Goal: Task Accomplishment & Management: Manage account settings

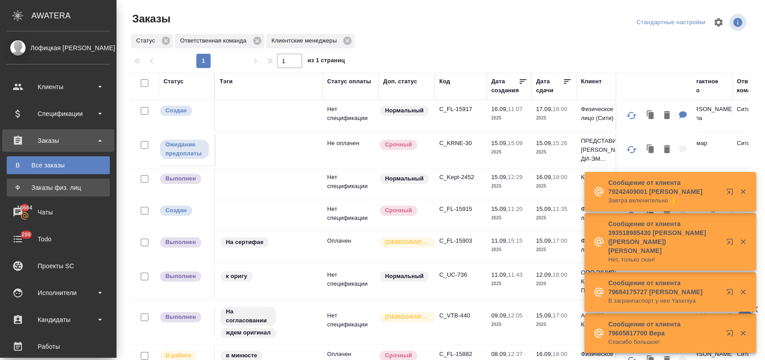
click at [75, 191] on div "Заказы физ. лиц" at bounding box center [58, 187] width 94 height 9
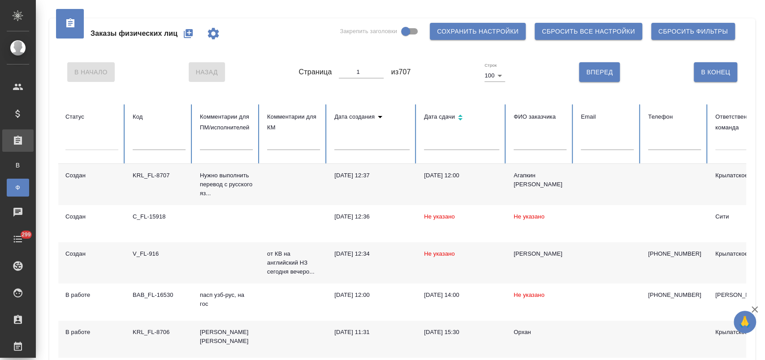
click at [159, 146] on input "text" at bounding box center [159, 144] width 53 height 13
paste input "C_FL-15882"
type input "C_FL-15882"
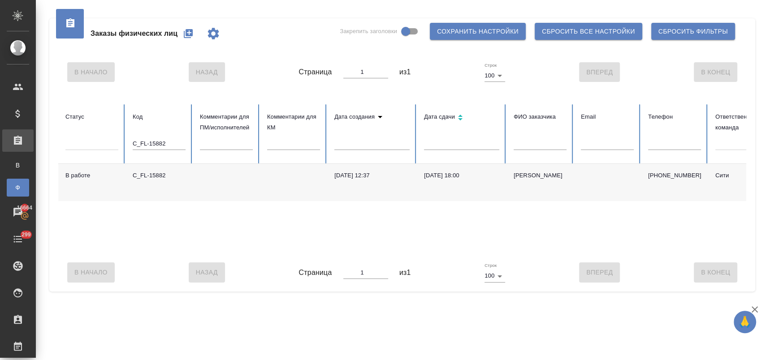
click at [280, 185] on td at bounding box center [293, 182] width 67 height 37
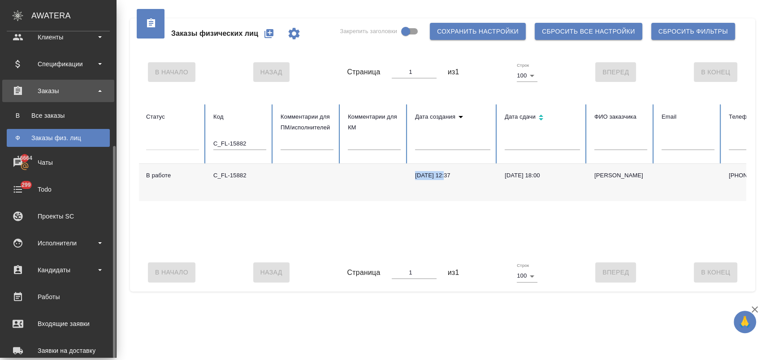
scroll to position [99, 0]
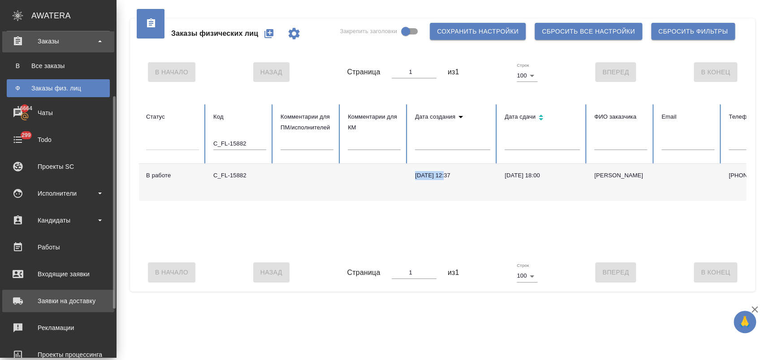
click at [78, 297] on div "Заявки на доставку" at bounding box center [58, 300] width 103 height 13
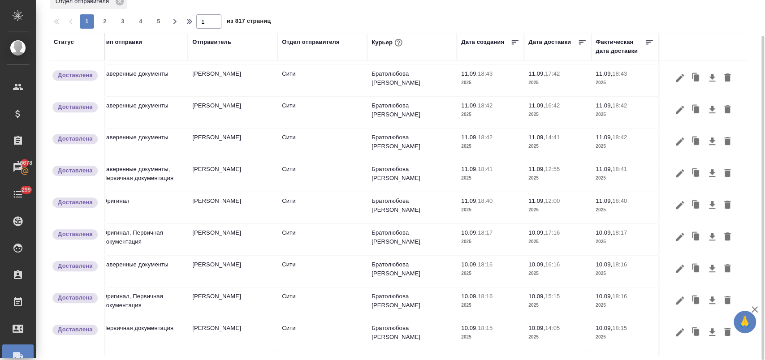
scroll to position [298, 246]
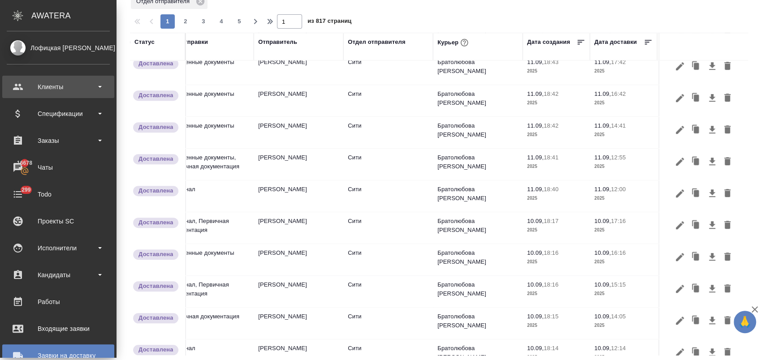
click at [66, 90] on div "Клиенты" at bounding box center [58, 86] width 103 height 13
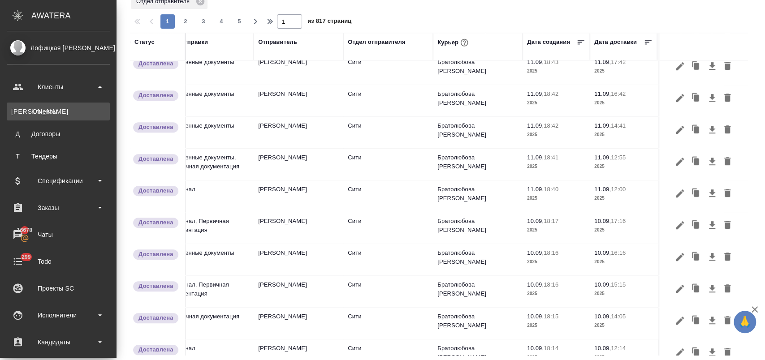
click at [70, 107] on div "Клиенты" at bounding box center [58, 111] width 94 height 9
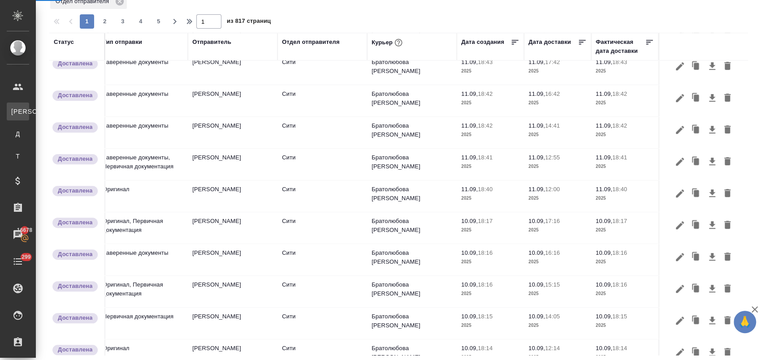
select select "RU"
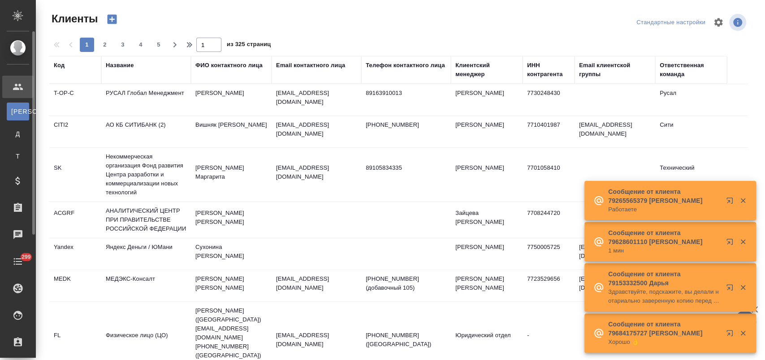
scroll to position [197, 0]
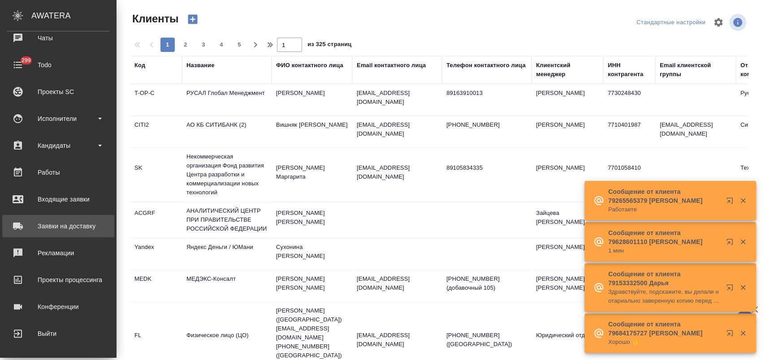
click at [75, 228] on div "Заявки на доставку" at bounding box center [58, 226] width 103 height 13
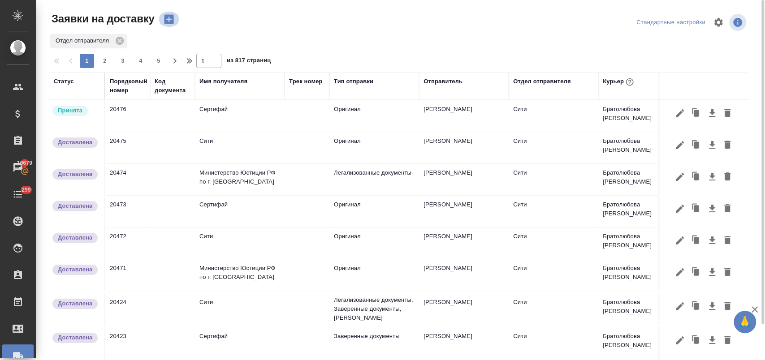
click at [172, 25] on icon "button" at bounding box center [169, 19] width 13 height 13
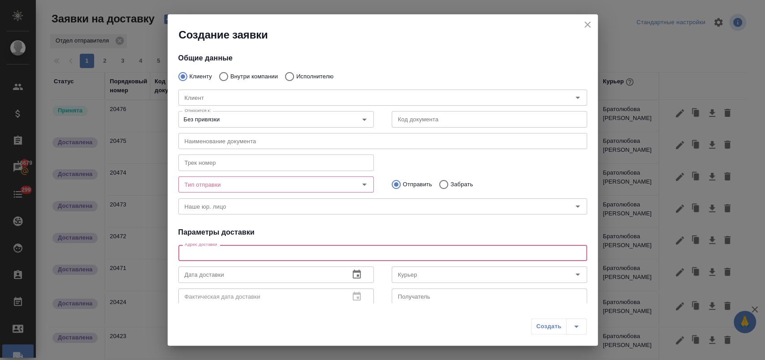
click at [242, 256] on textarea at bounding box center [383, 253] width 396 height 7
click at [293, 78] on input "Исполнителю" at bounding box center [288, 76] width 16 height 19
radio input "true"
click at [222, 254] on textarea at bounding box center [383, 253] width 396 height 7
type textarea "н"
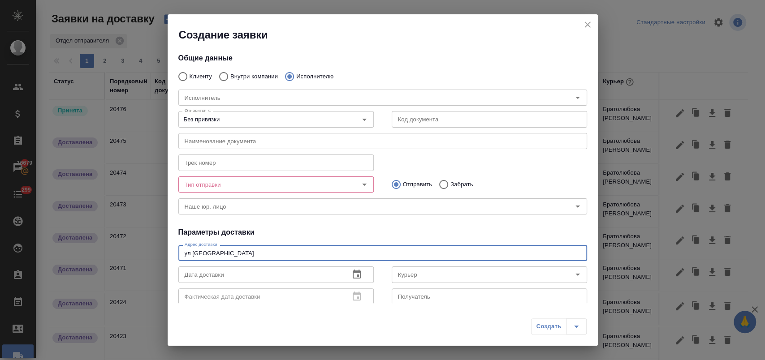
type textarea "ул Новокузнецкая"
click at [225, 183] on input "Тип отправки" at bounding box center [261, 184] width 160 height 11
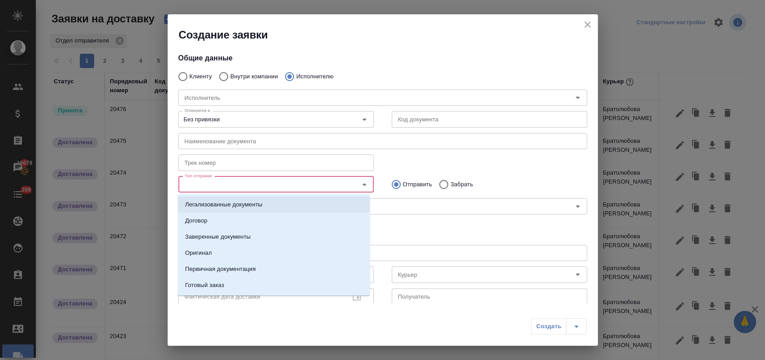
click at [244, 208] on p "Легализованные документы" at bounding box center [223, 204] width 77 height 9
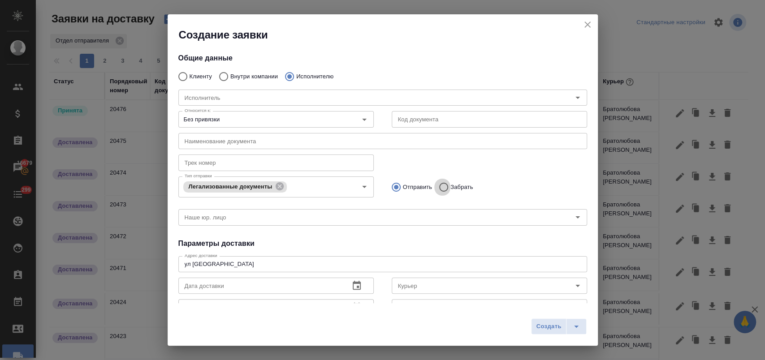
click at [442, 187] on input "Забрать" at bounding box center [442, 187] width 16 height 19
radio input "true"
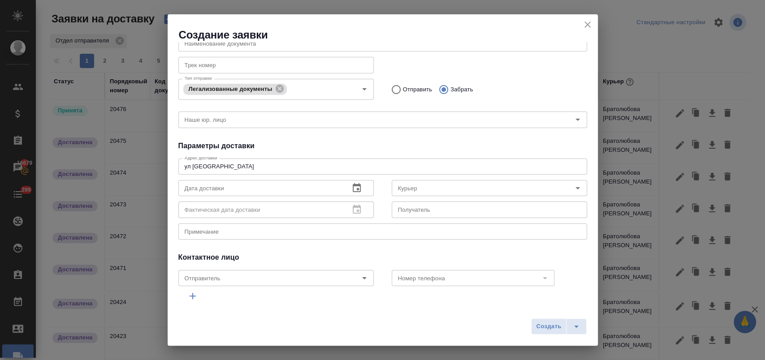
scroll to position [99, 0]
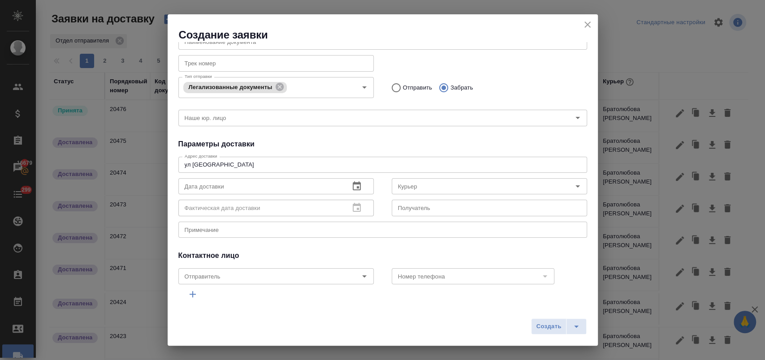
click at [358, 183] on button "button" at bounding box center [357, 187] width 22 height 22
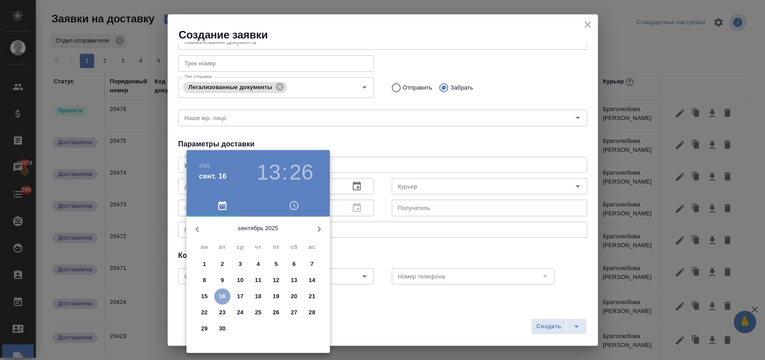
click at [225, 293] on p "16" at bounding box center [222, 296] width 7 height 9
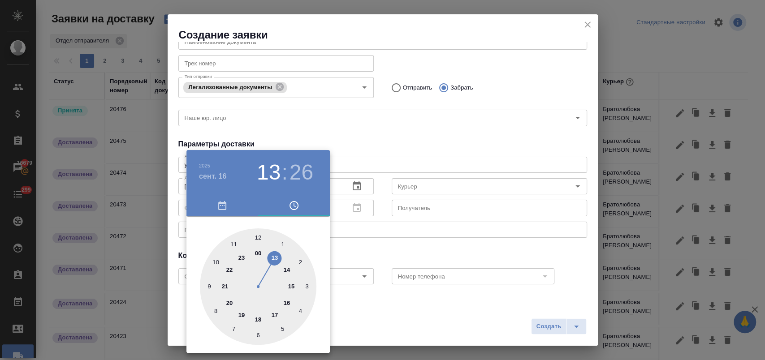
click at [254, 239] on div at bounding box center [258, 286] width 116 height 116
click at [270, 175] on h3 "12" at bounding box center [269, 172] width 24 height 25
click at [276, 257] on div at bounding box center [258, 286] width 116 height 116
click at [258, 236] on div at bounding box center [258, 286] width 116 height 116
type input "16.09.2025 13:00"
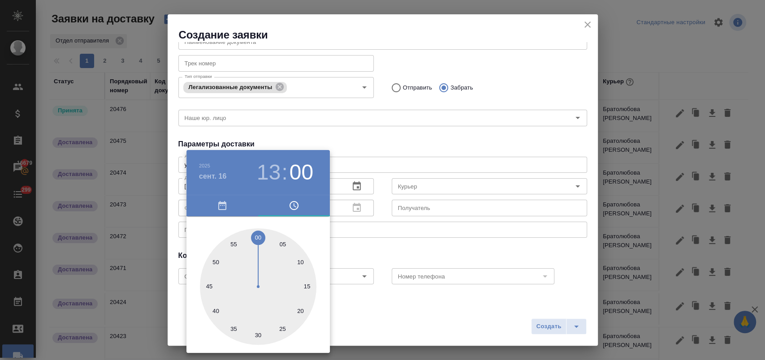
click at [380, 242] on div at bounding box center [382, 180] width 765 height 360
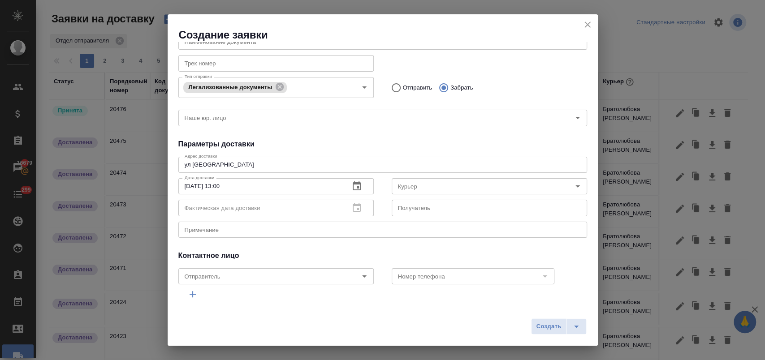
click at [264, 166] on textarea "ул Новокузнецкая" at bounding box center [383, 164] width 396 height 7
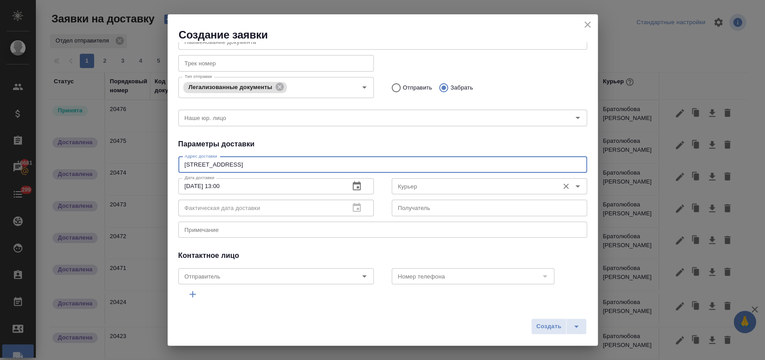
type textarea "ул Новокузнецкая 44/2"
click at [413, 182] on input "Курьер" at bounding box center [474, 186] width 160 height 11
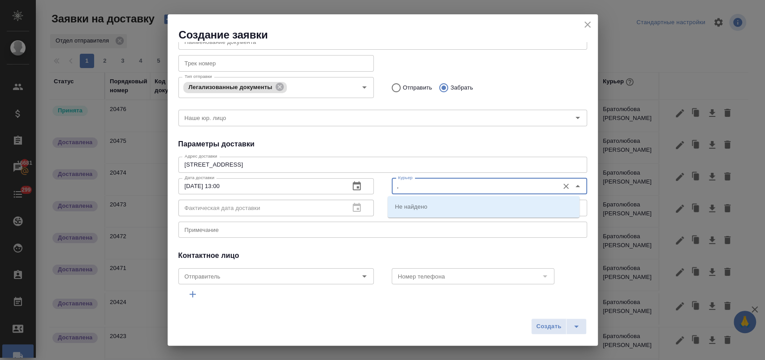
type input ","
click at [433, 205] on p "Братолюбова Наталья" at bounding box center [438, 206] width 87 height 9
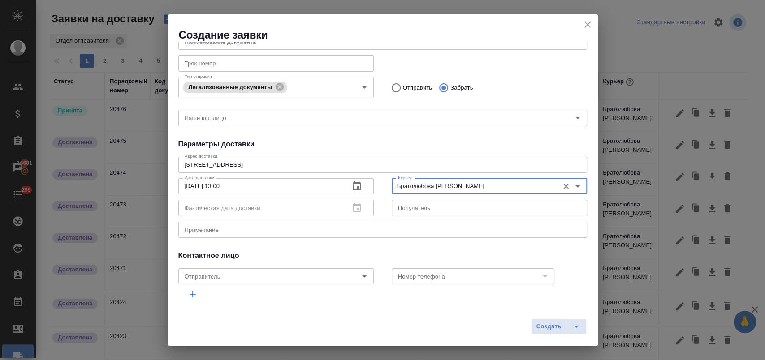
type input "Братолюбова Наталья"
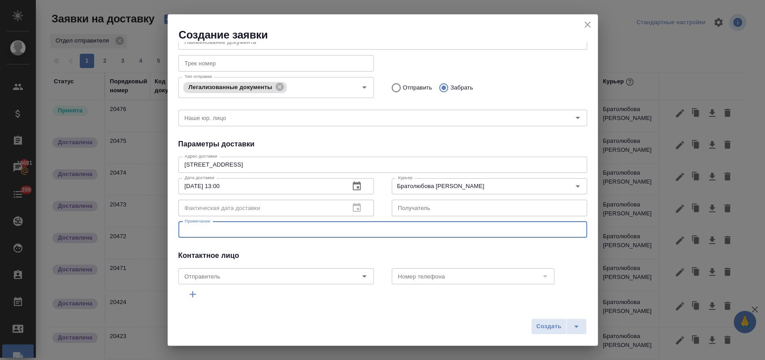
click at [280, 228] on textarea at bounding box center [383, 229] width 396 height 7
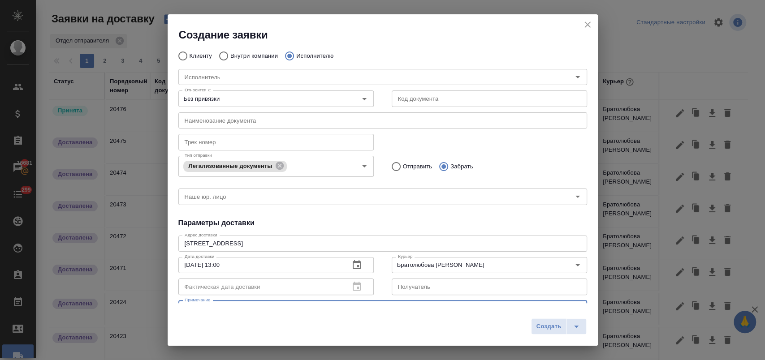
scroll to position [0, 0]
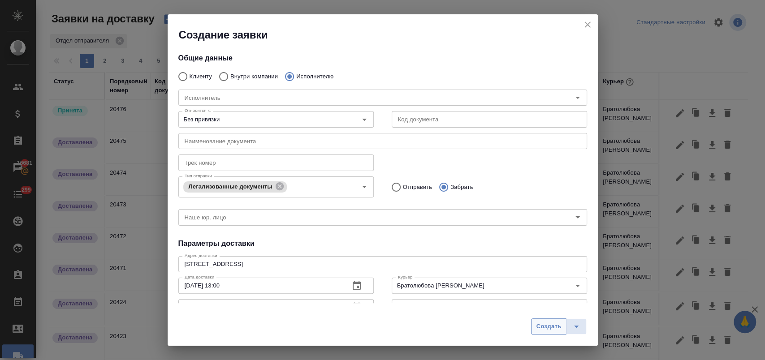
type textarea "сертифай-павелецкая"
click at [542, 326] on span "Создать" at bounding box center [548, 327] width 25 height 10
radio input "true"
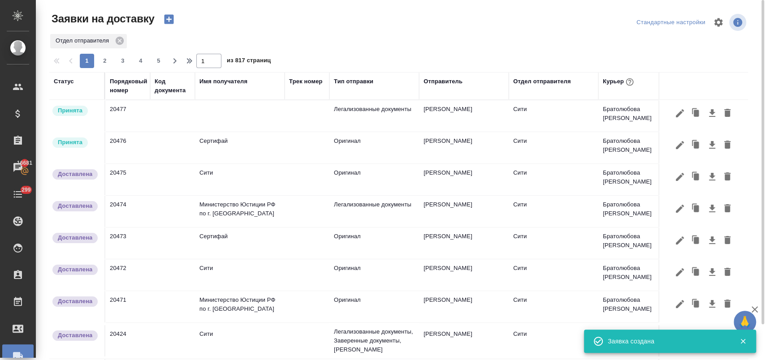
click at [238, 114] on td at bounding box center [240, 115] width 90 height 31
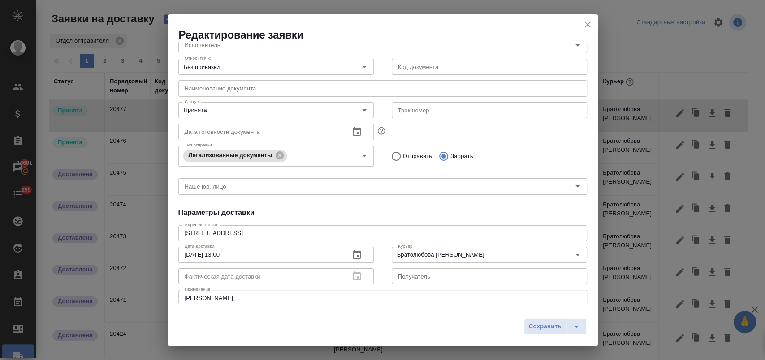
scroll to position [172, 0]
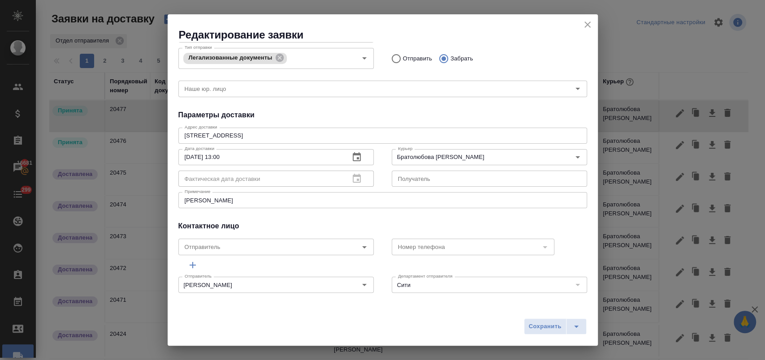
click at [263, 198] on textarea "сертифай-павелецкая" at bounding box center [383, 200] width 396 height 7
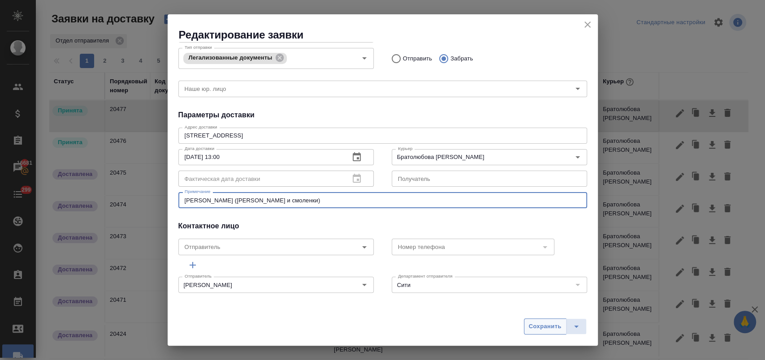
type textarea "сертифай-павелецкая (доки беговой и смоленки)"
click at [543, 327] on span "Сохранить" at bounding box center [545, 327] width 33 height 10
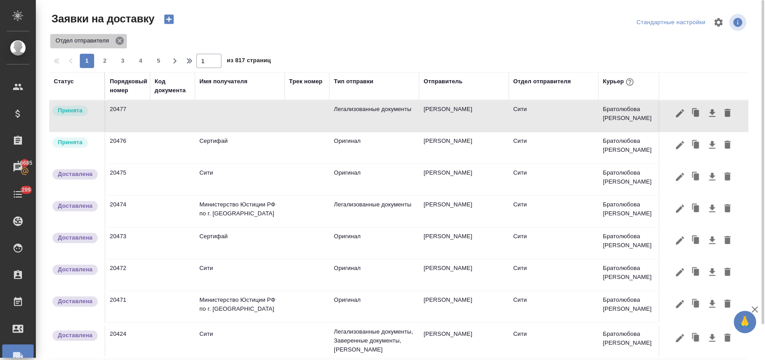
click at [119, 43] on icon at bounding box center [120, 41] width 8 height 8
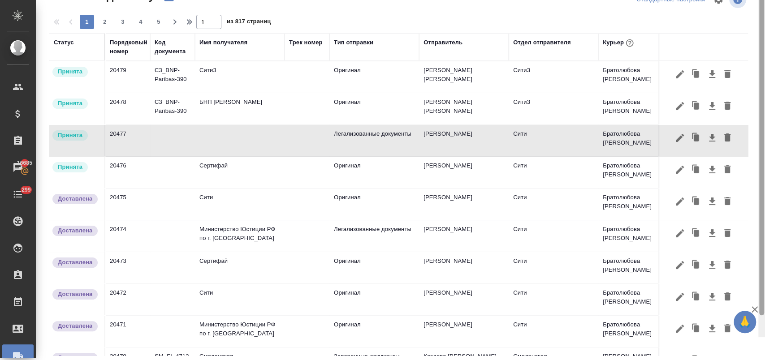
scroll to position [0, 0]
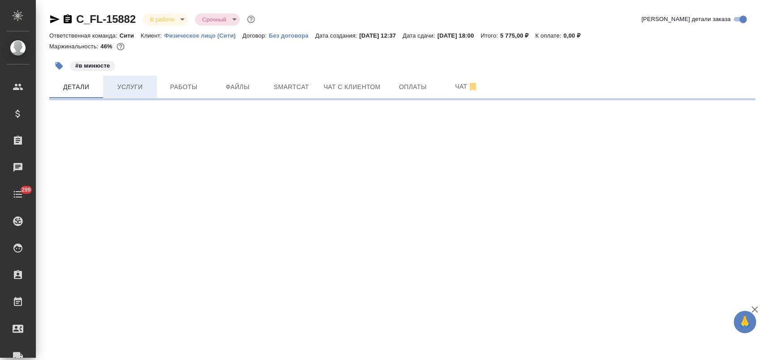
select select "RU"
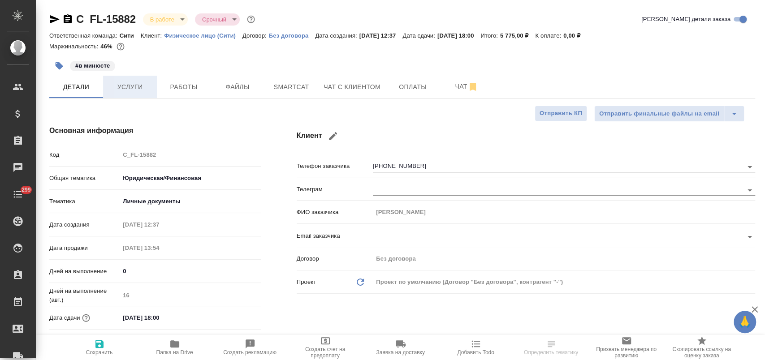
type textarea "x"
click at [138, 90] on span "Услуги" at bounding box center [129, 87] width 43 height 11
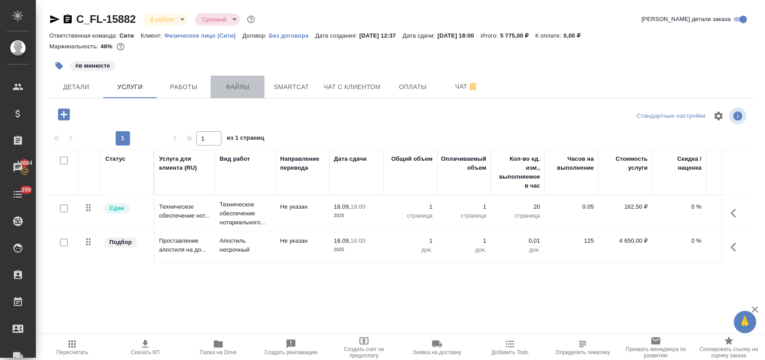
click at [249, 89] on span "Файлы" at bounding box center [237, 87] width 43 height 11
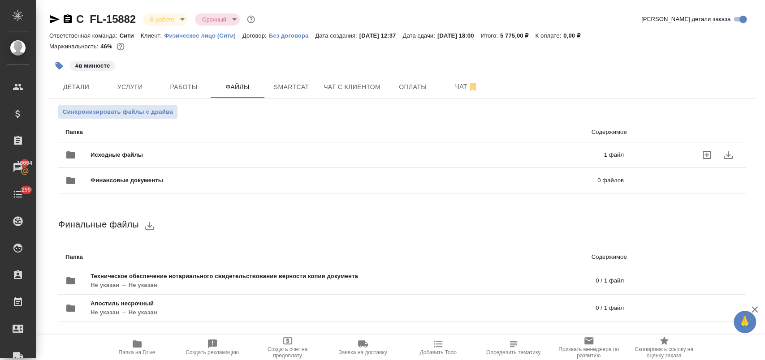
click at [128, 159] on span "Исходные файлы" at bounding box center [231, 155] width 283 height 9
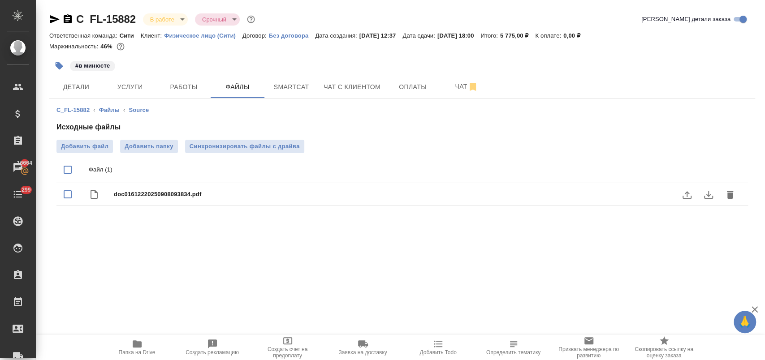
click at [709, 195] on icon "download" at bounding box center [708, 195] width 9 height 8
click at [87, 89] on span "Детали" at bounding box center [76, 87] width 43 height 11
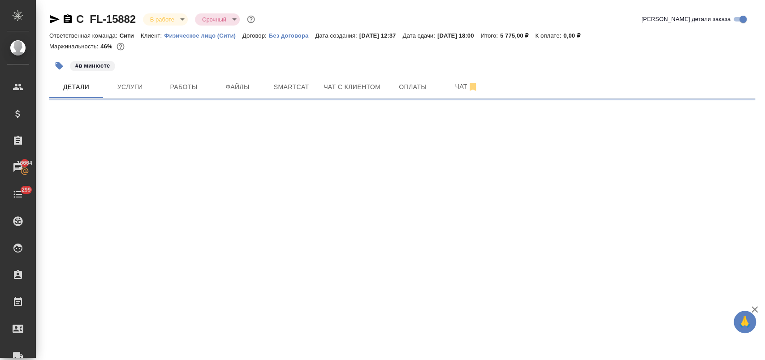
select select "RU"
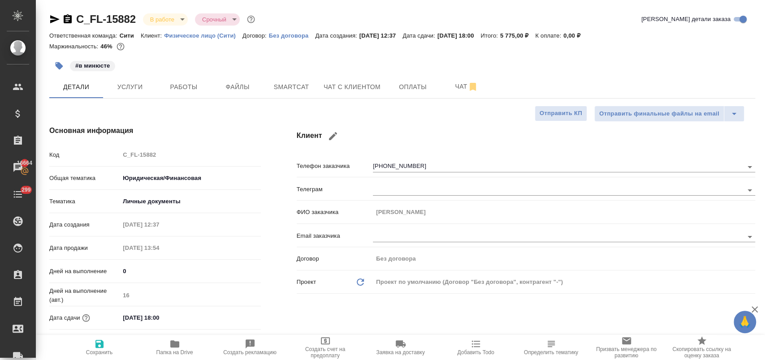
type textarea "x"
click at [349, 85] on span "Чат с клиентом" at bounding box center [351, 87] width 57 height 11
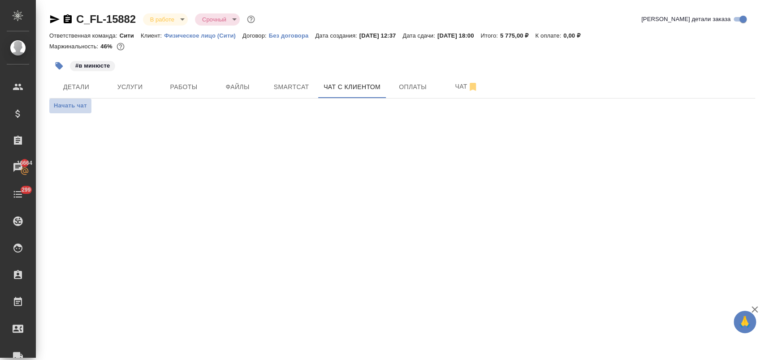
click at [80, 108] on span "Начать чат" at bounding box center [70, 106] width 33 height 10
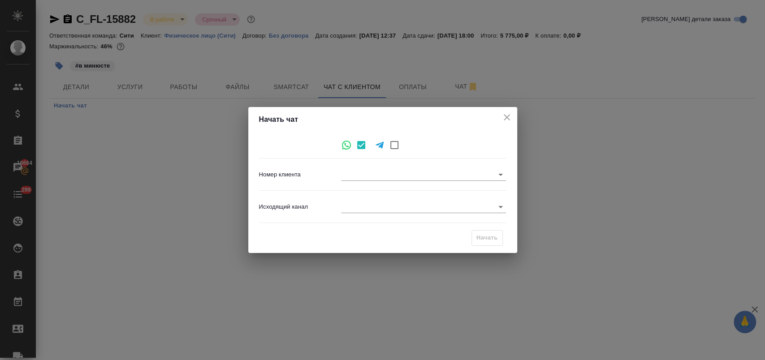
type input "a2012e0c755c5a0a70b511fa"
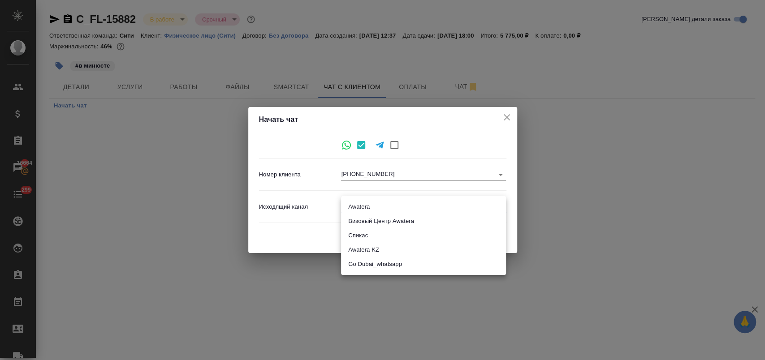
click at [355, 202] on body "🙏 .cls-1 fill:#fff; AWATERA Лофицкая Юлия Владимировна Клиенты Спецификации Зак…" at bounding box center [382, 216] width 765 height 432
click at [359, 208] on li "Awatera" at bounding box center [423, 207] width 165 height 14
type input "2"
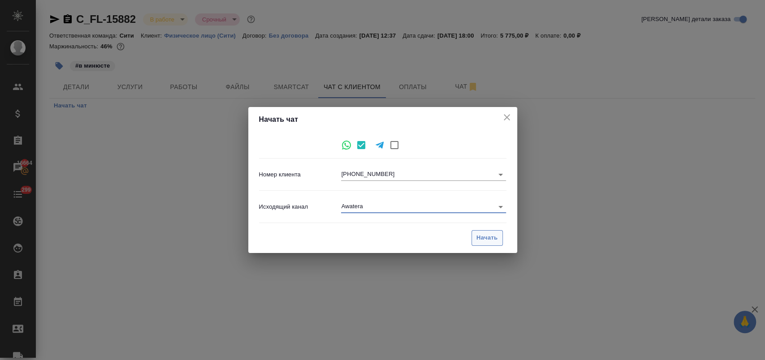
click at [483, 242] on span "Начать" at bounding box center [487, 238] width 22 height 10
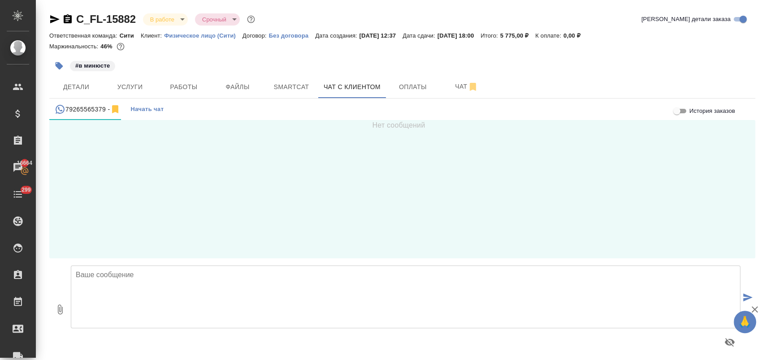
click at [141, 286] on textarea at bounding box center [405, 297] width 669 height 63
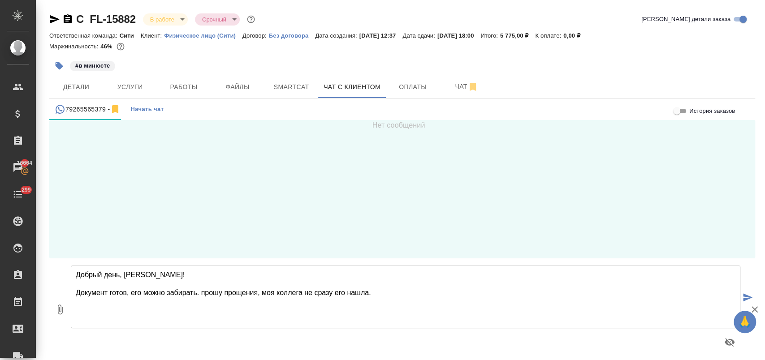
type textarea "Добрый день, Евгения! Документ готов, его можно забирать. прошу прощения, моя к…"
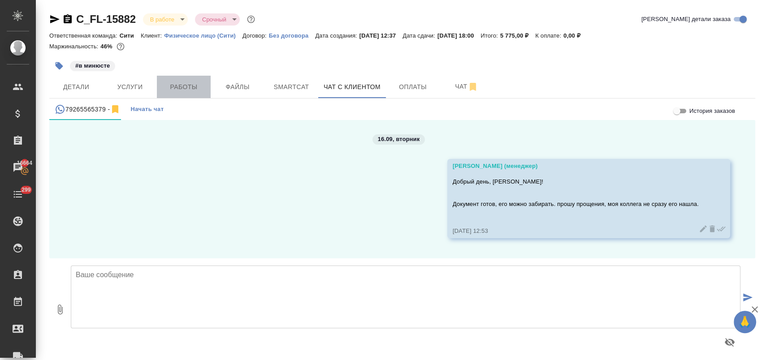
click at [192, 85] on span "Работы" at bounding box center [183, 87] width 43 height 11
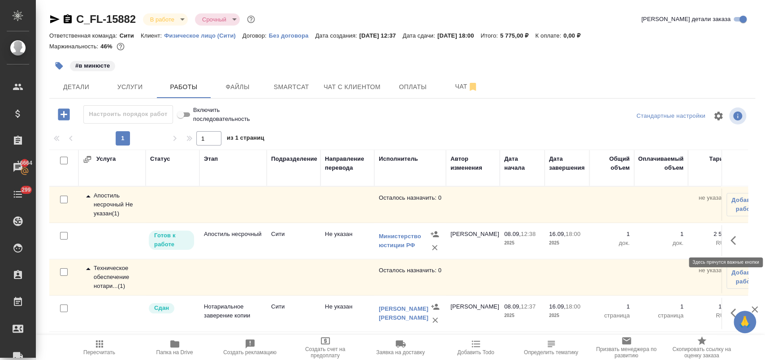
drag, startPoint x: 732, startPoint y: 243, endPoint x: 726, endPoint y: 242, distance: 6.3
click at [734, 242] on icon "button" at bounding box center [735, 240] width 11 height 11
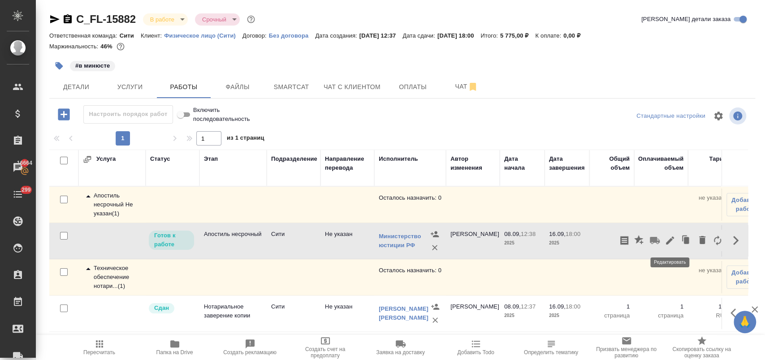
click at [674, 238] on icon "button" at bounding box center [669, 240] width 11 height 11
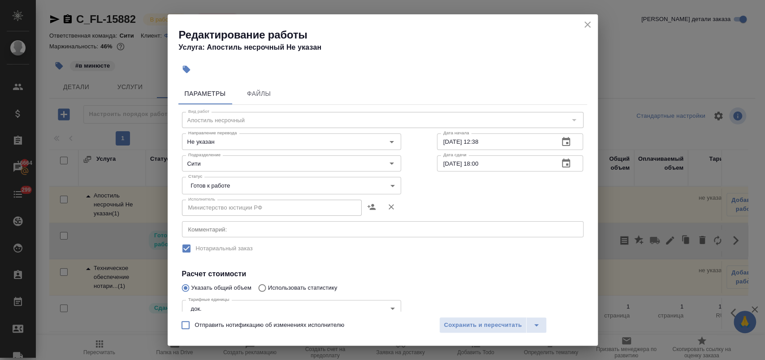
click at [279, 193] on body "🙏 .cls-1 fill:#fff; AWATERA Лофицкая Юлия Владимировна Клиенты Спецификации Зак…" at bounding box center [382, 216] width 765 height 432
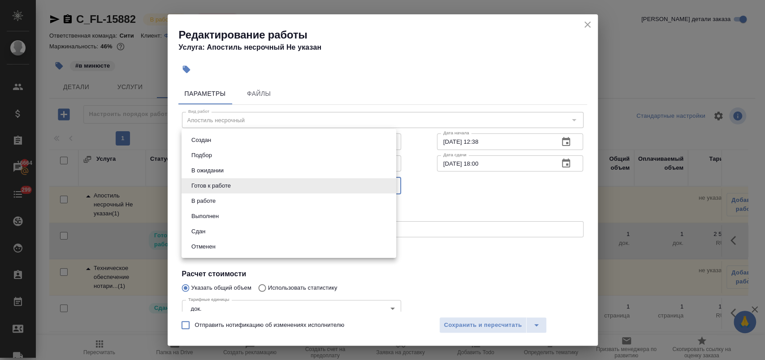
click at [239, 231] on li "Сдан" at bounding box center [288, 231] width 215 height 15
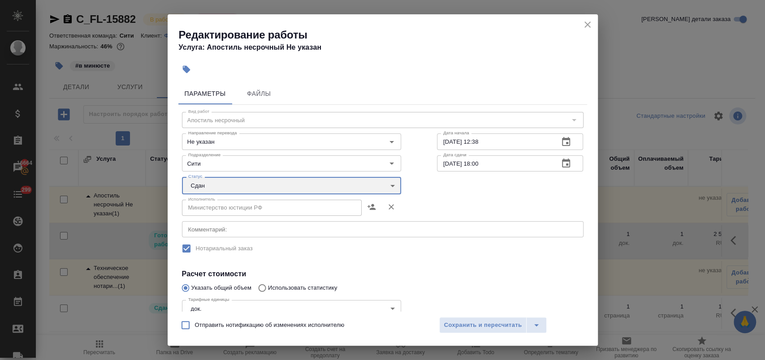
type input "closed"
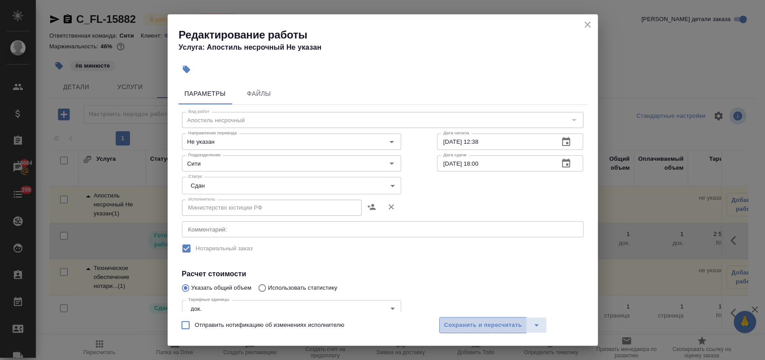
click at [467, 323] on span "Сохранить и пересчитать" at bounding box center [483, 325] width 78 height 10
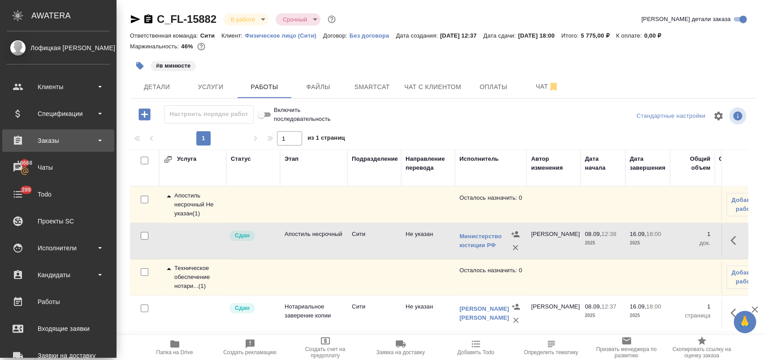
click at [72, 141] on div "Заказы" at bounding box center [58, 140] width 103 height 13
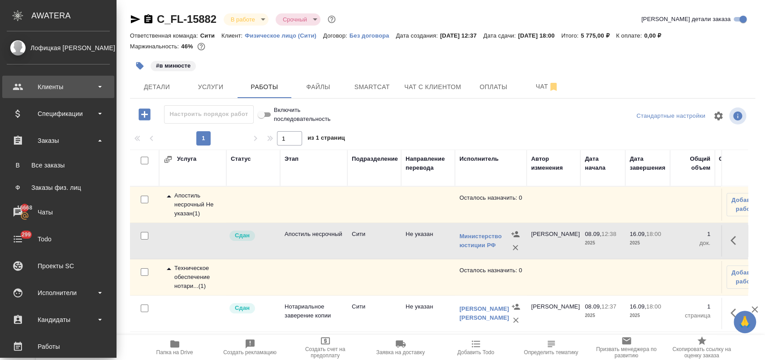
click at [60, 87] on div "Клиенты" at bounding box center [58, 86] width 103 height 13
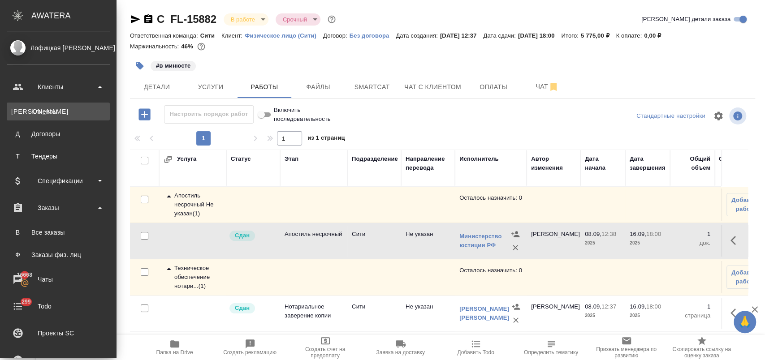
click at [62, 106] on link "К Клиенты" at bounding box center [58, 112] width 103 height 18
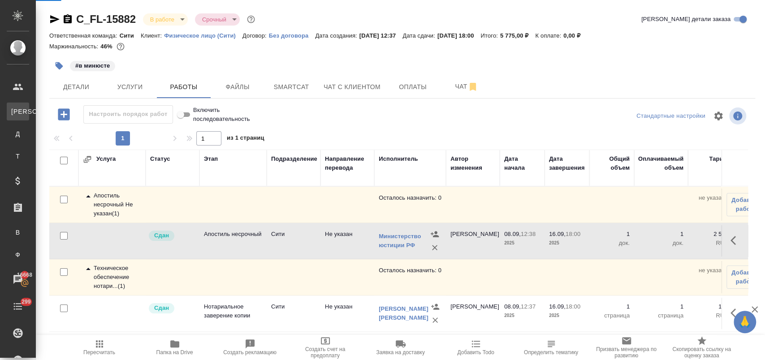
select select "RU"
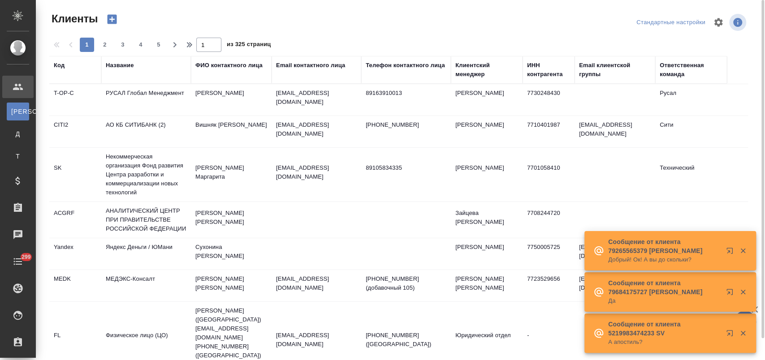
click at [63, 66] on div "Код" at bounding box center [59, 65] width 11 height 9
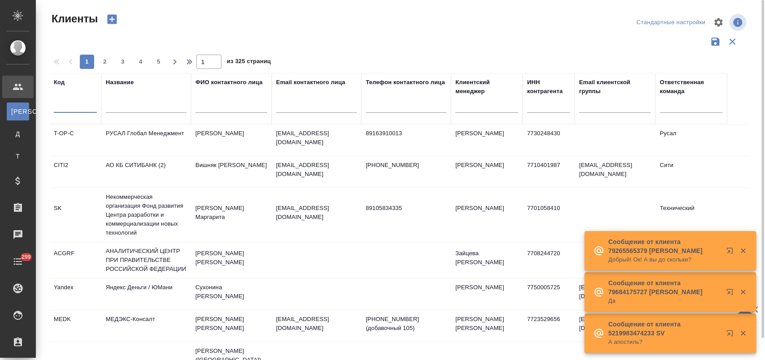
click at [77, 106] on input "text" at bounding box center [75, 107] width 43 height 11
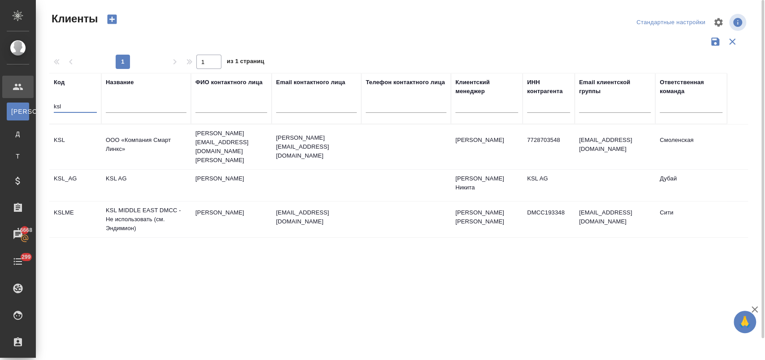
click at [171, 211] on td "KSL MIDDLE EAST DMCC - Не использовать (см. Эндимион)" at bounding box center [146, 220] width 90 height 36
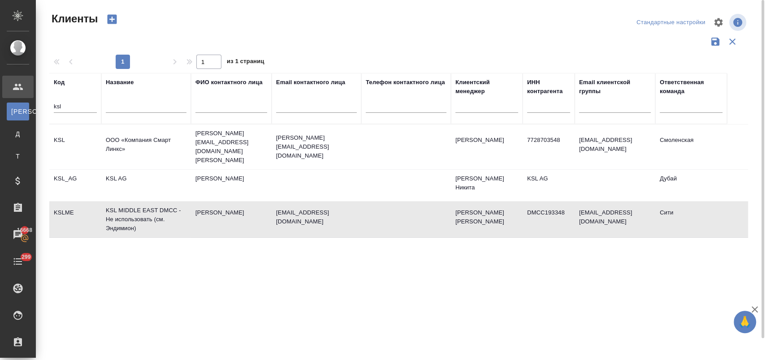
click at [171, 211] on td "KSL MIDDLE EAST DMCC - Не использовать (см. Эндимион)" at bounding box center [146, 220] width 90 height 36
drag, startPoint x: 69, startPoint y: 106, endPoint x: 51, endPoint y: 108, distance: 18.1
click at [51, 108] on th "Код ksl" at bounding box center [75, 98] width 52 height 51
type input "'"
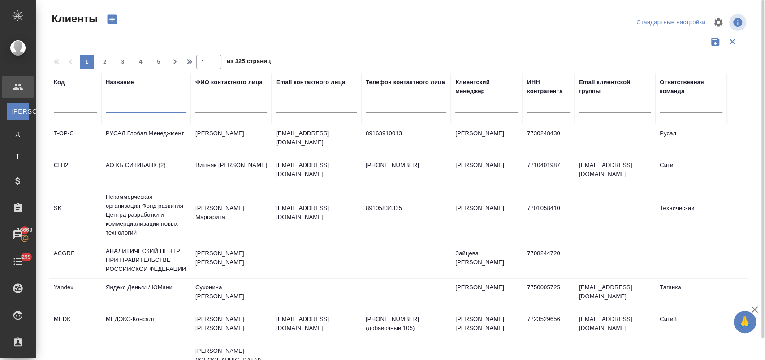
click at [127, 111] on input "text" at bounding box center [146, 107] width 81 height 11
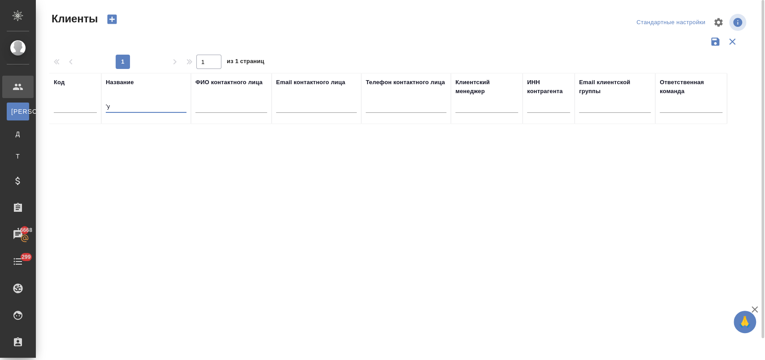
type input "'"
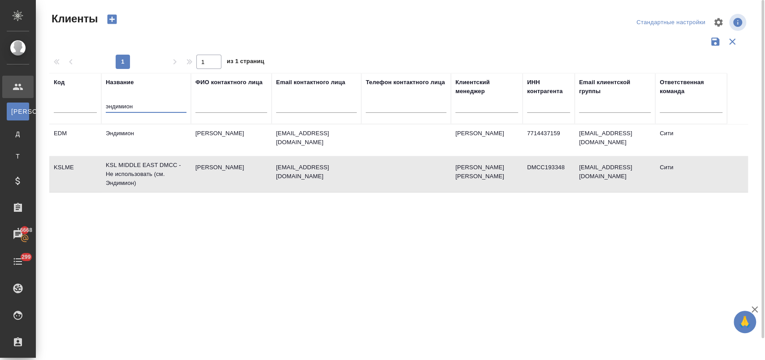
type input "эндимион"
click at [153, 136] on td "Эндимион" at bounding box center [146, 140] width 90 height 31
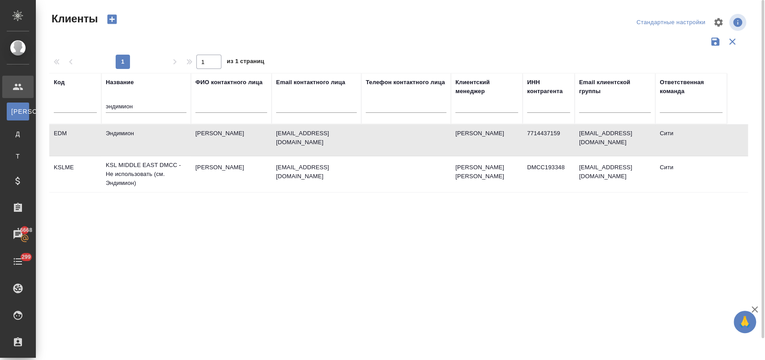
click at [153, 136] on td "Эндимион" at bounding box center [146, 140] width 90 height 31
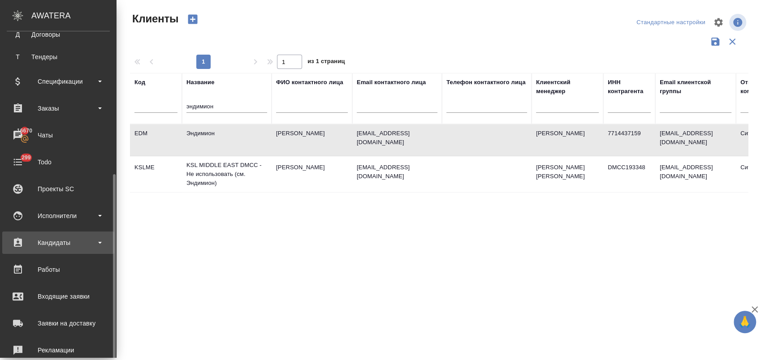
scroll to position [149, 0]
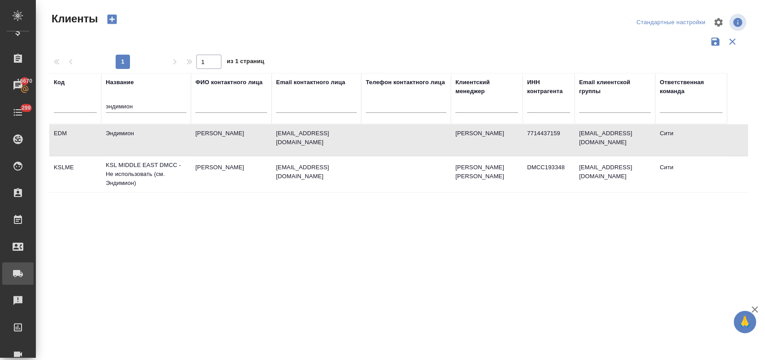
click at [18, 277] on div "Заявки на доставку" at bounding box center [7, 273] width 22 height 13
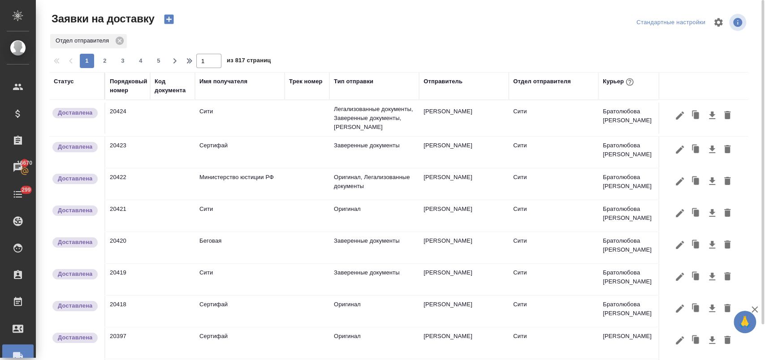
click at [166, 21] on icon "button" at bounding box center [168, 19] width 9 height 9
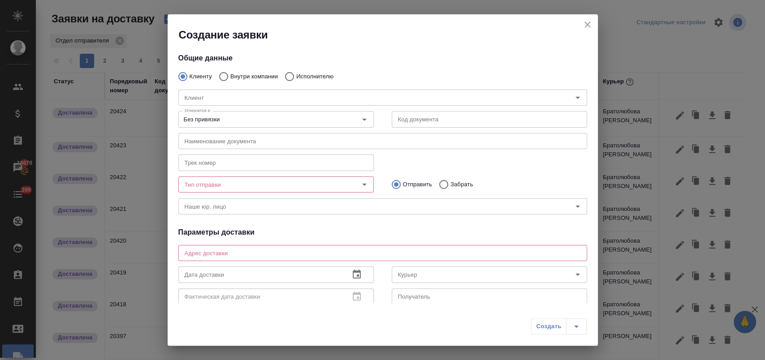
click at [305, 73] on p "Исполнителю" at bounding box center [314, 76] width 37 height 9
click at [296, 73] on input "Исполнителю" at bounding box center [288, 76] width 16 height 19
radio input "true"
click at [219, 99] on input "Исполнитель" at bounding box center [361, 97] width 360 height 11
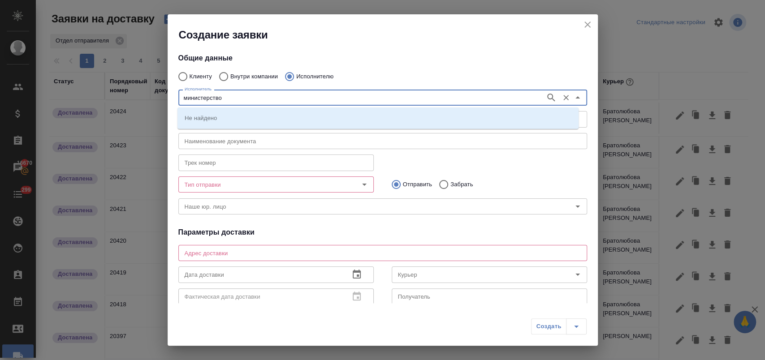
type input "министерство"
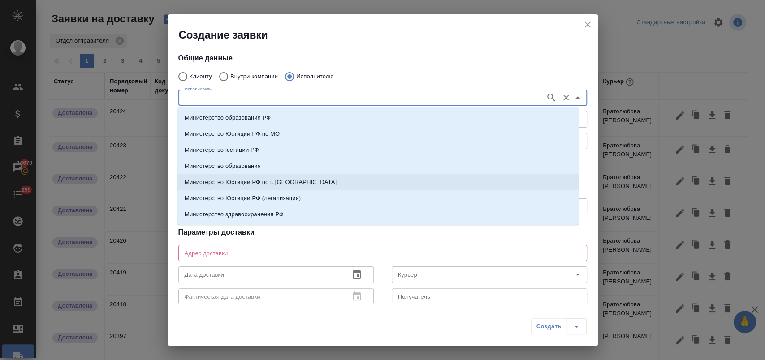
click at [289, 186] on p "Министерство Юстиции РФ по г. [GEOGRAPHIC_DATA]" at bounding box center [261, 182] width 152 height 9
type input "Министерство Юстиции РФ по г. [GEOGRAPHIC_DATA]"
type textarea "ул. Кржижановского, д. 13, корп. 1"
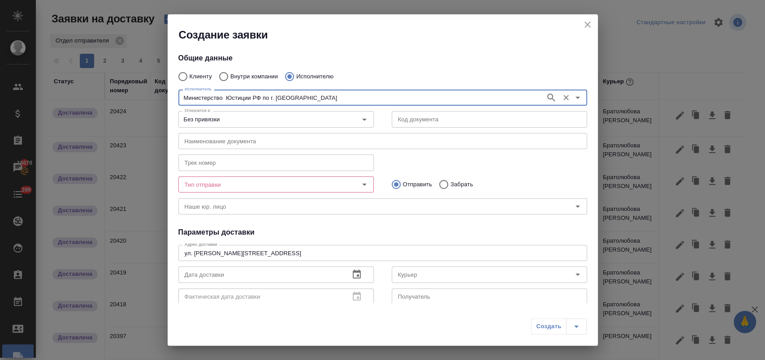
type input "Министерство Юстиции РФ по г. [GEOGRAPHIC_DATA]"
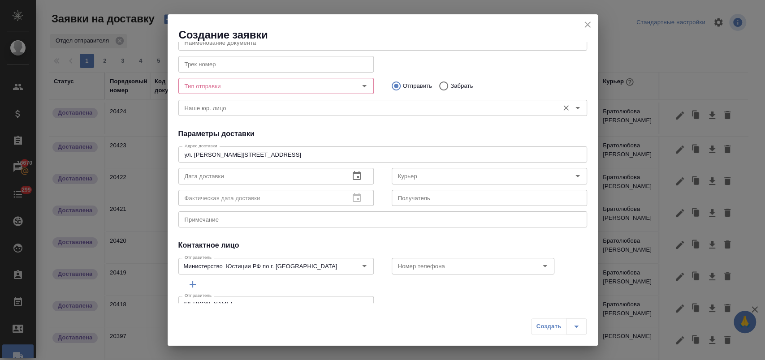
scroll to position [99, 0]
click at [353, 174] on icon "button" at bounding box center [356, 175] width 11 height 11
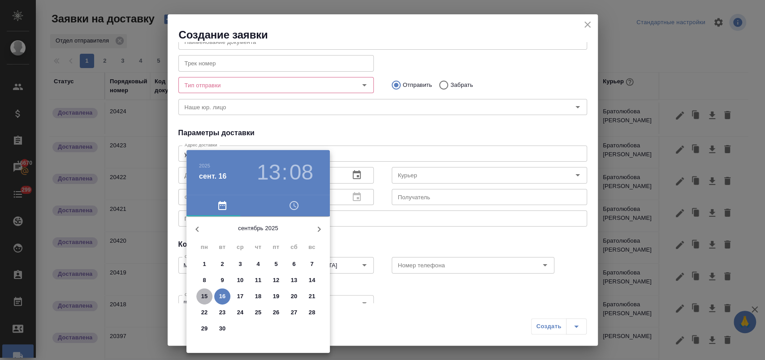
click at [206, 297] on p "15" at bounding box center [204, 296] width 7 height 9
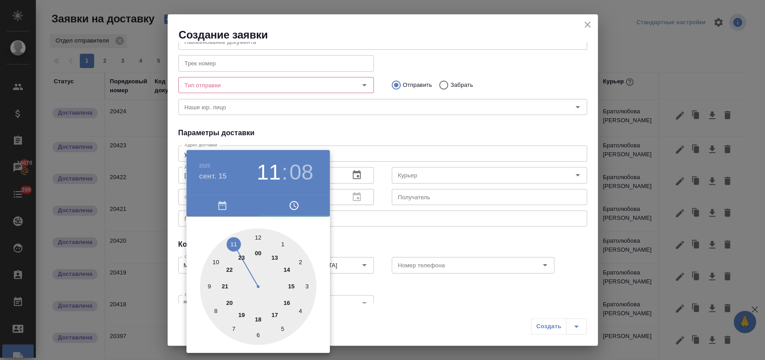
click at [235, 244] on div at bounding box center [258, 286] width 116 height 116
click at [259, 333] on div at bounding box center [258, 286] width 116 height 116
type input "15.09.2025 11:30"
click at [439, 297] on div at bounding box center [382, 180] width 765 height 360
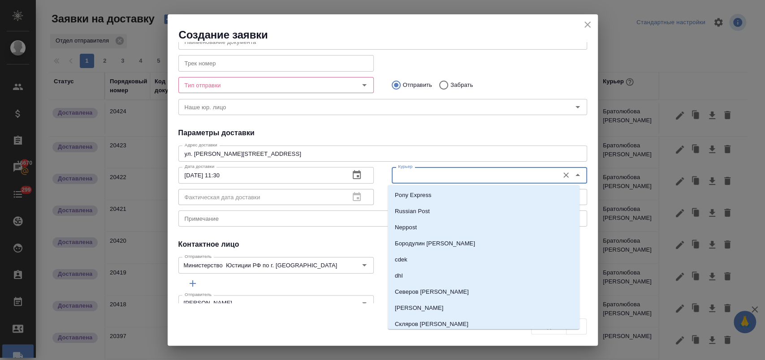
click at [439, 176] on input "Курьер" at bounding box center [474, 175] width 160 height 11
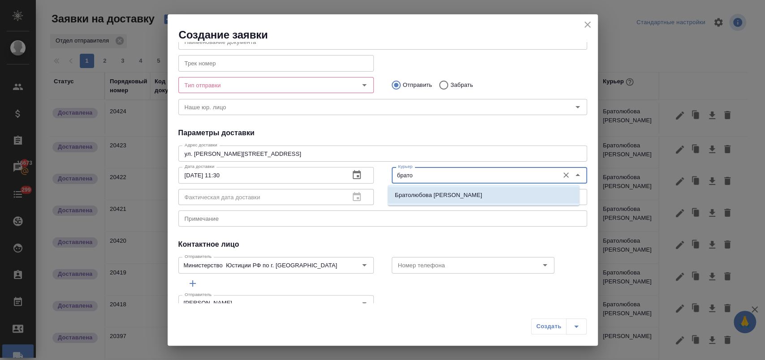
click at [430, 198] on p "[PERSON_NAME]" at bounding box center [438, 195] width 87 height 9
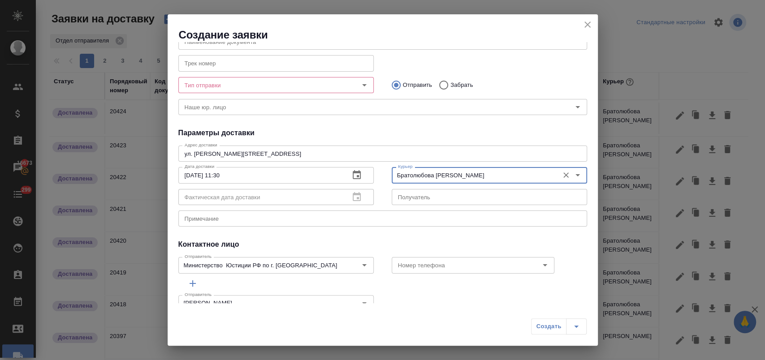
type input "[PERSON_NAME]"
drag, startPoint x: 422, startPoint y: 237, endPoint x: 451, endPoint y: 252, distance: 33.1
click at [422, 237] on div "Общие данные Клиенту Внутри компании Исполнителю Исполнитель Министерство Юстиц…" at bounding box center [383, 172] width 430 height 261
click at [339, 88] on div "Тип отправки" at bounding box center [275, 85] width 195 height 16
click at [359, 84] on icon "Open" at bounding box center [364, 85] width 11 height 11
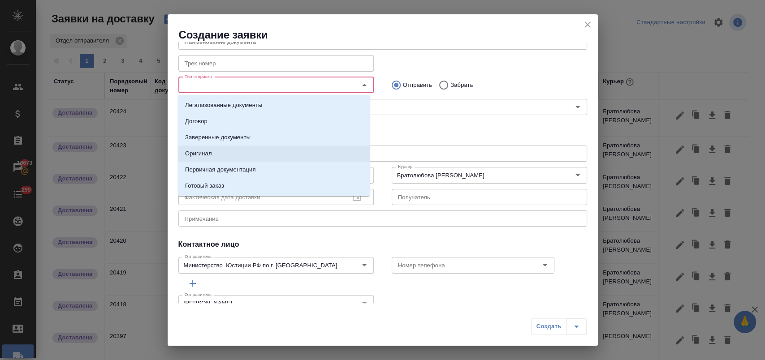
click at [254, 159] on li "Оригинал" at bounding box center [274, 154] width 192 height 16
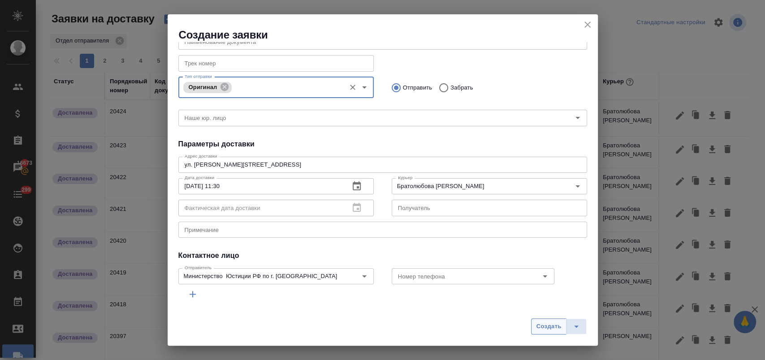
click at [543, 328] on span "Создать" at bounding box center [548, 327] width 25 height 10
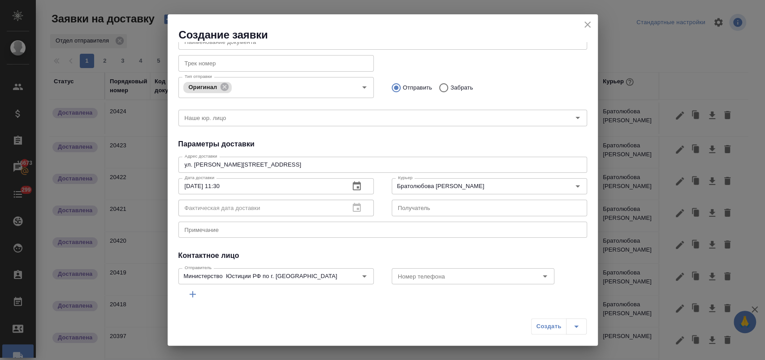
radio input "true"
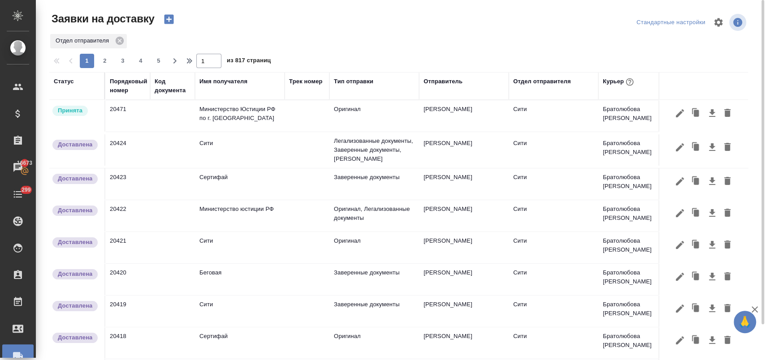
click at [166, 21] on icon "button" at bounding box center [168, 19] width 9 height 9
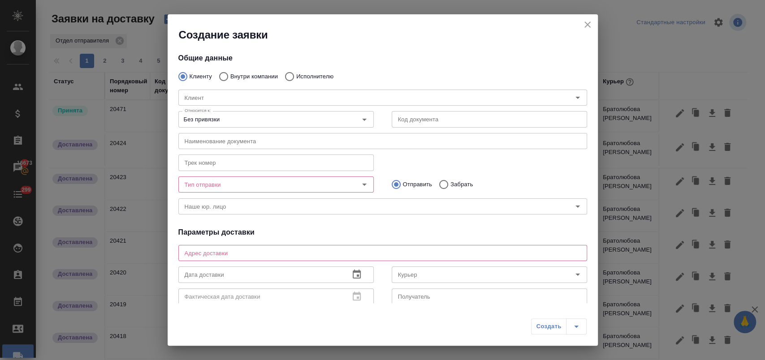
click at [296, 75] on input "Исполнителю" at bounding box center [288, 76] width 16 height 19
radio input "true"
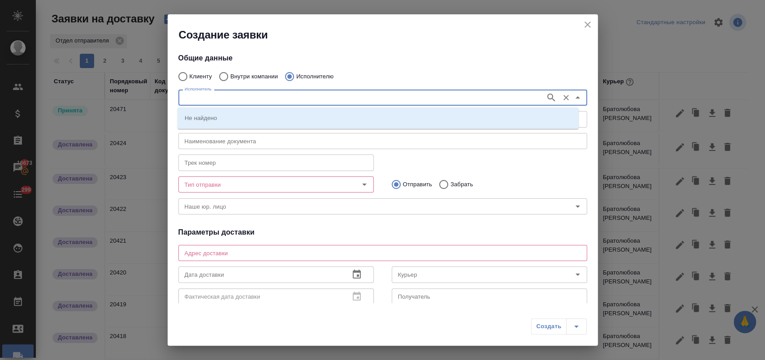
click at [234, 100] on input "Исполнитель" at bounding box center [361, 97] width 360 height 11
drag, startPoint x: 211, startPoint y: 96, endPoint x: 152, endPoint y: 100, distance: 59.7
click at [152, 100] on div "Создание заявки Общие данные Клиенту Внутри компании Исполнителю Исполнитель се…" at bounding box center [382, 180] width 765 height 360
type input "сити"
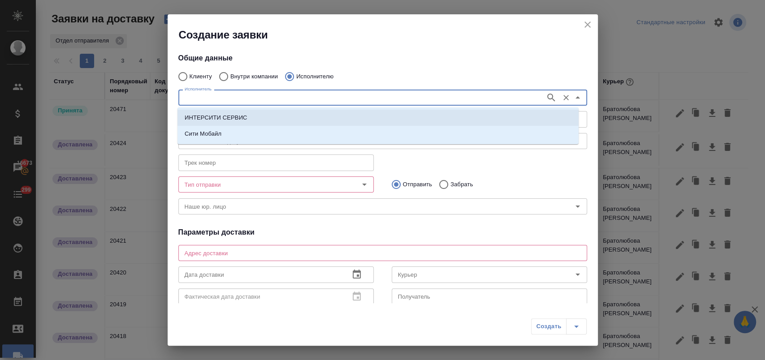
click at [228, 73] on input "Внутри компании" at bounding box center [222, 76] width 16 height 19
radio input "true"
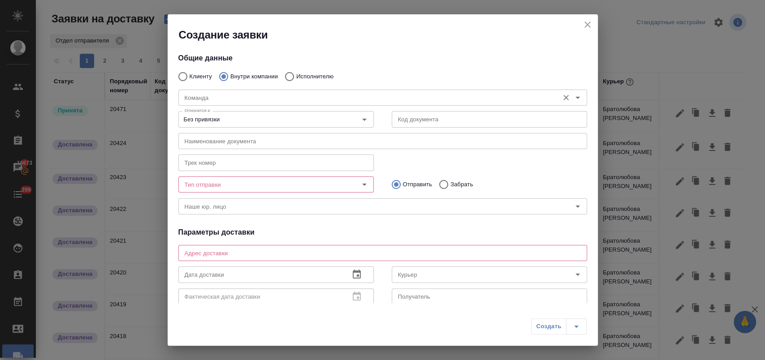
click at [209, 95] on input "Команда" at bounding box center [367, 97] width 373 height 11
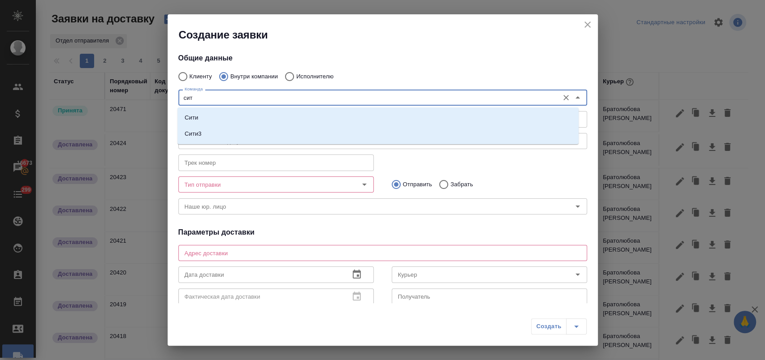
type input "сити"
click at [203, 116] on li "Сити" at bounding box center [377, 118] width 401 height 16
type textarea "Пресненская набережная, д. 10, Башня на Набережной, блок С, -1 этаж, зона ритей…"
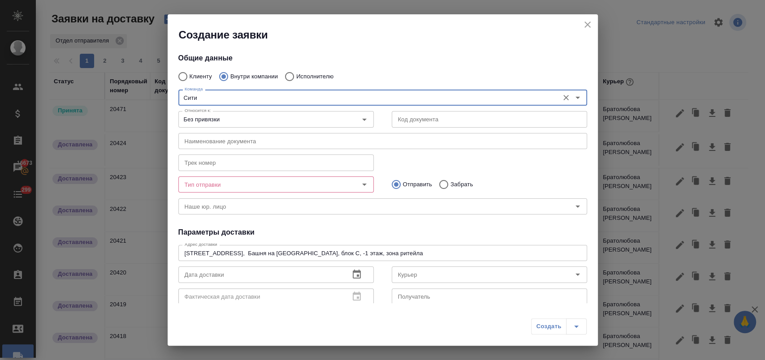
type input "Сити"
click at [246, 185] on input "Тип отправки" at bounding box center [261, 184] width 160 height 11
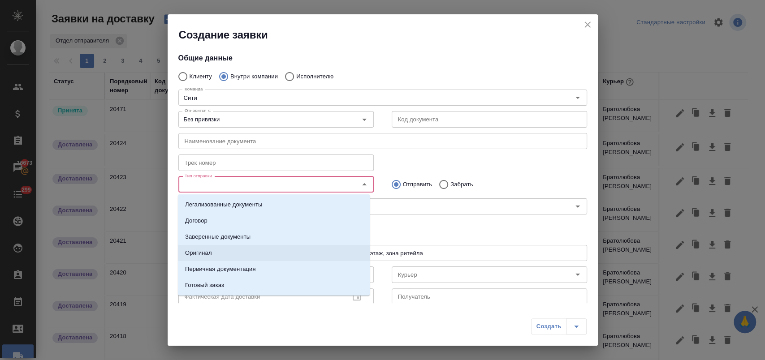
click at [240, 255] on li "Оригинал" at bounding box center [274, 253] width 192 height 16
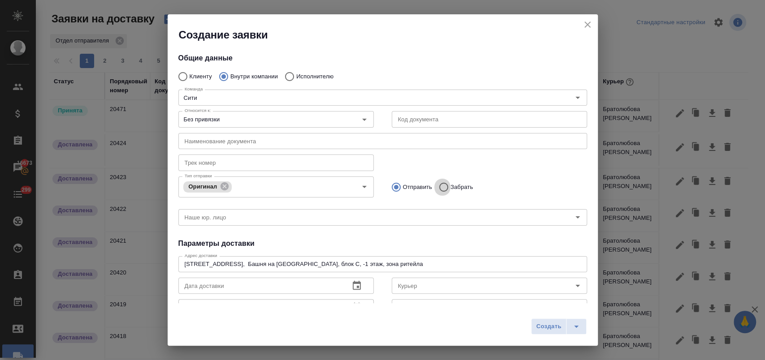
click at [446, 186] on input "Забрать" at bounding box center [442, 187] width 16 height 19
radio input "true"
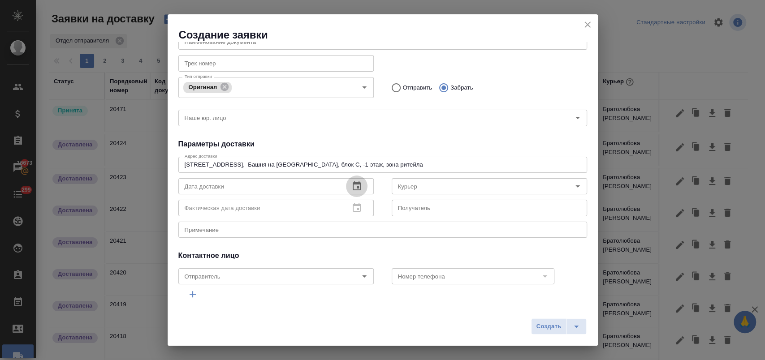
click at [352, 186] on icon "button" at bounding box center [356, 186] width 11 height 11
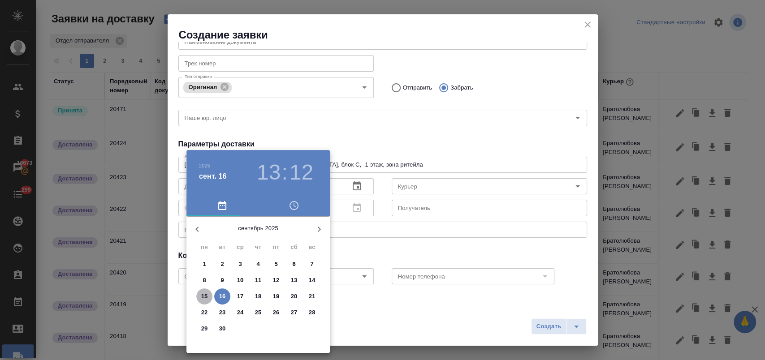
click at [202, 294] on p "15" at bounding box center [204, 296] width 7 height 9
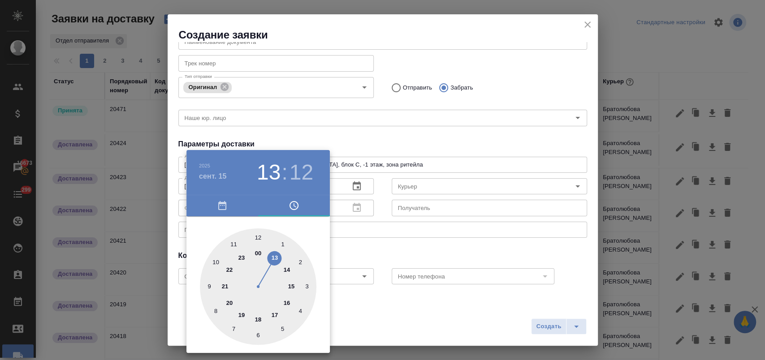
click at [275, 257] on div at bounding box center [258, 286] width 116 height 116
click at [258, 235] on div at bounding box center [258, 286] width 116 height 116
type input "15.09.2025 13:00"
drag, startPoint x: 431, startPoint y: 241, endPoint x: 431, endPoint y: 220, distance: 21.5
click at [431, 241] on div at bounding box center [382, 180] width 765 height 360
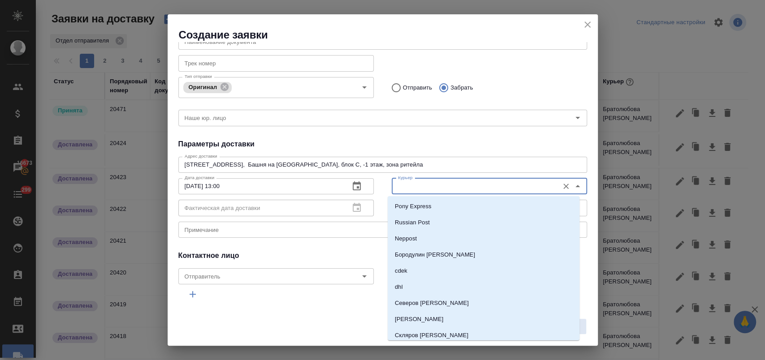
click at [428, 186] on input "Курьер" at bounding box center [474, 186] width 160 height 11
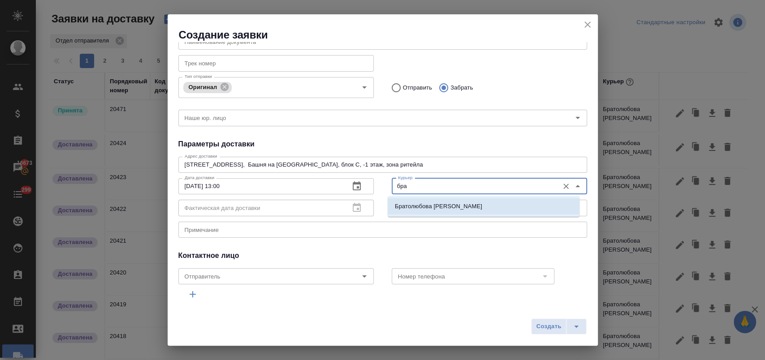
click at [432, 207] on p "Братолюбова Наталья" at bounding box center [438, 206] width 87 height 9
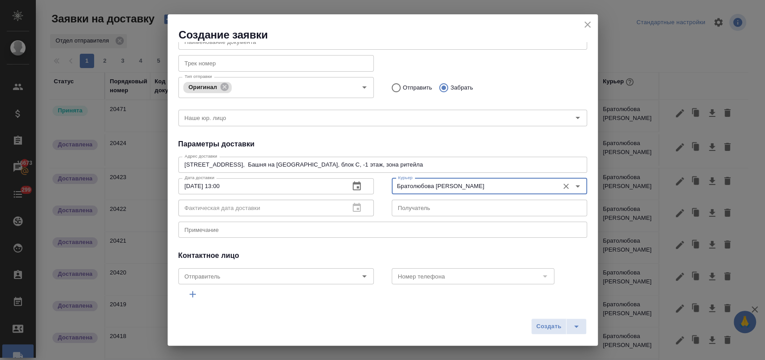
type input "Братолюбова Наталья"
click at [258, 232] on textarea at bounding box center [383, 229] width 396 height 7
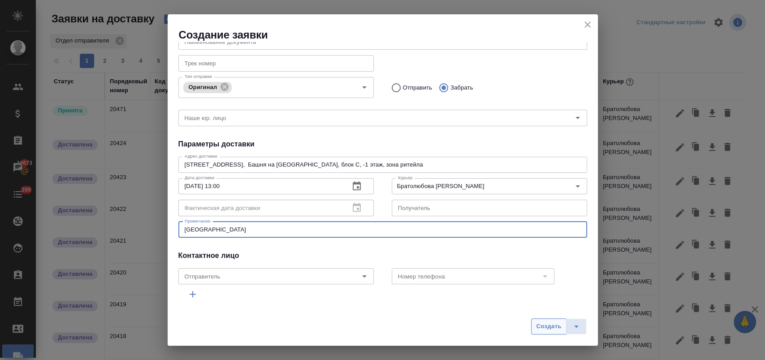
type textarea "минюст-сити"
click at [543, 326] on span "Создать" at bounding box center [548, 327] width 25 height 10
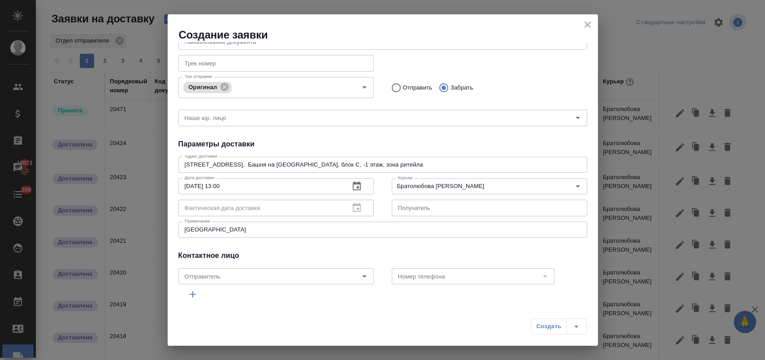
radio input "true"
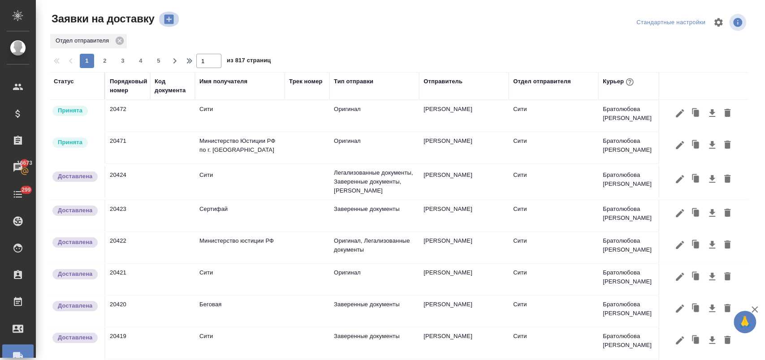
click at [167, 22] on icon "button" at bounding box center [168, 19] width 9 height 9
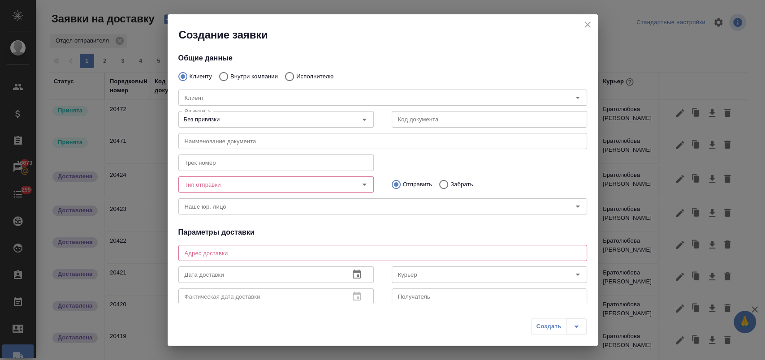
click at [305, 75] on p "Исполнителю" at bounding box center [314, 76] width 37 height 9
click at [296, 75] on input "Исполнителю" at bounding box center [288, 76] width 16 height 19
radio input "true"
click at [222, 97] on input "Исполнитель" at bounding box center [361, 97] width 360 height 11
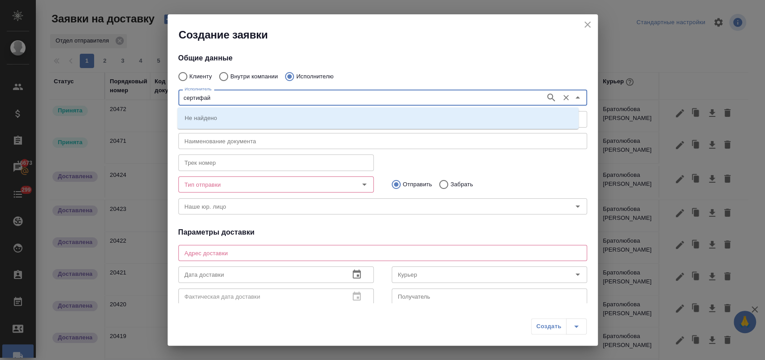
type input "сертифай"
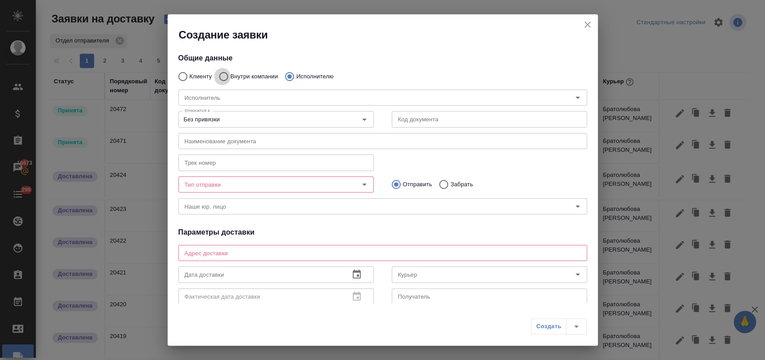
click at [228, 73] on input "Внутри компании" at bounding box center [222, 76] width 16 height 19
radio input "true"
click at [209, 100] on input "Команда" at bounding box center [367, 97] width 373 height 11
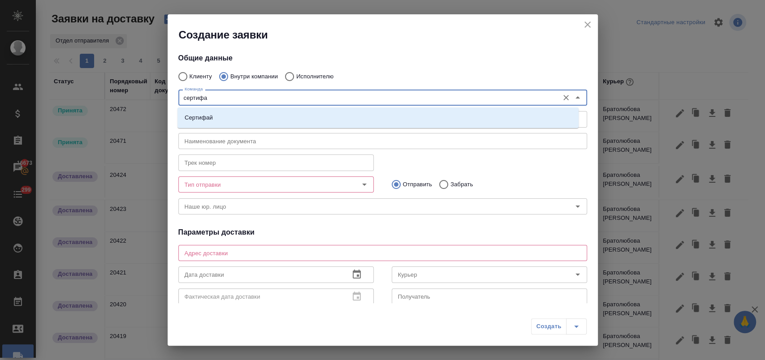
type input "сертифай"
click at [219, 120] on li "Сертифай" at bounding box center [377, 118] width 401 height 16
type textarea "Кузнецкий мост, д.7"
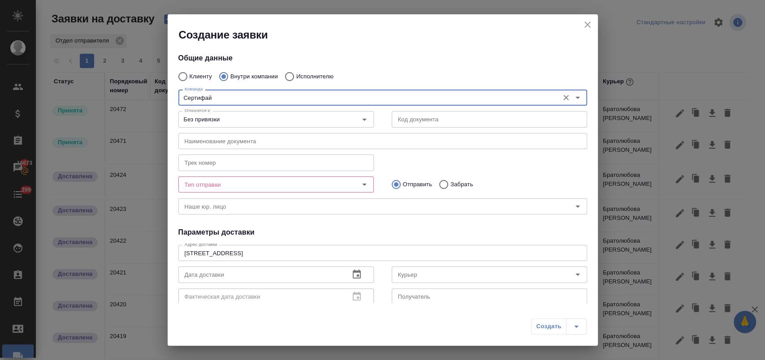
type input "Сертифай"
click at [241, 181] on input "Тип отправки" at bounding box center [261, 184] width 160 height 11
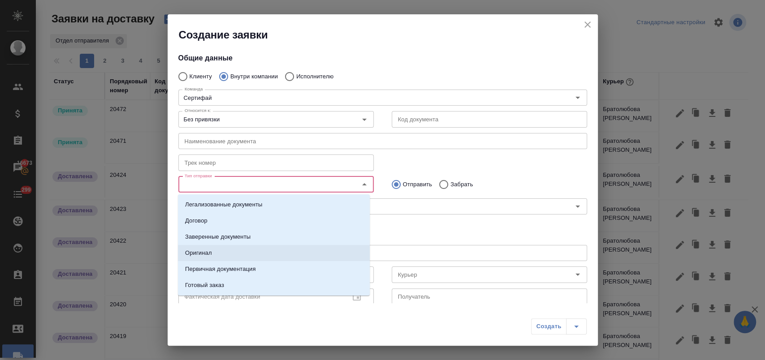
click at [236, 251] on li "Оригинал" at bounding box center [274, 253] width 192 height 16
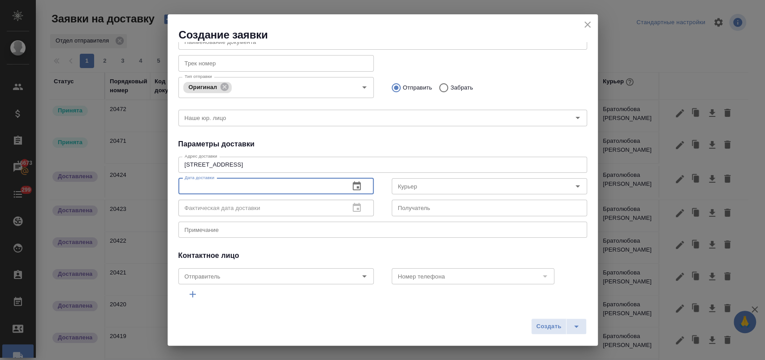
click at [260, 190] on input "text" at bounding box center [260, 186] width 164 height 16
click at [353, 187] on icon "button" at bounding box center [357, 185] width 8 height 9
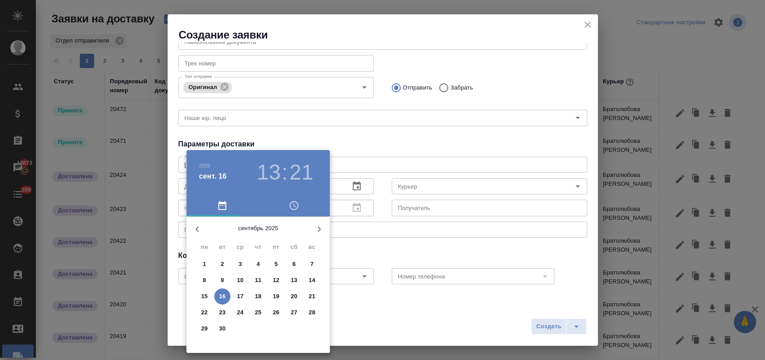
click at [207, 293] on p "15" at bounding box center [204, 296] width 7 height 9
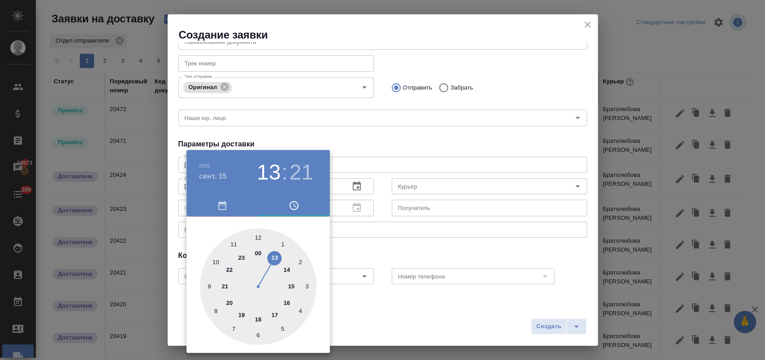
click at [287, 269] on div at bounding box center [258, 286] width 116 height 116
click at [258, 237] on div at bounding box center [258, 286] width 116 height 116
type input "15.09.2025 14:00"
click at [358, 250] on div at bounding box center [382, 180] width 765 height 360
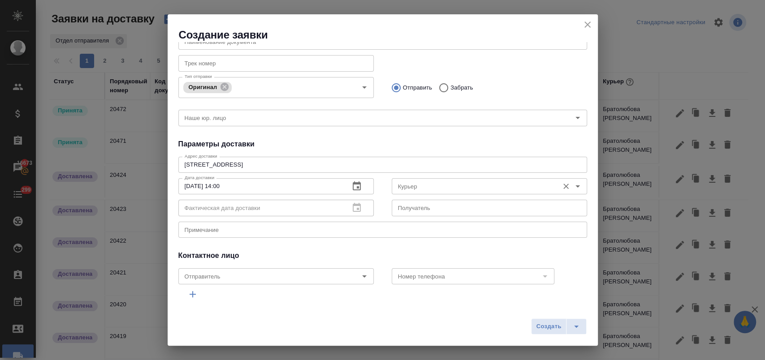
click at [498, 186] on input "Курьер" at bounding box center [474, 186] width 160 height 11
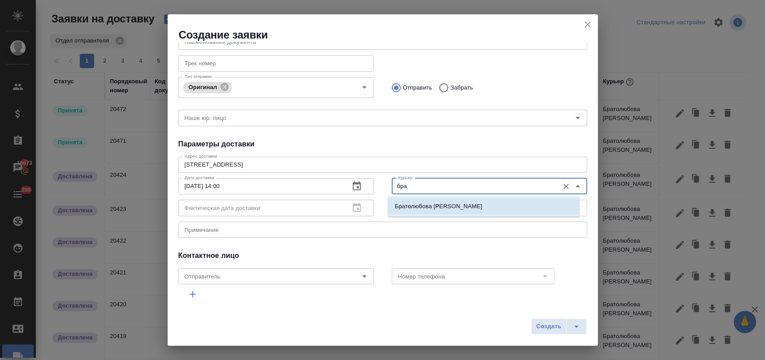
click at [464, 204] on li "Братолюбова Наталья" at bounding box center [484, 206] width 192 height 16
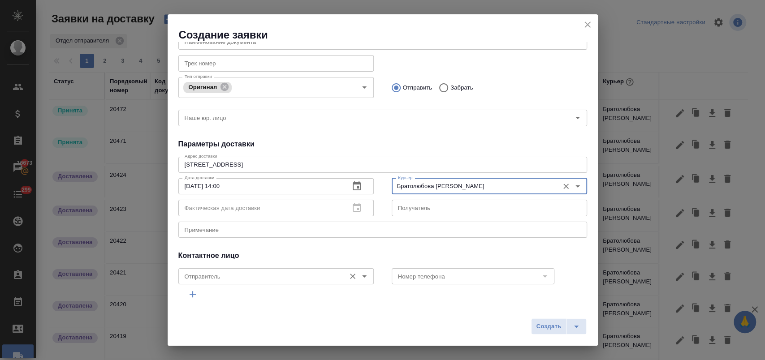
scroll to position [129, 0]
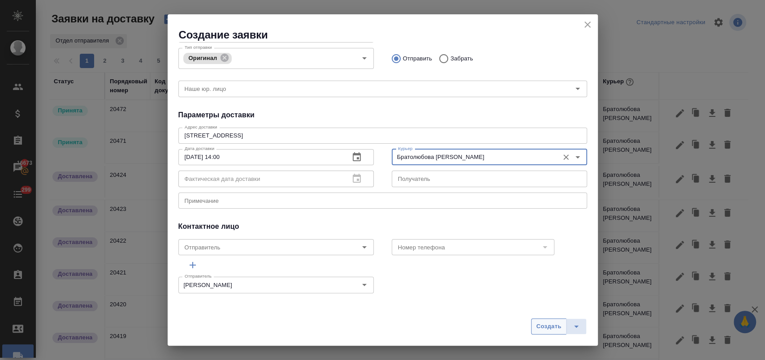
type input "Братолюбова Наталья"
click at [545, 325] on span "Создать" at bounding box center [548, 327] width 25 height 10
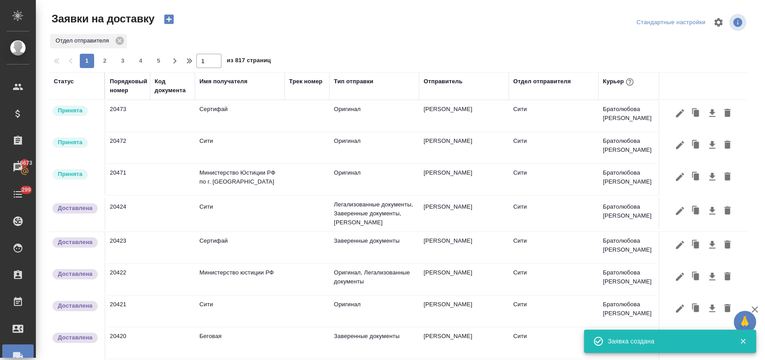
click at [169, 22] on icon "button" at bounding box center [168, 19] width 9 height 9
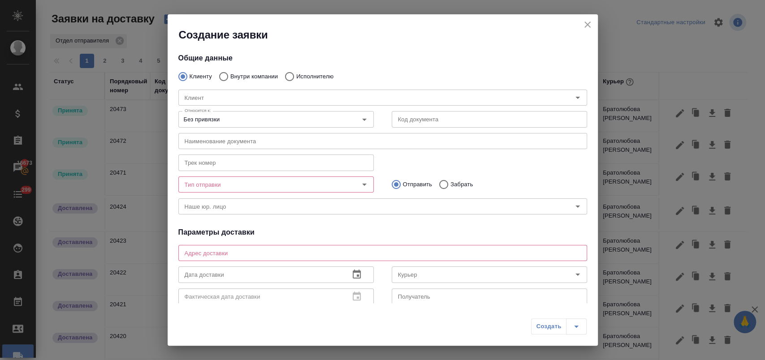
click at [297, 74] on p "Исполнителю" at bounding box center [314, 76] width 37 height 9
click at [296, 74] on input "Исполнителю" at bounding box center [288, 76] width 16 height 19
radio input "true"
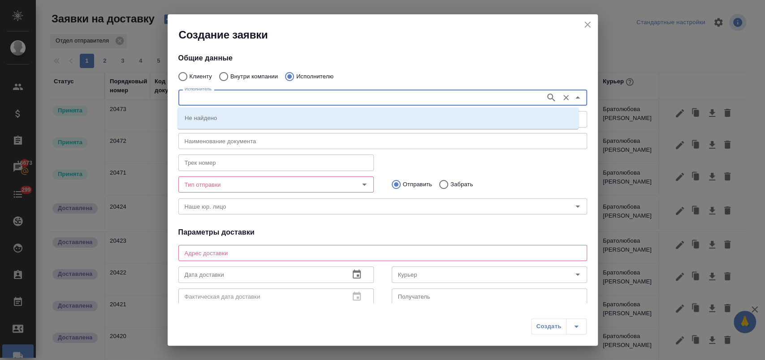
click at [237, 95] on input "Исполнитель" at bounding box center [361, 97] width 360 height 11
type input "министерство"
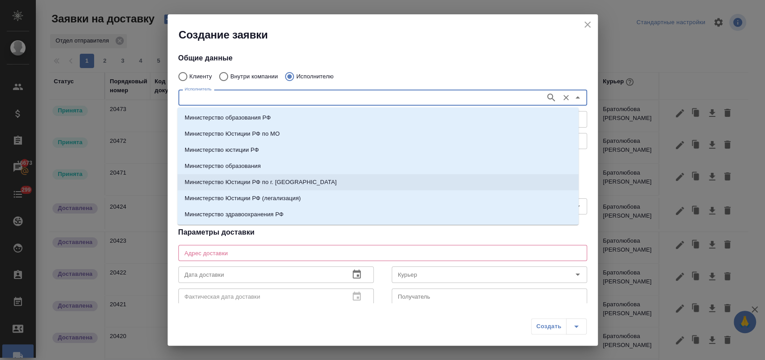
click at [299, 176] on li "Министерство Юстиции РФ по г. Москве" at bounding box center [377, 182] width 401 height 16
type input "Министерство Юстиции РФ по г. Москве"
type textarea "ул. Кржижановского, д. 13, корп. 1"
type input "Министерство Юстиции РФ по г. Москве"
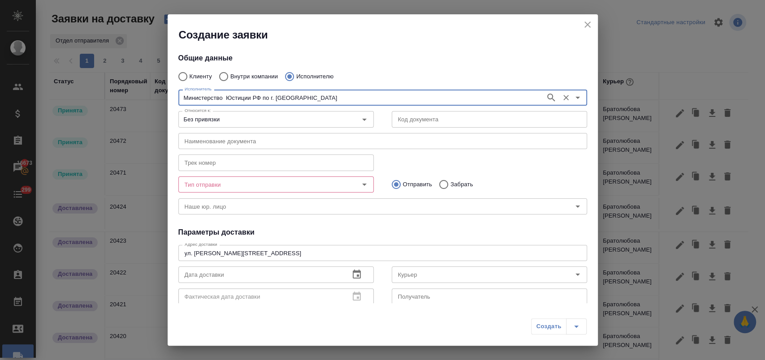
click at [239, 190] on div "Тип отправки" at bounding box center [275, 185] width 195 height 16
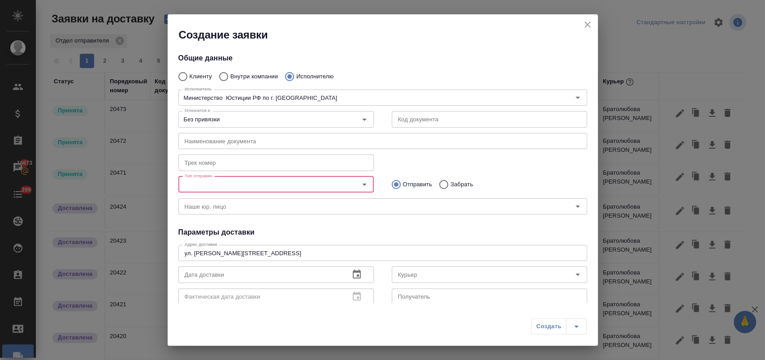
click at [360, 183] on icon "Open" at bounding box center [364, 184] width 11 height 11
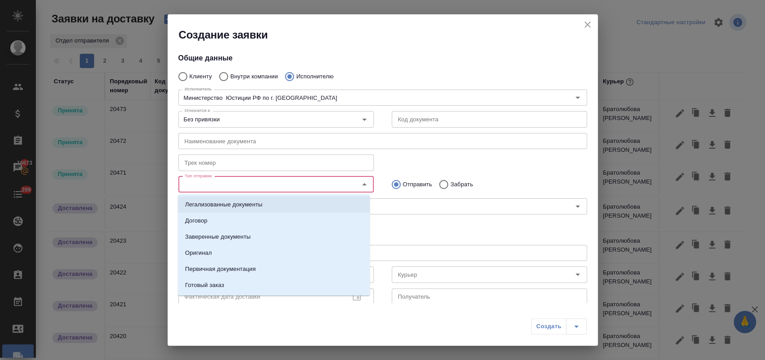
click at [254, 208] on p "Легализованные документы" at bounding box center [223, 204] width 77 height 9
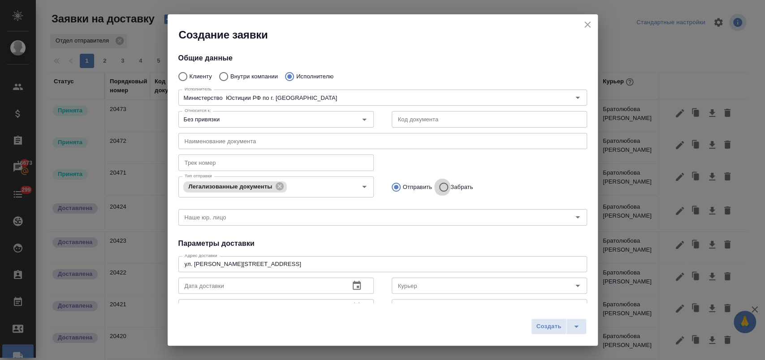
click at [444, 185] on input "Забрать" at bounding box center [442, 187] width 16 height 19
radio input "true"
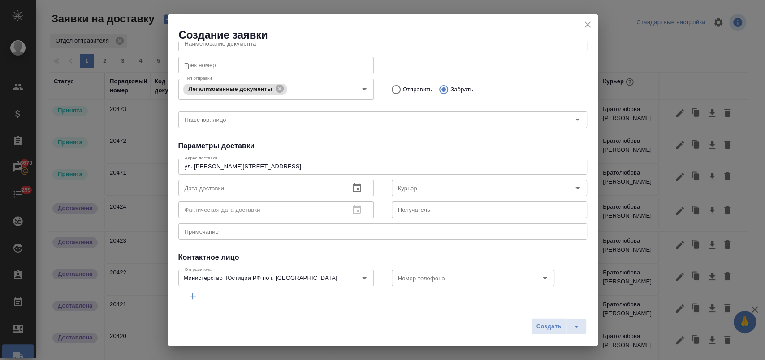
scroll to position [99, 0]
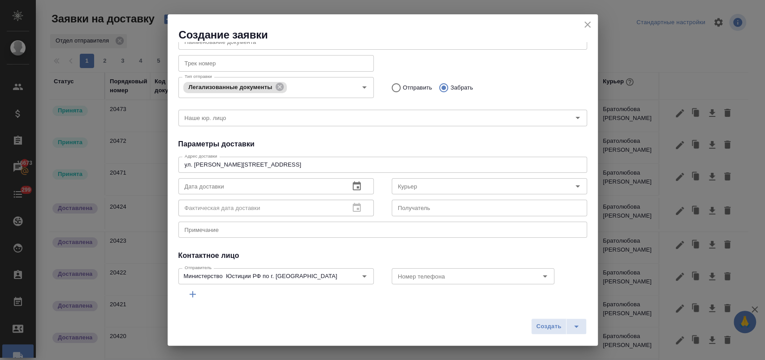
click at [356, 187] on icon "button" at bounding box center [357, 185] width 8 height 9
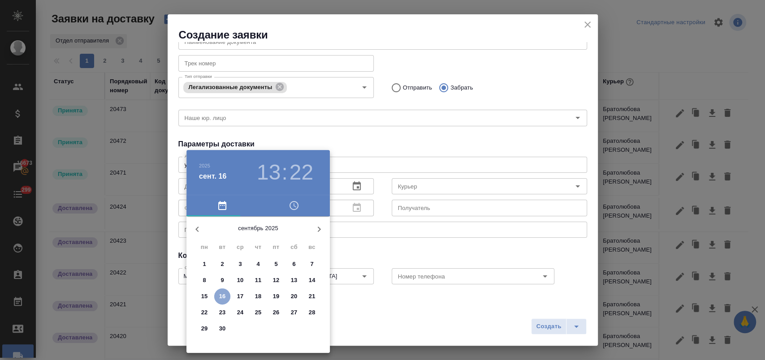
click at [224, 296] on p "16" at bounding box center [222, 296] width 7 height 9
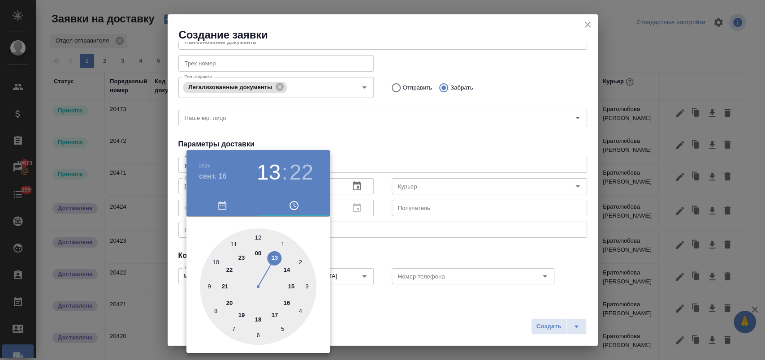
click at [291, 287] on div at bounding box center [258, 286] width 116 height 116
click at [260, 237] on div at bounding box center [258, 286] width 116 height 116
type input "16.09.2025 15:00"
click at [348, 250] on div at bounding box center [382, 180] width 765 height 360
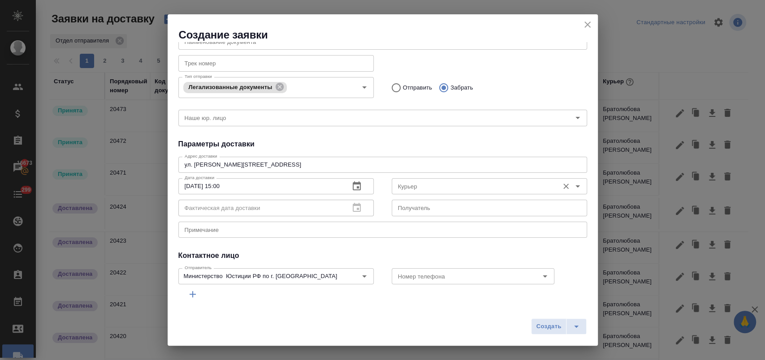
click at [409, 187] on input "Курьер" at bounding box center [474, 186] width 160 height 11
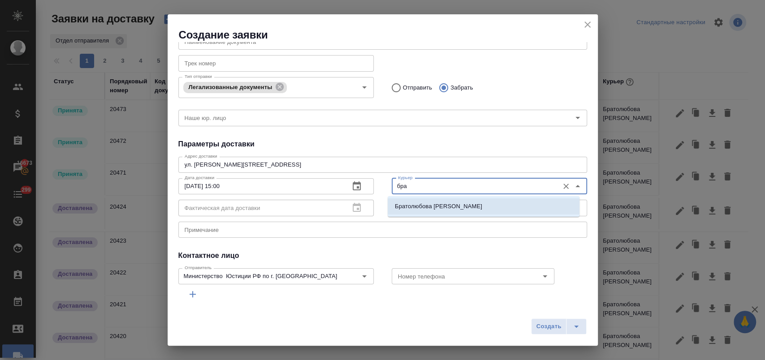
click at [418, 205] on p "Братолюбова Наталья" at bounding box center [438, 206] width 87 height 9
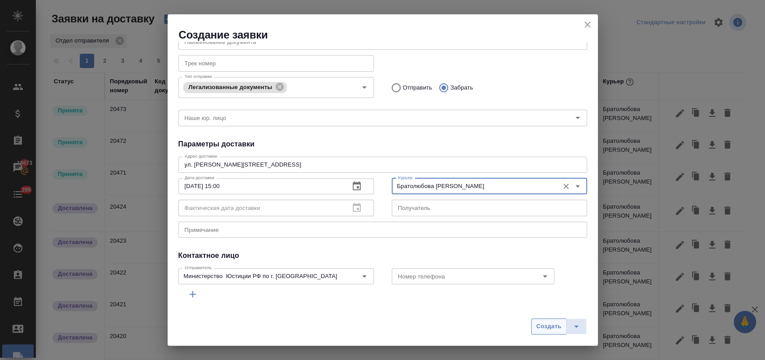
type input "Братолюбова Наталья"
click at [545, 328] on span "Создать" at bounding box center [548, 327] width 25 height 10
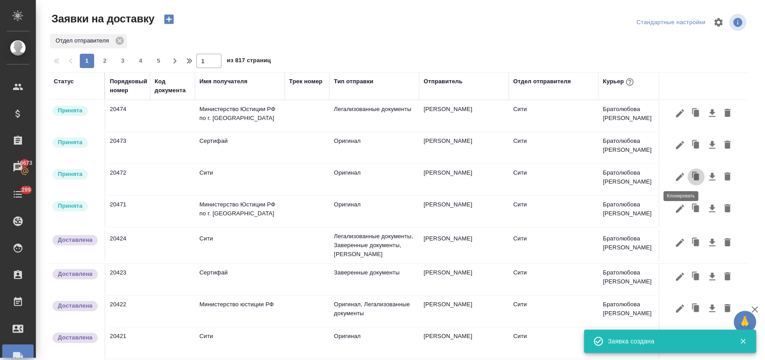
click at [693, 180] on icon "button" at bounding box center [695, 176] width 5 height 7
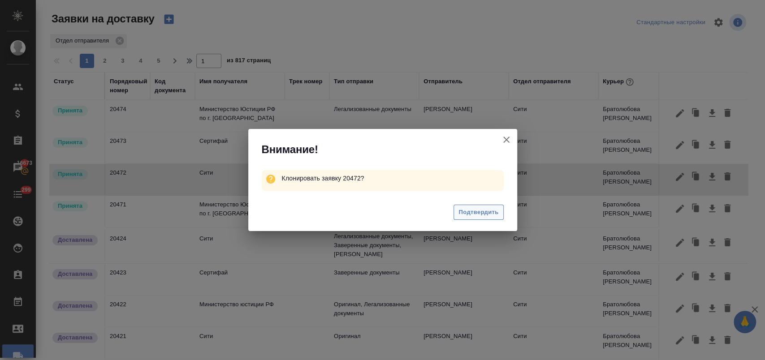
drag, startPoint x: 484, startPoint y: 212, endPoint x: 478, endPoint y: 208, distance: 7.7
click at [482, 213] on span "Подтвердить" at bounding box center [478, 212] width 40 height 10
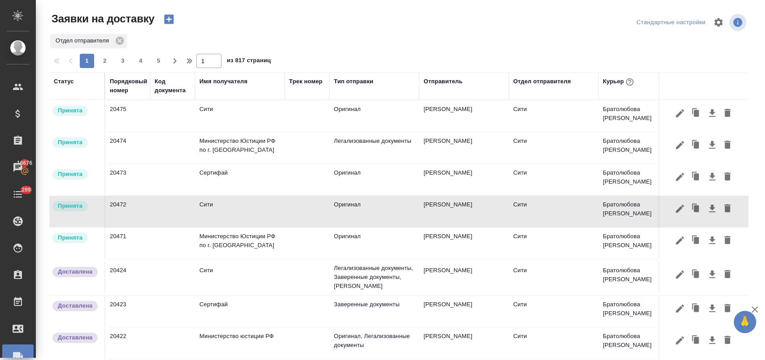
click at [147, 239] on td "20471" at bounding box center [127, 243] width 45 height 31
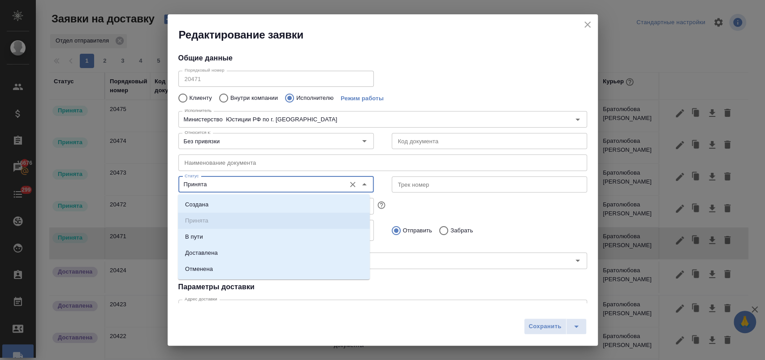
click at [285, 187] on input "Принята" at bounding box center [261, 184] width 160 height 11
click at [219, 251] on li "Доставлена" at bounding box center [274, 253] width 192 height 16
type input "Доставлена"
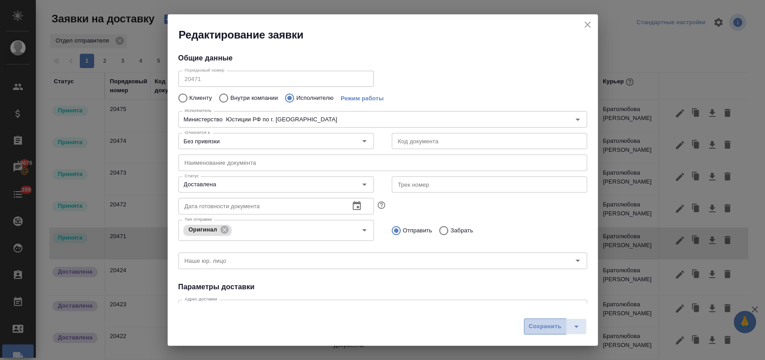
click at [537, 326] on span "Сохранить" at bounding box center [545, 327] width 33 height 10
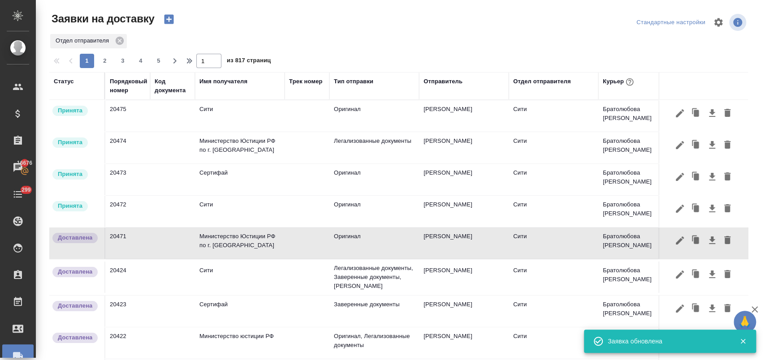
click at [151, 204] on td at bounding box center [172, 211] width 45 height 31
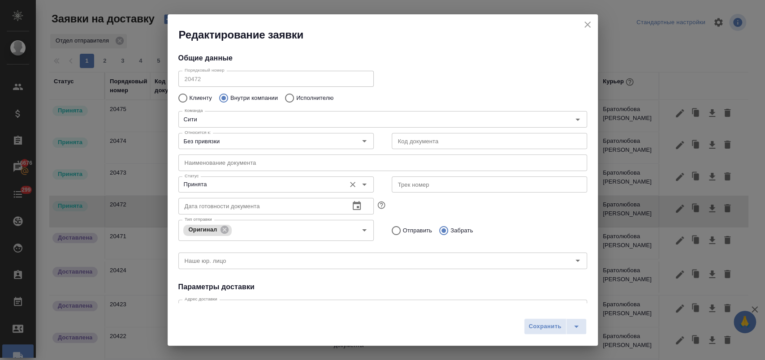
click at [269, 183] on input "Принята" at bounding box center [261, 184] width 160 height 11
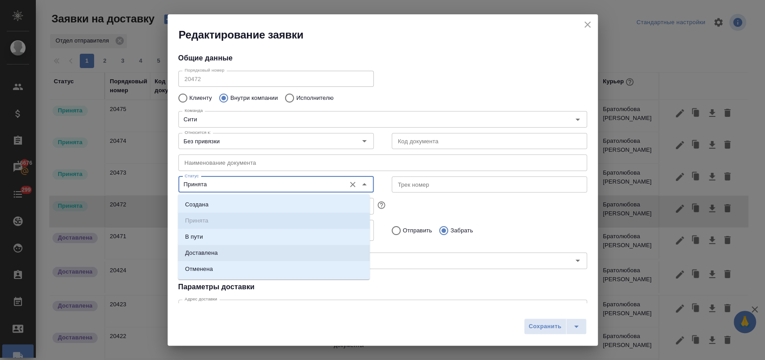
click at [213, 255] on p "Доставлена" at bounding box center [201, 253] width 33 height 9
type input "Доставлена"
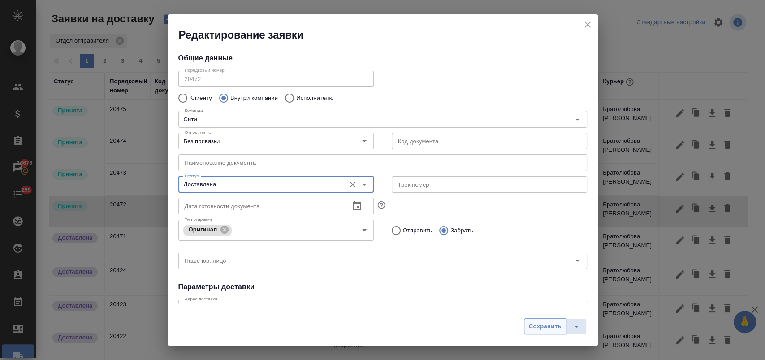
click at [555, 327] on span "Сохранить" at bounding box center [545, 327] width 33 height 10
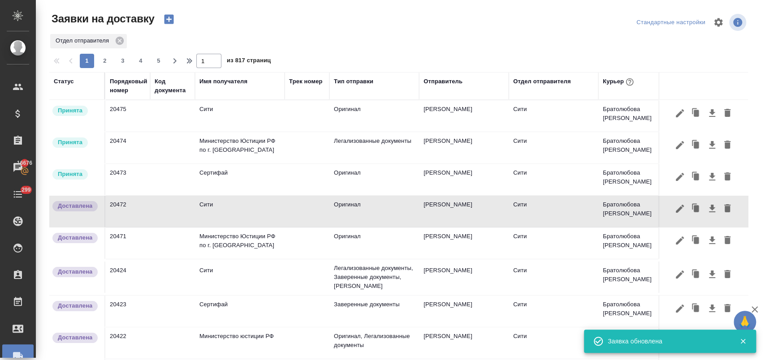
click at [150, 178] on td at bounding box center [172, 179] width 45 height 31
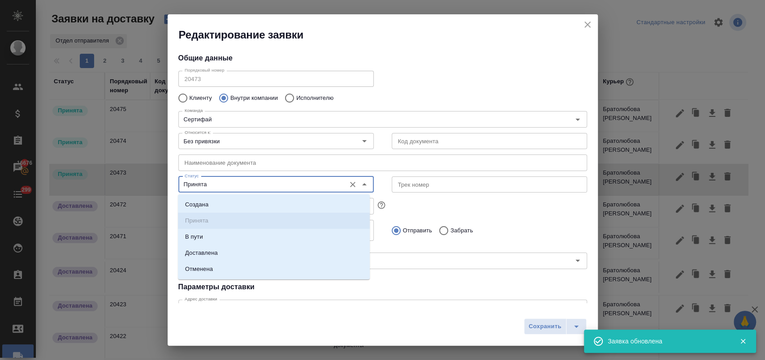
click at [240, 186] on input "Принята" at bounding box center [261, 184] width 160 height 11
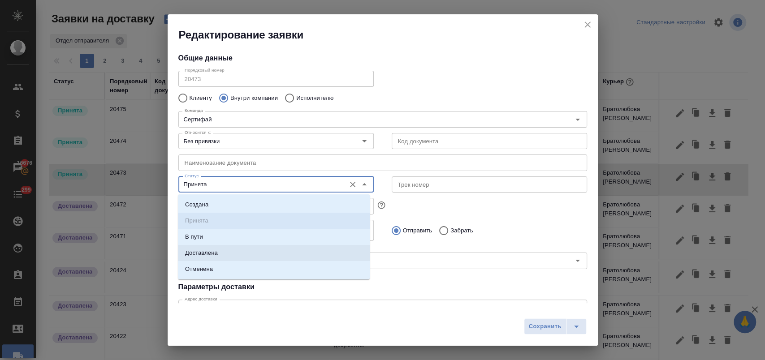
click at [229, 249] on li "Доставлена" at bounding box center [274, 253] width 192 height 16
type input "Доставлена"
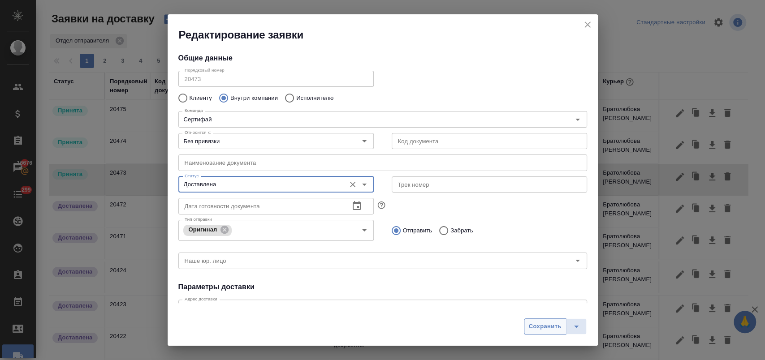
click at [546, 329] on span "Сохранить" at bounding box center [545, 327] width 33 height 10
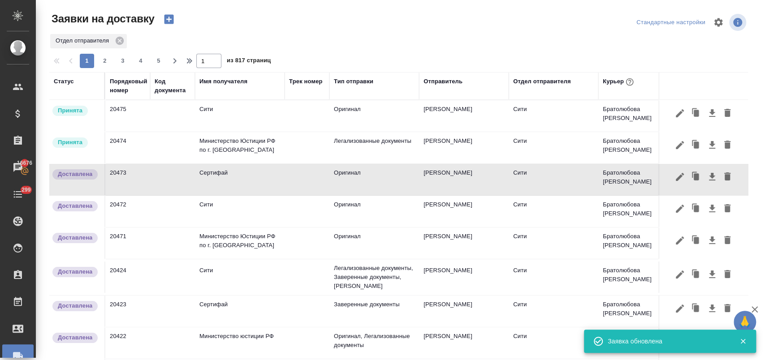
click at [154, 147] on td at bounding box center [172, 147] width 45 height 31
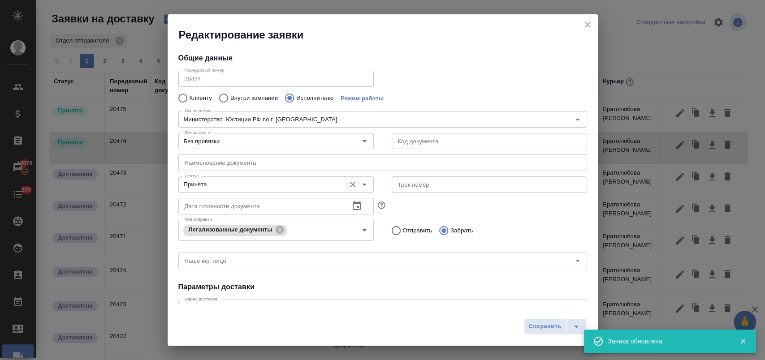
click at [263, 186] on input "Принята" at bounding box center [261, 184] width 160 height 11
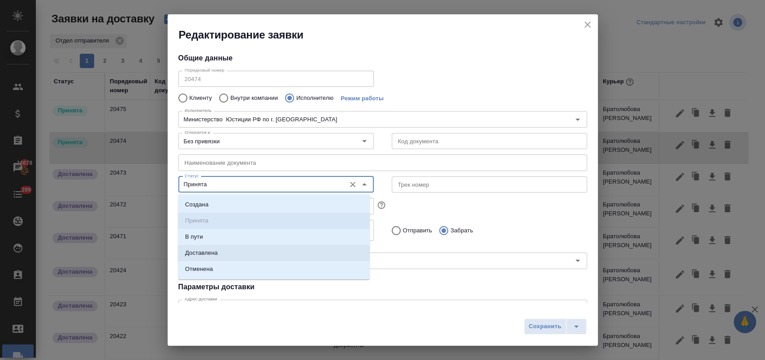
click at [228, 251] on li "Доставлена" at bounding box center [274, 253] width 192 height 16
type input "Доставлена"
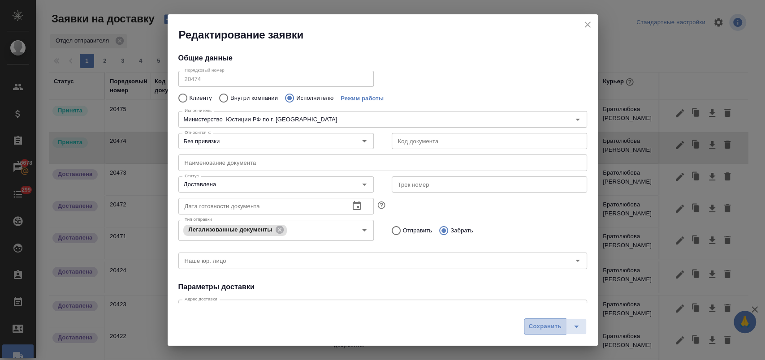
click at [546, 326] on span "Сохранить" at bounding box center [545, 327] width 33 height 10
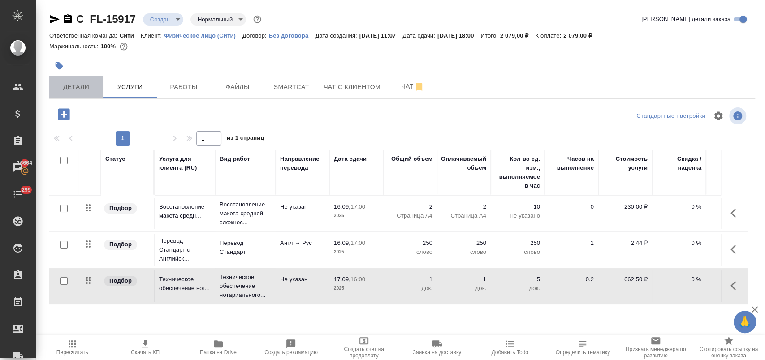
click at [81, 82] on span "Детали" at bounding box center [76, 87] width 43 height 11
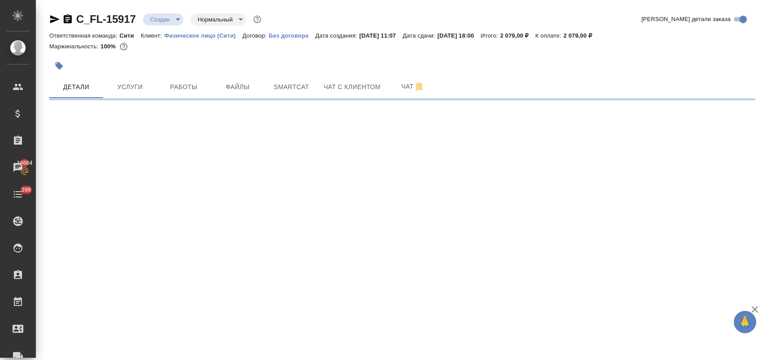
select select "RU"
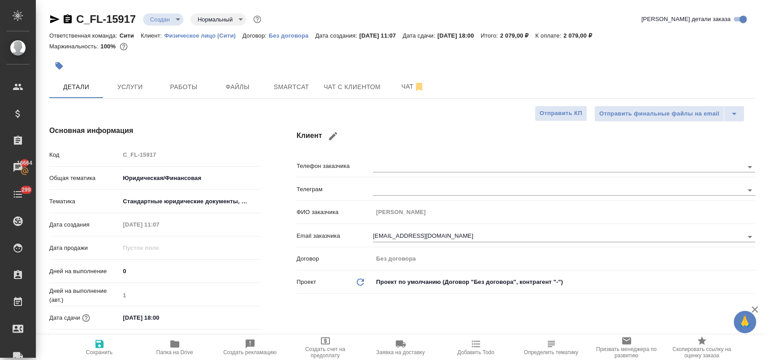
type textarea "x"
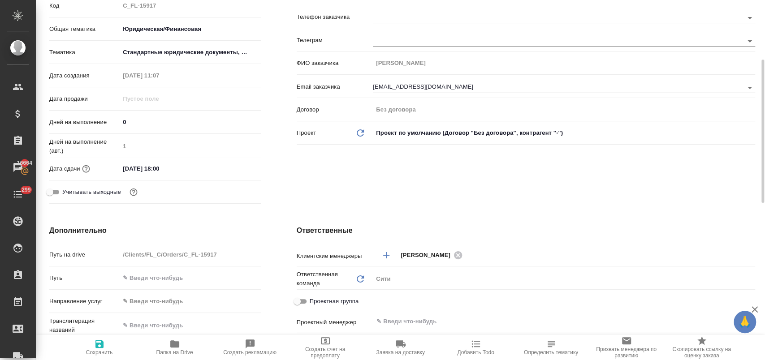
scroll to position [199, 0]
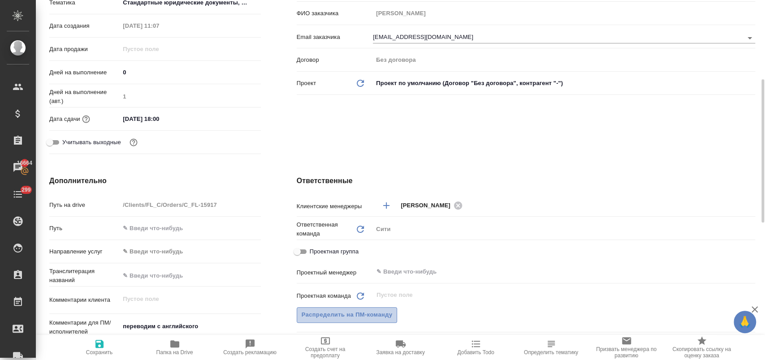
click at [348, 315] on span "Распределить на ПМ-команду" at bounding box center [346, 315] width 91 height 10
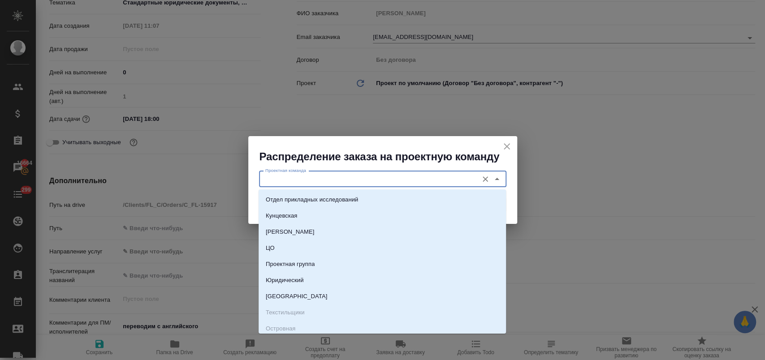
click at [319, 176] on input "Проектная команда" at bounding box center [368, 179] width 212 height 11
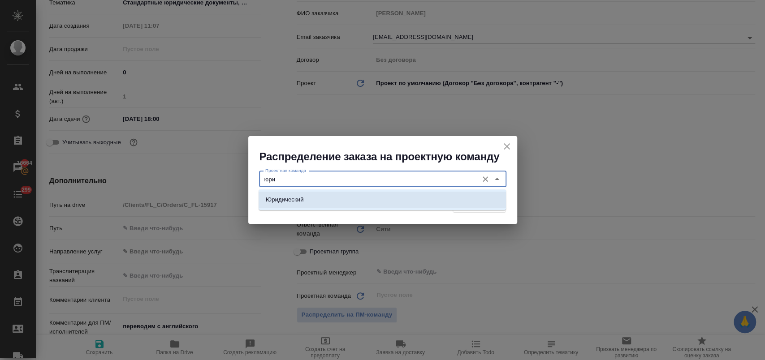
click at [312, 201] on li "Юридический" at bounding box center [381, 200] width 247 height 16
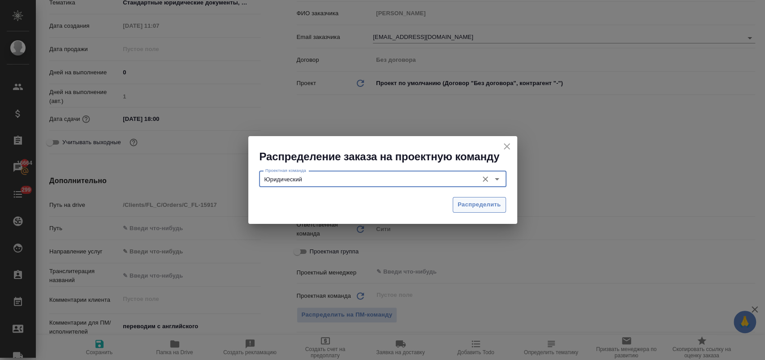
type input "Юридический"
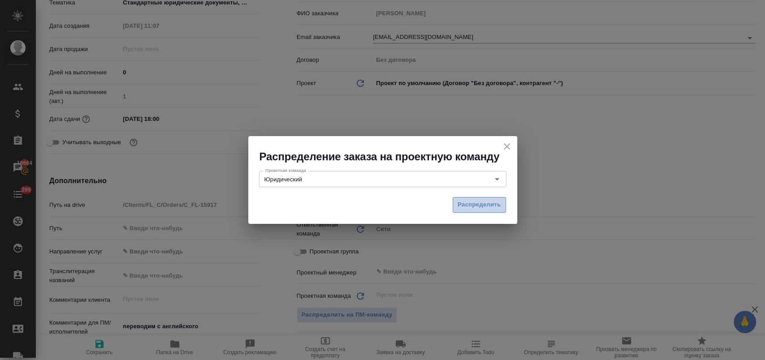
click at [469, 203] on span "Распределить" at bounding box center [478, 205] width 43 height 10
type textarea "x"
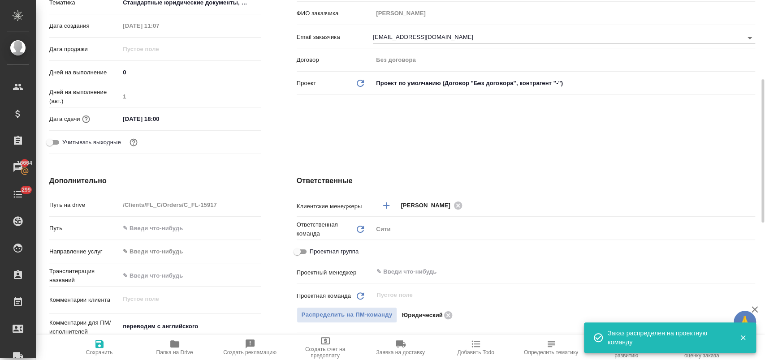
click at [94, 348] on icon "button" at bounding box center [99, 344] width 11 height 11
type textarea "x"
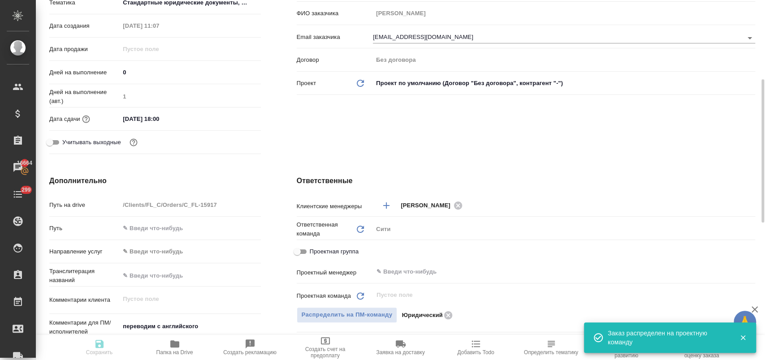
type textarea "x"
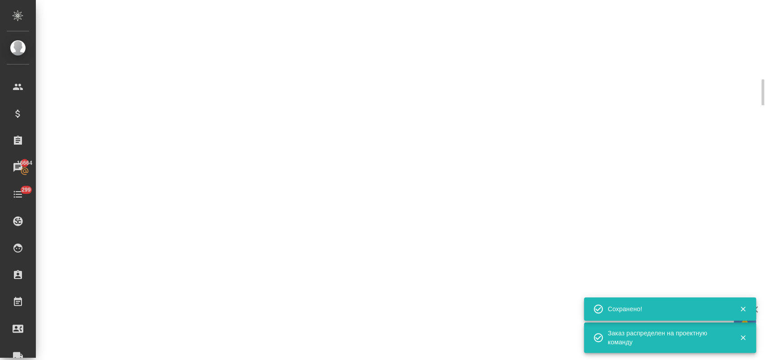
select select "RU"
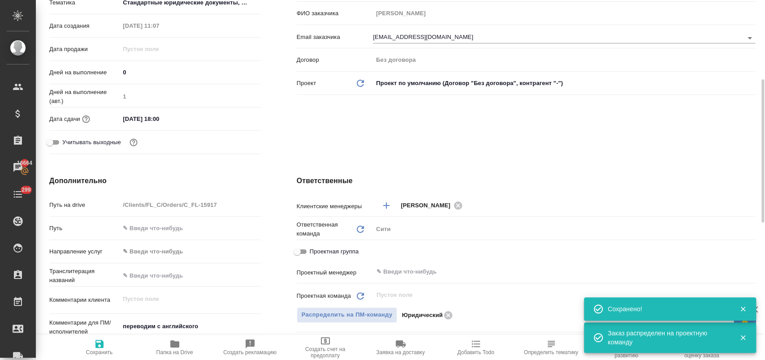
type textarea "x"
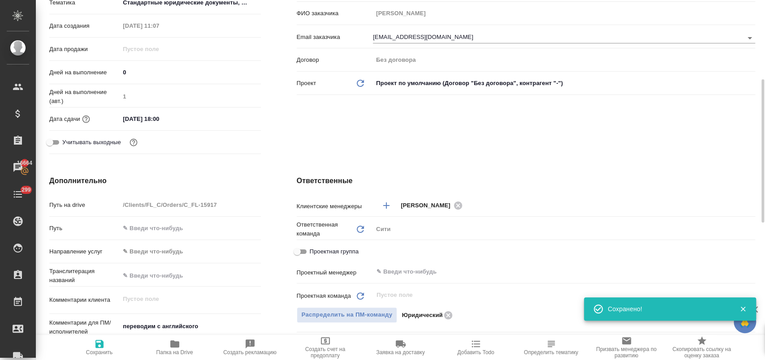
scroll to position [0, 0]
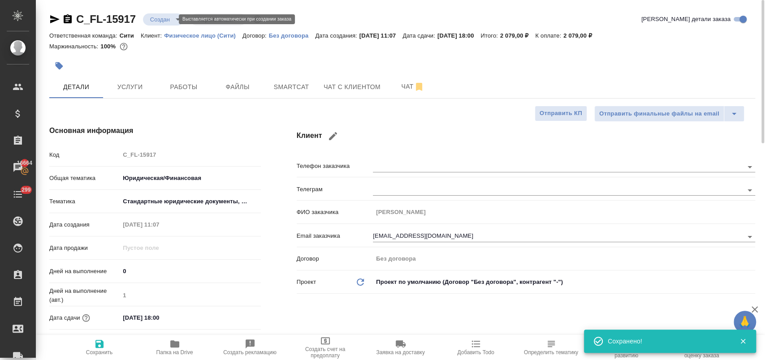
click at [168, 17] on body "🙏 .cls-1 fill:#fff; AWATERA Лофицкая Юлия Владимировна Клиенты Спецификации Зак…" at bounding box center [382, 216] width 765 height 432
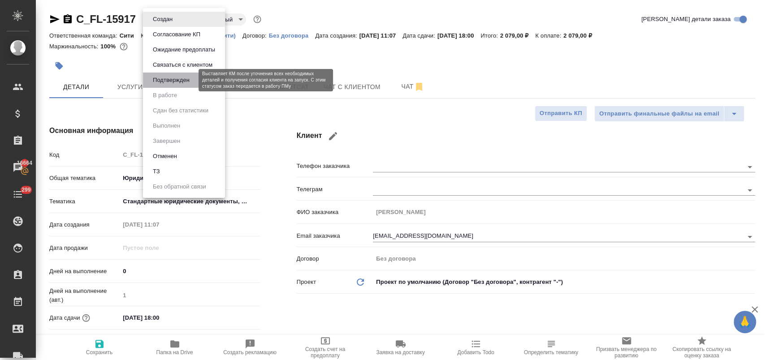
click at [180, 79] on button "Подтвержден" at bounding box center [171, 80] width 42 height 10
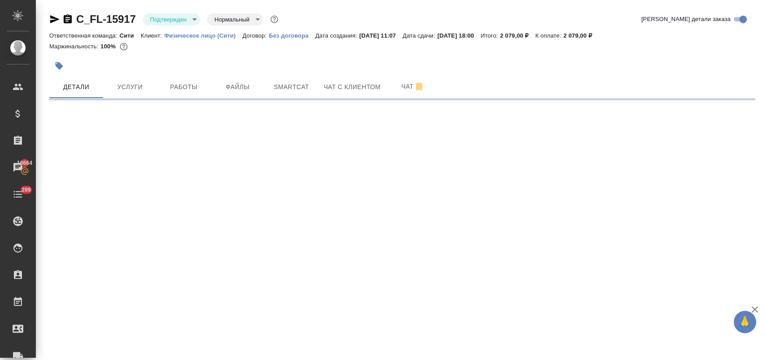
select select "RU"
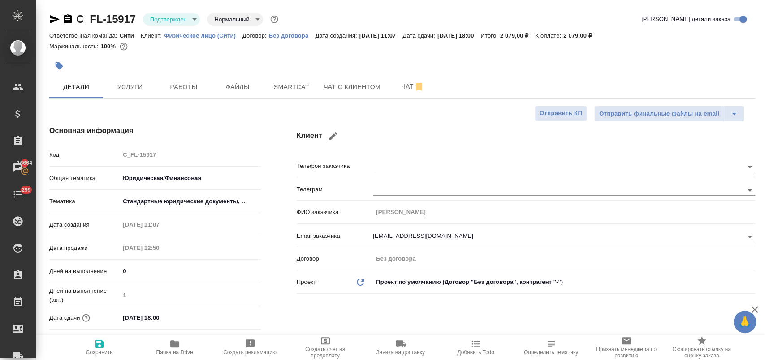
type textarea "x"
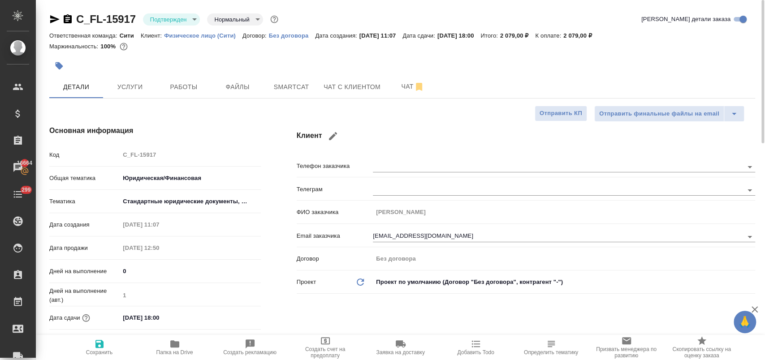
type textarea "x"
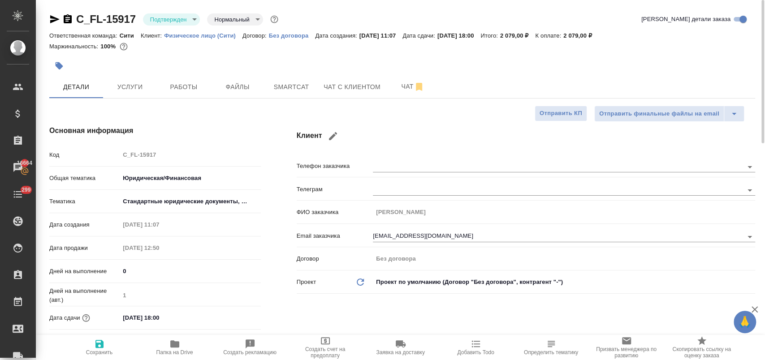
type textarea "x"
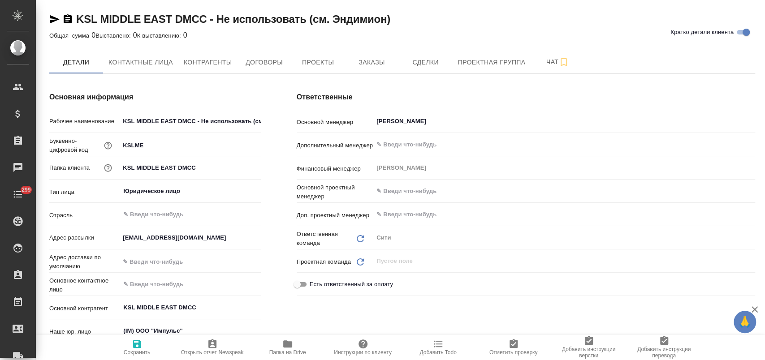
click at [375, 63] on span "Заказы" at bounding box center [371, 62] width 43 height 11
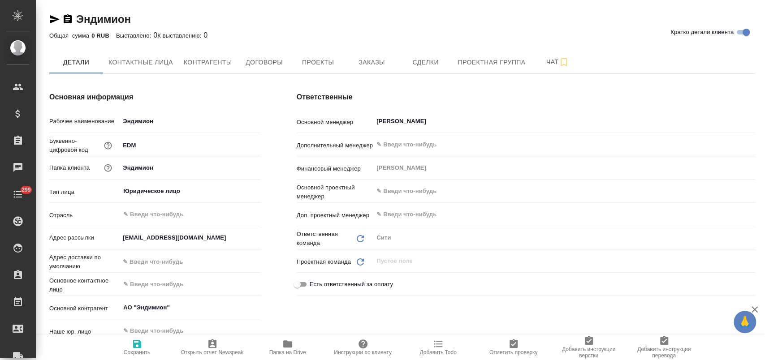
type textarea "x"
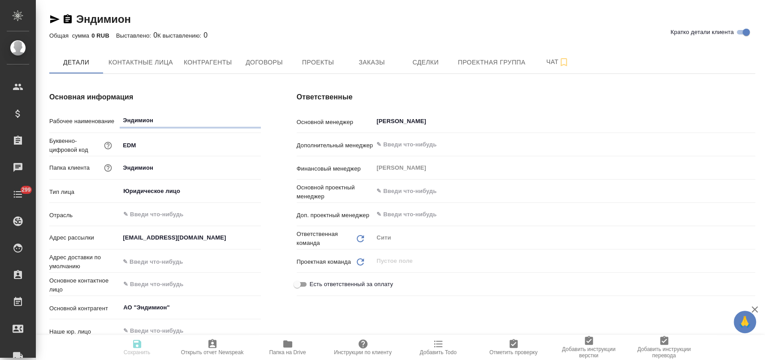
type textarea "x"
click at [254, 67] on span "Договоры" at bounding box center [263, 62] width 43 height 11
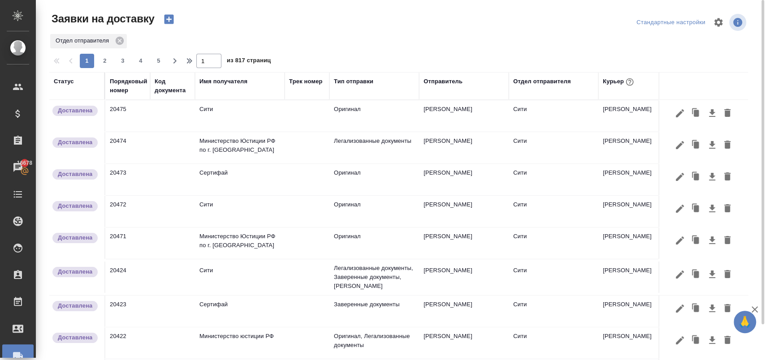
click at [170, 20] on icon "button" at bounding box center [168, 19] width 9 height 9
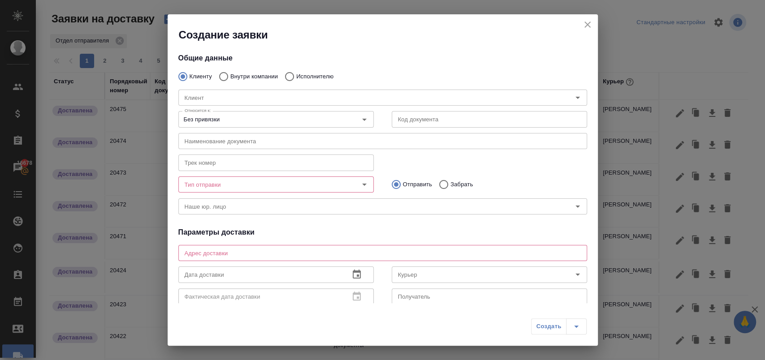
click at [289, 77] on input "Исполнителю" at bounding box center [288, 76] width 16 height 19
radio input "true"
click at [233, 97] on input "Исполнитель" at bounding box center [361, 97] width 360 height 11
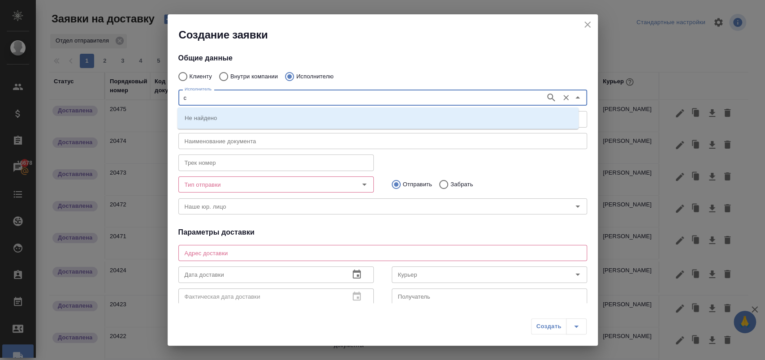
type input "с"
click at [228, 72] on input "Внутри компании" at bounding box center [222, 76] width 16 height 19
radio input "true"
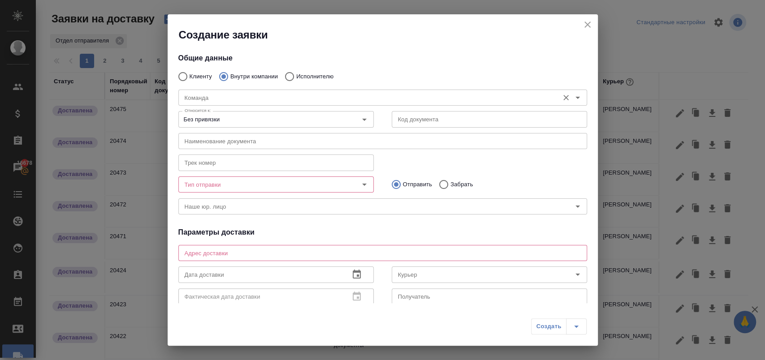
click at [205, 97] on input "Команда" at bounding box center [367, 97] width 373 height 11
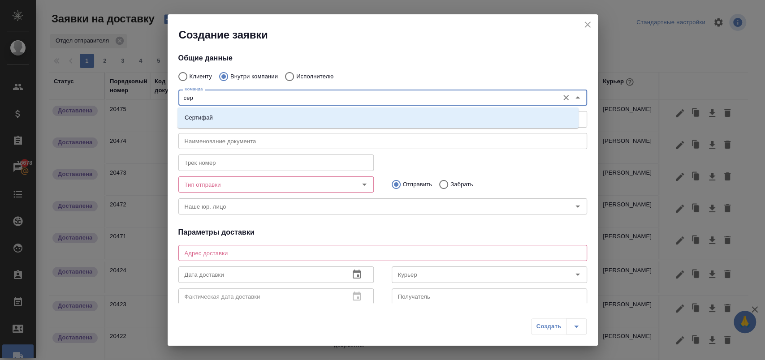
type input "серт"
click at [205, 115] on p "Сертифай" at bounding box center [199, 117] width 28 height 9
type textarea "[STREET_ADDRESS]"
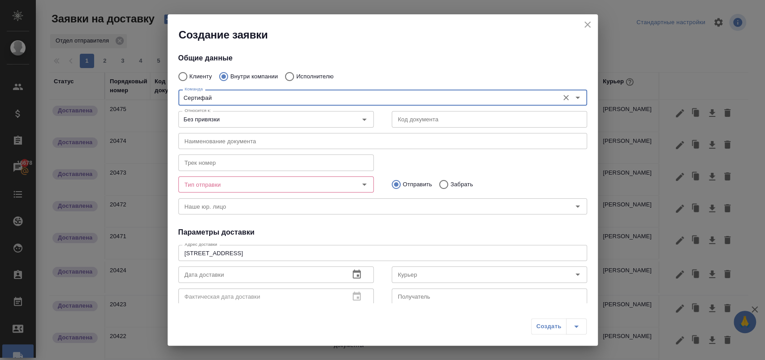
type input "Сертифай"
click at [231, 187] on input "Тип отправки" at bounding box center [261, 184] width 160 height 11
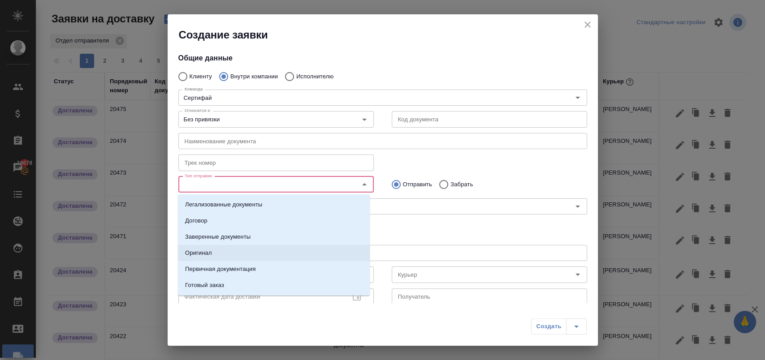
click at [237, 253] on li "Оригинал" at bounding box center [274, 253] width 192 height 16
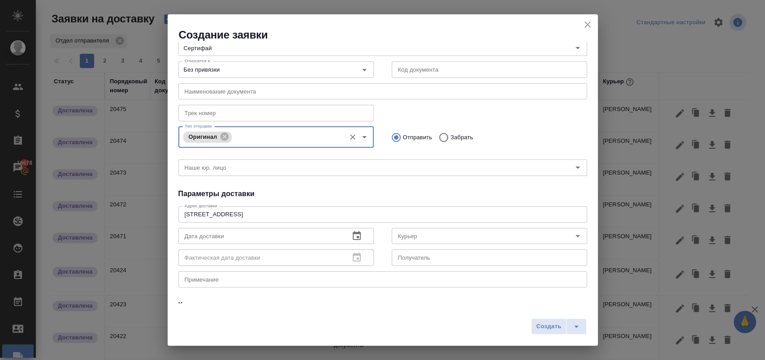
scroll to position [99, 0]
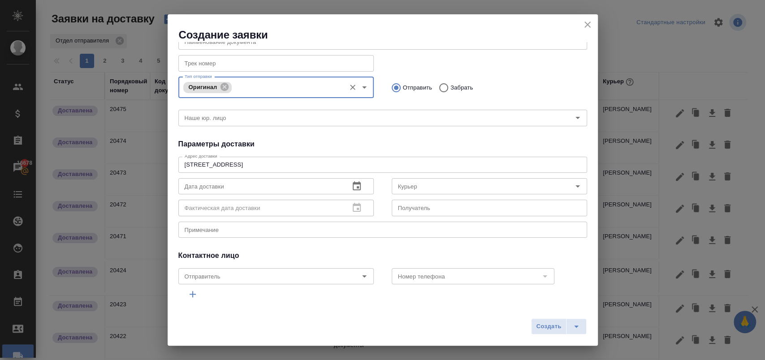
click at [263, 191] on input "text" at bounding box center [260, 186] width 164 height 16
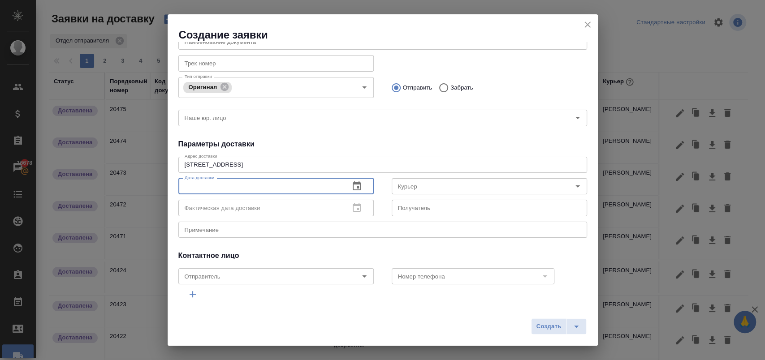
click at [351, 186] on icon "button" at bounding box center [356, 186] width 11 height 11
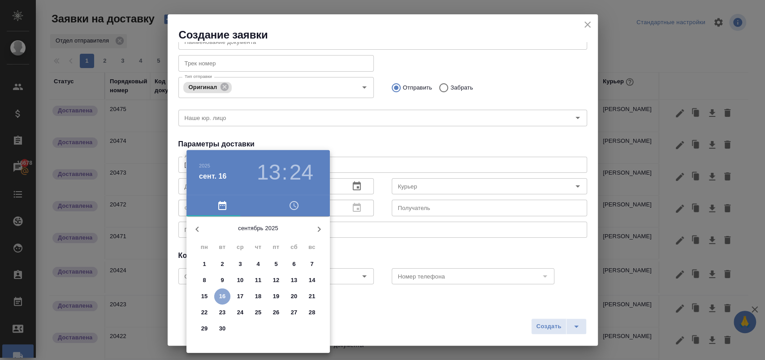
click at [223, 294] on p "16" at bounding box center [222, 296] width 7 height 9
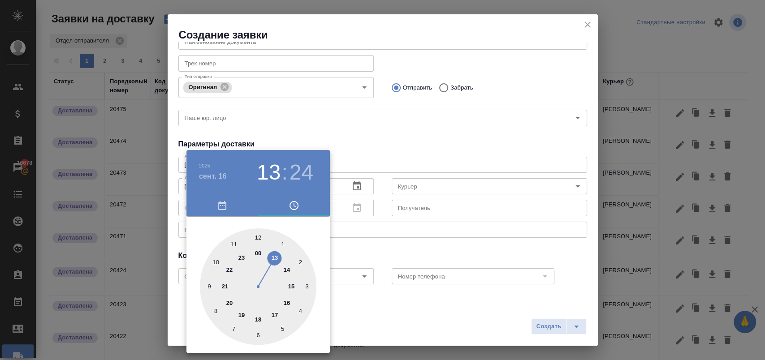
click at [258, 234] on div at bounding box center [258, 286] width 116 height 116
click at [258, 236] on div at bounding box center [258, 286] width 116 height 116
type input "[DATE] 12:00"
click at [362, 242] on div at bounding box center [382, 180] width 765 height 360
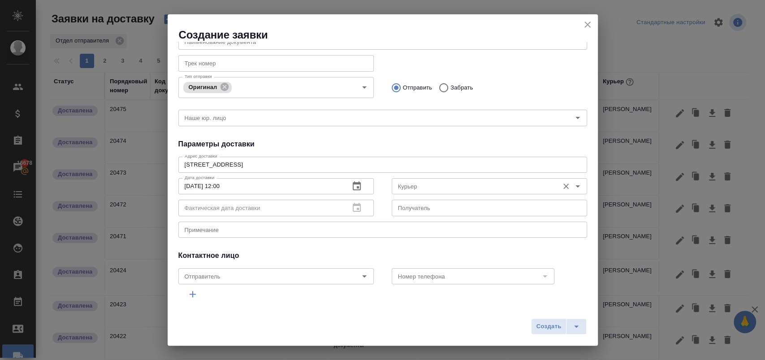
click at [429, 186] on input "Курьер" at bounding box center [474, 186] width 160 height 11
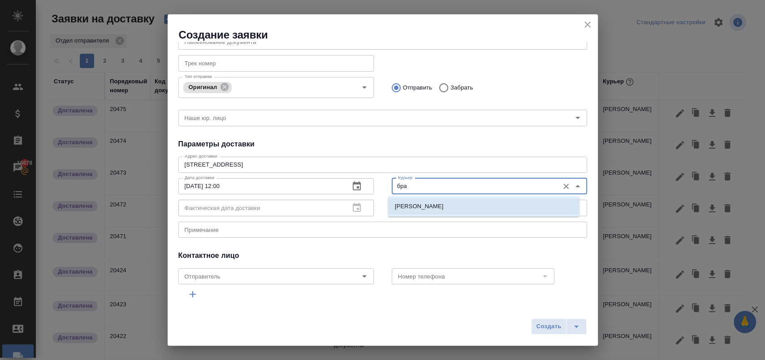
click at [444, 209] on p "[PERSON_NAME]" at bounding box center [419, 206] width 49 height 9
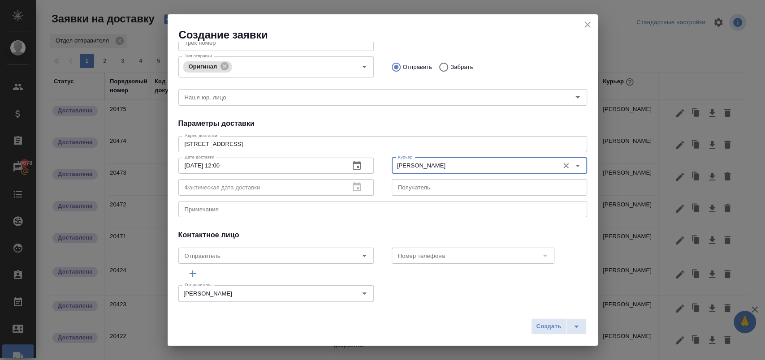
scroll to position [129, 0]
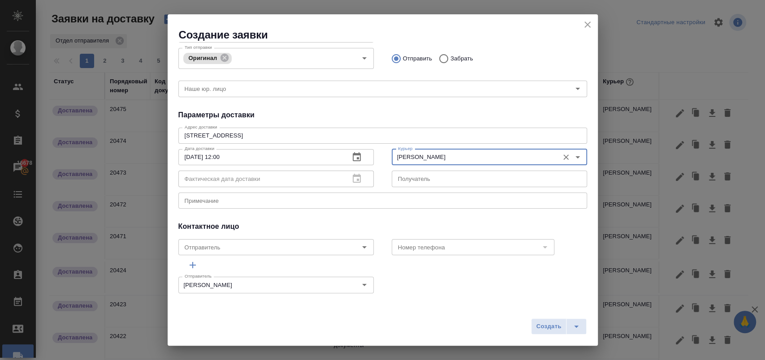
type input "[PERSON_NAME]"
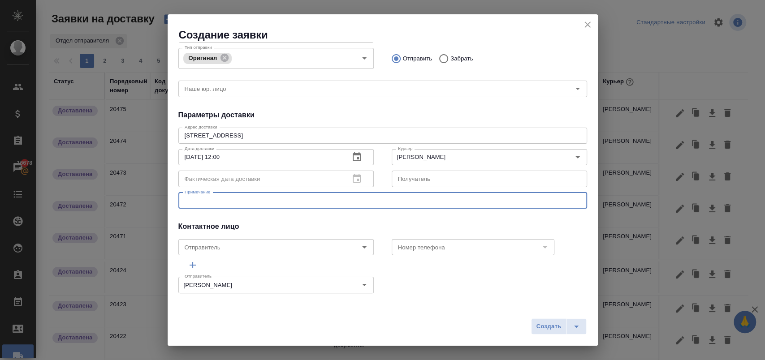
click at [269, 202] on textarea at bounding box center [383, 200] width 396 height 7
type textarea "сити-сертифай"
click at [541, 325] on span "Создать" at bounding box center [548, 327] width 25 height 10
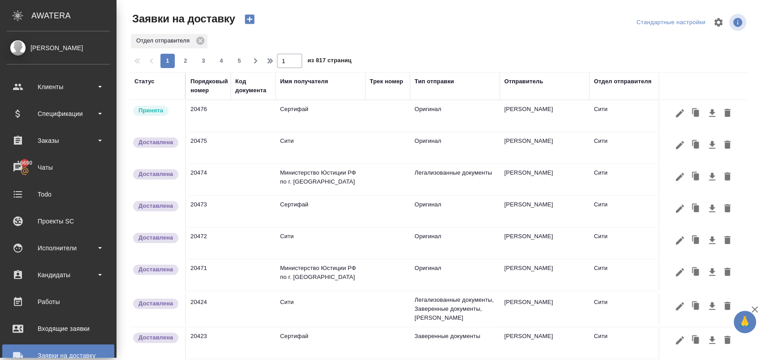
click at [69, 350] on div "Заявки на доставку" at bounding box center [58, 355] width 103 height 13
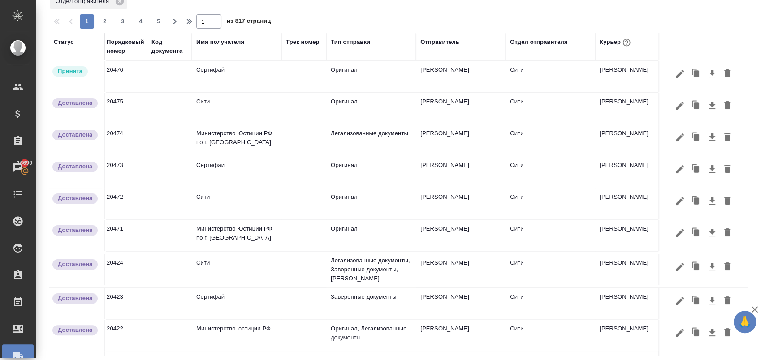
scroll to position [0, 0]
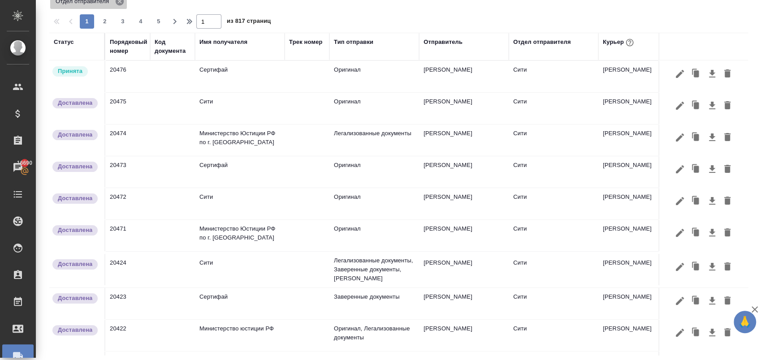
click at [121, 2] on icon at bounding box center [120, 1] width 8 height 8
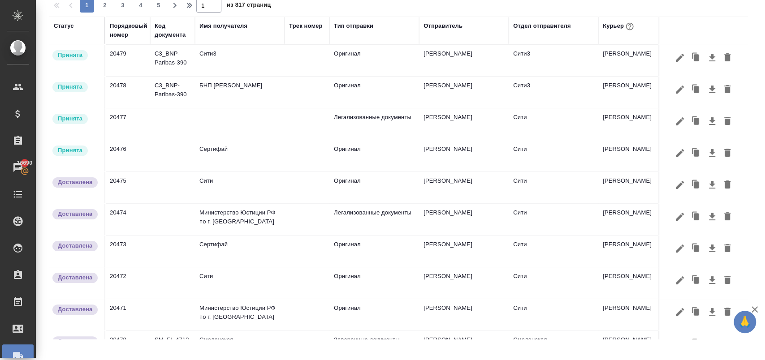
click at [216, 154] on td "Сертифай" at bounding box center [240, 155] width 90 height 31
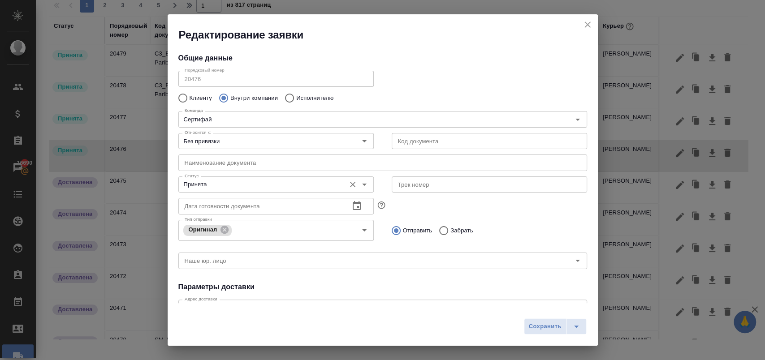
click at [284, 183] on input "Принята" at bounding box center [261, 184] width 160 height 11
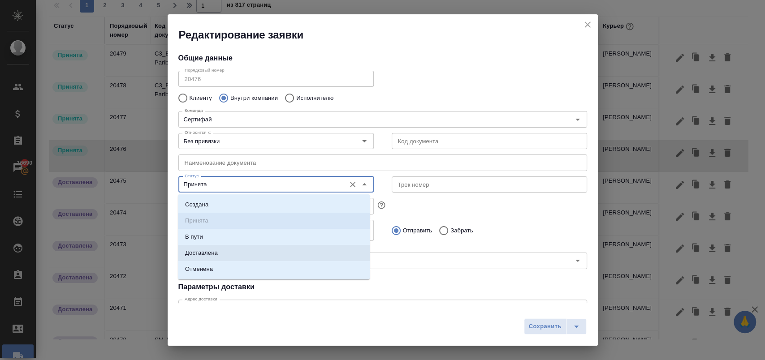
click at [233, 254] on li "Доставлена" at bounding box center [274, 253] width 192 height 16
type input "Доставлена"
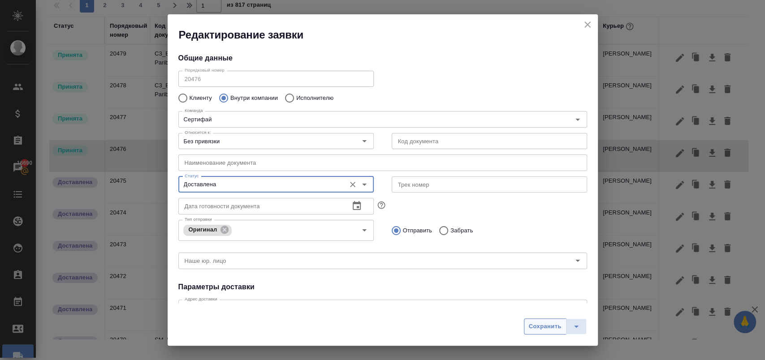
click at [546, 327] on span "Сохранить" at bounding box center [545, 327] width 33 height 10
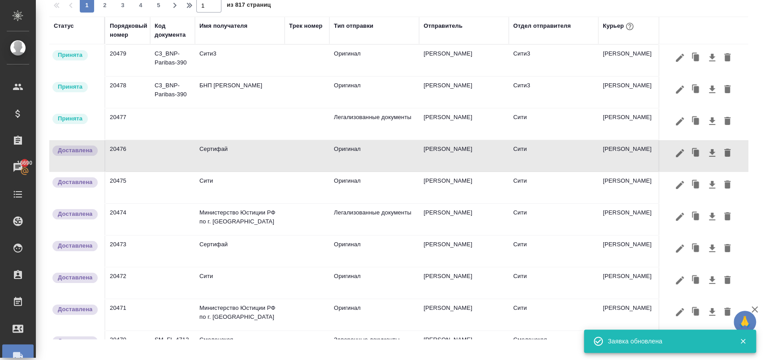
click at [260, 125] on td at bounding box center [240, 123] width 90 height 31
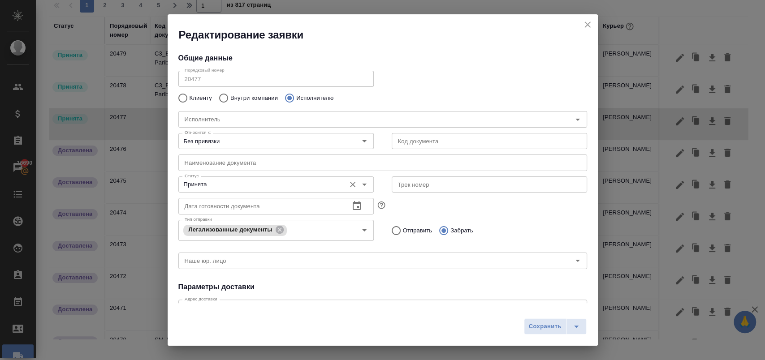
click at [251, 183] on input "Принята" at bounding box center [261, 184] width 160 height 11
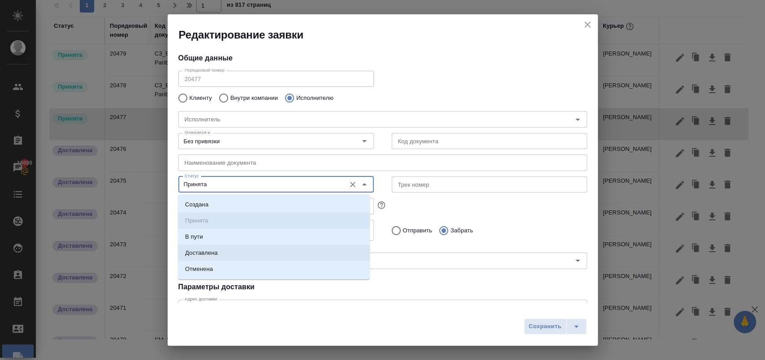
click at [240, 253] on li "Доставлена" at bounding box center [274, 253] width 192 height 16
type input "Доставлена"
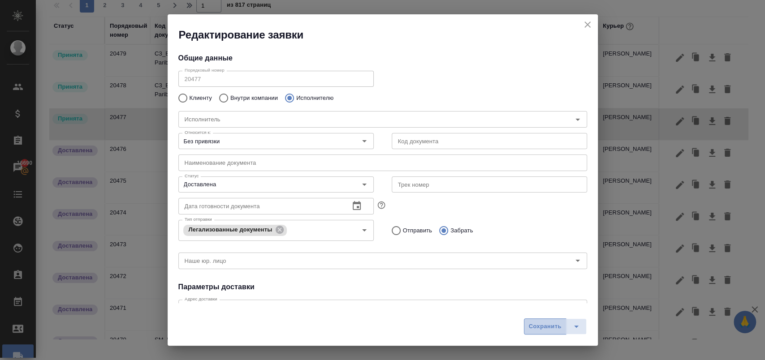
click at [539, 324] on span "Сохранить" at bounding box center [545, 327] width 33 height 10
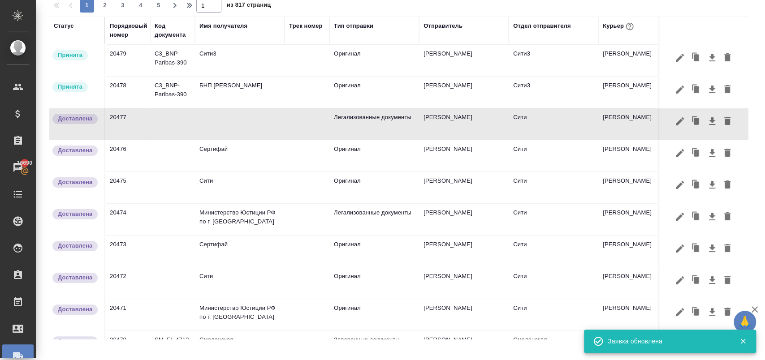
click at [233, 95] on td "БНП Париба Банк" at bounding box center [240, 92] width 90 height 31
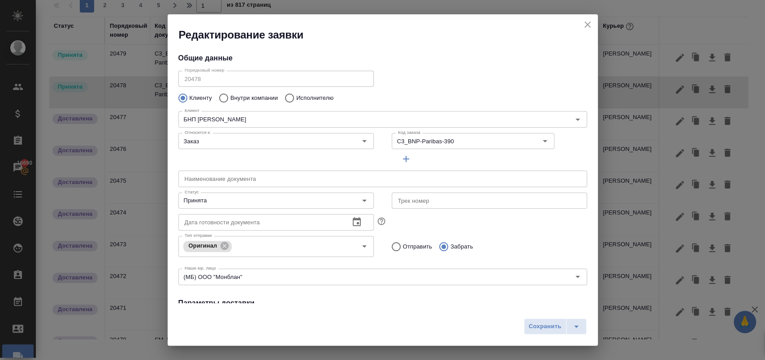
type input "ISKENDEROVA Elena"
click at [245, 203] on input "Принята" at bounding box center [261, 200] width 160 height 11
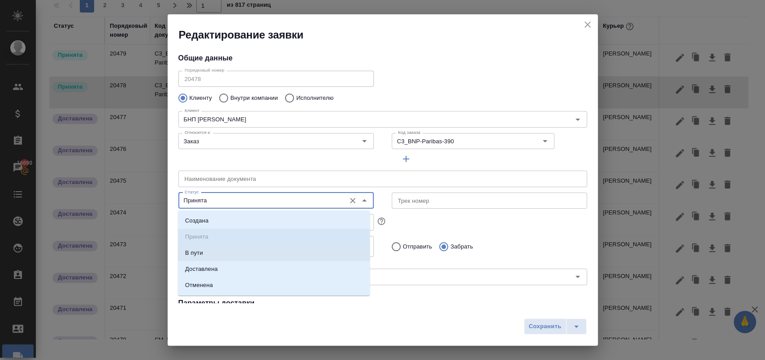
click at [229, 254] on li "В пути" at bounding box center [274, 253] width 192 height 16
type input "В пути"
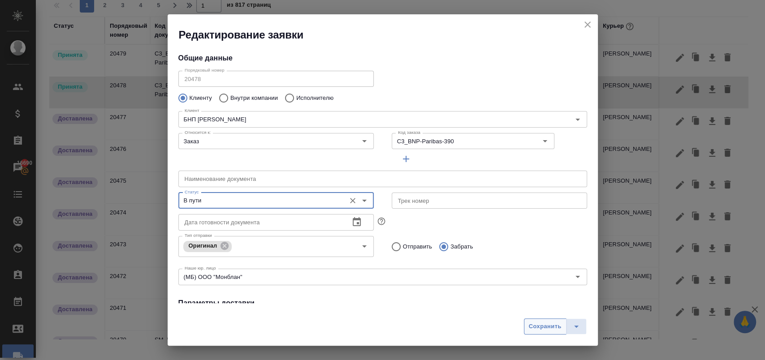
click at [561, 330] on span "Сохранить" at bounding box center [545, 327] width 33 height 10
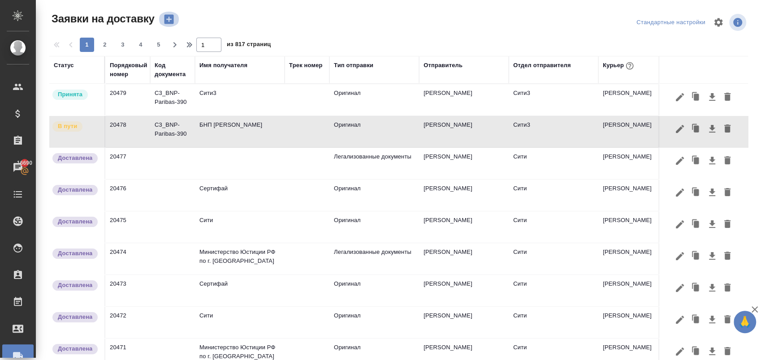
click at [170, 19] on icon "button" at bounding box center [169, 19] width 13 height 13
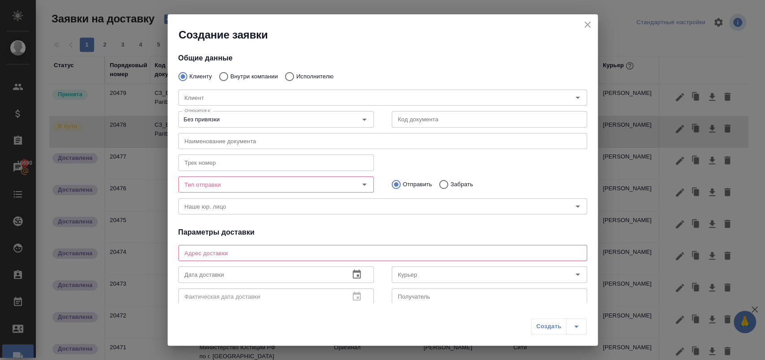
click at [240, 75] on p "Внутри компании" at bounding box center [253, 76] width 47 height 9
click at [230, 75] on input "Внутри компании" at bounding box center [222, 76] width 16 height 19
radio input "true"
click at [233, 97] on input "Команда" at bounding box center [367, 97] width 373 height 11
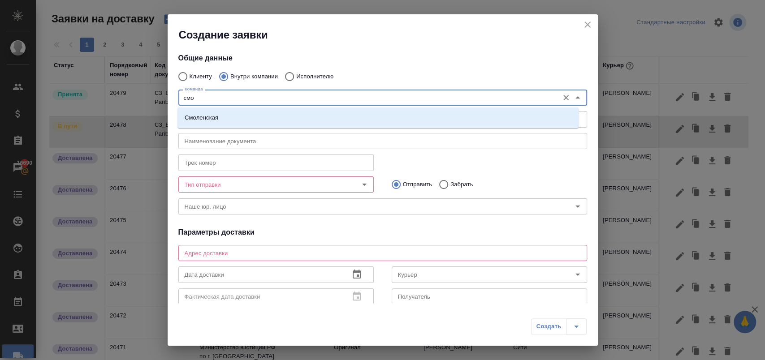
type input "смол"
click at [271, 125] on li "Смоленская" at bounding box center [377, 118] width 401 height 16
type textarea "Смоленский бульвар, д. 24, стр. 2, подъезд 1, этаж 1"
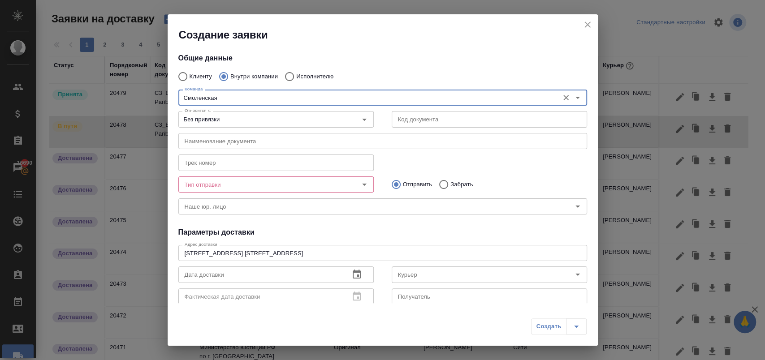
type input "Смоленская"
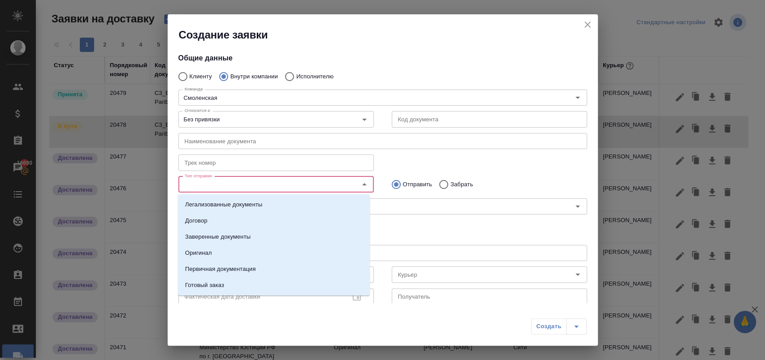
click at [237, 187] on input "Тип отправки" at bounding box center [261, 184] width 160 height 11
click at [239, 204] on p "Легализованные документы" at bounding box center [223, 204] width 77 height 9
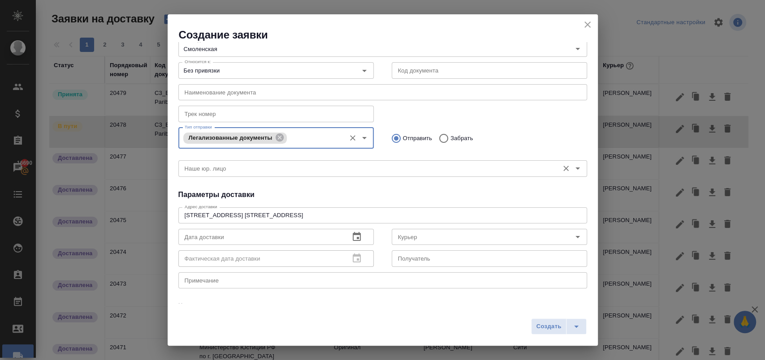
scroll to position [99, 0]
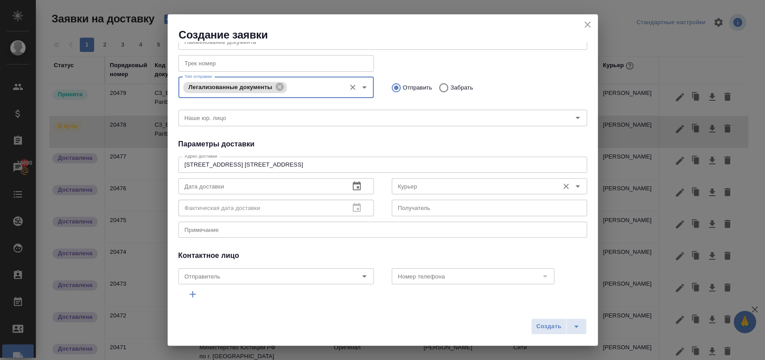
click at [419, 190] on input "Курьер" at bounding box center [474, 186] width 160 height 11
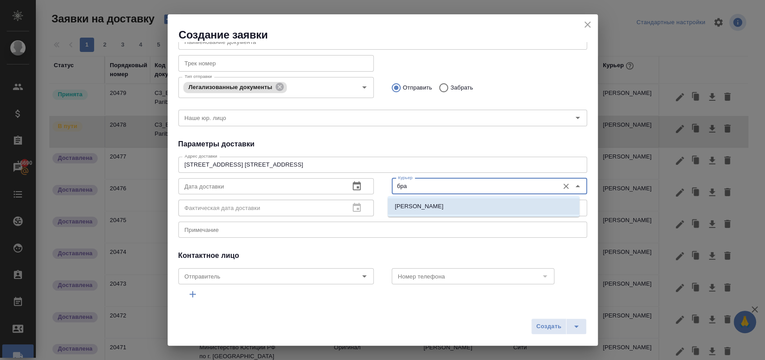
click at [428, 202] on p "Братолюбова Наталья" at bounding box center [419, 206] width 49 height 9
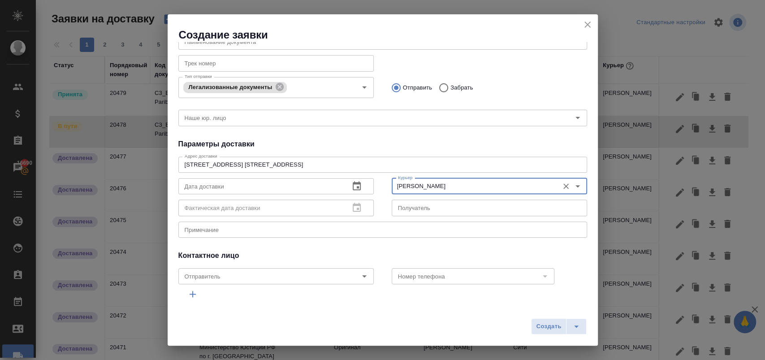
type input "Братолюбова Наталья"
click at [269, 233] on textarea at bounding box center [383, 229] width 396 height 7
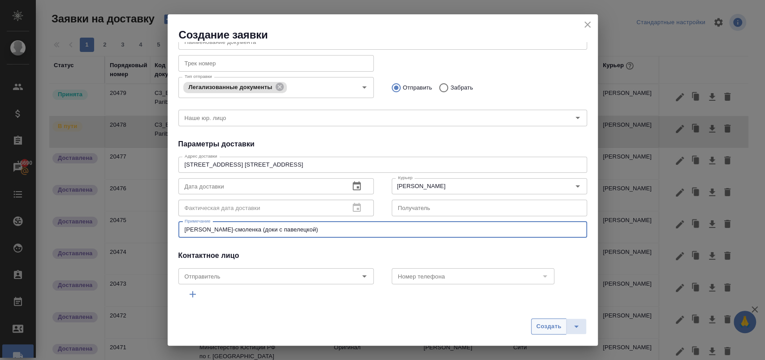
type textarea "бутырская-смоленка (доки с павелецкой)"
click at [542, 329] on span "Создать" at bounding box center [548, 327] width 25 height 10
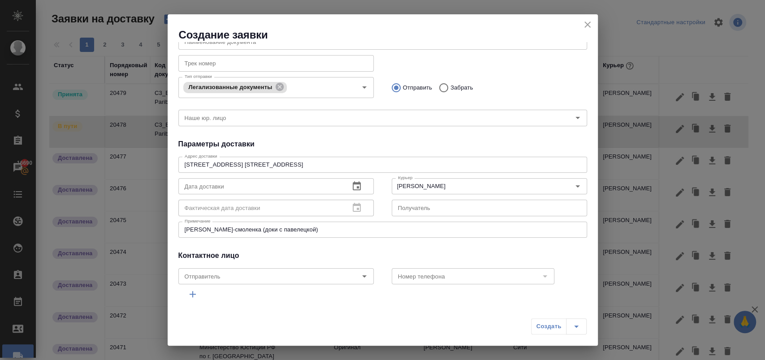
radio input "true"
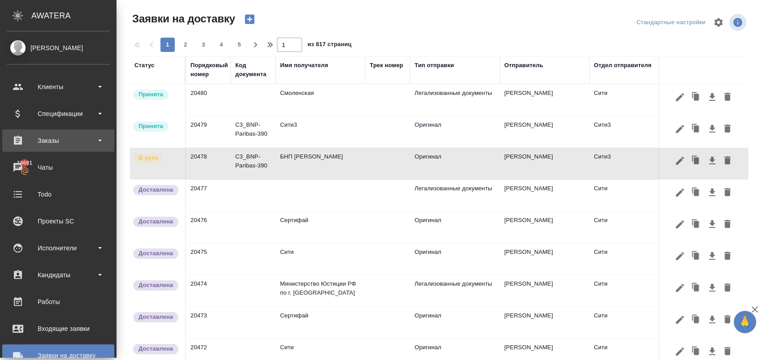
click at [56, 140] on div "Заказы" at bounding box center [58, 140] width 103 height 13
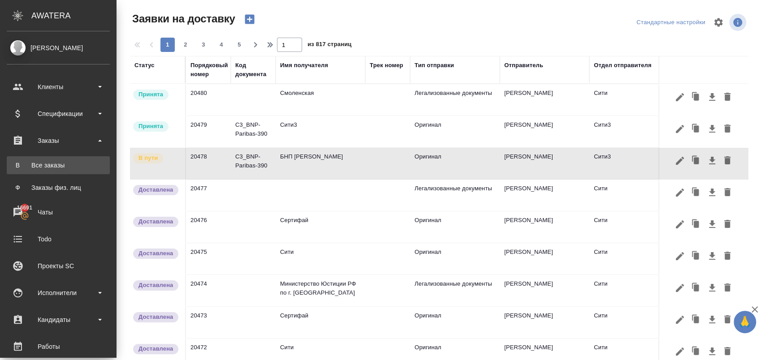
click at [63, 165] on div "Все заказы" at bounding box center [58, 165] width 94 height 9
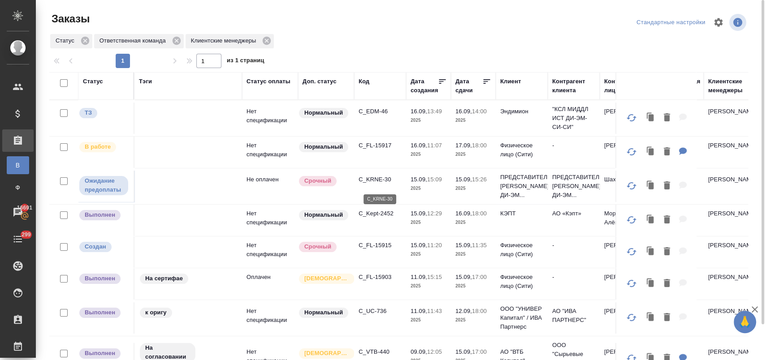
click at [376, 181] on p "C_KRNE-30" at bounding box center [379, 179] width 43 height 9
click at [375, 111] on p "C_EDM-46" at bounding box center [379, 111] width 43 height 9
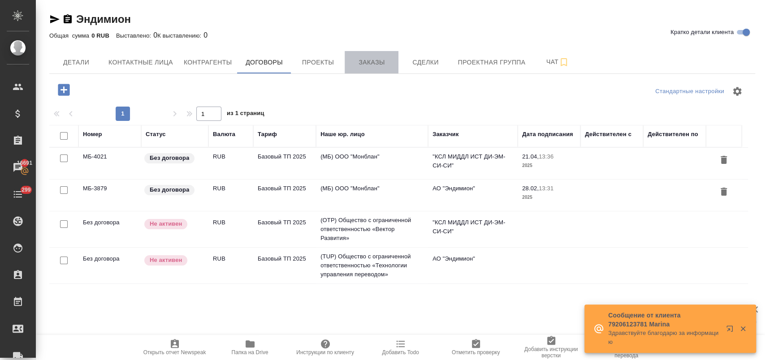
click at [361, 64] on span "Заказы" at bounding box center [371, 62] width 43 height 11
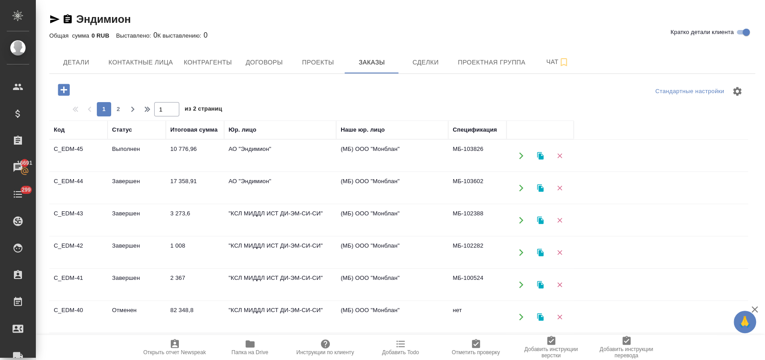
click at [60, 86] on icon "button" at bounding box center [64, 90] width 12 height 12
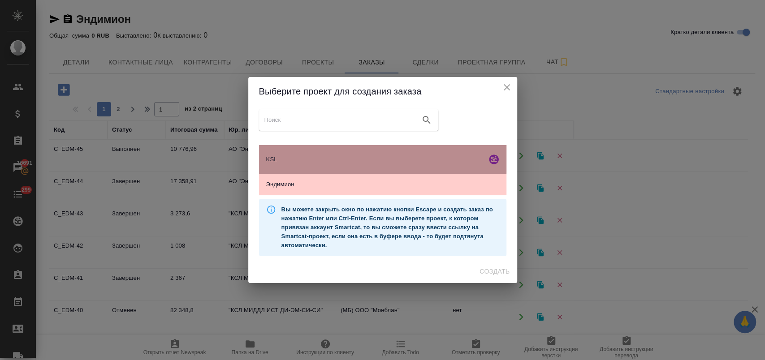
click at [313, 157] on span "KSL" at bounding box center [374, 159] width 217 height 9
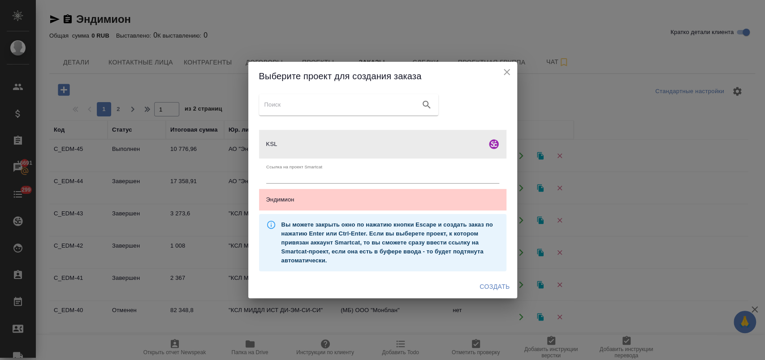
click at [495, 287] on span "Создать" at bounding box center [494, 286] width 30 height 11
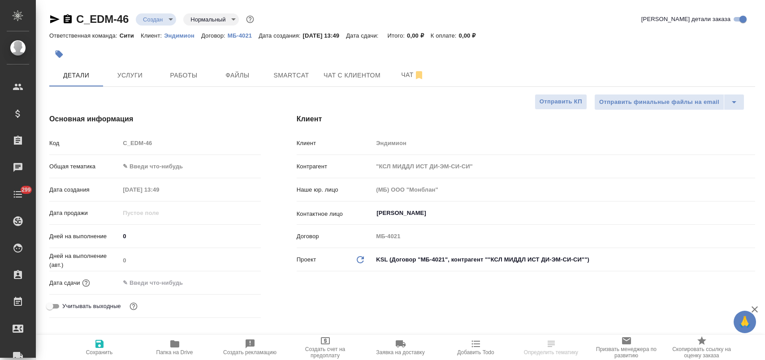
select select "RU"
click at [240, 84] on button "Файлы" at bounding box center [238, 75] width 54 height 22
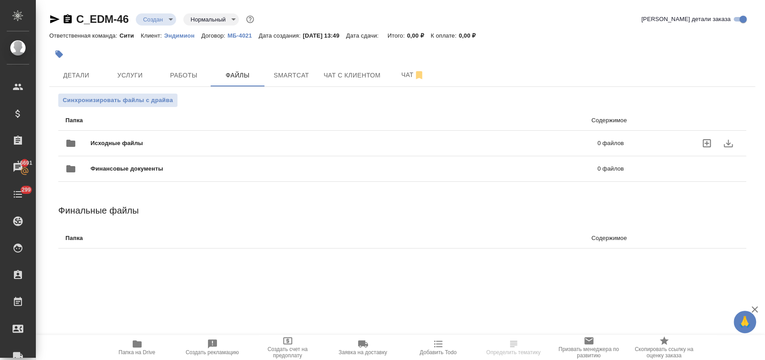
click at [138, 147] on span "Исходные файлы" at bounding box center [230, 143] width 280 height 9
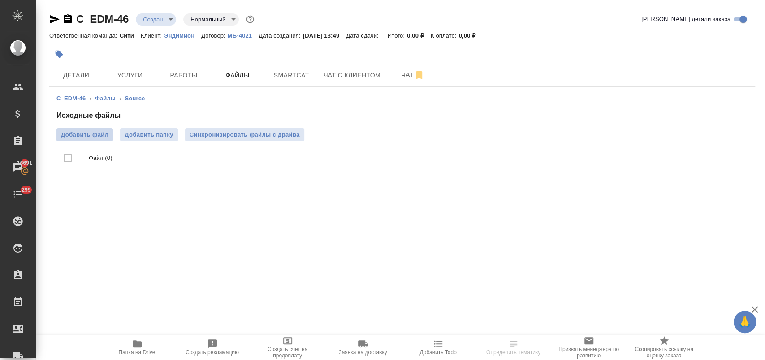
click at [86, 137] on span "Добавить файл" at bounding box center [84, 134] width 47 height 9
click at [0, 0] on input "Добавить файл" at bounding box center [0, 0] width 0 height 0
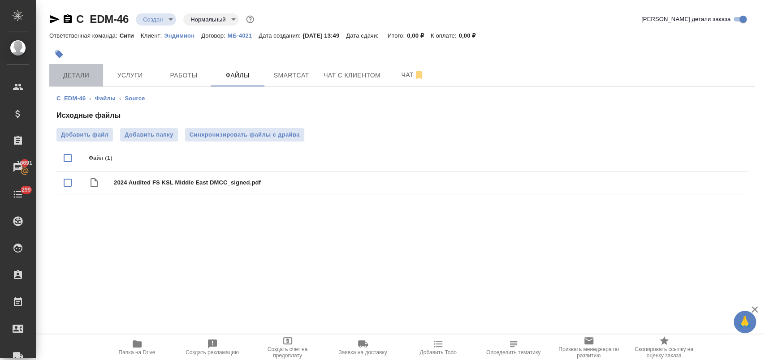
click at [78, 72] on span "Детали" at bounding box center [76, 75] width 43 height 11
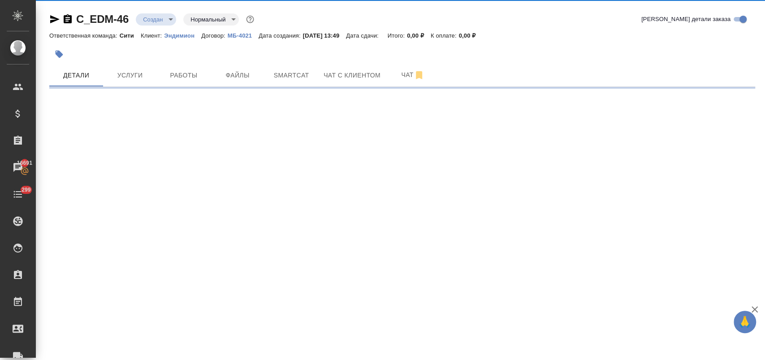
select select "RU"
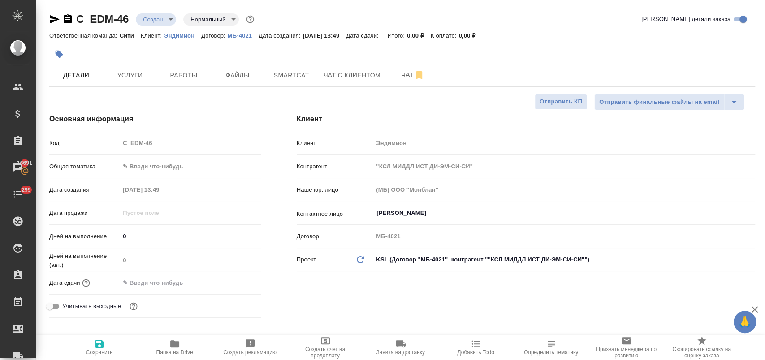
type textarea "x"
click at [168, 168] on body "🙏 .cls-1 fill:#fff; AWATERA Лофицкая Юлия Владимировна Клиенты Спецификации Зак…" at bounding box center [382, 216] width 765 height 432
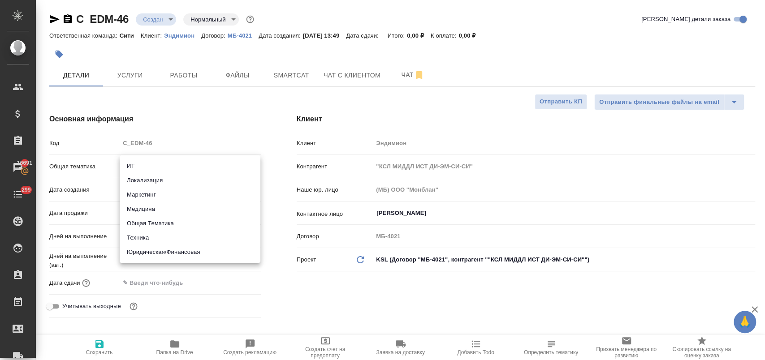
drag, startPoint x: 184, startPoint y: 249, endPoint x: 179, endPoint y: 201, distance: 48.2
click at [183, 245] on li "Юридическая/Финансовая" at bounding box center [190, 252] width 141 height 14
type input "yr-fn"
type textarea "x"
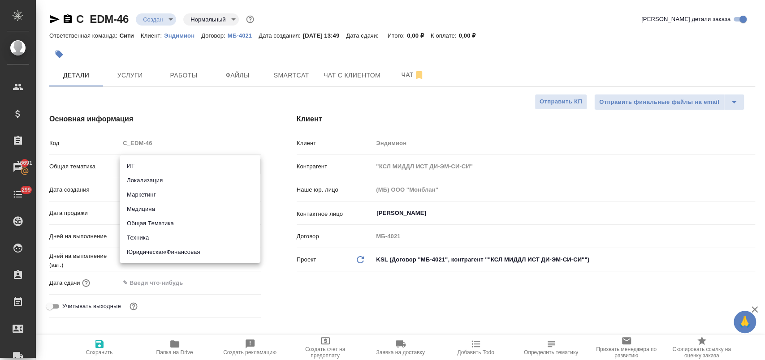
type textarea "x"
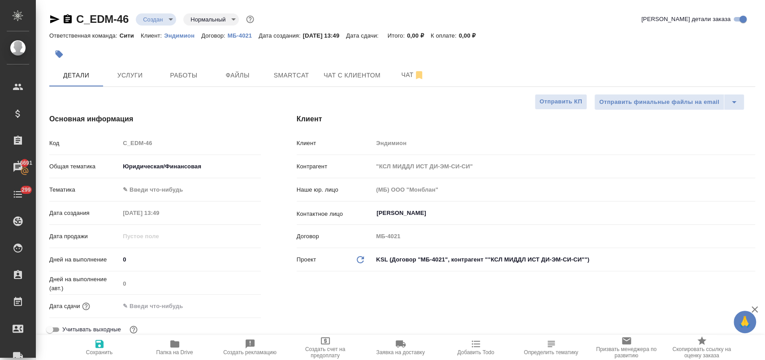
click at [177, 194] on body "🙏 .cls-1 fill:#fff; AWATERA Лофицкая Юлия Владимировна Клиенты Спецификации Зак…" at bounding box center [382, 216] width 765 height 432
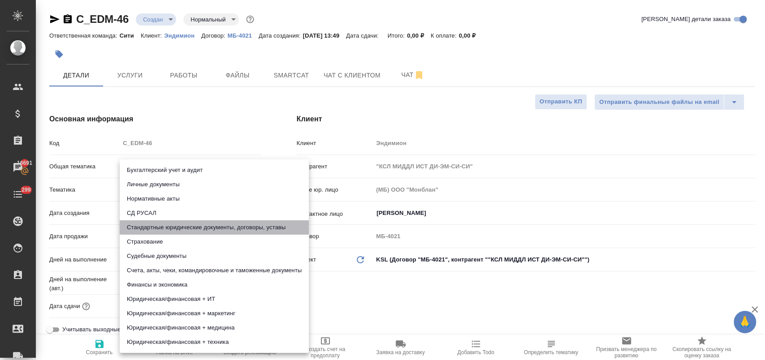
drag, startPoint x: 196, startPoint y: 228, endPoint x: 186, endPoint y: 247, distance: 22.0
click at [196, 228] on li "Стандартные юридические документы, договоры, уставы" at bounding box center [214, 227] width 189 height 14
type textarea "x"
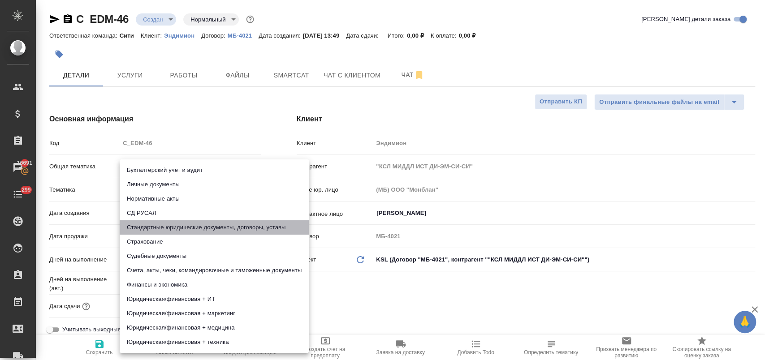
type input "5f647205b73bc97568ca66bf"
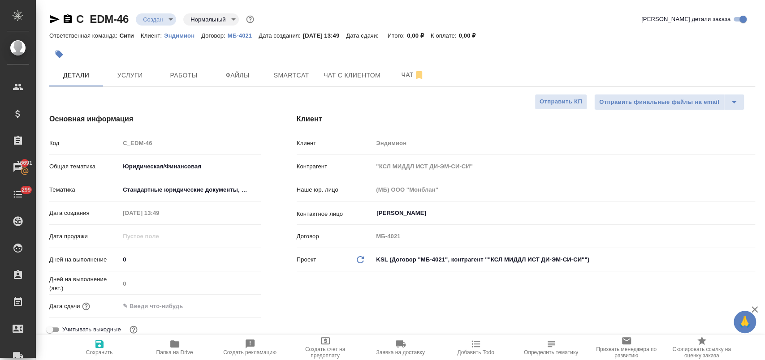
click at [163, 306] on input "text" at bounding box center [159, 306] width 78 height 13
click at [237, 308] on icon "button" at bounding box center [234, 306] width 11 height 11
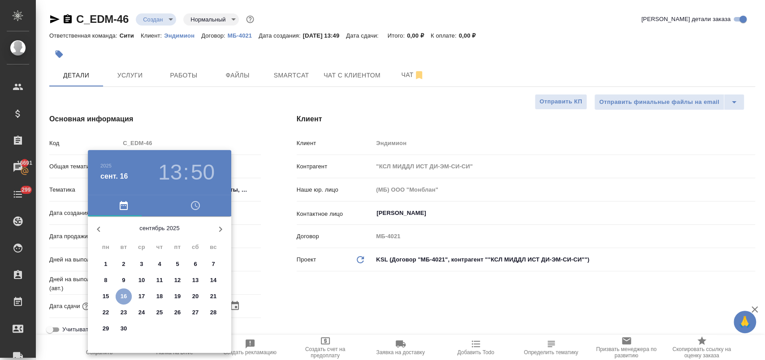
click at [125, 293] on p "16" at bounding box center [124, 296] width 7 height 9
type input "16.09.2025 13:50"
type textarea "x"
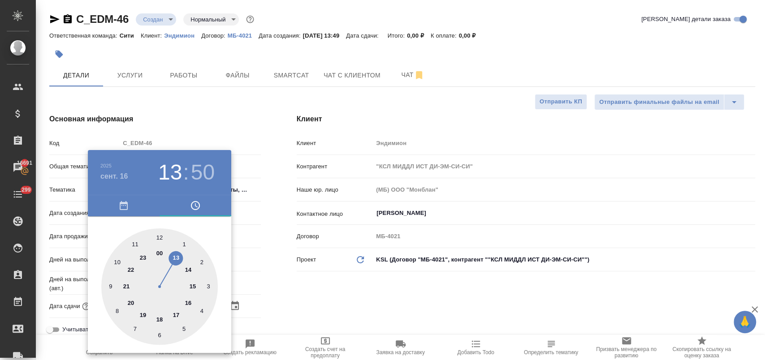
drag, startPoint x: 190, startPoint y: 271, endPoint x: 165, endPoint y: 245, distance: 36.4
click at [189, 269] on div at bounding box center [159, 286] width 116 height 116
type input "16.09.2025 14:50"
type textarea "x"
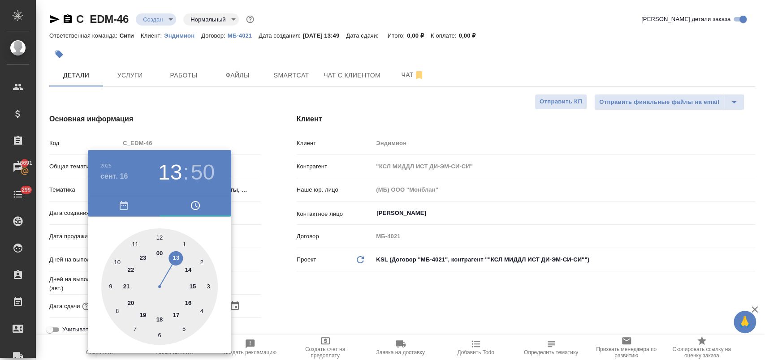
type textarea "x"
click at [160, 237] on div at bounding box center [159, 286] width 116 height 116
type input "16.09.2025 14:00"
type textarea "x"
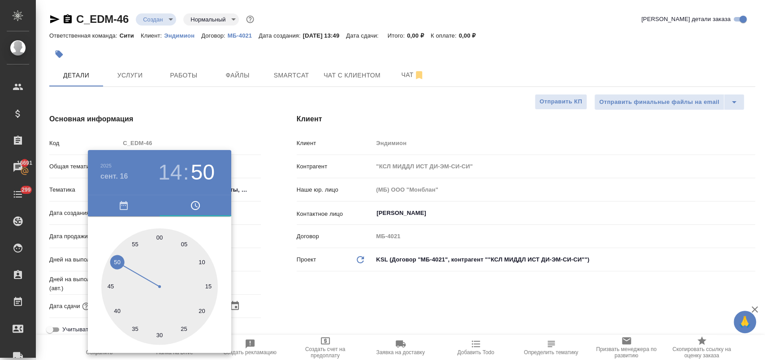
type textarea "x"
click at [281, 309] on div at bounding box center [382, 180] width 765 height 360
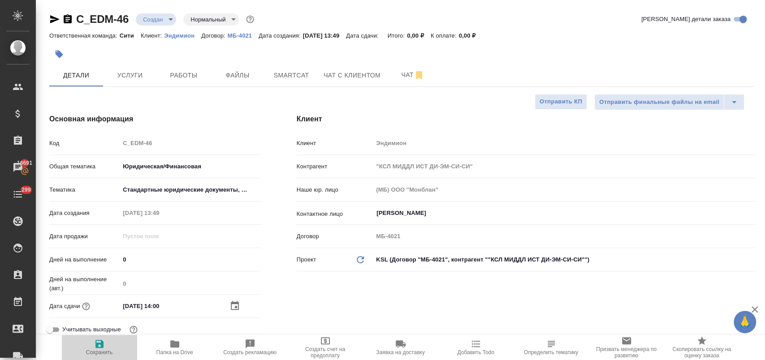
click at [100, 347] on icon "button" at bounding box center [99, 344] width 8 height 8
type textarea "x"
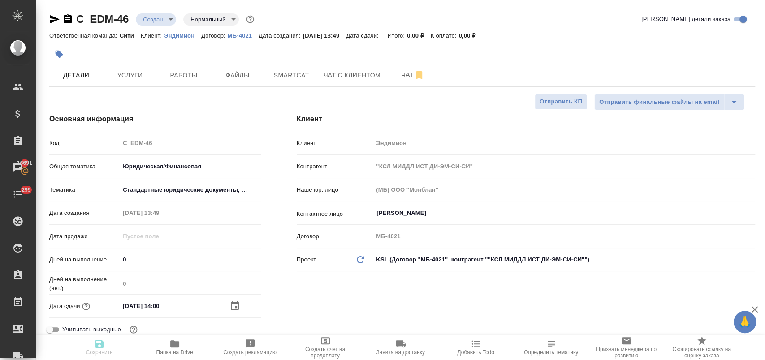
type textarea "x"
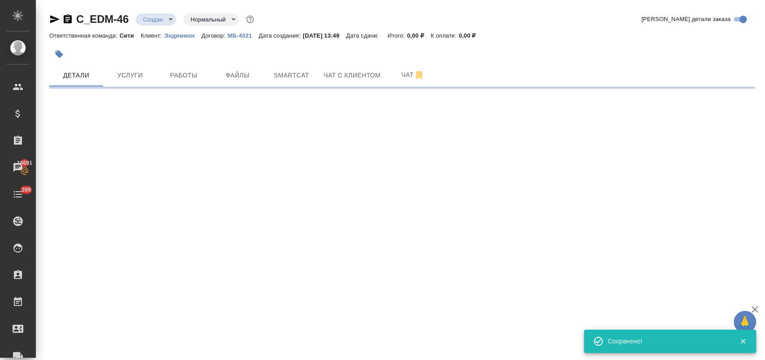
select select "RU"
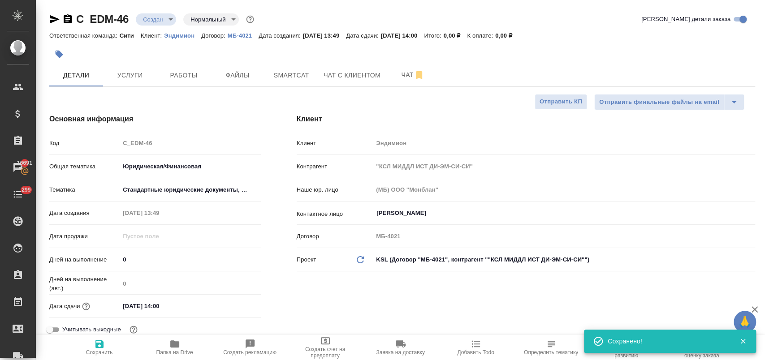
type textarea "x"
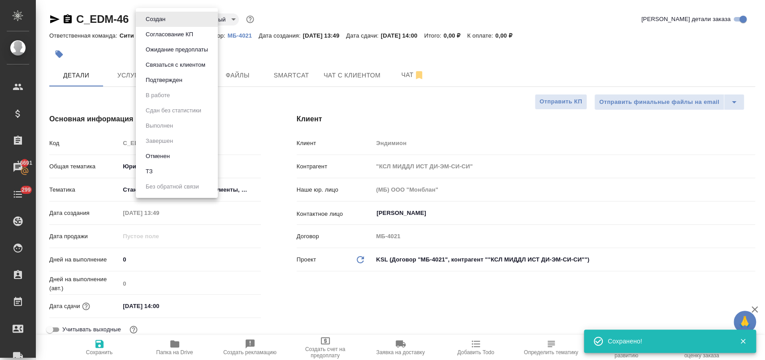
click at [163, 16] on body "🙏 .cls-1 fill:#fff; AWATERA Лофицкая Юлия Владимировна Клиенты Спецификации Зак…" at bounding box center [382, 216] width 765 height 432
click at [161, 167] on li "ТЗ" at bounding box center [177, 171] width 82 height 15
type textarea "x"
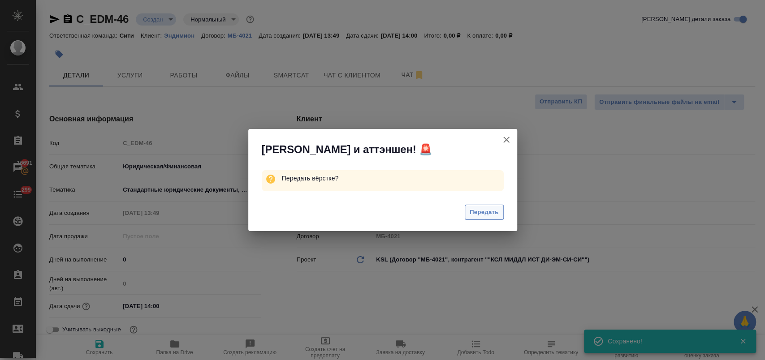
click at [493, 214] on span "Передать" at bounding box center [483, 212] width 29 height 10
type textarea "x"
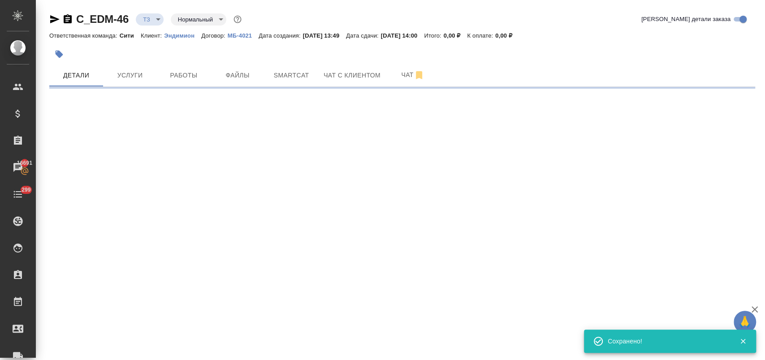
select select "RU"
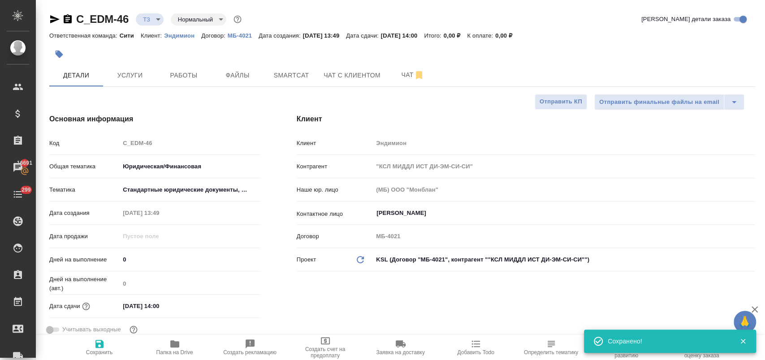
type textarea "x"
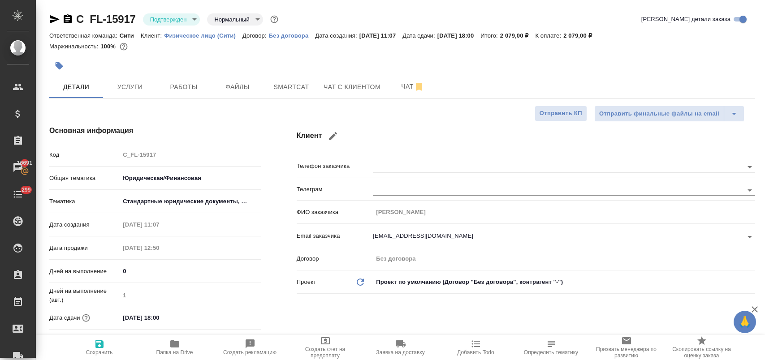
select select "RU"
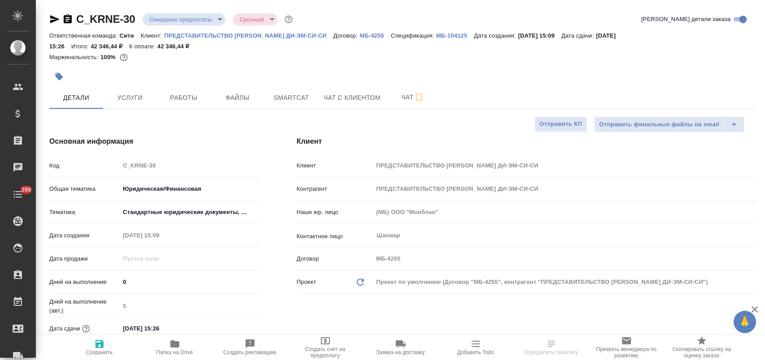
select select "RU"
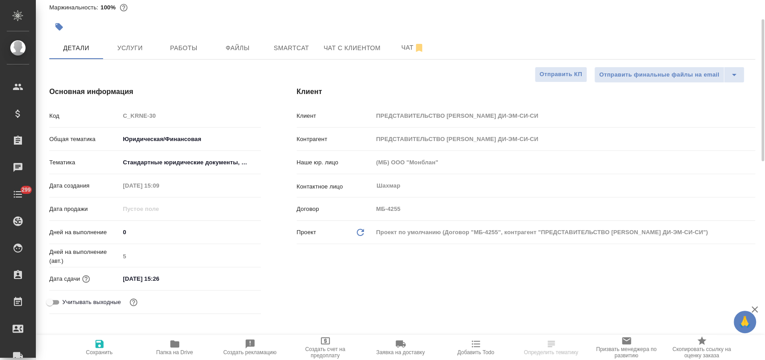
click at [197, 277] on input "[DATE] 15:26" at bounding box center [159, 278] width 78 height 13
click at [229, 280] on icon "button" at bounding box center [234, 278] width 11 height 11
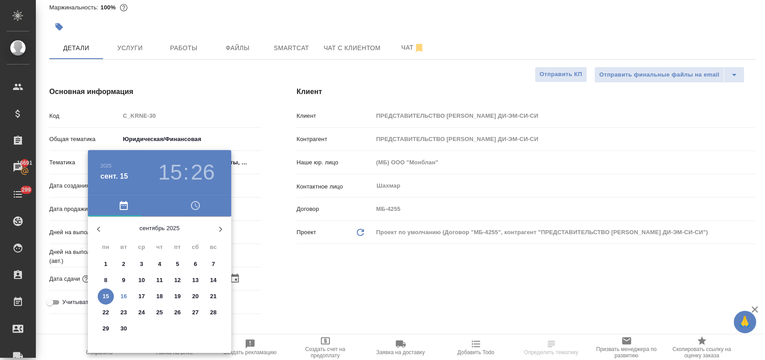
click at [129, 312] on span "23" at bounding box center [124, 312] width 16 height 9
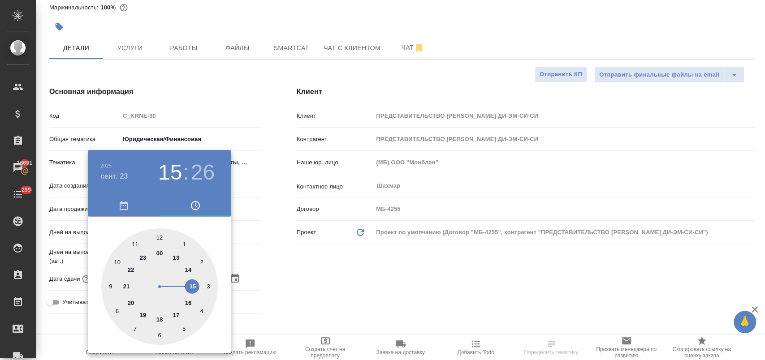
drag, startPoint x: 176, startPoint y: 315, endPoint x: 165, endPoint y: 250, distance: 65.9
click at [176, 311] on div at bounding box center [159, 286] width 116 height 116
type input "[DATE] 17:26"
click at [158, 239] on div at bounding box center [159, 286] width 116 height 116
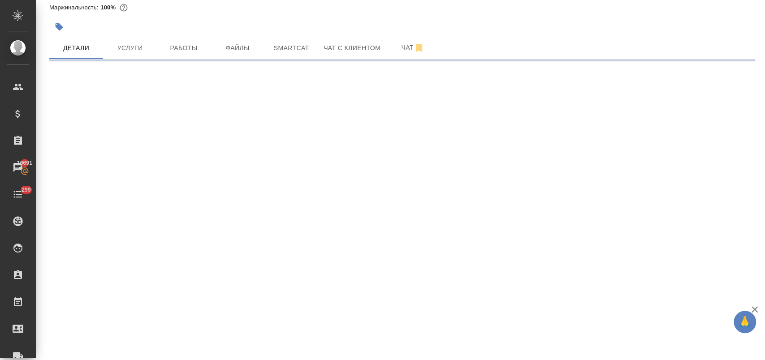
click at [297, 271] on div ".cls-1 fill:#fff; AWATERA [PERSON_NAME] Спецификации Заказы 16691 Чаты 299 Todo…" at bounding box center [382, 180] width 765 height 360
select select "RU"
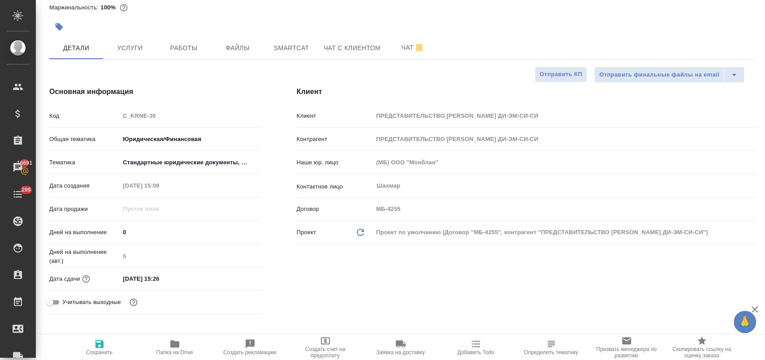
type textarea "x"
drag, startPoint x: 182, startPoint y: 274, endPoint x: 236, endPoint y: 271, distance: 53.4
click at [183, 274] on input "[DATE] 15:26" at bounding box center [159, 278] width 78 height 13
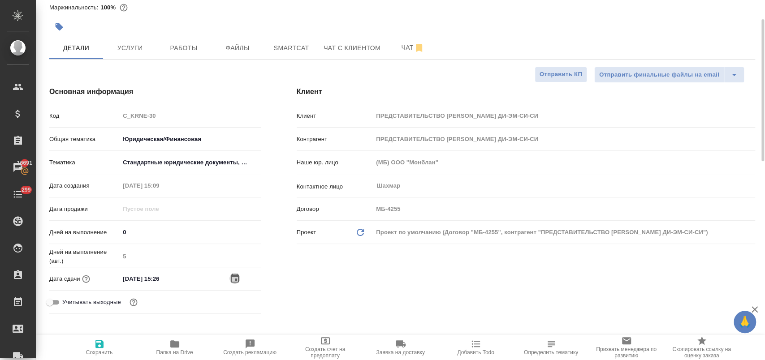
click at [229, 280] on icon "button" at bounding box center [234, 278] width 11 height 11
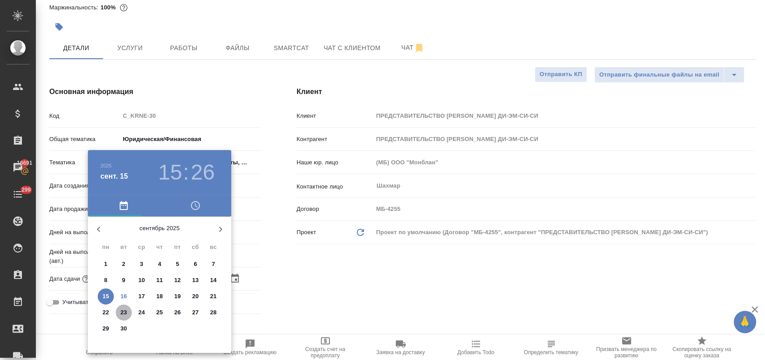
click at [124, 315] on p "23" at bounding box center [124, 312] width 7 height 9
type input "[DATE] 15:26"
type textarea "x"
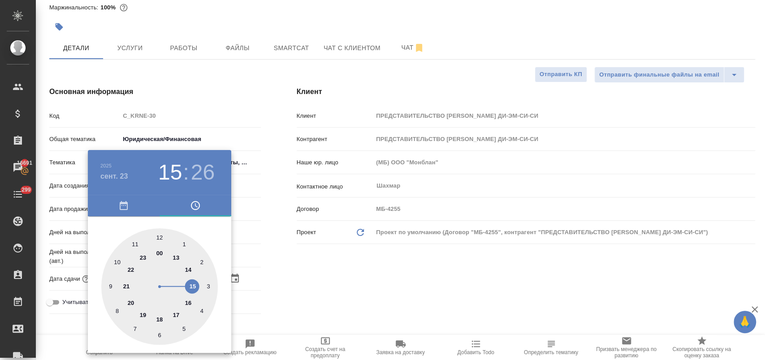
click at [160, 314] on div at bounding box center [159, 286] width 116 height 116
type input "[DATE] 18:26"
type textarea "x"
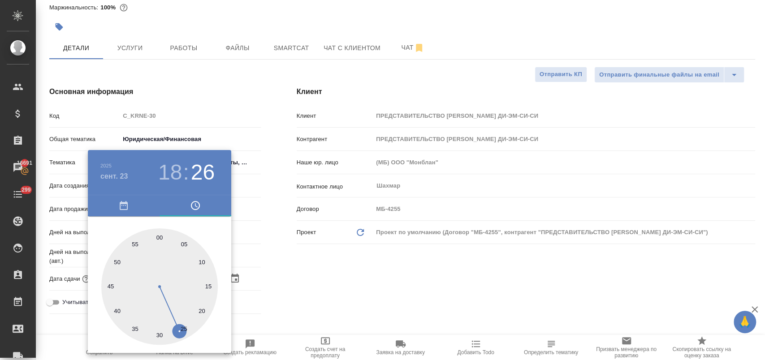
click at [159, 236] on div at bounding box center [159, 286] width 116 height 116
type input "[DATE] 18:00"
type textarea "x"
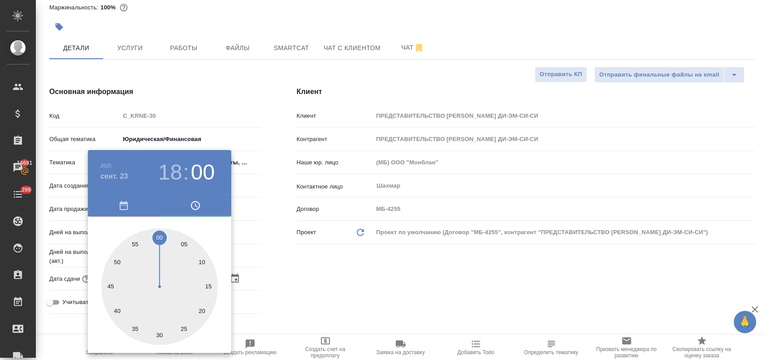
click at [282, 282] on div at bounding box center [382, 180] width 765 height 360
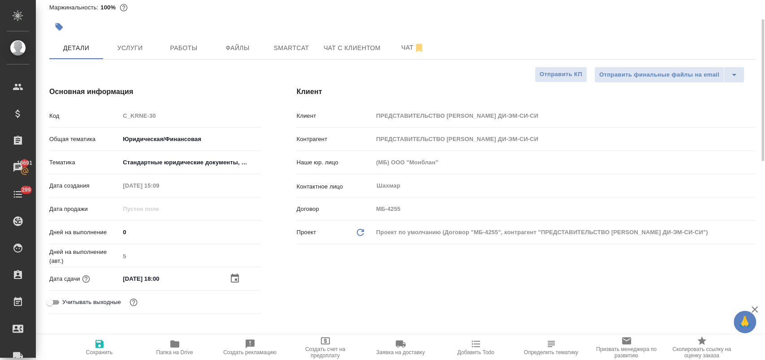
click at [115, 349] on span "Сохранить" at bounding box center [99, 347] width 65 height 17
type textarea "x"
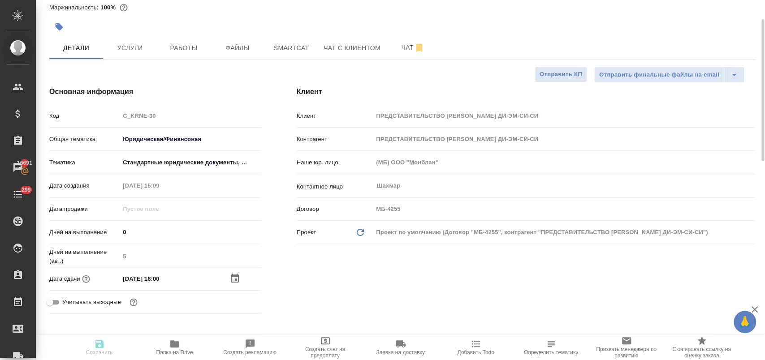
type textarea "x"
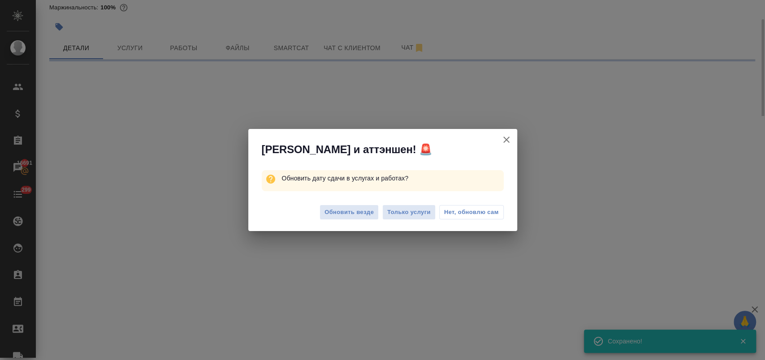
select select "RU"
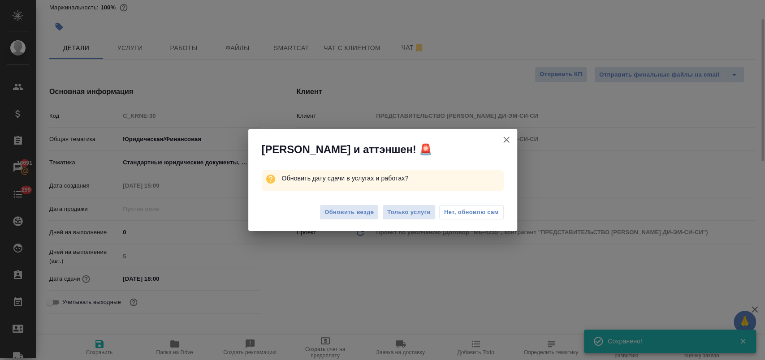
type textarea "x"
click at [455, 209] on span "Нет, обновлю сам" at bounding box center [471, 212] width 55 height 9
type textarea "x"
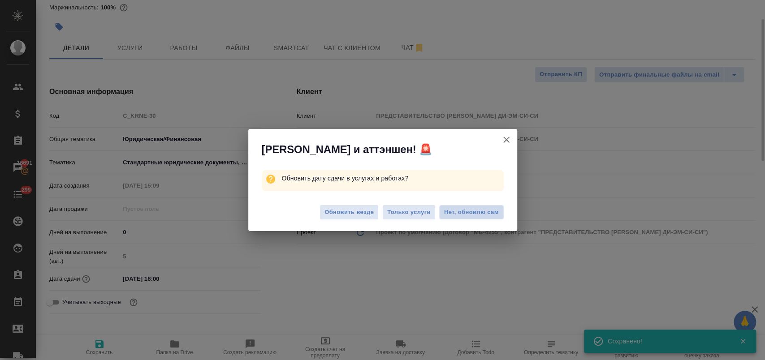
type textarea "x"
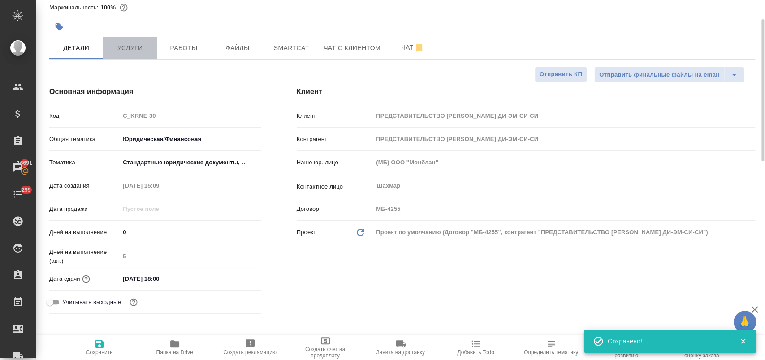
click at [147, 50] on span "Услуги" at bounding box center [129, 48] width 43 height 11
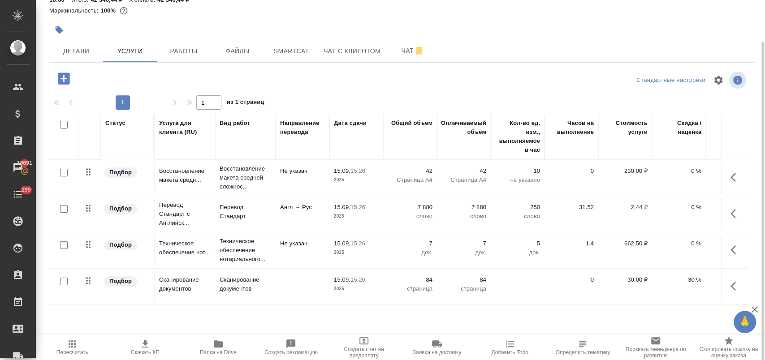
scroll to position [47, 0]
click at [730, 177] on icon "button" at bounding box center [735, 177] width 11 height 11
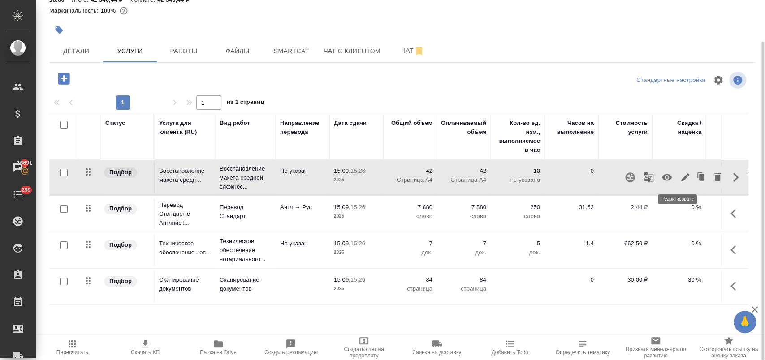
click at [680, 178] on icon "button" at bounding box center [685, 177] width 11 height 11
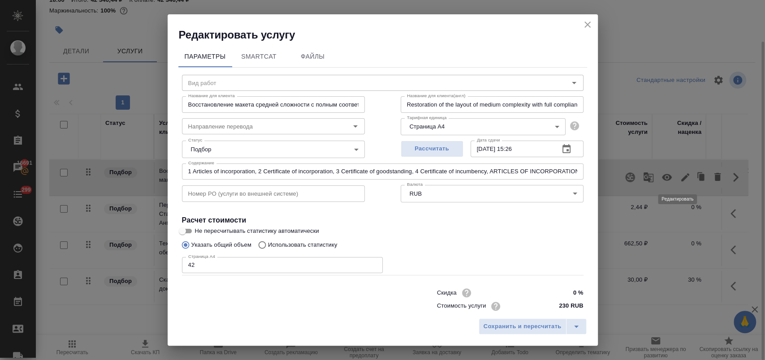
type input "Восстановление макета средней сложности с полным соответствием оформлению ориги…"
type input "Не указан"
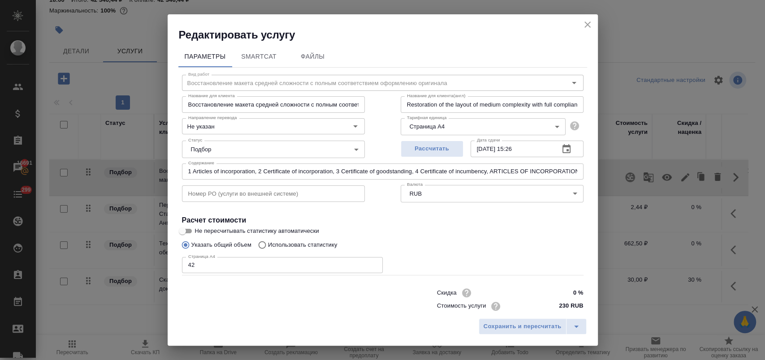
click at [562, 146] on icon "button" at bounding box center [566, 148] width 8 height 9
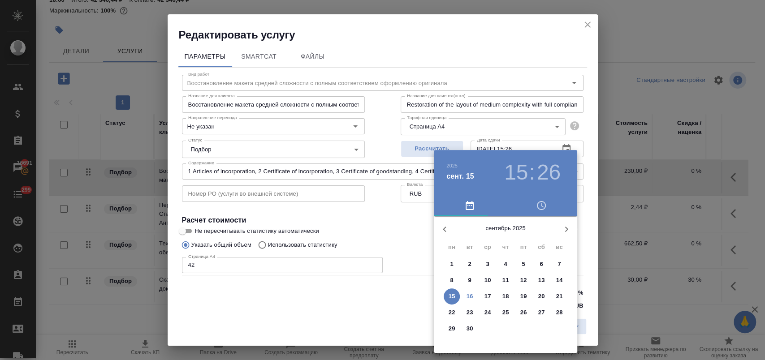
click at [521, 297] on p "19" at bounding box center [523, 296] width 7 height 9
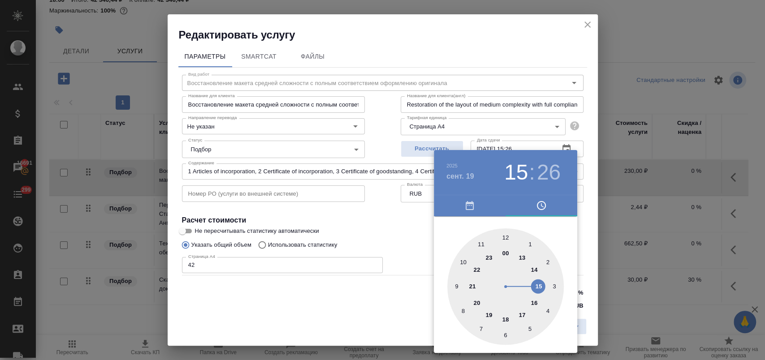
click at [521, 306] on div at bounding box center [505, 286] width 116 height 116
click at [503, 238] on div at bounding box center [505, 286] width 116 height 116
type input "[DATE] 17:00"
drag, startPoint x: 391, startPoint y: 234, endPoint x: 412, endPoint y: 243, distance: 23.5
click at [391, 234] on div at bounding box center [382, 180] width 765 height 360
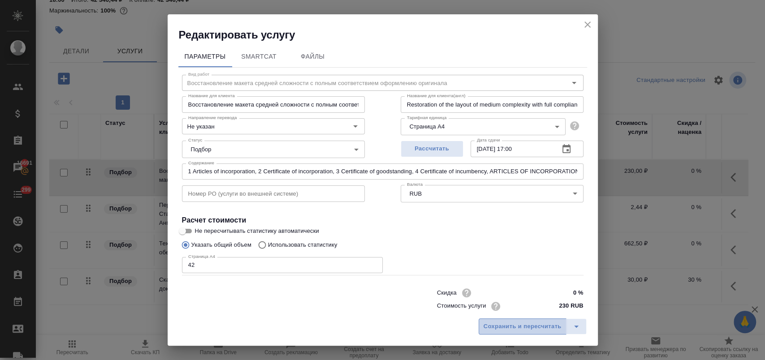
click at [499, 324] on span "Сохранить и пересчитать" at bounding box center [522, 327] width 78 height 10
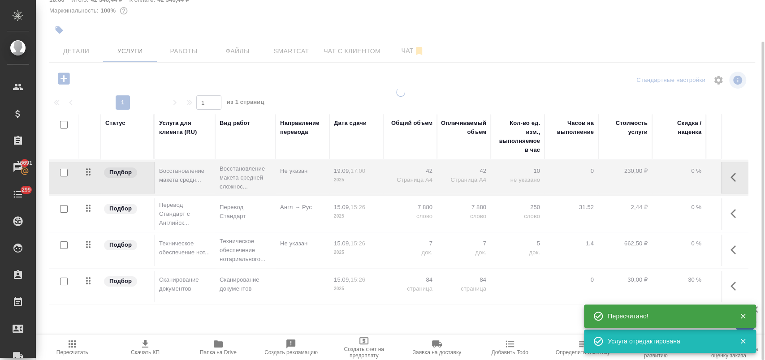
type input "normal"
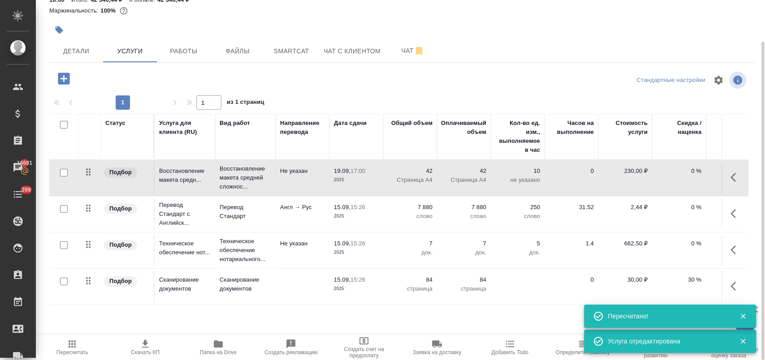
click at [730, 214] on icon "button" at bounding box center [735, 213] width 11 height 11
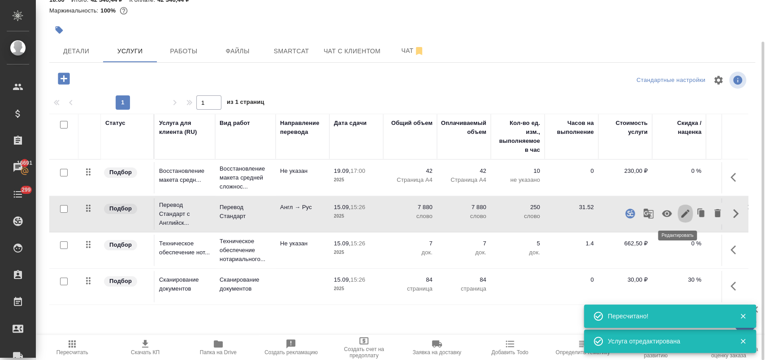
click at [680, 218] on icon "button" at bounding box center [685, 213] width 11 height 11
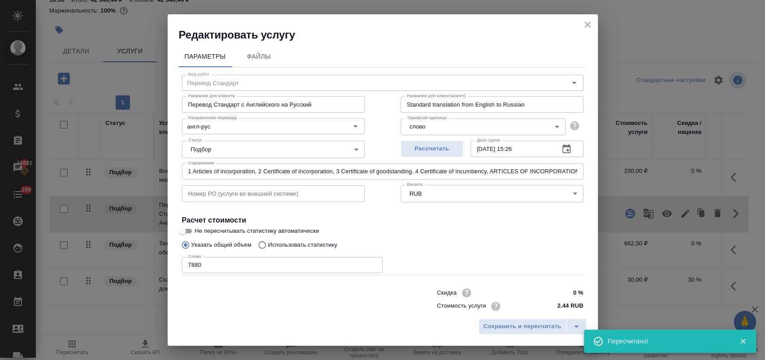
click at [561, 150] on icon "button" at bounding box center [566, 149] width 11 height 11
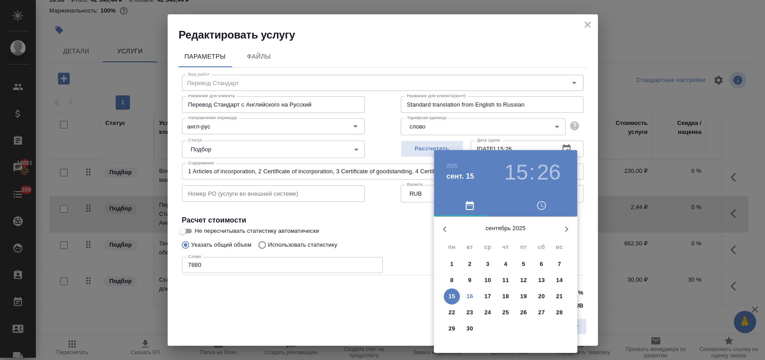
click at [528, 297] on span "19" at bounding box center [523, 296] width 16 height 9
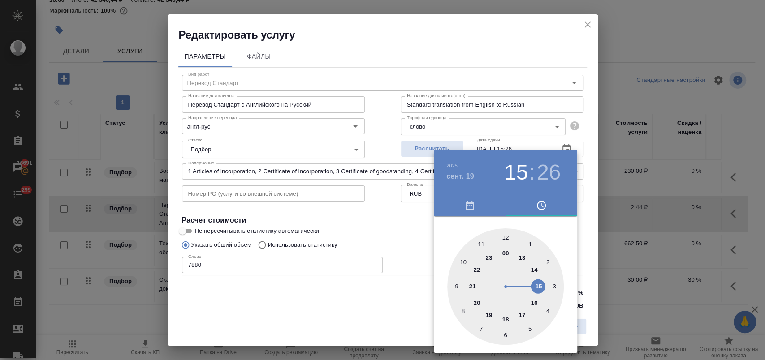
drag, startPoint x: 521, startPoint y: 314, endPoint x: 510, endPoint y: 251, distance: 63.7
click at [517, 297] on div at bounding box center [505, 286] width 116 height 116
click at [505, 237] on div at bounding box center [505, 286] width 116 height 116
type input "[DATE] 16:00"
click at [412, 229] on div at bounding box center [382, 180] width 765 height 360
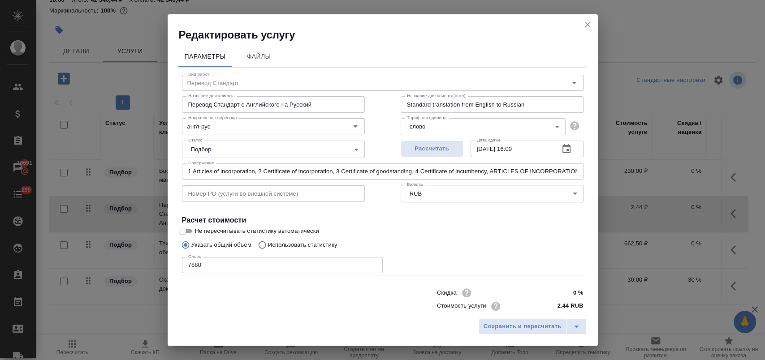
drag, startPoint x: 510, startPoint y: 149, endPoint x: 531, endPoint y: 147, distance: 20.7
click at [511, 149] on input "[DATE] 16:00" at bounding box center [511, 149] width 82 height 16
click at [586, 23] on icon "close" at bounding box center [587, 25] width 6 height 6
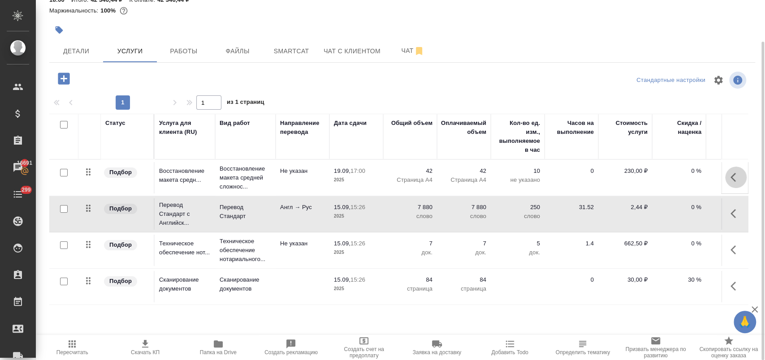
click at [730, 177] on icon "button" at bounding box center [732, 177] width 5 height 9
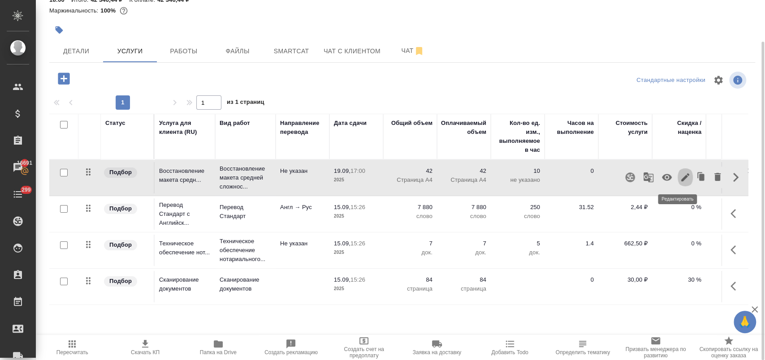
click at [680, 181] on icon "button" at bounding box center [685, 177] width 11 height 11
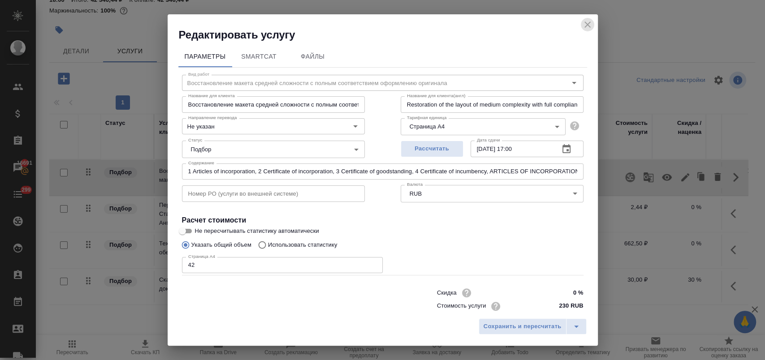
click at [582, 29] on icon "close" at bounding box center [587, 24] width 11 height 11
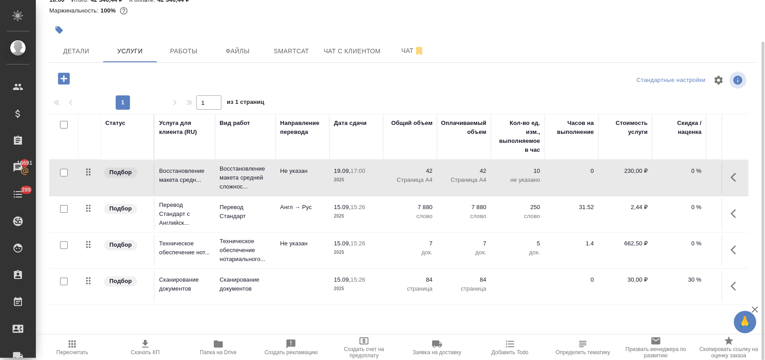
drag, startPoint x: 507, startPoint y: 42, endPoint x: 593, endPoint y: 121, distance: 116.7
click at [507, 44] on div "Детали Услуги Работы Файлы Smartcat Чат с клиентом Чат" at bounding box center [402, 51] width 706 height 22
click at [730, 177] on icon "button" at bounding box center [732, 177] width 5 height 9
click at [680, 177] on icon "button" at bounding box center [685, 177] width 11 height 11
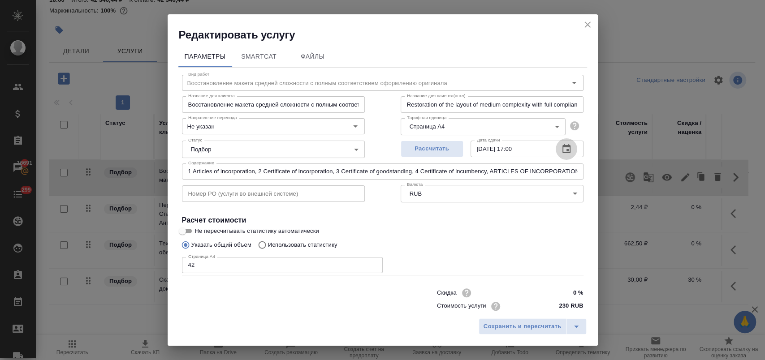
click at [562, 147] on icon "button" at bounding box center [566, 148] width 8 height 9
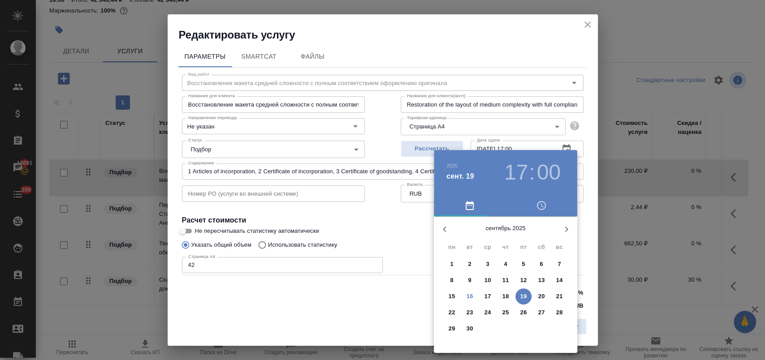
click at [454, 313] on p "22" at bounding box center [451, 312] width 7 height 9
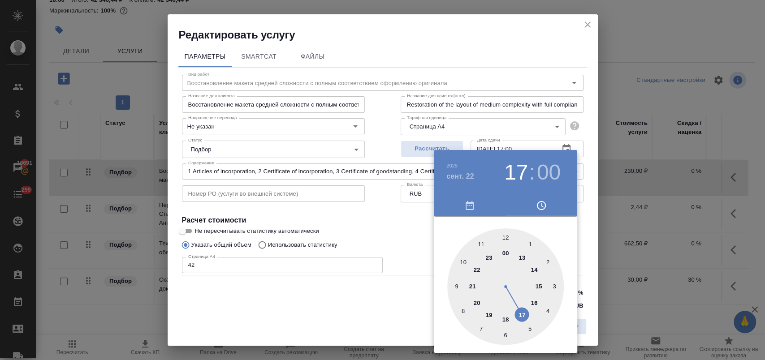
click at [479, 244] on div at bounding box center [505, 286] width 116 height 116
click at [509, 179] on h3 "11" at bounding box center [516, 172] width 24 height 25
click at [505, 235] on div at bounding box center [505, 286] width 116 height 116
type input "[DATE] 12:00"
click at [400, 227] on div at bounding box center [382, 180] width 765 height 360
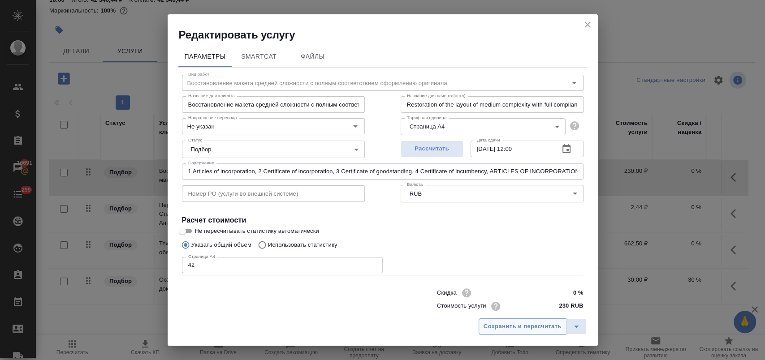
click at [524, 326] on span "Сохранить и пересчитать" at bounding box center [522, 327] width 78 height 10
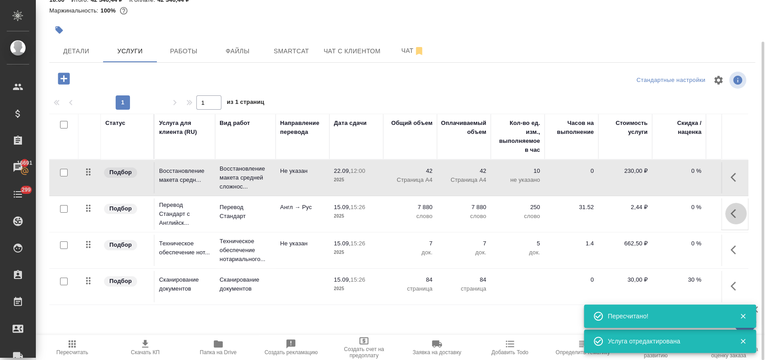
click at [730, 211] on icon "button" at bounding box center [735, 213] width 11 height 11
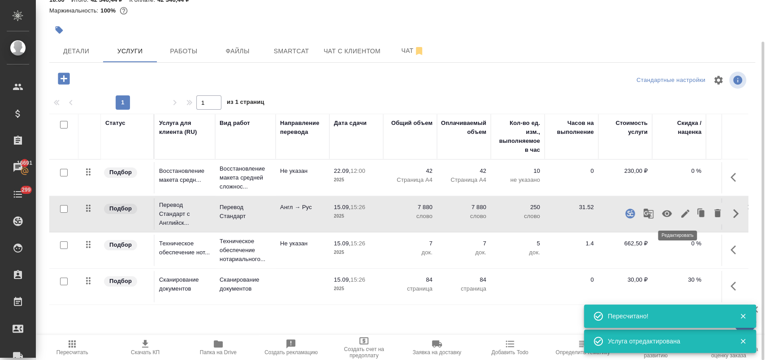
click at [680, 211] on icon "button" at bounding box center [685, 213] width 11 height 11
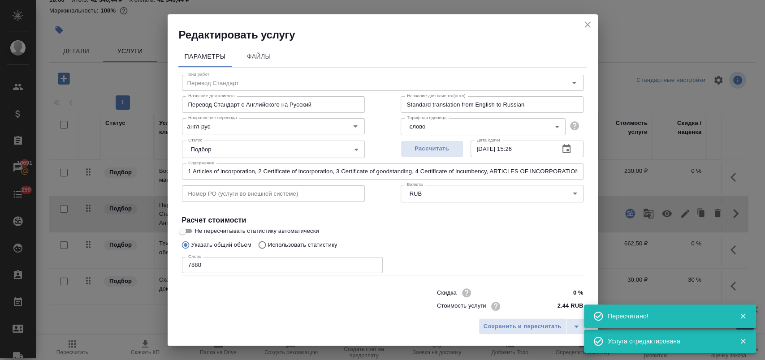
click at [562, 153] on icon "button" at bounding box center [566, 148] width 8 height 9
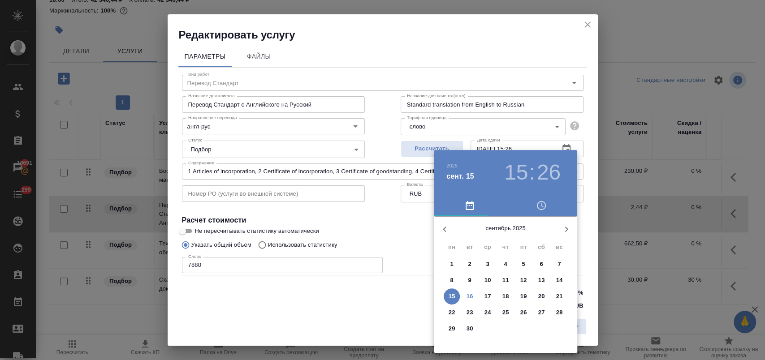
click at [453, 312] on p "22" at bounding box center [451, 312] width 7 height 9
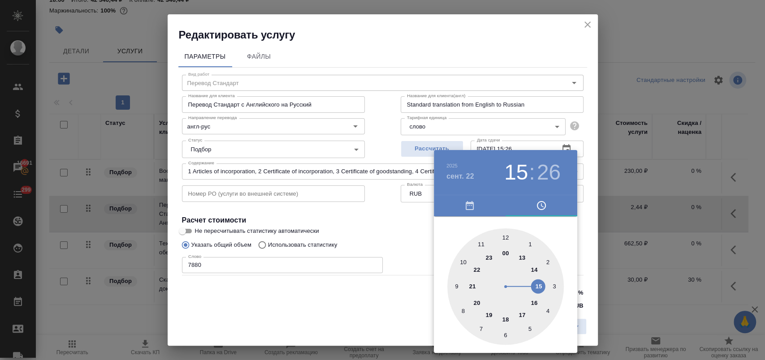
click at [506, 237] on div at bounding box center [505, 286] width 116 height 116
type input "[DATE] 12:00"
click at [420, 232] on div at bounding box center [382, 180] width 765 height 360
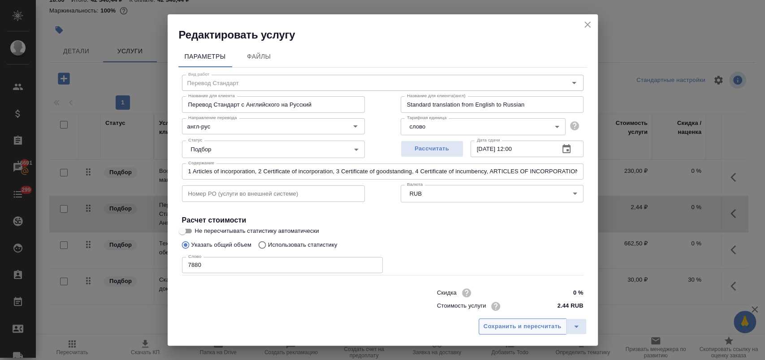
click at [520, 324] on span "Сохранить и пересчитать" at bounding box center [522, 327] width 78 height 10
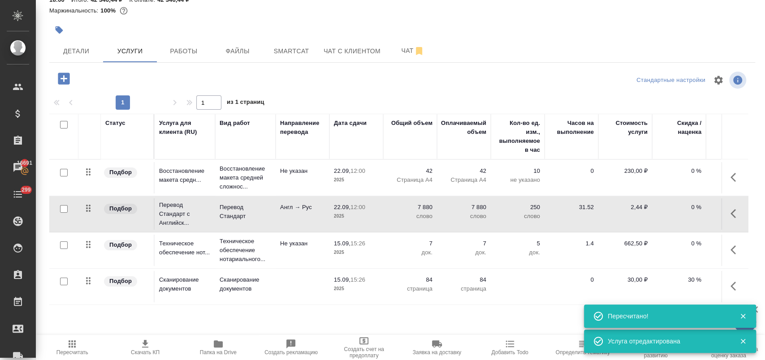
click at [730, 249] on icon "button" at bounding box center [732, 249] width 5 height 9
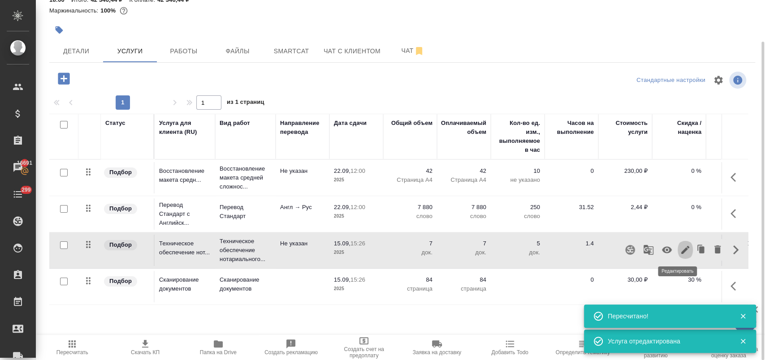
click at [680, 251] on icon "button" at bounding box center [685, 250] width 11 height 11
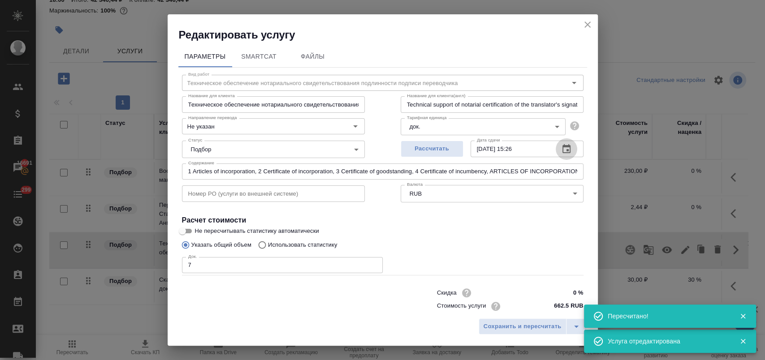
click at [562, 147] on icon "button" at bounding box center [566, 148] width 8 height 9
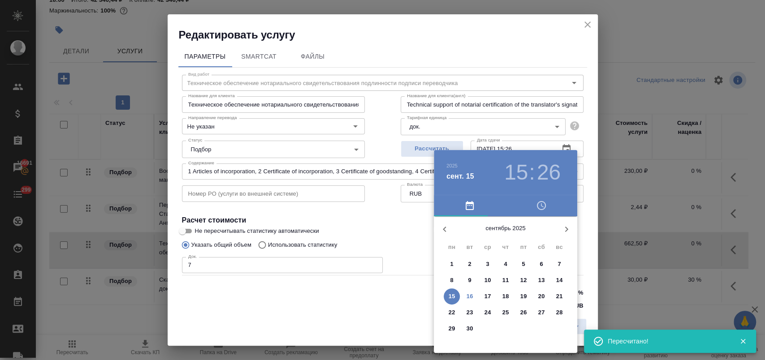
click at [467, 310] on p "23" at bounding box center [469, 312] width 7 height 9
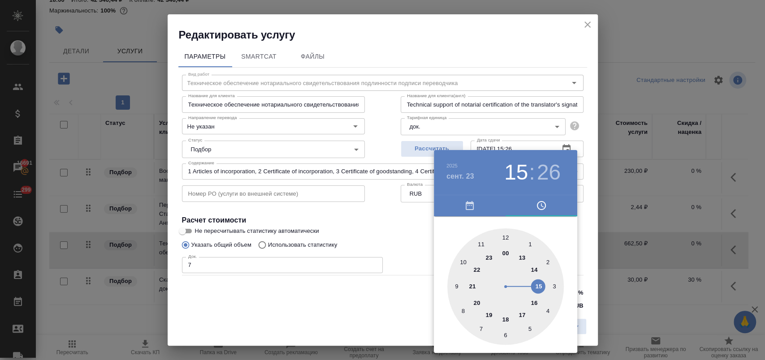
click at [505, 237] on div at bounding box center [505, 286] width 116 height 116
click at [506, 237] on div at bounding box center [505, 286] width 116 height 116
type input "[DATE] 12:00"
click at [424, 232] on div at bounding box center [382, 180] width 765 height 360
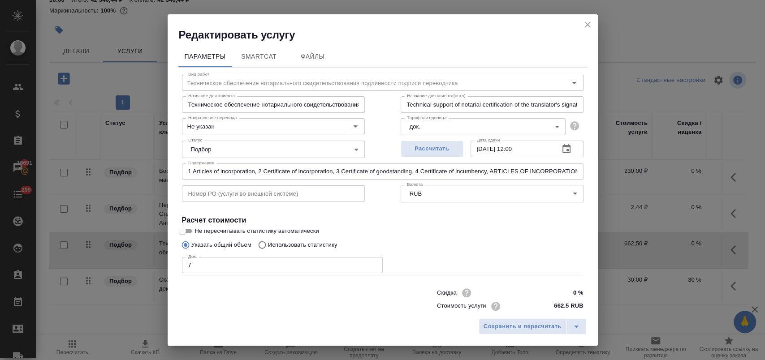
click at [522, 324] on span "Сохранить и пересчитать" at bounding box center [522, 327] width 78 height 10
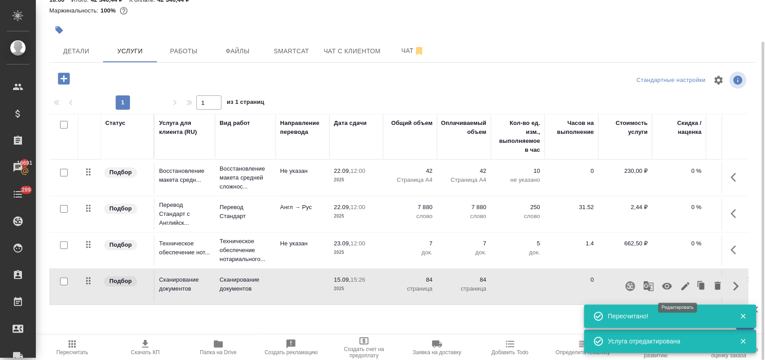
click at [681, 288] on icon "button" at bounding box center [685, 286] width 8 height 8
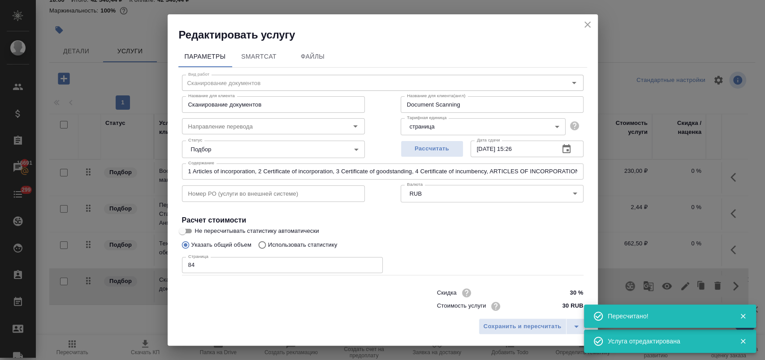
click at [562, 145] on icon "button" at bounding box center [566, 148] width 8 height 9
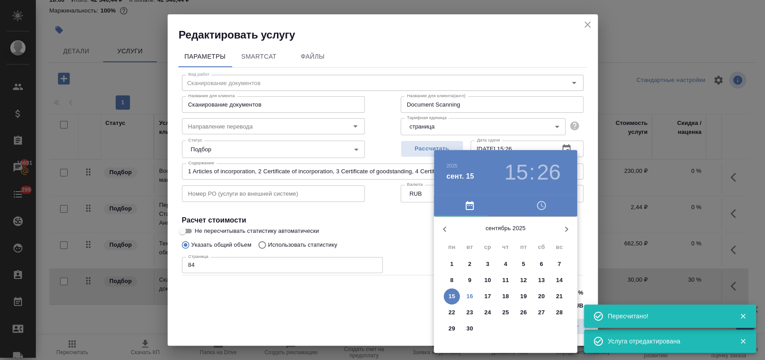
click at [475, 310] on span "23" at bounding box center [469, 312] width 16 height 9
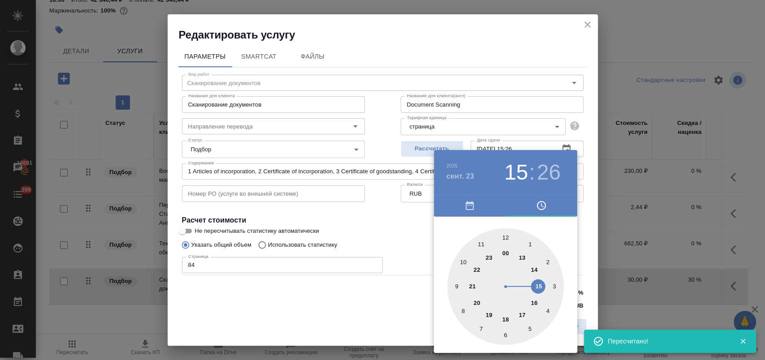
click at [538, 282] on div at bounding box center [505, 286] width 116 height 116
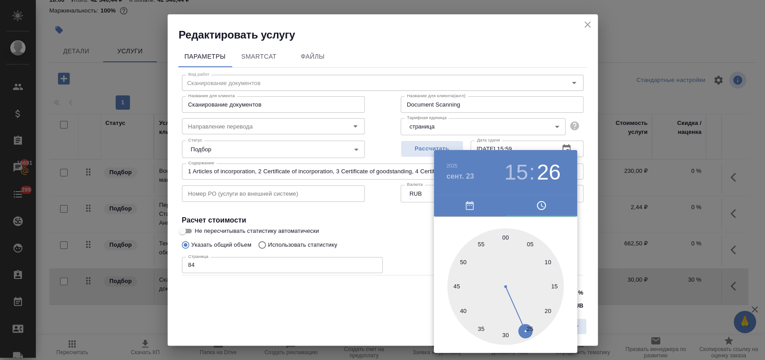
click at [502, 235] on div at bounding box center [505, 286] width 116 height 116
type input "[DATE] 15:00"
click at [505, 236] on div at bounding box center [505, 286] width 116 height 116
drag, startPoint x: 394, startPoint y: 229, endPoint x: 482, endPoint y: 298, distance: 112.3
click at [394, 233] on div at bounding box center [382, 180] width 765 height 360
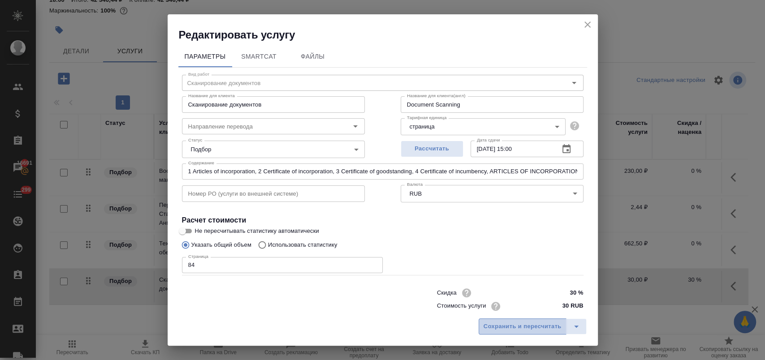
click at [520, 326] on span "Сохранить и пересчитать" at bounding box center [522, 327] width 78 height 10
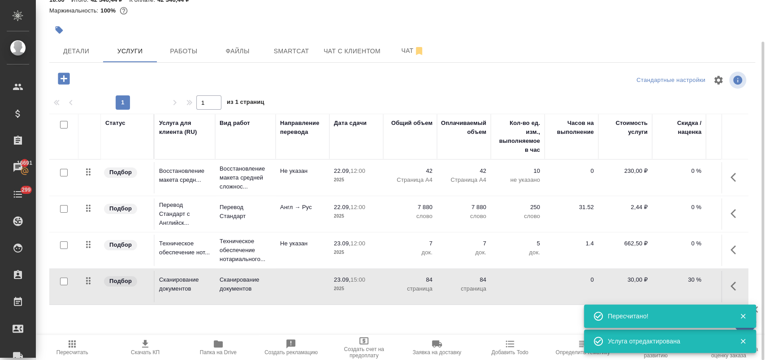
scroll to position [5, 0]
click at [183, 52] on span "Работы" at bounding box center [183, 51] width 43 height 11
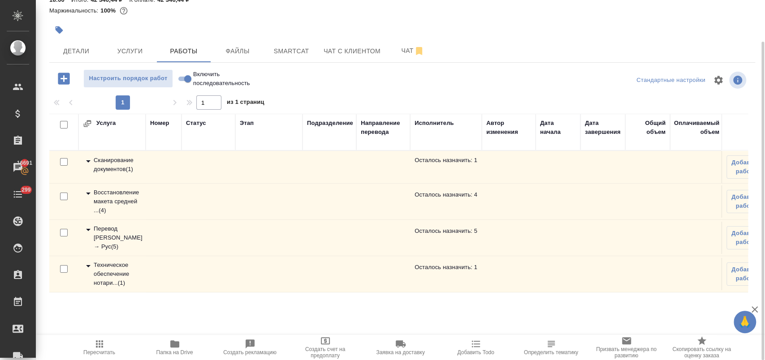
click at [62, 160] on input "checkbox" at bounding box center [64, 162] width 8 height 8
checkbox input "true"
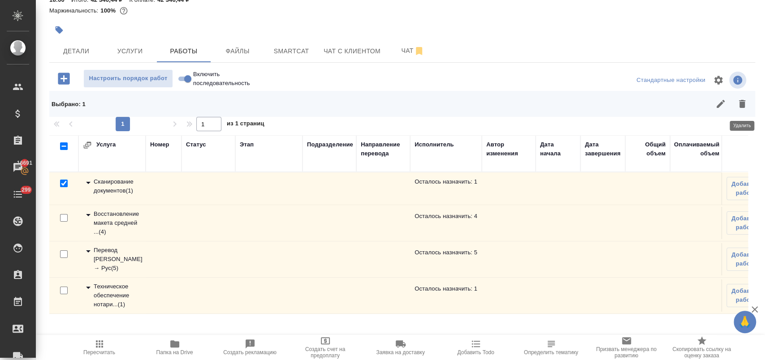
click at [739, 106] on icon "button" at bounding box center [742, 104] width 6 height 8
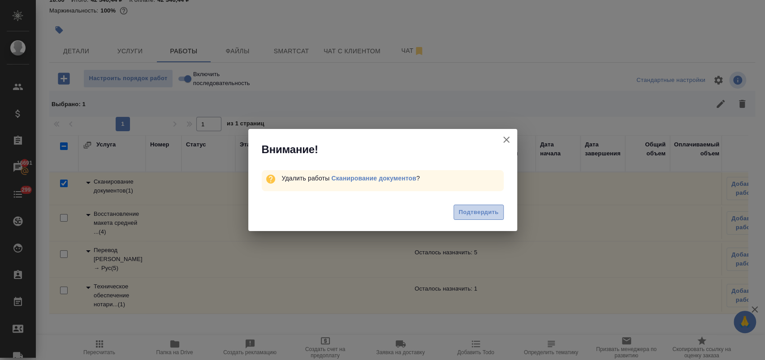
click at [478, 215] on span "Подтвердить" at bounding box center [478, 212] width 40 height 10
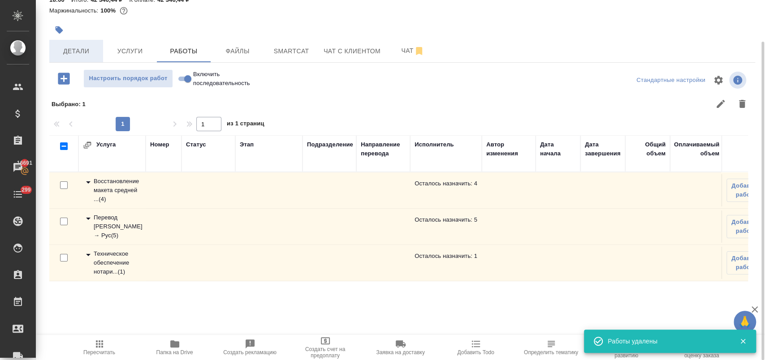
click at [74, 48] on span "Детали" at bounding box center [76, 51] width 43 height 11
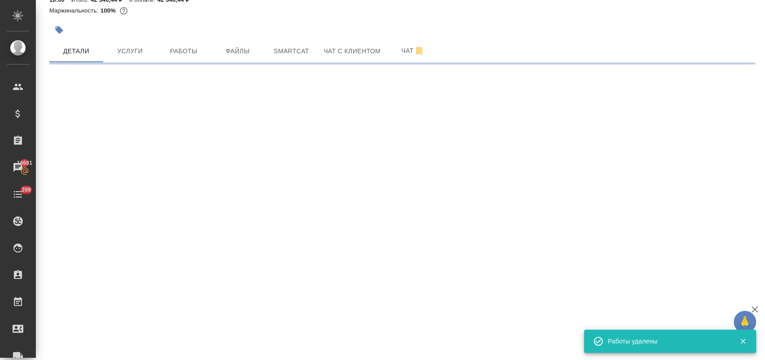
select select "RU"
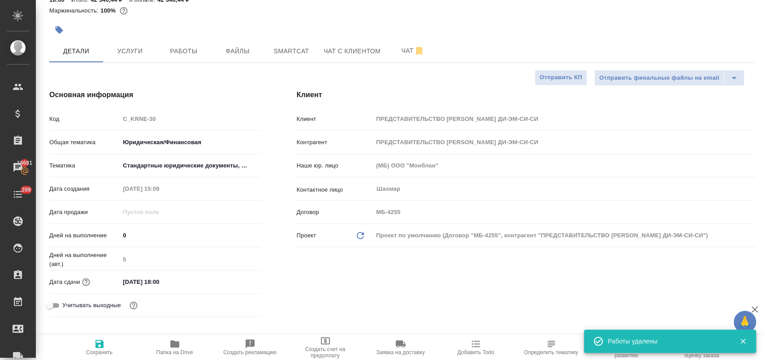
type textarea "x"
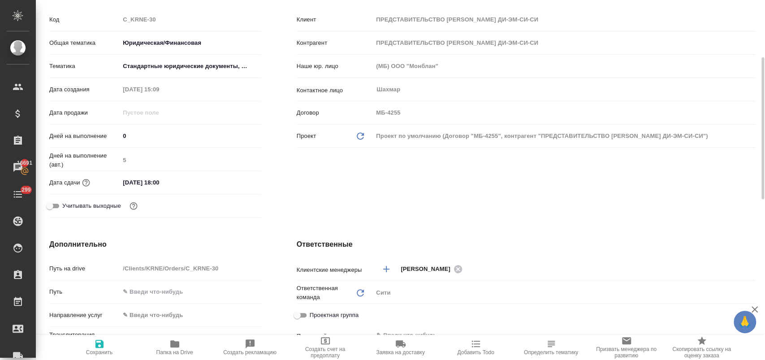
scroll to position [245, 0]
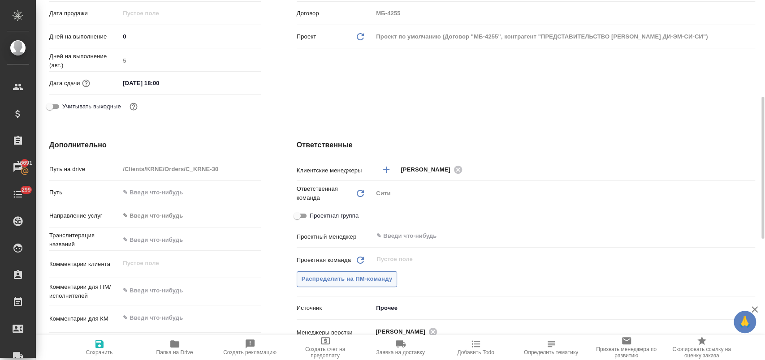
click at [333, 283] on span "Распределить на ПМ-команду" at bounding box center [346, 279] width 91 height 10
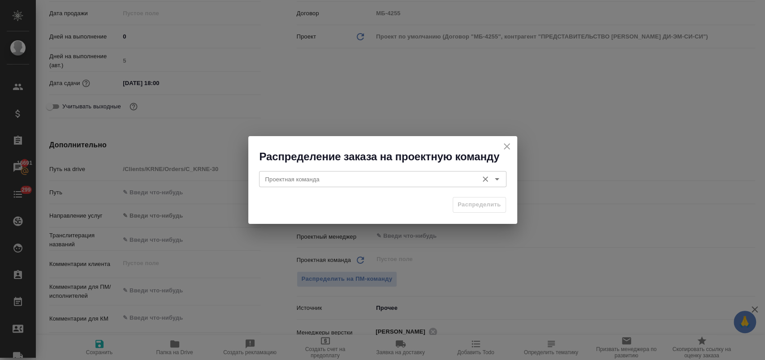
click at [310, 178] on input "Проектная команда" at bounding box center [368, 179] width 212 height 11
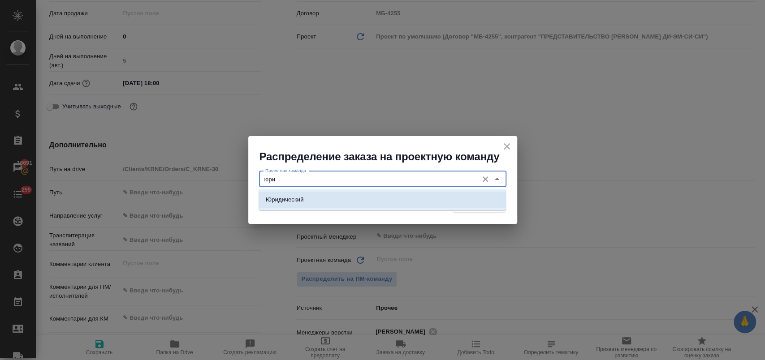
click at [323, 197] on li "Юридический" at bounding box center [381, 200] width 247 height 16
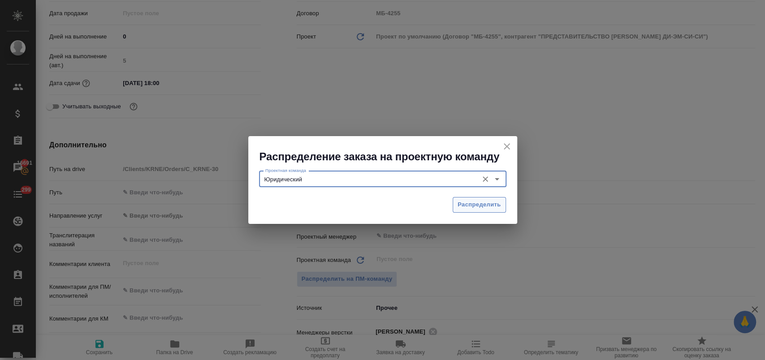
type input "Юридический"
click at [497, 200] on span "Распределить" at bounding box center [478, 205] width 43 height 10
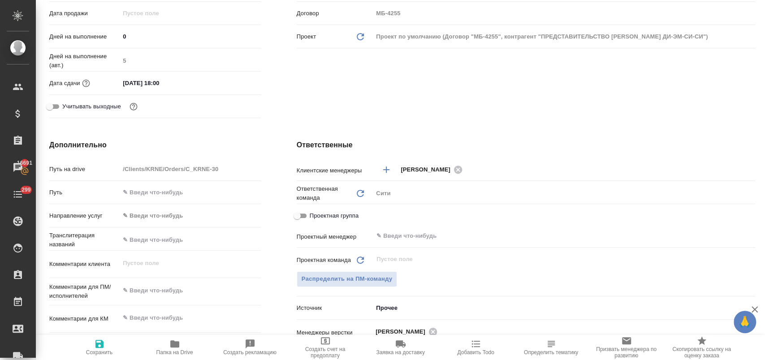
type textarea "x"
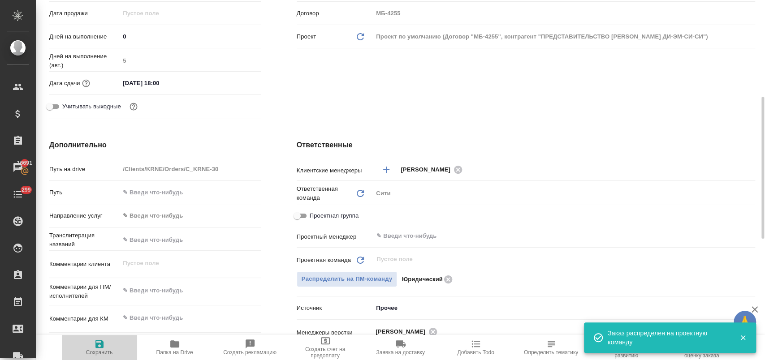
click at [97, 348] on icon "button" at bounding box center [99, 344] width 8 height 8
type textarea "x"
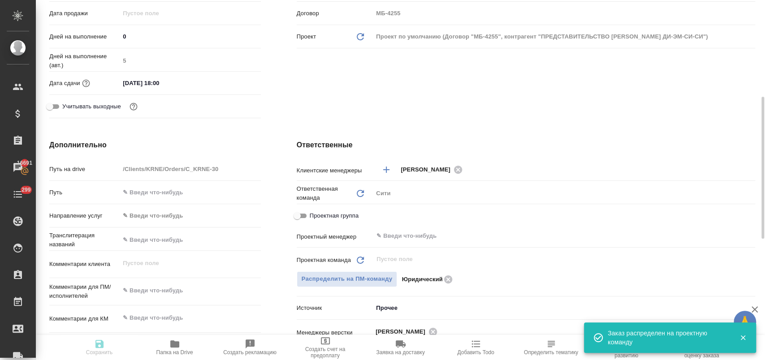
type textarea "x"
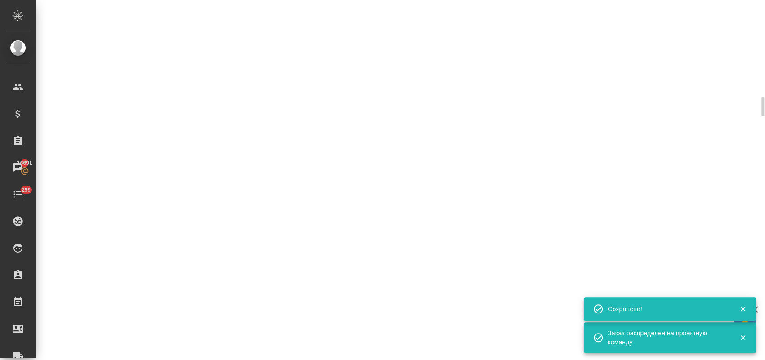
select select "RU"
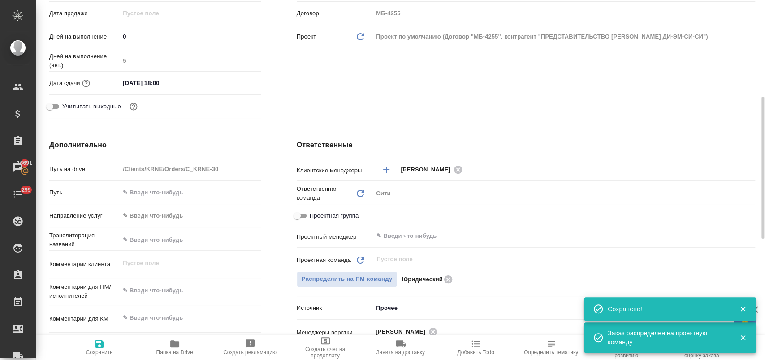
type textarea "x"
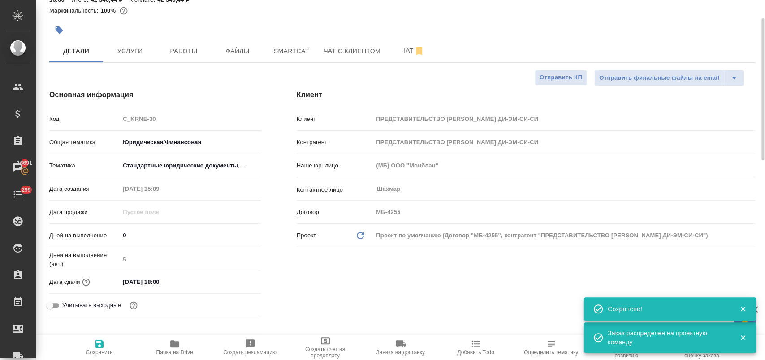
scroll to position [0, 0]
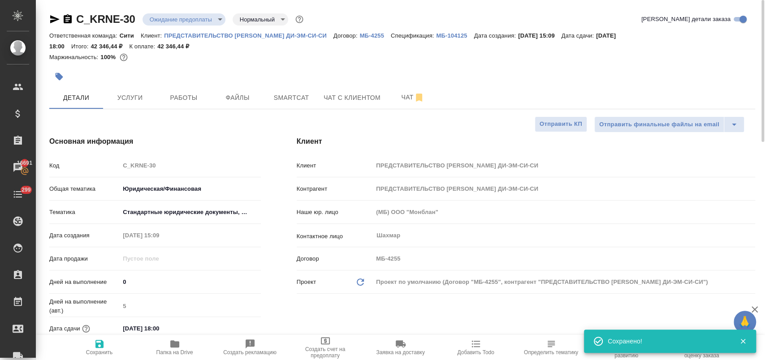
click at [211, 22] on body "🙏 .cls-1 fill:#fff; AWATERA [PERSON_NAME] Спецификации Заказы 16691 Чаты 299 To…" at bounding box center [382, 216] width 765 height 432
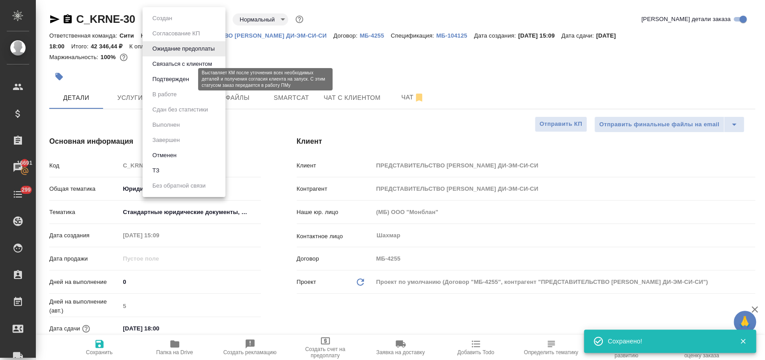
click at [183, 81] on button "Подтвержден" at bounding box center [171, 79] width 42 height 10
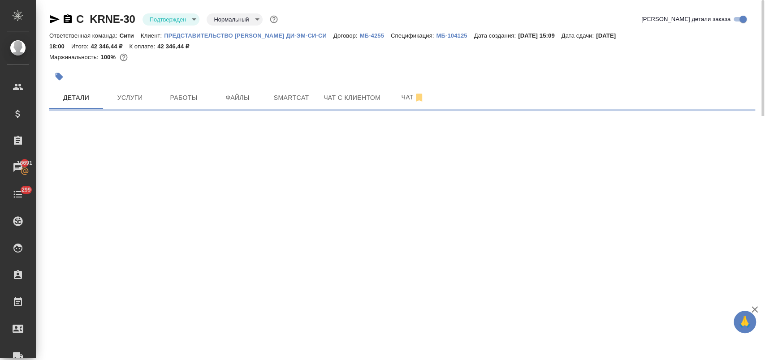
select select "RU"
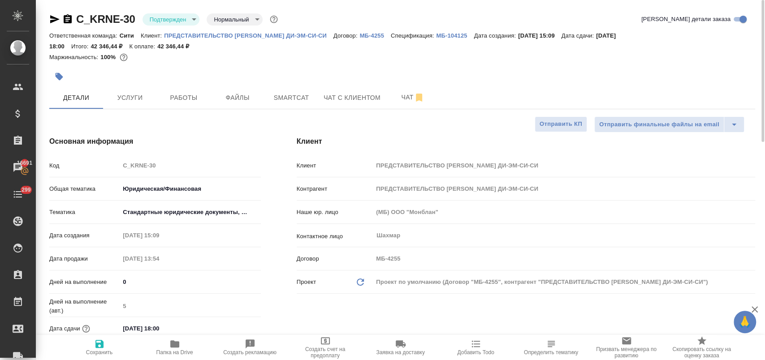
type textarea "x"
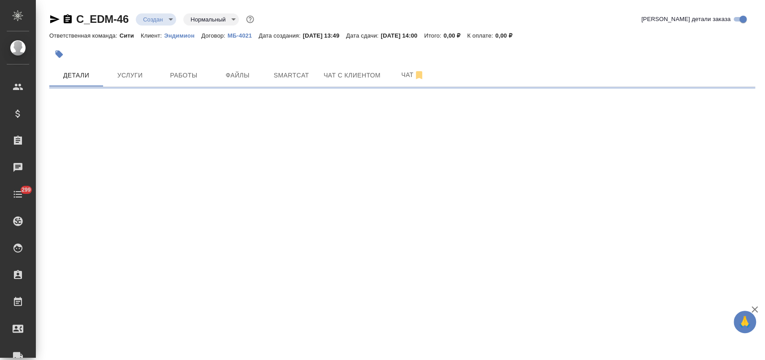
select select "RU"
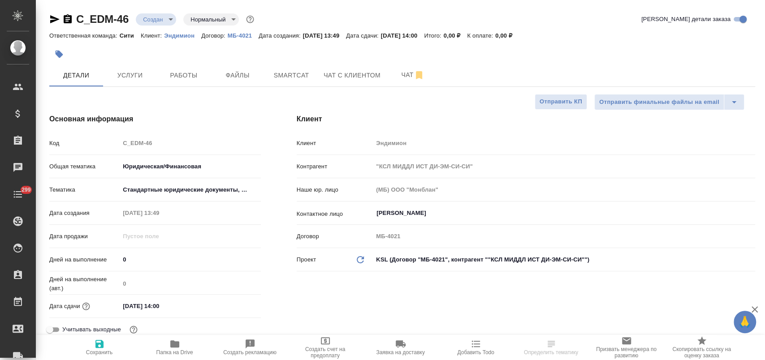
type textarea "x"
click at [286, 74] on span "Smartcat" at bounding box center [291, 75] width 43 height 11
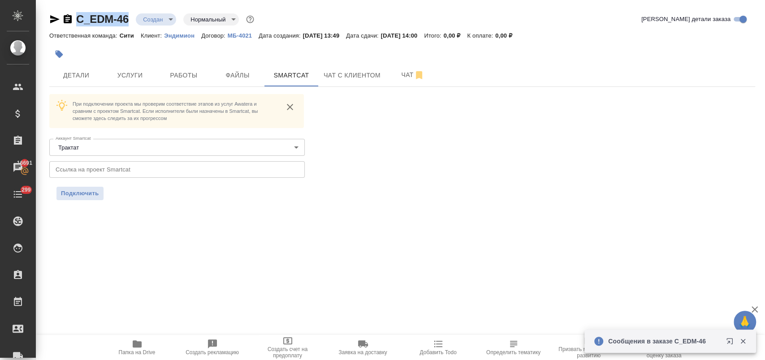
drag, startPoint x: 131, startPoint y: 21, endPoint x: 75, endPoint y: 23, distance: 56.0
click at [75, 23] on div "C_EDM-46 Создан new Нормальный normal" at bounding box center [152, 19] width 207 height 14
copy link "C_EDM-46"
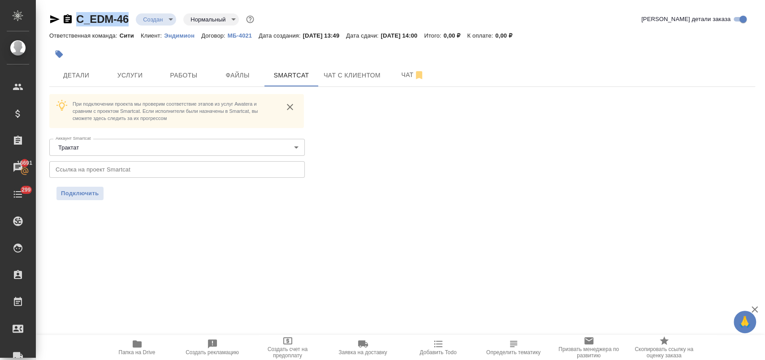
click at [174, 36] on p "Эндимион" at bounding box center [182, 35] width 37 height 7
click at [135, 74] on span "Услуги" at bounding box center [129, 75] width 43 height 11
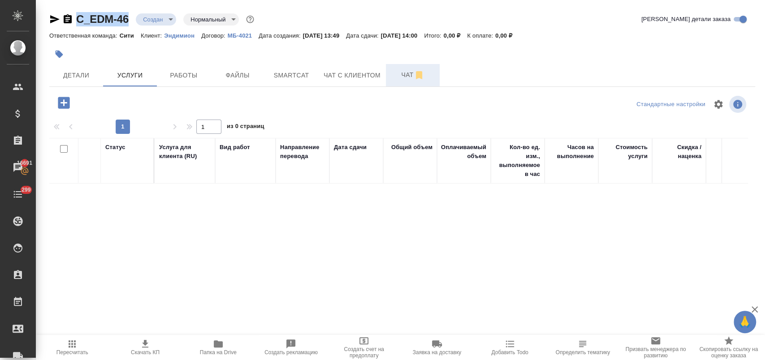
click at [409, 75] on span "Чат" at bounding box center [412, 74] width 43 height 11
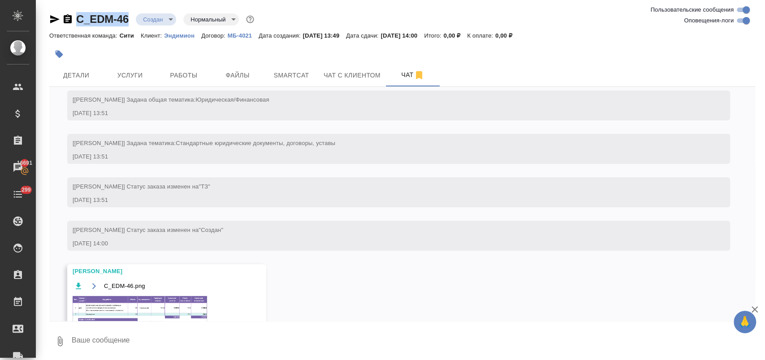
scroll to position [51, 0]
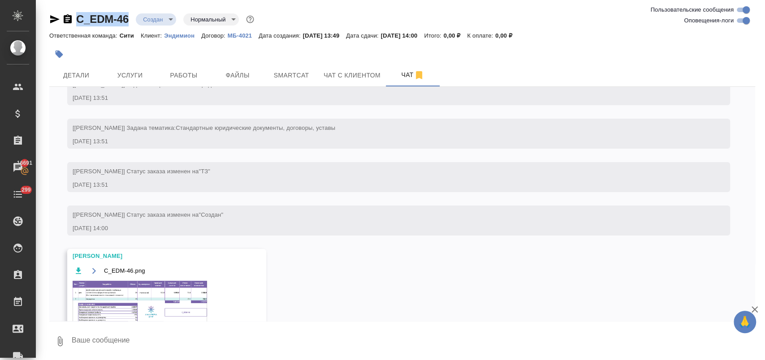
click at [128, 288] on img at bounding box center [140, 302] width 134 height 43
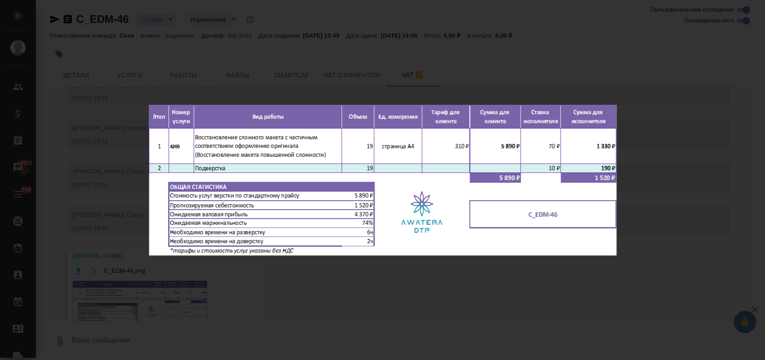
click at [299, 300] on div "C_EDM-46.png 1 of 1" at bounding box center [382, 180] width 765 height 360
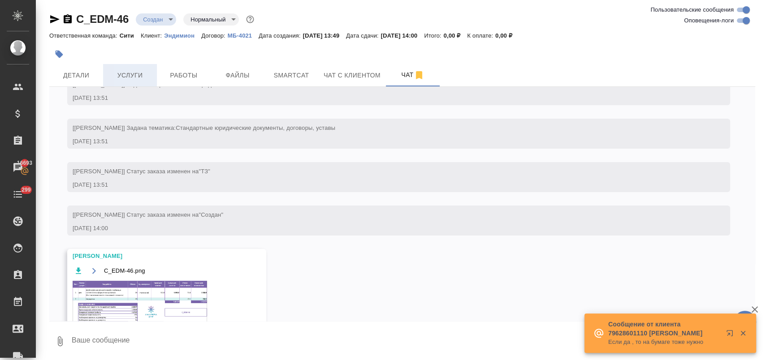
click at [123, 77] on span "Услуги" at bounding box center [129, 75] width 43 height 11
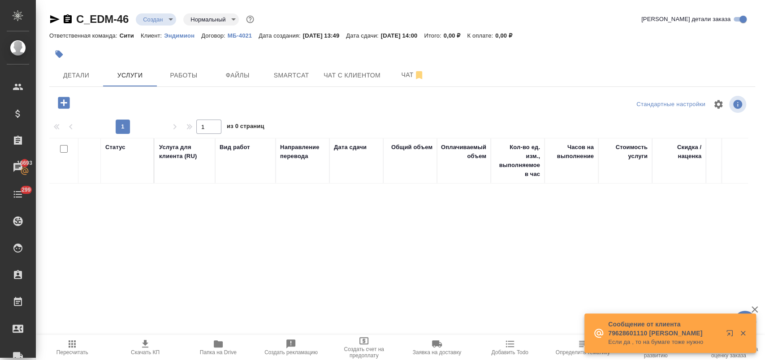
click at [67, 103] on icon "button" at bounding box center [64, 103] width 12 height 12
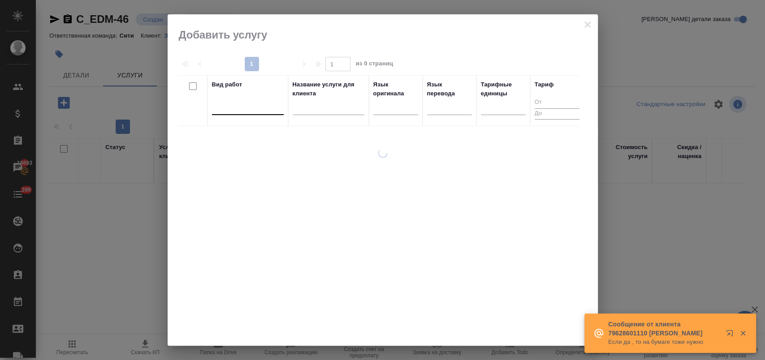
click at [238, 107] on div at bounding box center [248, 105] width 72 height 13
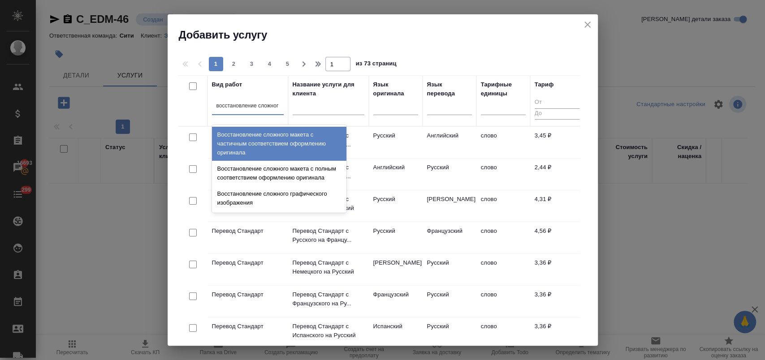
type input "восстановление сложного"
click at [269, 144] on div "Восстановление сложного макета с частичным соответствием оформлению оригинала" at bounding box center [279, 144] width 134 height 34
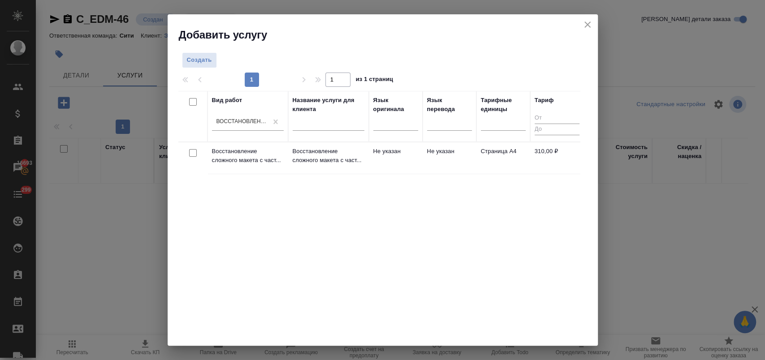
click at [193, 150] on input "checkbox" at bounding box center [193, 153] width 8 height 8
checkbox input "true"
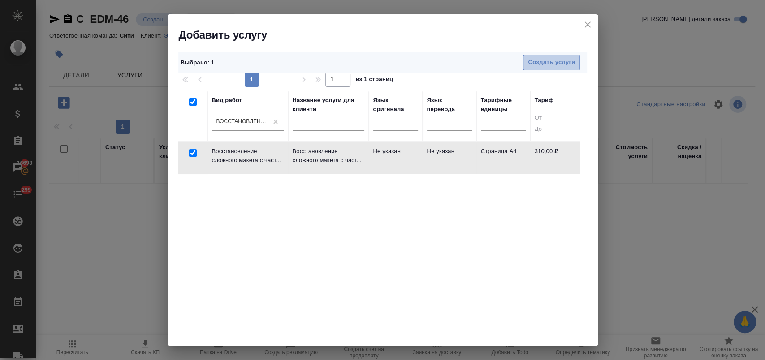
click at [543, 60] on span "Создать услуги" at bounding box center [551, 62] width 47 height 10
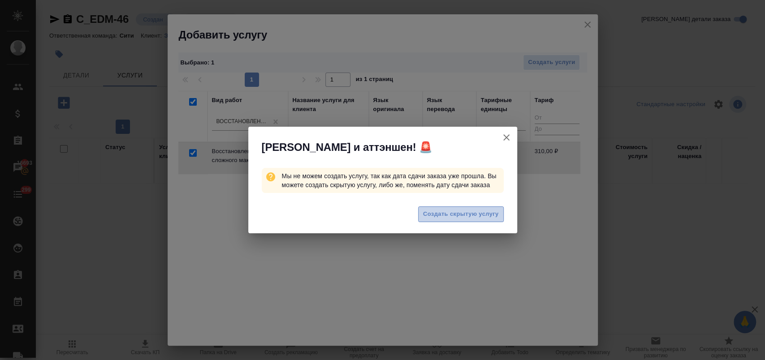
click at [466, 214] on span "Создать скрытую услугу" at bounding box center [461, 214] width 76 height 10
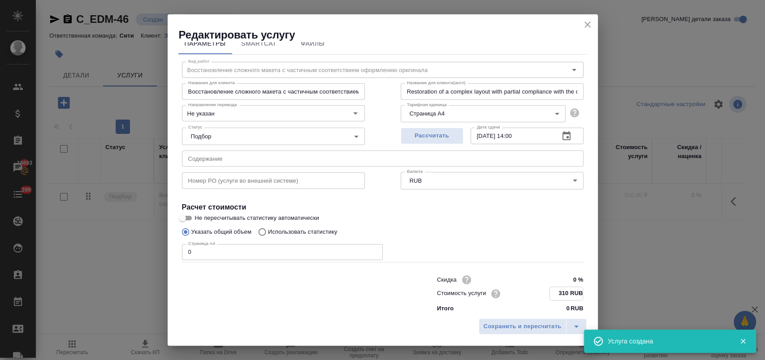
scroll to position [18, 0]
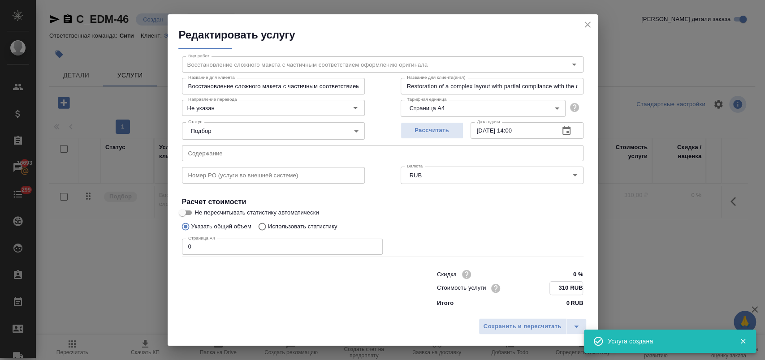
drag, startPoint x: 550, startPoint y: 306, endPoint x: 560, endPoint y: 288, distance: 20.7
click at [560, 288] on input "310 RUB" at bounding box center [566, 288] width 33 height 13
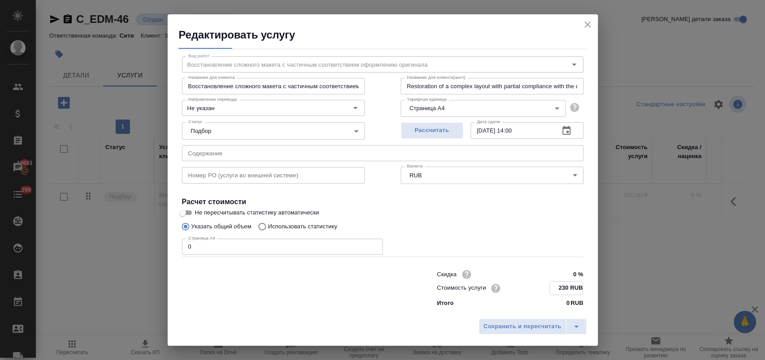
type input "230 RUB"
drag, startPoint x: 164, startPoint y: 243, endPoint x: 117, endPoint y: 241, distance: 47.1
click at [117, 241] on div "Редактировать услугу Параметры SmartCat Файлы Вид работ Восстановление сложного…" at bounding box center [382, 180] width 765 height 360
type input "19"
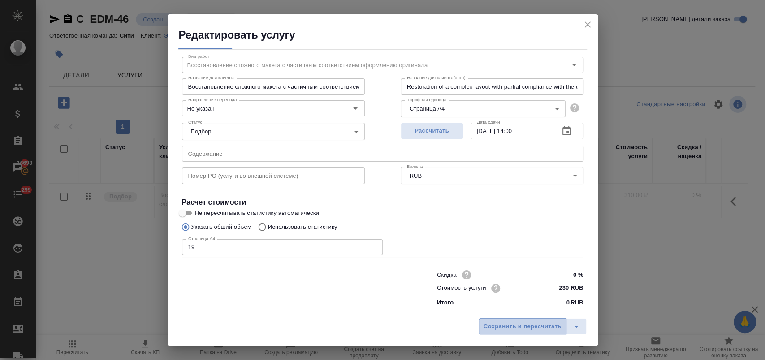
click at [520, 327] on span "Сохранить и пересчитать" at bounding box center [522, 327] width 78 height 10
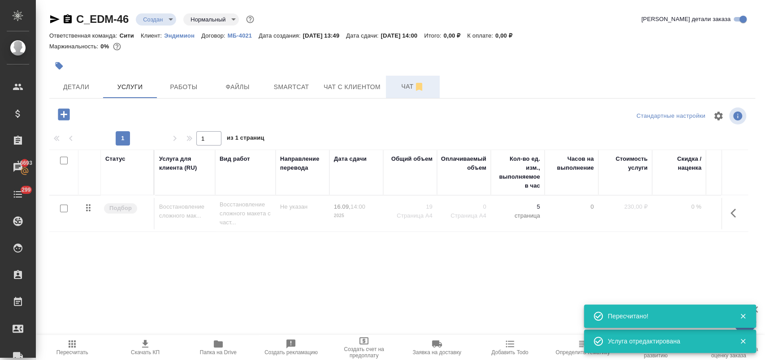
click at [404, 85] on span "Чат" at bounding box center [412, 86] width 43 height 11
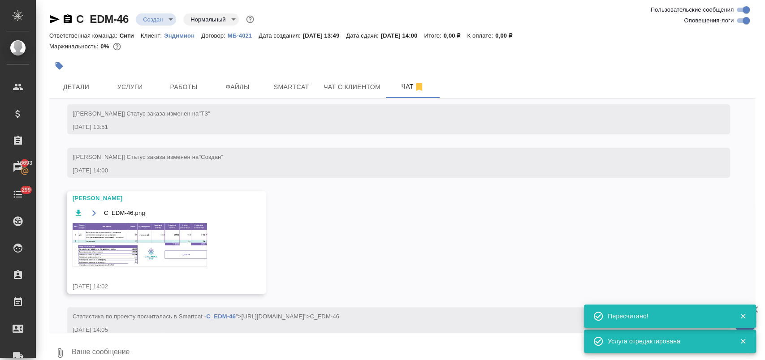
scroll to position [138, 0]
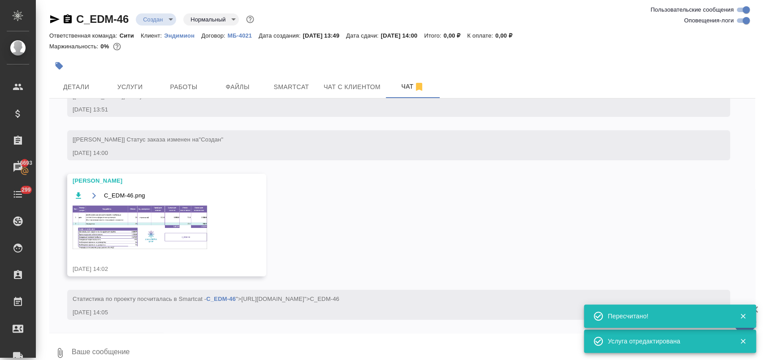
click at [163, 226] on img at bounding box center [140, 227] width 134 height 43
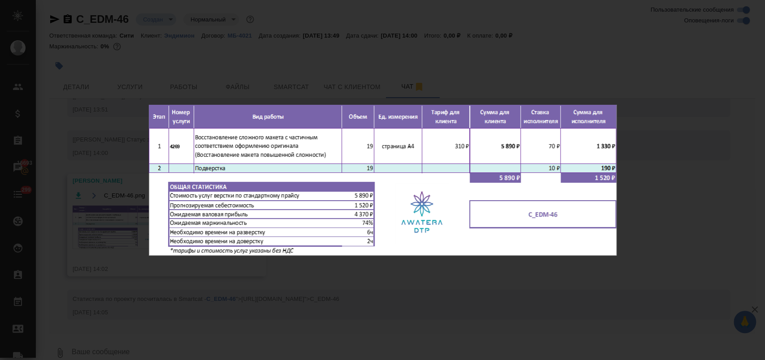
click at [669, 199] on div "C_EDM-46.png 1 of 1" at bounding box center [382, 180] width 765 height 360
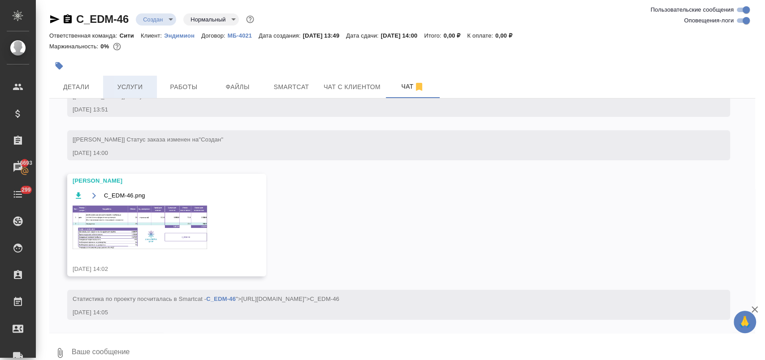
click at [140, 86] on span "Услуги" at bounding box center [129, 87] width 43 height 11
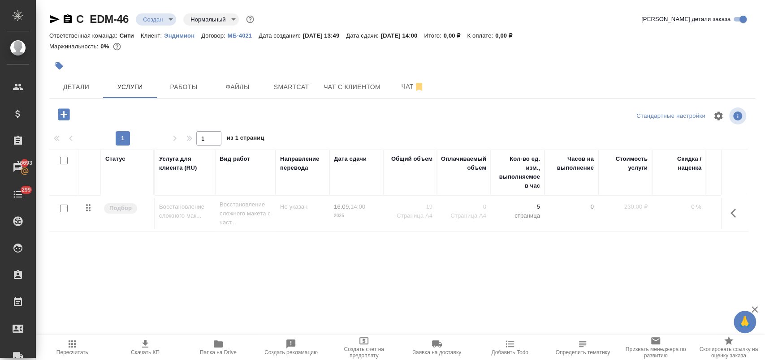
click at [68, 112] on icon "button" at bounding box center [64, 114] width 12 height 12
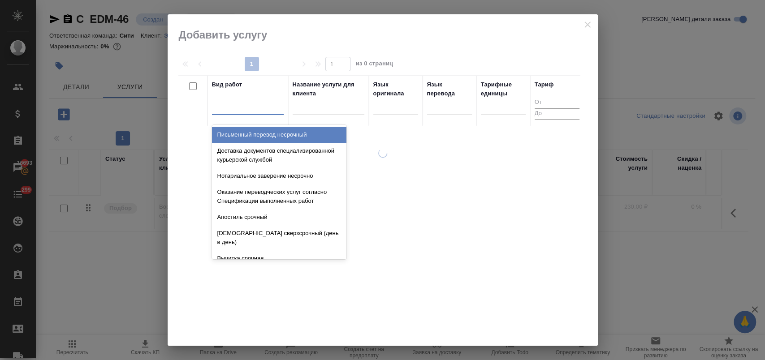
click at [244, 113] on div at bounding box center [248, 106] width 72 height 17
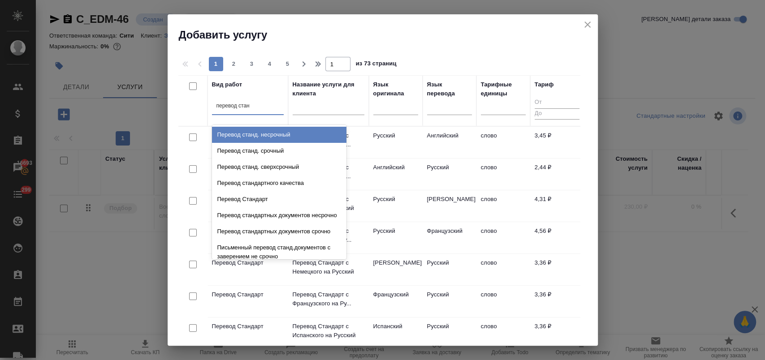
type input "перевод станд"
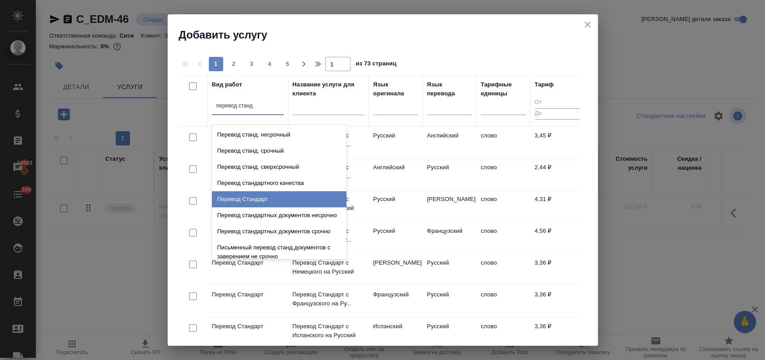
click at [263, 194] on div "Перевод Стандарт" at bounding box center [279, 199] width 134 height 16
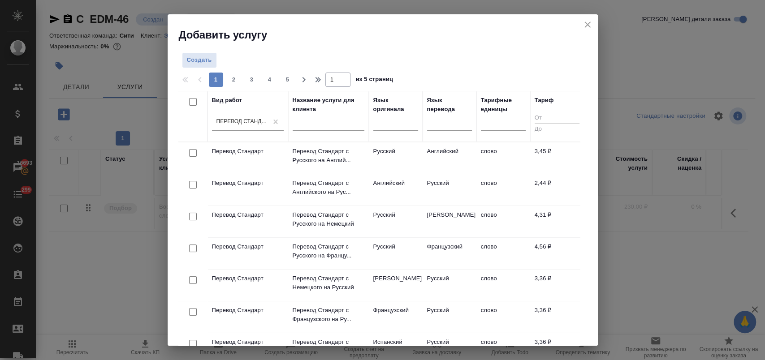
click at [194, 183] on input "checkbox" at bounding box center [193, 185] width 8 height 8
checkbox input "true"
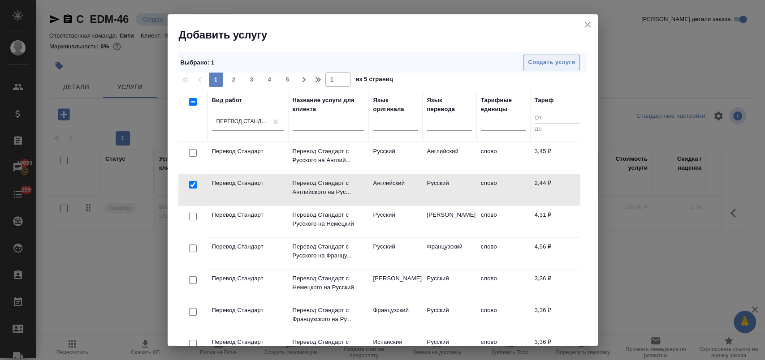
click at [543, 64] on span "Создать услуги" at bounding box center [551, 62] width 47 height 10
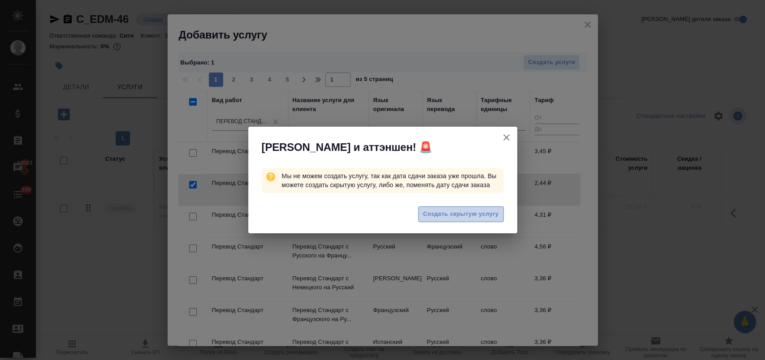
click at [454, 218] on span "Создать скрытую услугу" at bounding box center [461, 214] width 76 height 10
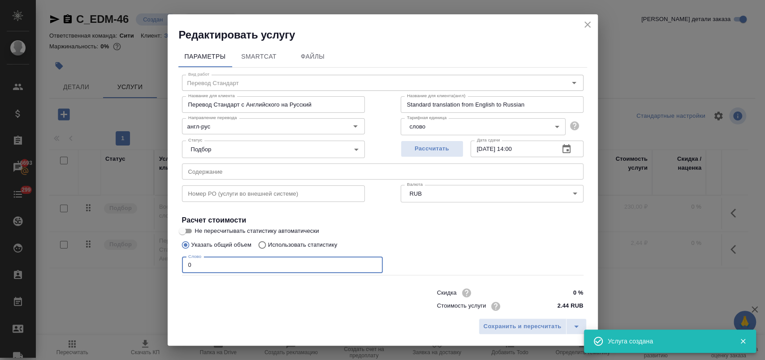
drag, startPoint x: 173, startPoint y: 266, endPoint x: 142, endPoint y: 266, distance: 30.9
click at [142, 266] on div "Редактировать услугу Параметры SmartCat Файлы Вид работ Перевод Стандарт Вид ра…" at bounding box center [382, 180] width 765 height 360
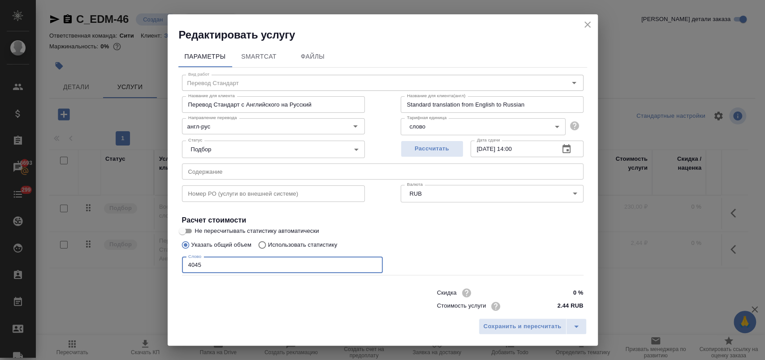
type input "4045"
click at [227, 169] on input "text" at bounding box center [382, 172] width 401 height 16
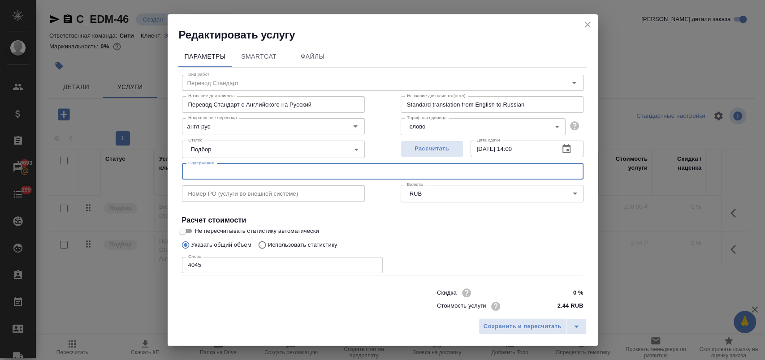
paste input "2024 Audited FS KSL Middle East DMCC_signed"
type input "2024 Audited FS KSL Middle East DMCC_signed"
click at [536, 324] on span "Сохранить и пересчитать" at bounding box center [522, 327] width 78 height 10
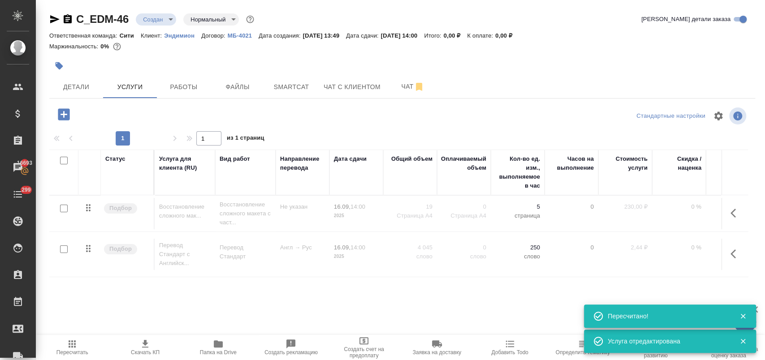
click at [64, 116] on icon "button" at bounding box center [64, 115] width 16 height 16
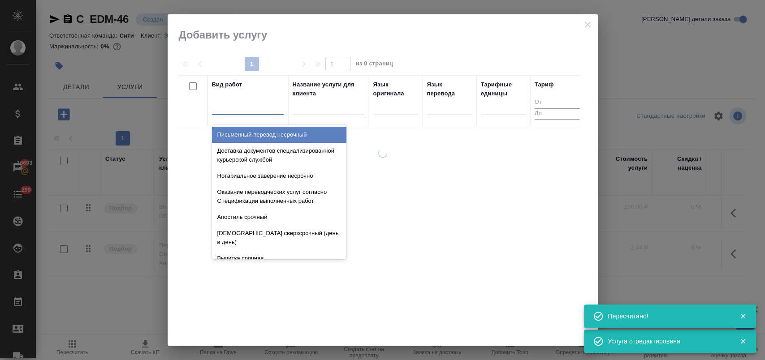
click at [234, 108] on div at bounding box center [248, 105] width 72 height 13
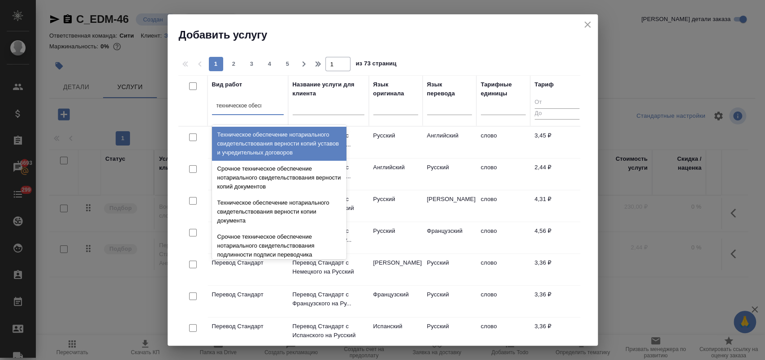
type input "техническое обеспе"
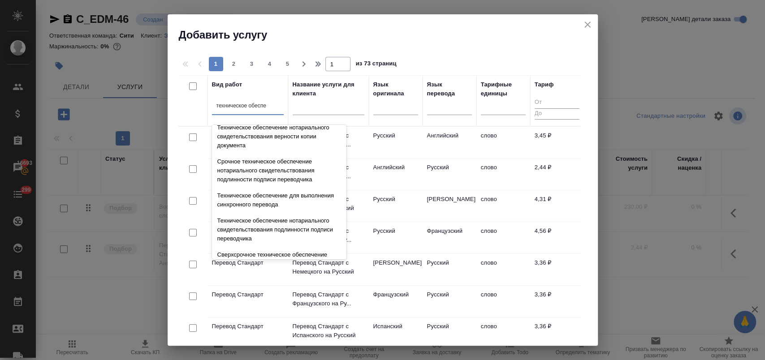
scroll to position [99, 0]
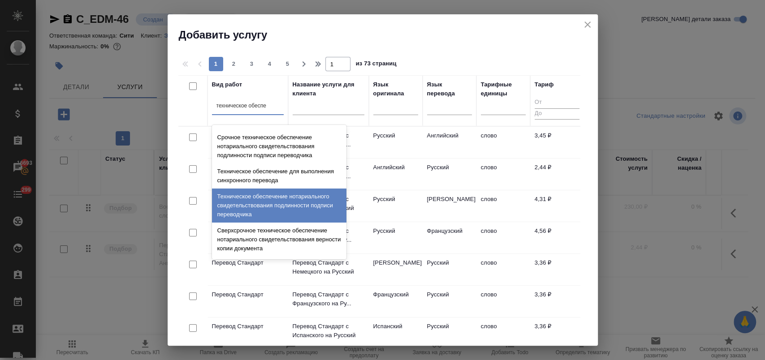
click at [284, 208] on div "Техническое обеспечение нотариального свидетельствования подлинности подписи пе…" at bounding box center [279, 206] width 134 height 34
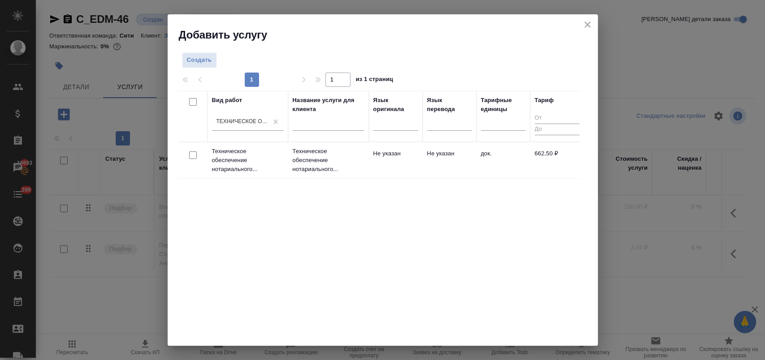
click at [194, 154] on input "checkbox" at bounding box center [193, 155] width 8 height 8
checkbox input "true"
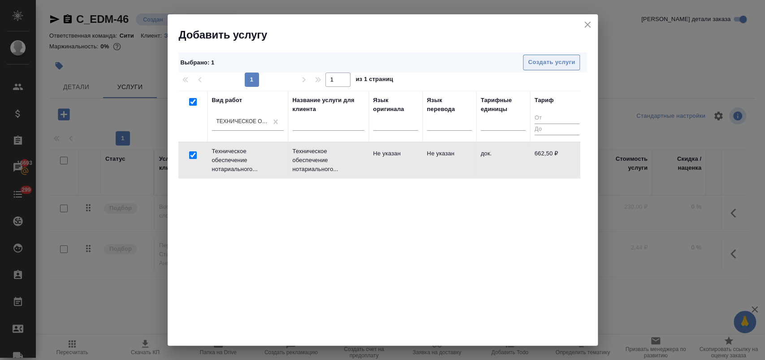
click at [538, 60] on span "Создать услуги" at bounding box center [551, 62] width 47 height 10
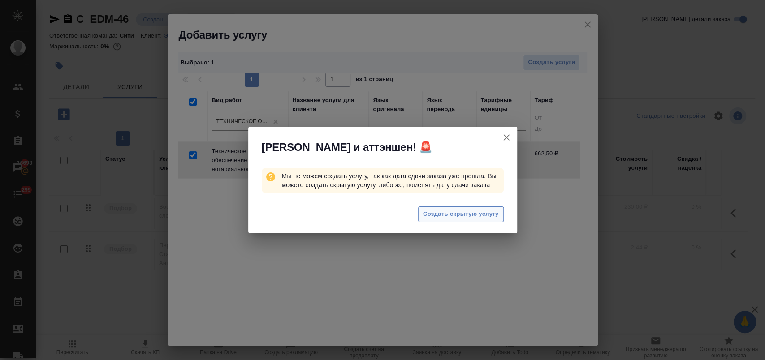
click at [483, 216] on span "Создать скрытую услугу" at bounding box center [461, 214] width 76 height 10
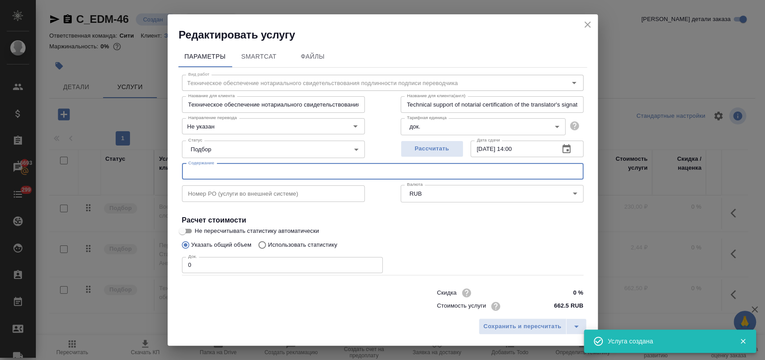
click at [229, 172] on input "text" at bounding box center [382, 172] width 401 height 16
paste input "2024 Audited FS KSL Middle East DMCC_signed"
type input "2024 Audited FS KSL Middle East DMCC_signed"
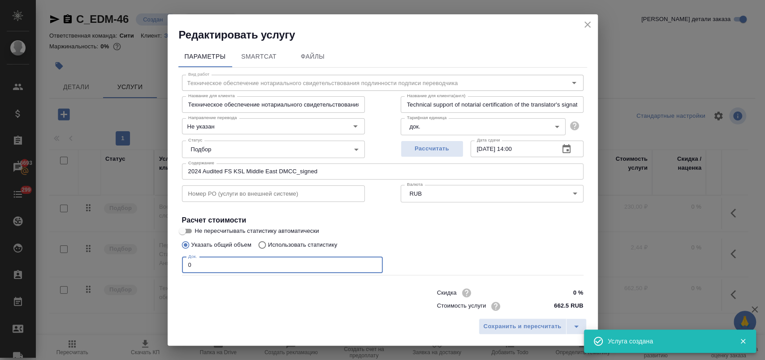
drag, startPoint x: 151, startPoint y: 267, endPoint x: 144, endPoint y: 267, distance: 6.3
click at [144, 267] on div "Редактировать услугу Параметры SmartCat Файлы Вид работ Техническое обеспечение…" at bounding box center [382, 180] width 765 height 360
type input "1"
click at [480, 249] on div "Указать общий объем Использовать статистику" at bounding box center [382, 245] width 401 height 17
click at [530, 319] on button "Сохранить и пересчитать" at bounding box center [522, 327] width 88 height 16
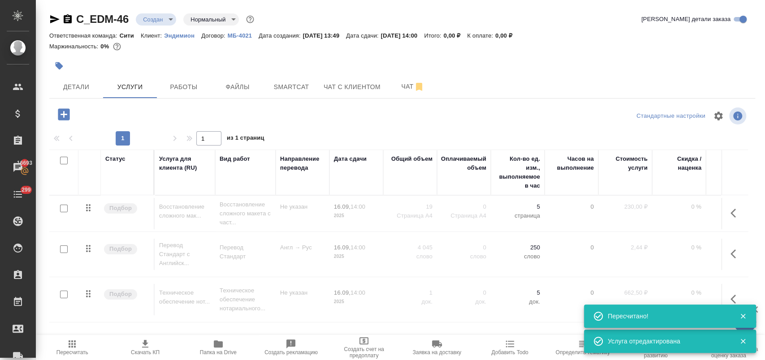
click at [66, 161] on input "checkbox" at bounding box center [64, 161] width 8 height 8
checkbox input "true"
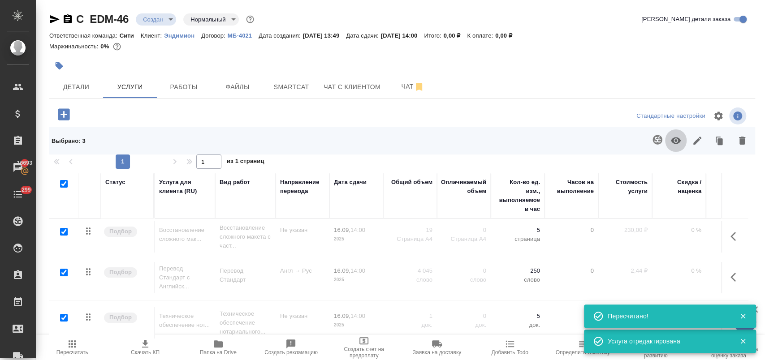
click at [675, 140] on icon "button" at bounding box center [676, 141] width 10 height 7
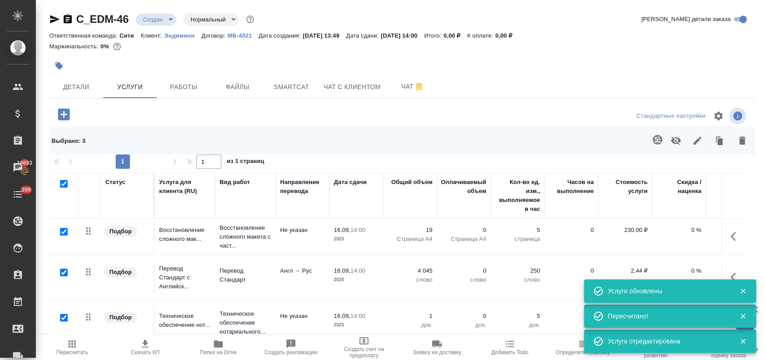
click at [60, 185] on input "checkbox" at bounding box center [64, 184] width 8 height 8
checkbox input "false"
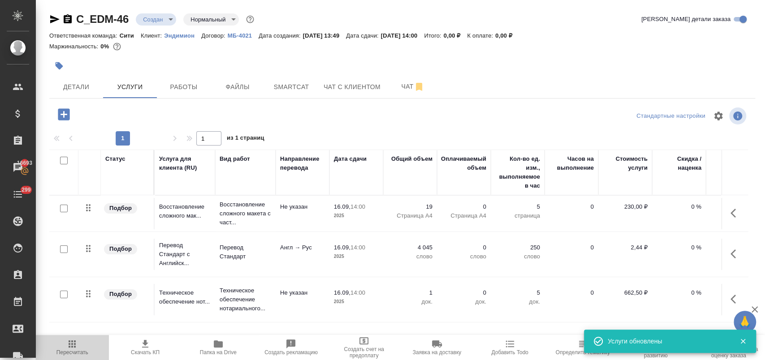
click at [71, 343] on icon "button" at bounding box center [72, 344] width 11 height 11
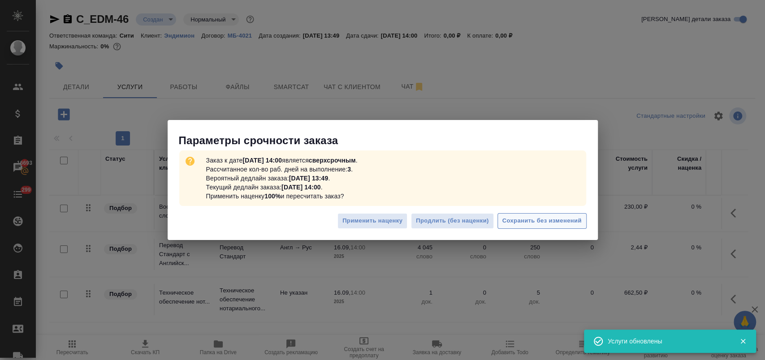
click at [542, 219] on span "Сохранить без изменений" at bounding box center [541, 221] width 79 height 10
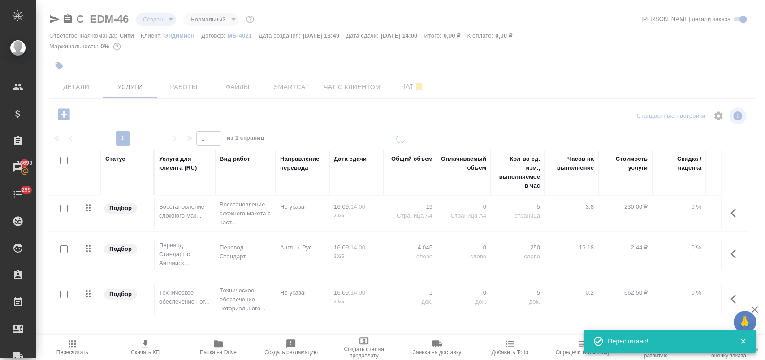
type input "urgent"
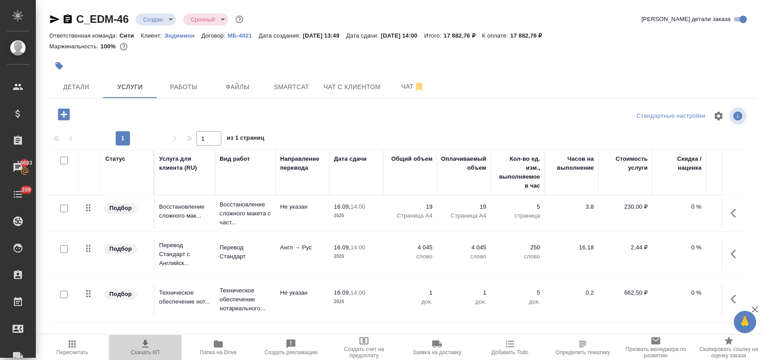
click at [147, 344] on icon "button" at bounding box center [145, 344] width 11 height 11
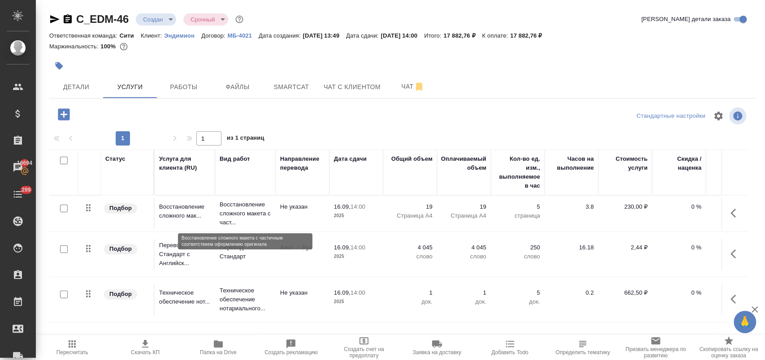
click at [252, 219] on p "Восстановление сложного макета с част..." at bounding box center [246, 213] width 52 height 27
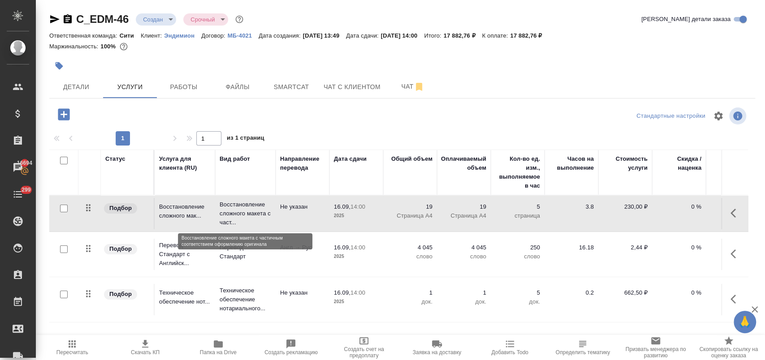
click at [252, 219] on p "Восстановление сложного макета с част..." at bounding box center [246, 213] width 52 height 27
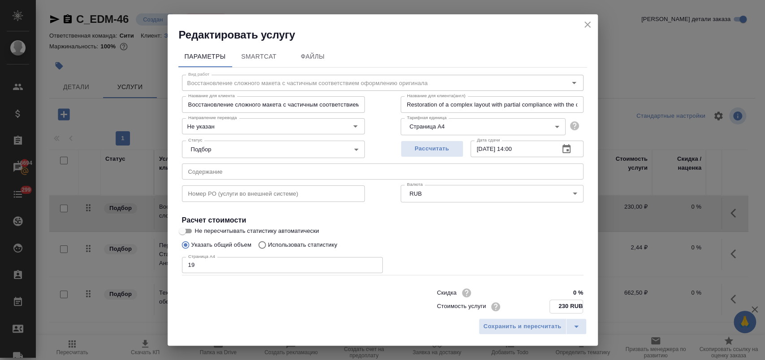
drag, startPoint x: 551, startPoint y: 304, endPoint x: 561, endPoint y: 305, distance: 9.9
click at [561, 305] on input "230 RUB" at bounding box center [566, 306] width 33 height 13
type input "310 RUB"
click at [517, 329] on span "Сохранить и пересчитать" at bounding box center [522, 327] width 78 height 10
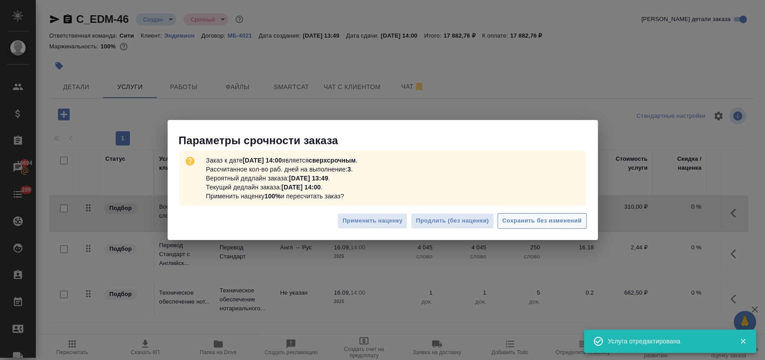
click at [562, 228] on button "Сохранить без изменений" at bounding box center [541, 221] width 89 height 16
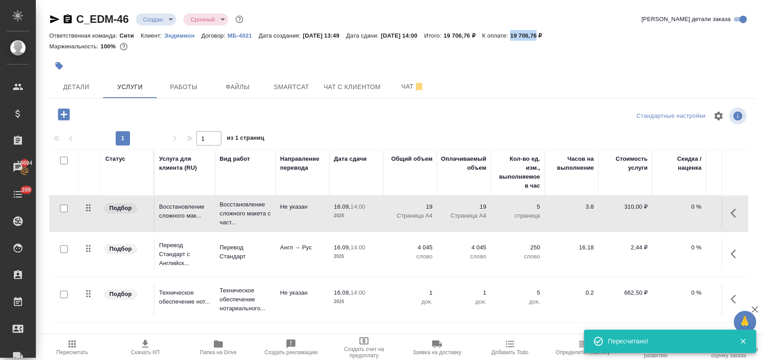
drag, startPoint x: 534, startPoint y: 36, endPoint x: 558, endPoint y: 35, distance: 24.2
click at [548, 35] on p "19 706,76 ₽" at bounding box center [529, 35] width 39 height 7
copy p "19 706,76"
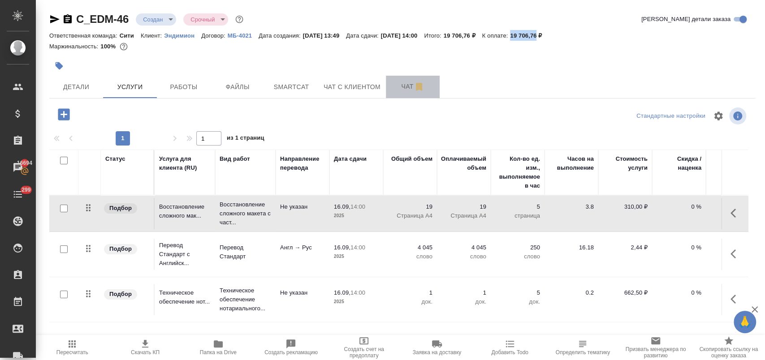
click at [397, 79] on button "Чат" at bounding box center [413, 87] width 54 height 22
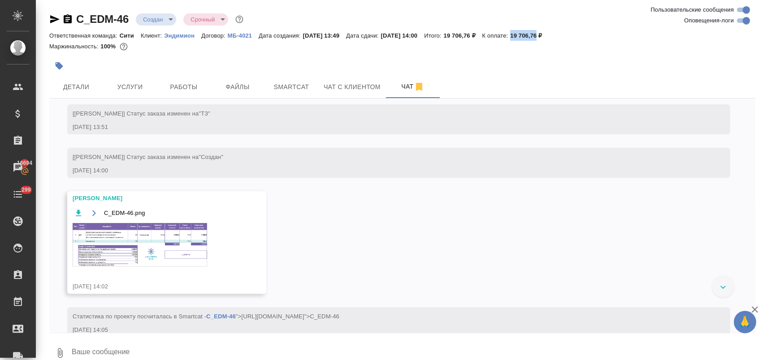
scroll to position [138, 0]
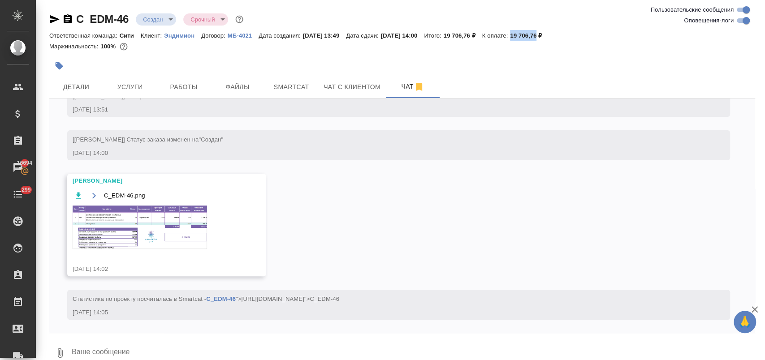
click at [185, 220] on img at bounding box center [140, 227] width 134 height 43
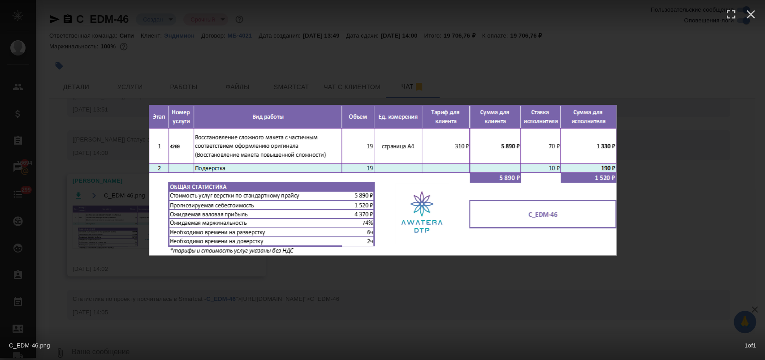
click at [482, 271] on div "C_EDM-46.png 1 of 1" at bounding box center [382, 180] width 765 height 360
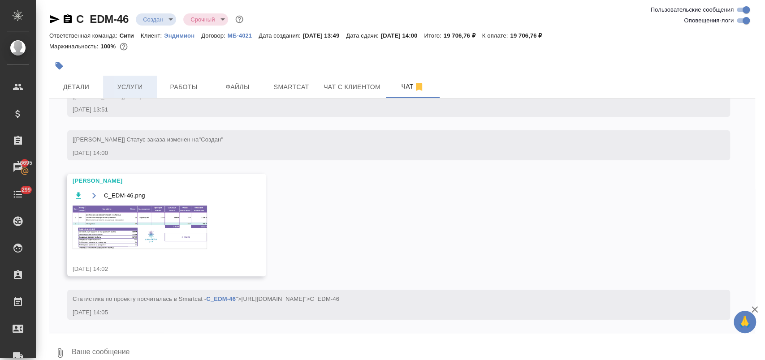
click at [138, 80] on button "Услуги" at bounding box center [130, 87] width 54 height 22
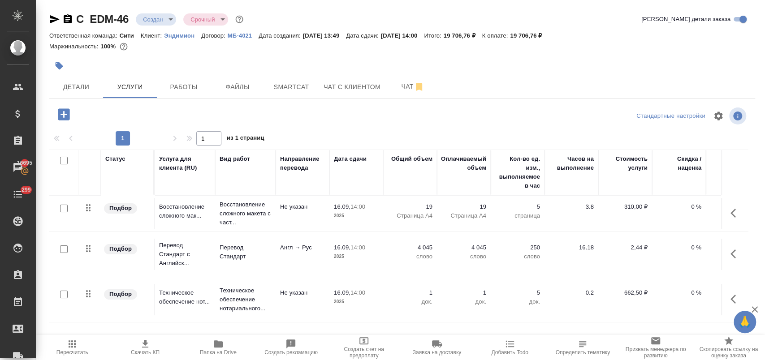
click at [361, 351] on span "Создать счет на предоплату" at bounding box center [364, 352] width 62 height 13
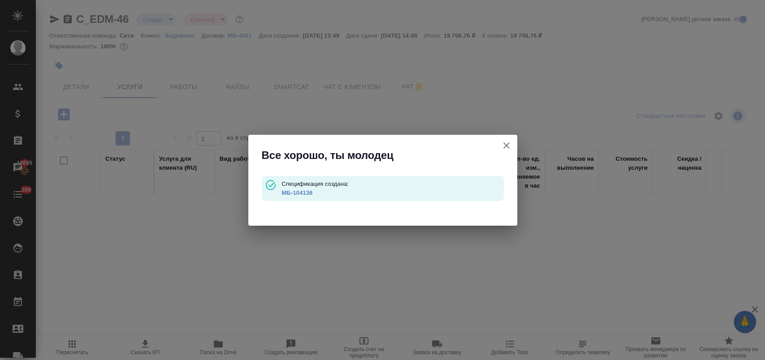
type input "waitingForPrepayment"
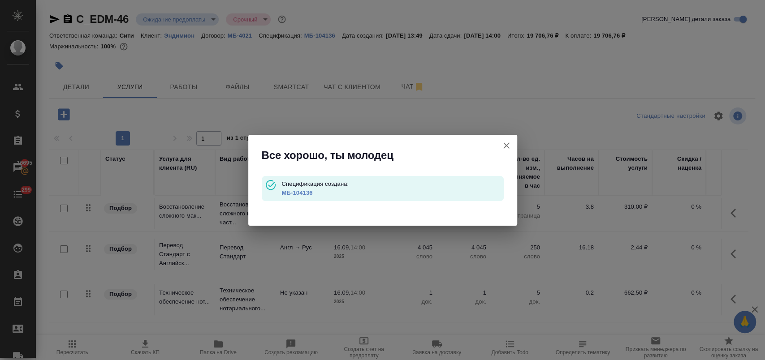
click at [306, 194] on link "МБ-104136" at bounding box center [296, 192] width 31 height 7
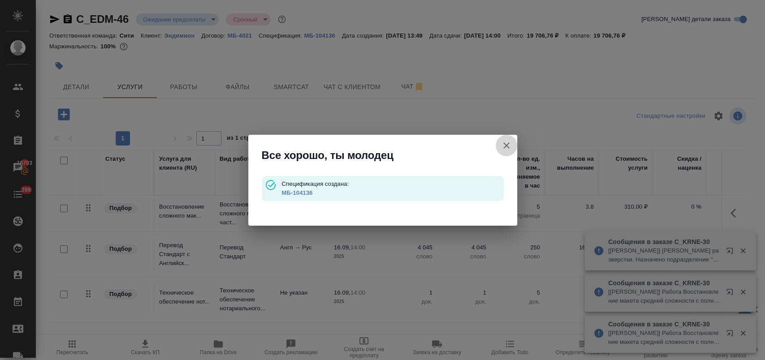
click at [508, 144] on icon "button" at bounding box center [506, 145] width 6 height 6
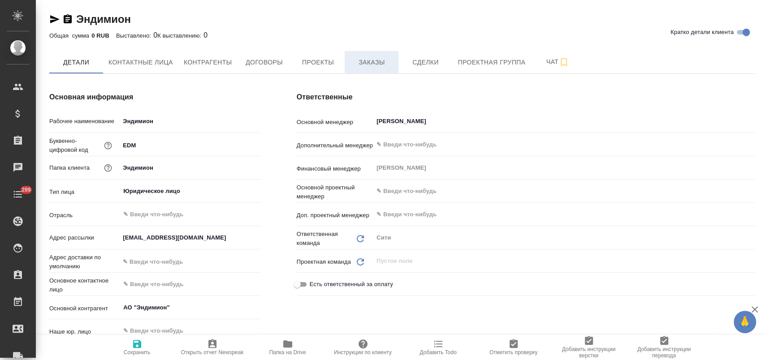
click at [349, 60] on button "Заказы" at bounding box center [371, 62] width 54 height 22
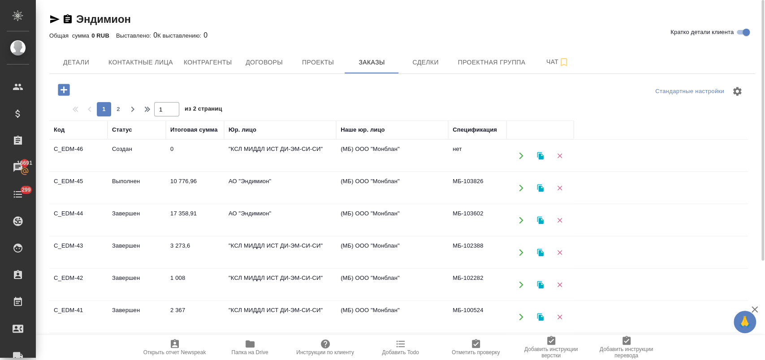
click at [173, 181] on td "10 776,96" at bounding box center [195, 187] width 58 height 31
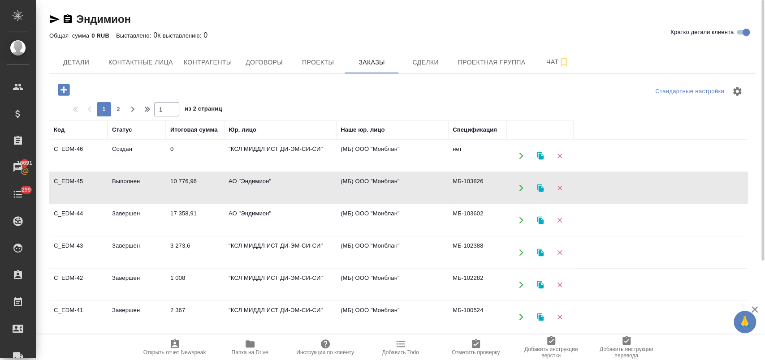
click at [173, 181] on td "10 776,96" at bounding box center [195, 187] width 58 height 31
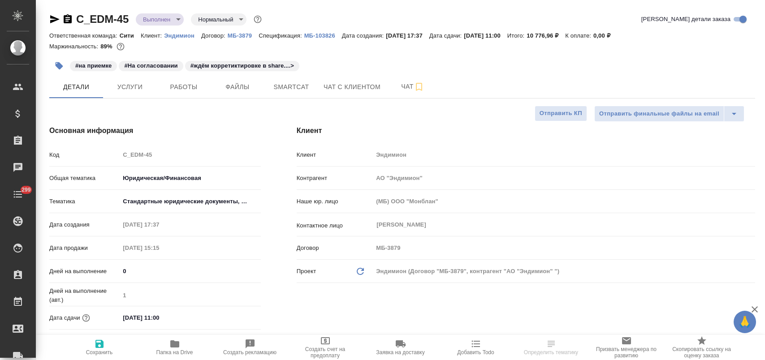
select select "RU"
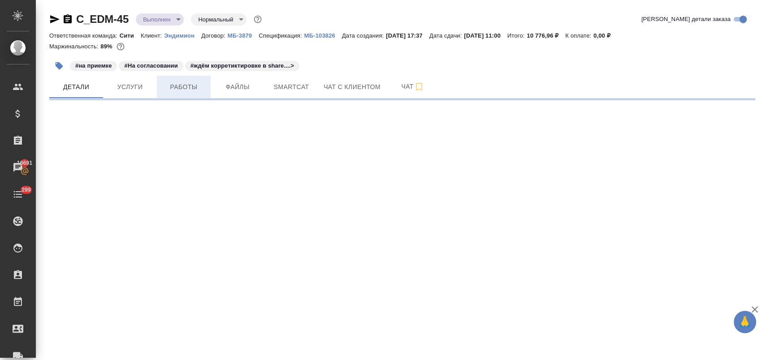
select select "RU"
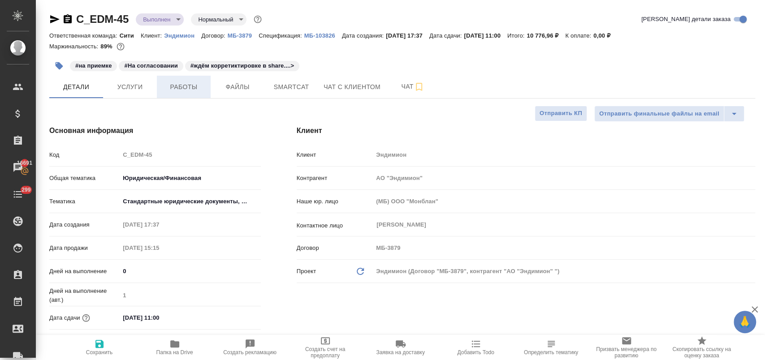
type textarea "x"
click at [132, 90] on span "Услуги" at bounding box center [129, 87] width 43 height 11
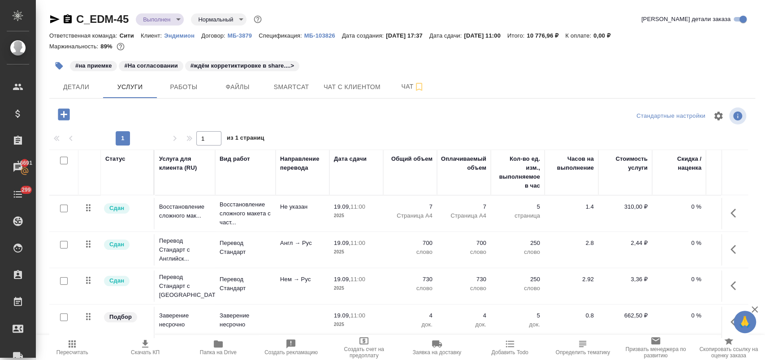
click at [391, 249] on p "слово" at bounding box center [410, 252] width 45 height 9
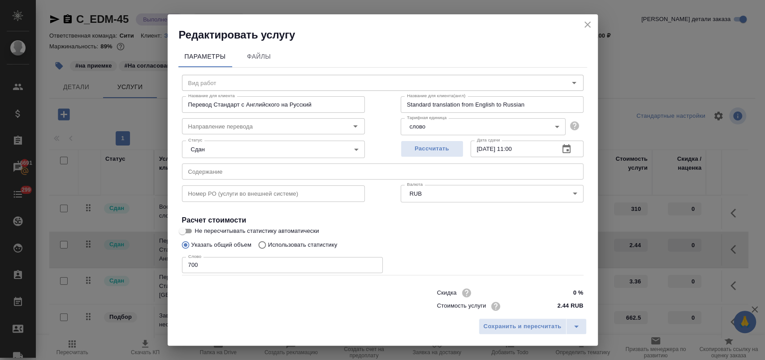
type input "Перевод Стандарт"
type input "англ-рус"
click at [586, 24] on icon "close" at bounding box center [587, 25] width 6 height 6
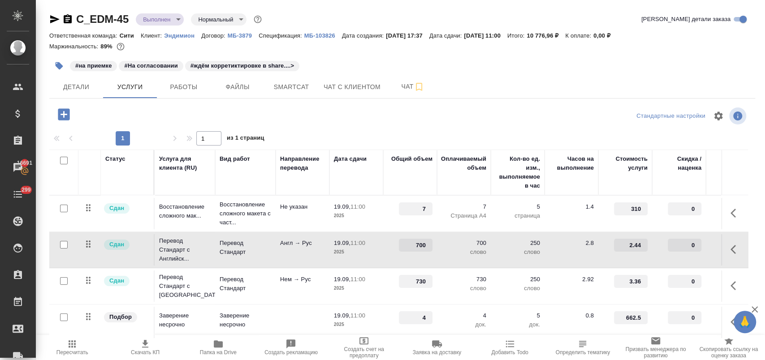
click at [327, 33] on p "МБ-103826" at bounding box center [323, 35] width 38 height 7
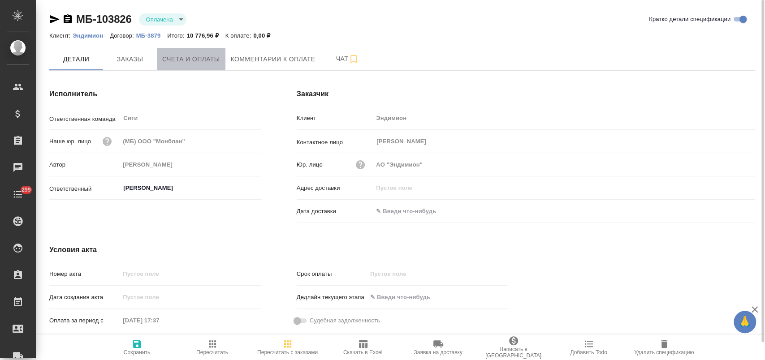
click at [205, 60] on span "Счета и оплаты" at bounding box center [191, 59] width 58 height 11
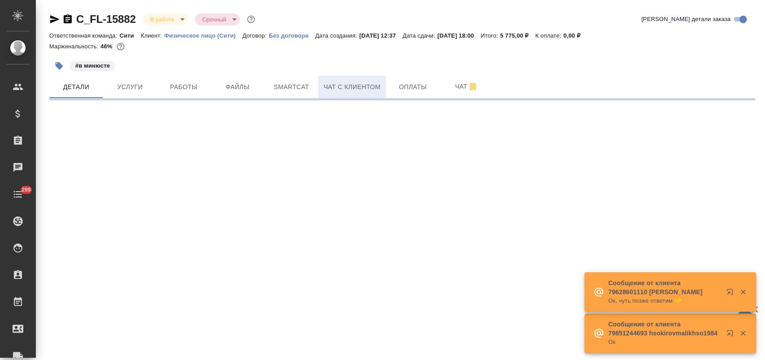
click at [360, 86] on span "Чат с клиентом" at bounding box center [351, 87] width 57 height 11
select select "RU"
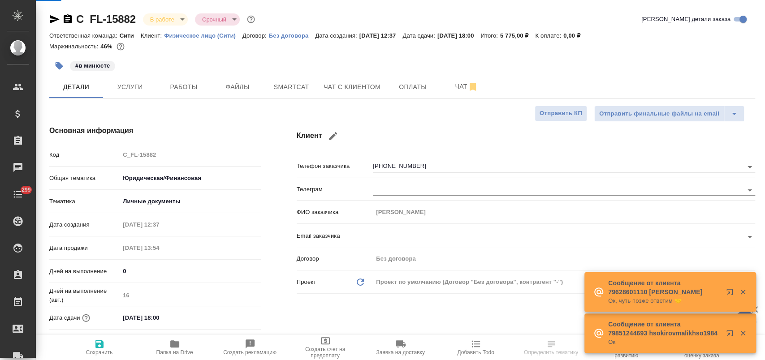
type textarea "x"
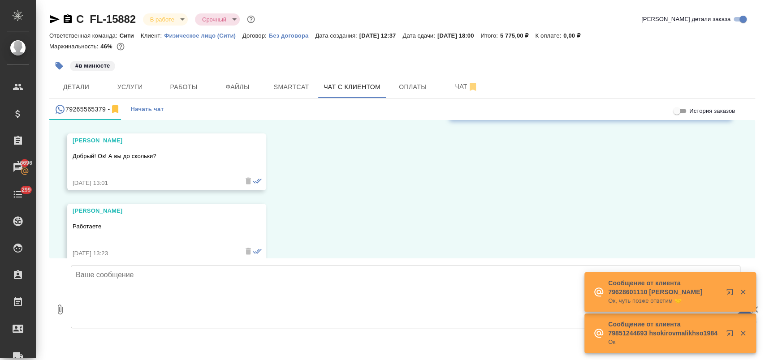
scroll to position [133, 0]
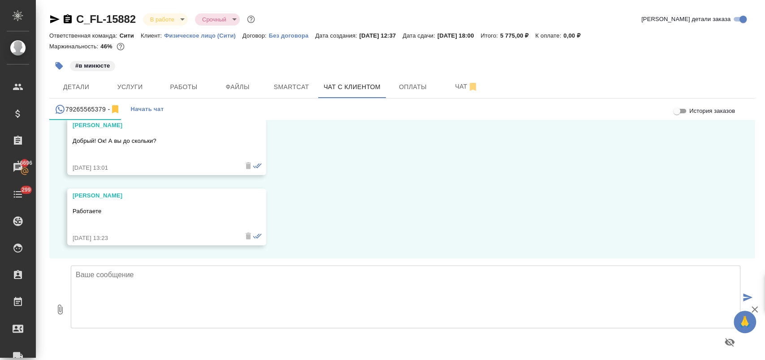
click at [164, 290] on textarea at bounding box center [405, 297] width 669 height 63
click at [177, 297] on textarea at bounding box center [405, 297] width 669 height 63
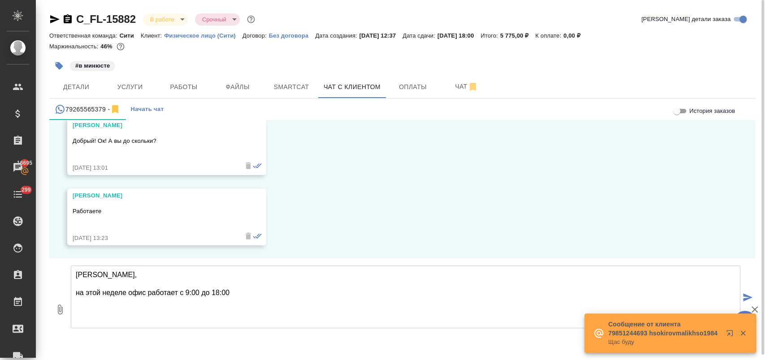
type textarea "[PERSON_NAME], на этой неделе офис работает с 9:00 до 18:00"
click at [744, 292] on button "submit" at bounding box center [747, 298] width 15 height 124
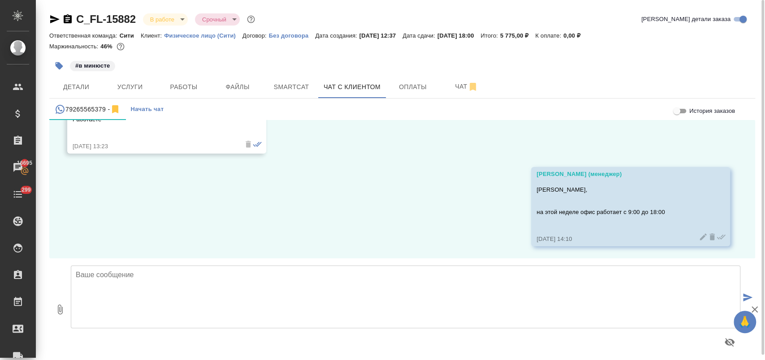
scroll to position [226, 0]
click at [176, 18] on body "🙏 .cls-1 fill:#fff; AWATERA Лофицкая Юлия Владимировна Клиенты Спецификации Зак…" at bounding box center [382, 216] width 765 height 432
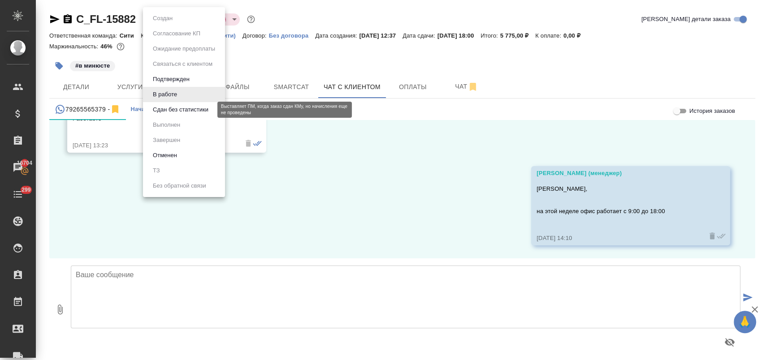
click at [185, 110] on button "Сдан без статистики" at bounding box center [180, 110] width 61 height 10
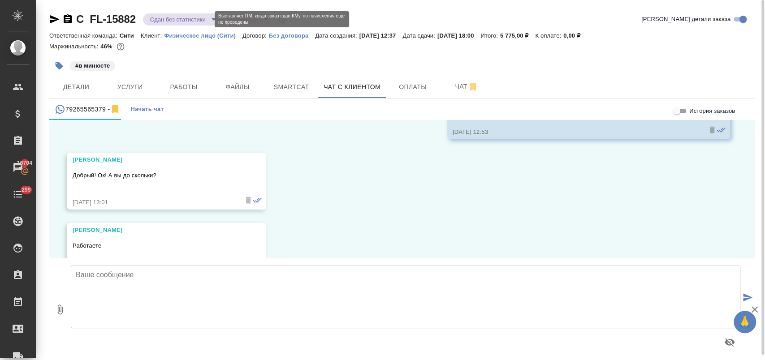
click at [162, 18] on body "🙏 .cls-1 fill:#fff; AWATERA Лофицкая Юлия Владимировна Клиенты Спецификации Зак…" at bounding box center [382, 216] width 765 height 432
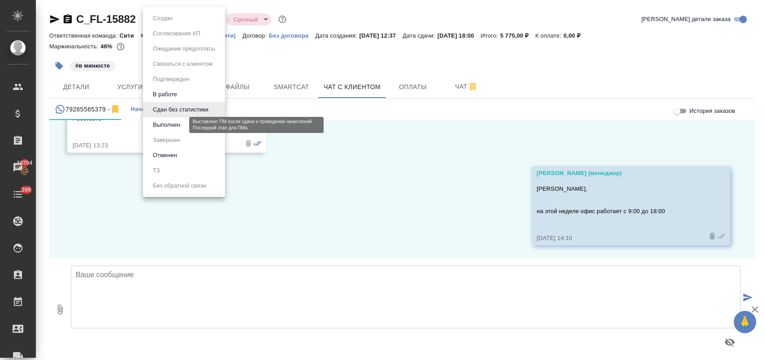
drag, startPoint x: 180, startPoint y: 125, endPoint x: 231, endPoint y: 90, distance: 62.1
click at [180, 125] on button "Выполнен" at bounding box center [166, 125] width 33 height 10
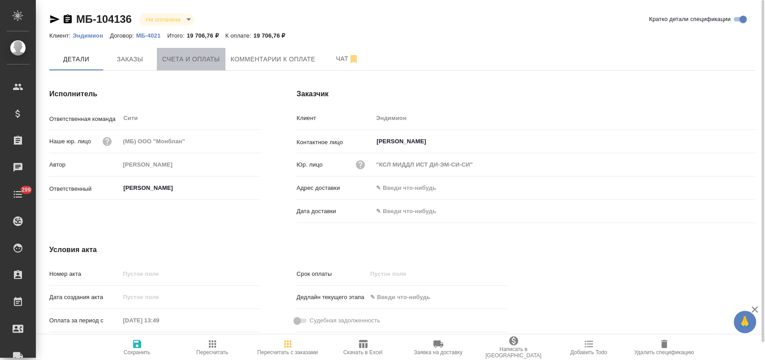
click at [209, 61] on span "Счета и оплаты" at bounding box center [191, 59] width 58 height 11
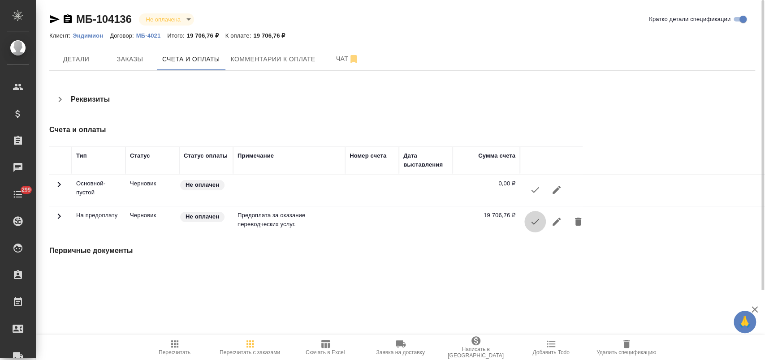
click at [536, 224] on icon "button" at bounding box center [535, 221] width 11 height 11
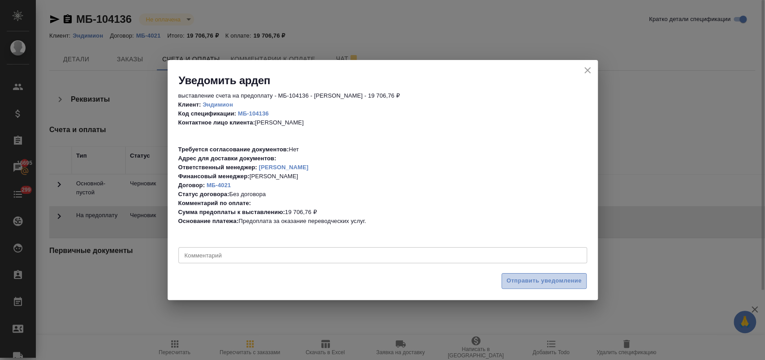
click at [520, 281] on span "Отправить уведомление" at bounding box center [543, 281] width 75 height 10
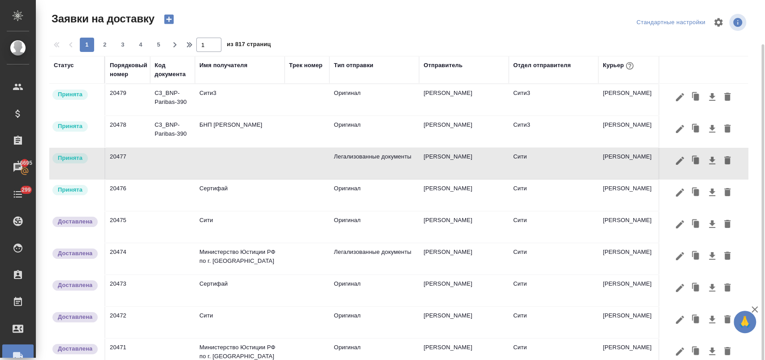
scroll to position [23, 0]
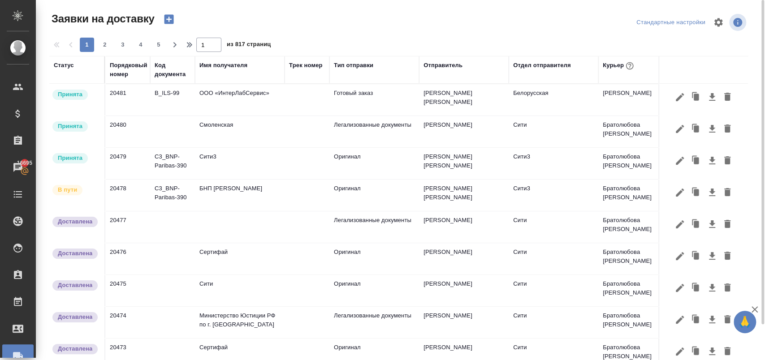
click at [262, 201] on td "БНП Париба Банк" at bounding box center [240, 195] width 90 height 31
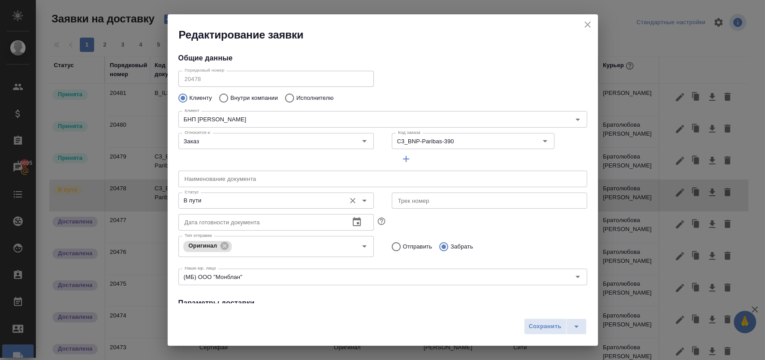
type input "Братолюбова Наталья"
type input "ISKENDEROVA Elena"
click at [359, 201] on icon "Open" at bounding box center [364, 200] width 11 height 11
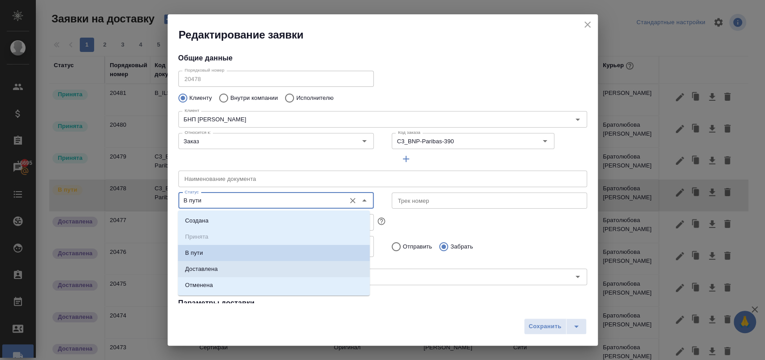
click at [229, 269] on li "Доставлена" at bounding box center [274, 269] width 192 height 16
type input "Доставлена"
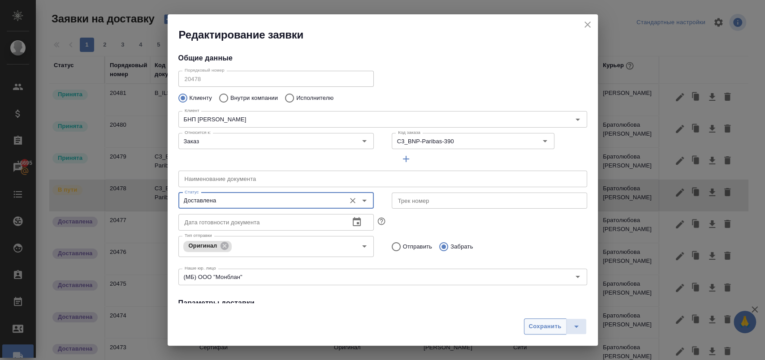
click at [544, 324] on span "Сохранить" at bounding box center [545, 327] width 33 height 10
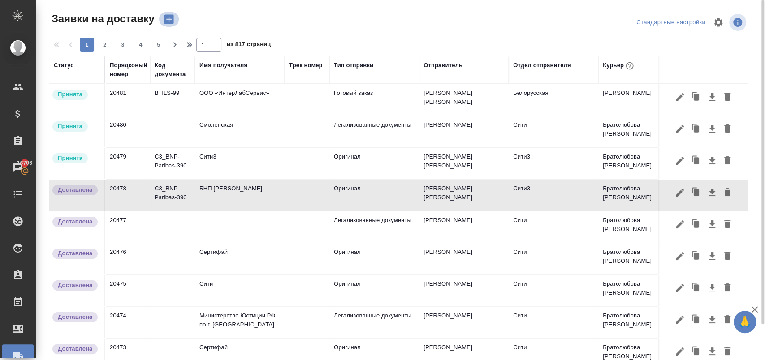
click at [168, 20] on icon "button" at bounding box center [168, 19] width 9 height 9
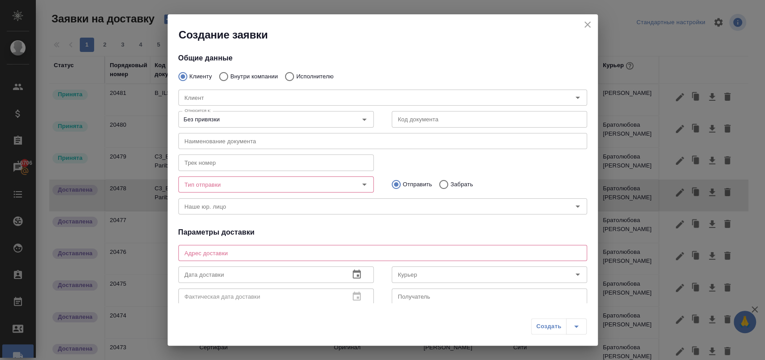
click at [252, 74] on p "Внутри компании" at bounding box center [253, 76] width 47 height 9
click at [230, 74] on input "Внутри компании" at bounding box center [222, 76] width 16 height 19
radio input "true"
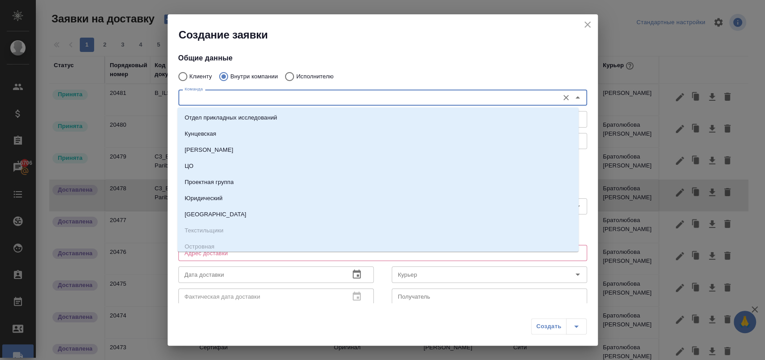
drag, startPoint x: 216, startPoint y: 99, endPoint x: 208, endPoint y: 100, distance: 8.6
click at [215, 99] on input "Команда" at bounding box center [367, 97] width 373 height 11
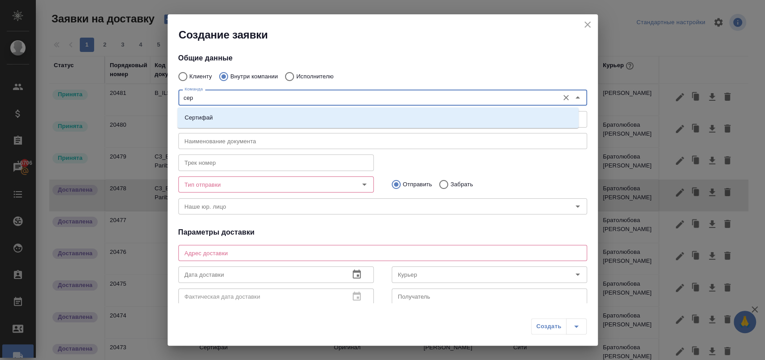
type input "серт"
click at [223, 111] on li "Сертифай" at bounding box center [377, 118] width 401 height 16
type textarea "Кузнецкий мост, д.7"
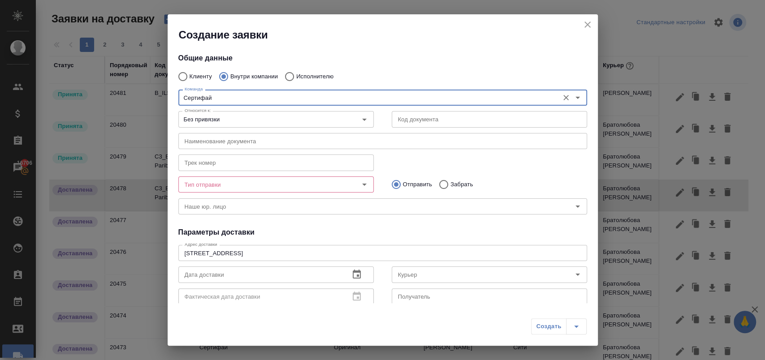
click at [351, 189] on div at bounding box center [357, 184] width 23 height 13
type input "Сертифай"
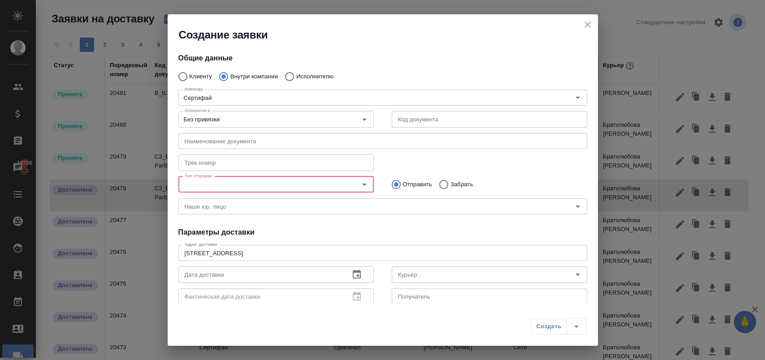
click at [361, 181] on icon "Open" at bounding box center [364, 184] width 11 height 11
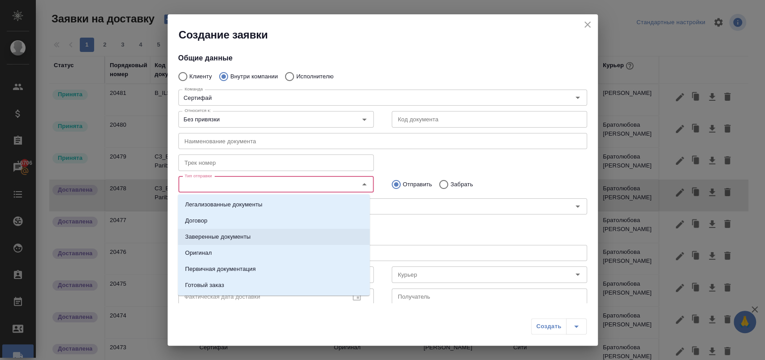
click at [242, 237] on p "Заверенные документы" at bounding box center [217, 237] width 65 height 9
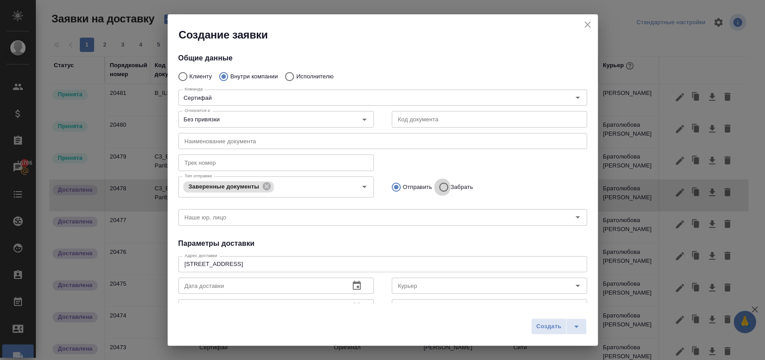
click at [439, 187] on input "Забрать" at bounding box center [442, 187] width 16 height 19
radio input "true"
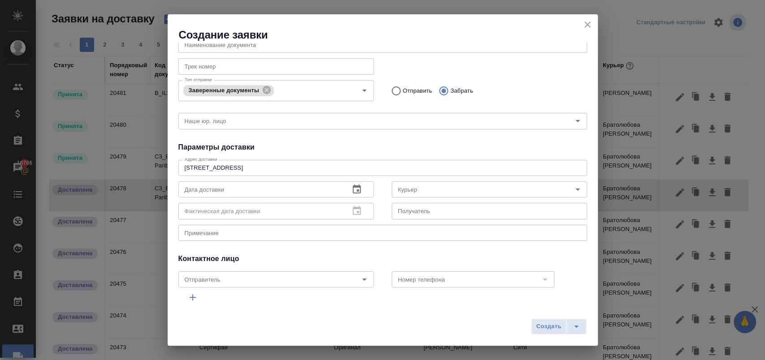
scroll to position [99, 0]
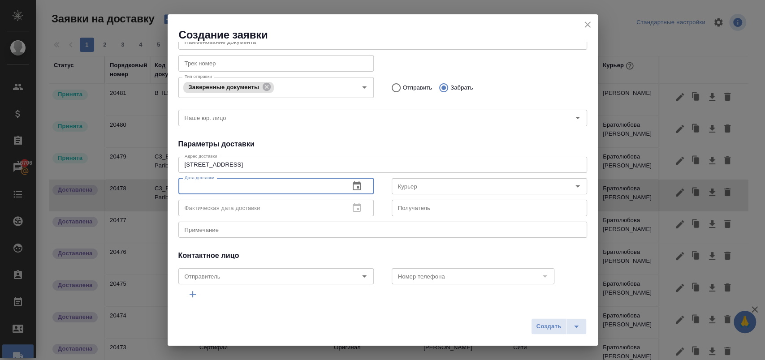
click at [263, 183] on input "text" at bounding box center [260, 186] width 164 height 16
click at [351, 184] on icon "button" at bounding box center [356, 186] width 11 height 11
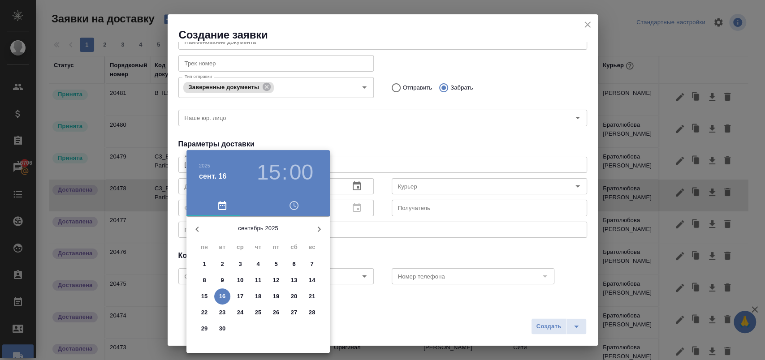
click at [225, 295] on p "16" at bounding box center [222, 296] width 7 height 9
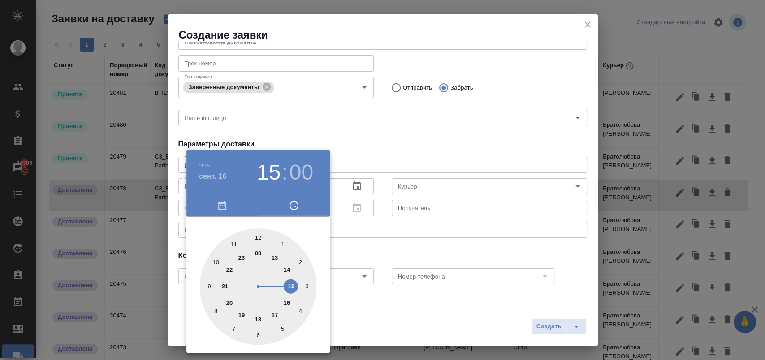
click at [289, 302] on div at bounding box center [258, 286] width 116 height 116
type input "16.09.2025 16:00"
click at [421, 244] on div at bounding box center [382, 180] width 765 height 360
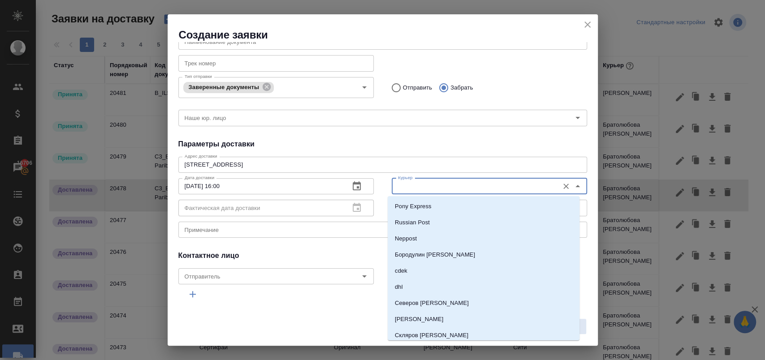
click at [409, 186] on input "Курьер" at bounding box center [474, 186] width 160 height 11
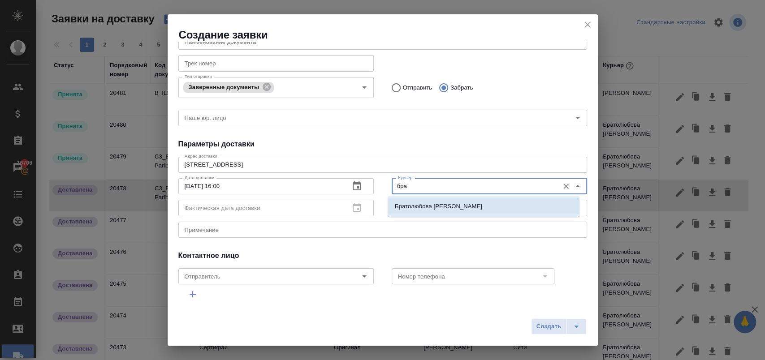
click at [440, 208] on p "Братолюбова Наталья" at bounding box center [438, 206] width 87 height 9
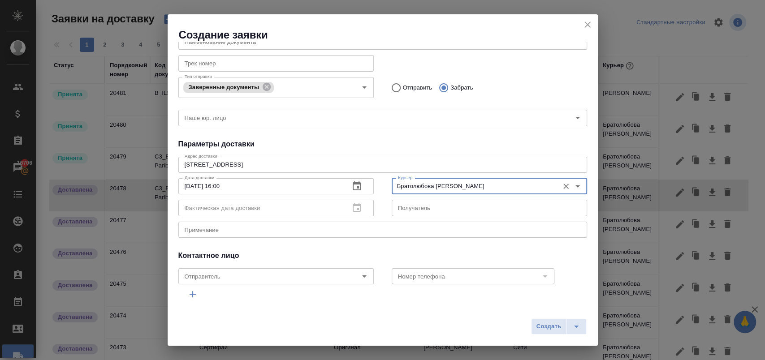
type input "Братолюбова Наталья"
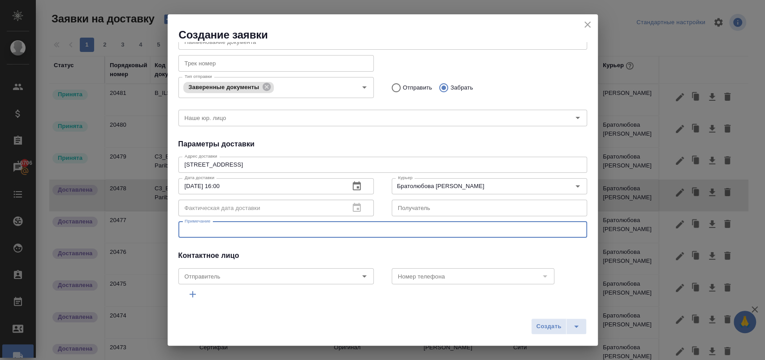
click at [254, 232] on textarea at bounding box center [383, 229] width 396 height 7
type textarea "смоленка-сертифай"
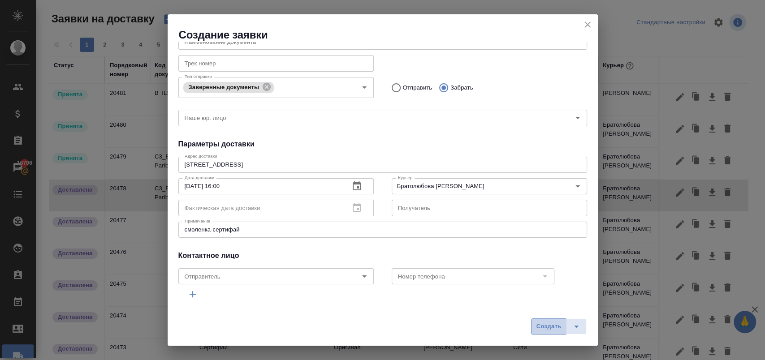
click at [540, 329] on span "Создать" at bounding box center [548, 327] width 25 height 10
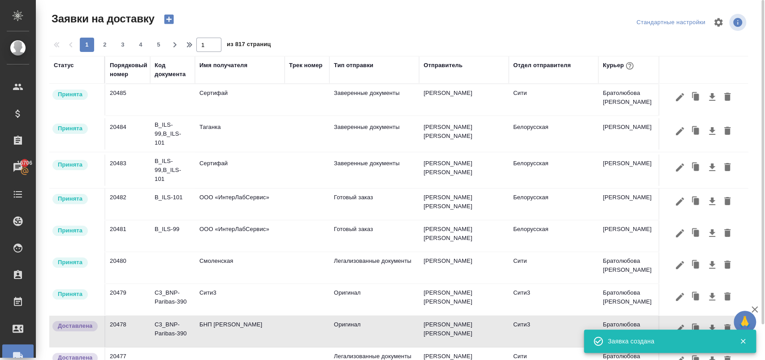
click at [171, 21] on icon "button" at bounding box center [168, 19] width 9 height 9
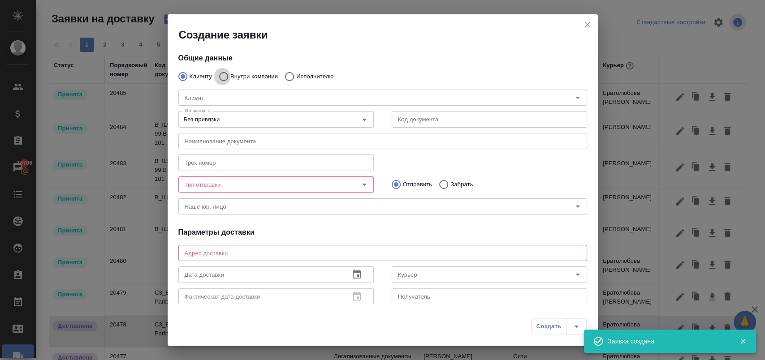
click at [226, 77] on input "Внутри компании" at bounding box center [222, 76] width 16 height 19
radio input "true"
click at [219, 96] on input "Команда" at bounding box center [367, 97] width 373 height 11
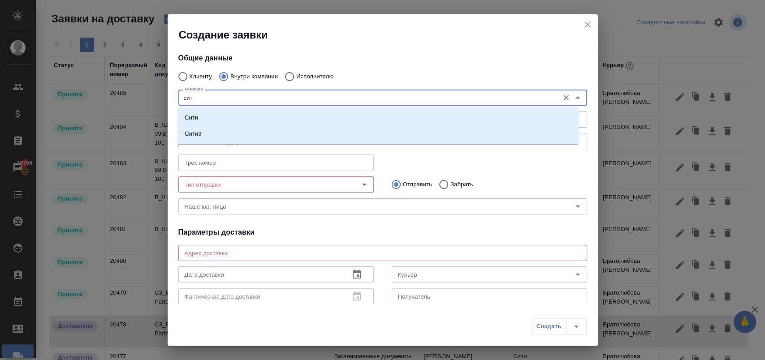
type input "сити"
click at [217, 118] on li "Сити" at bounding box center [377, 118] width 401 height 16
type textarea "Пресненская набережная, д. 10, Башня на Набережной, блок С, -1 этаж, зона ритей…"
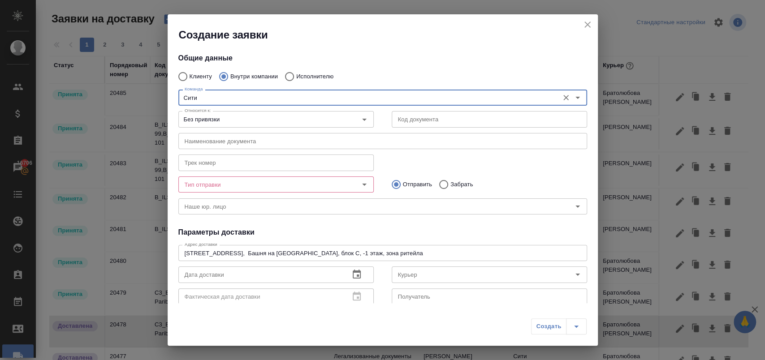
type input "Сити"
click at [224, 181] on input "Тип отправки" at bounding box center [261, 184] width 160 height 11
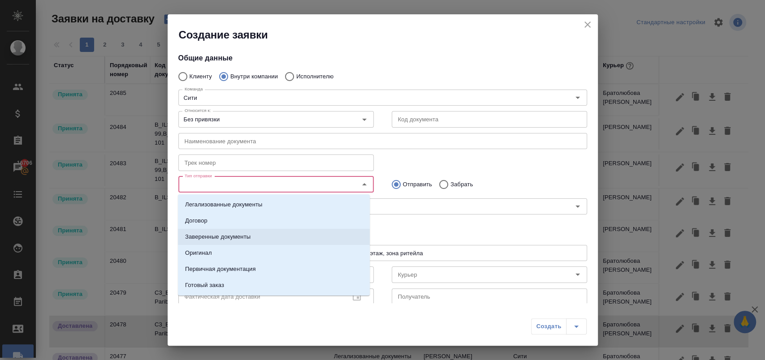
click at [237, 233] on p "Заверенные документы" at bounding box center [217, 237] width 65 height 9
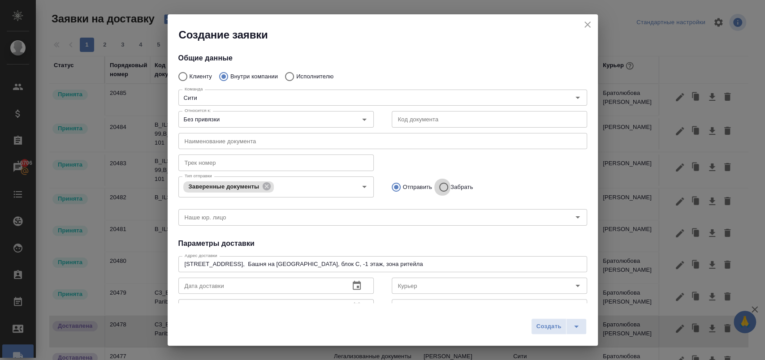
click at [445, 187] on input "Забрать" at bounding box center [442, 187] width 16 height 19
radio input "true"
click at [403, 189] on p "Отправить" at bounding box center [418, 187] width 30 height 9
click at [401, 189] on input "Отправить" at bounding box center [395, 187] width 16 height 19
radio input "true"
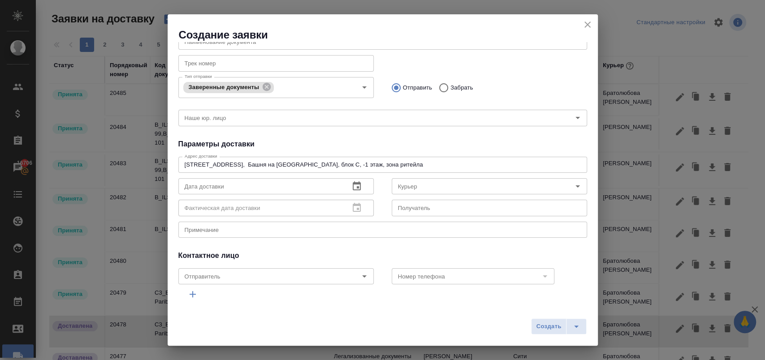
drag, startPoint x: 237, startPoint y: 188, endPoint x: 317, endPoint y: 188, distance: 80.2
click at [239, 188] on input "text" at bounding box center [260, 186] width 164 height 16
click at [346, 189] on button "button" at bounding box center [357, 187] width 22 height 22
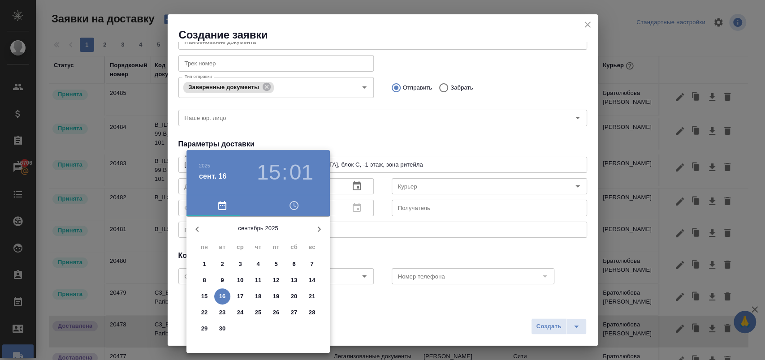
click at [222, 296] on p "16" at bounding box center [222, 296] width 7 height 9
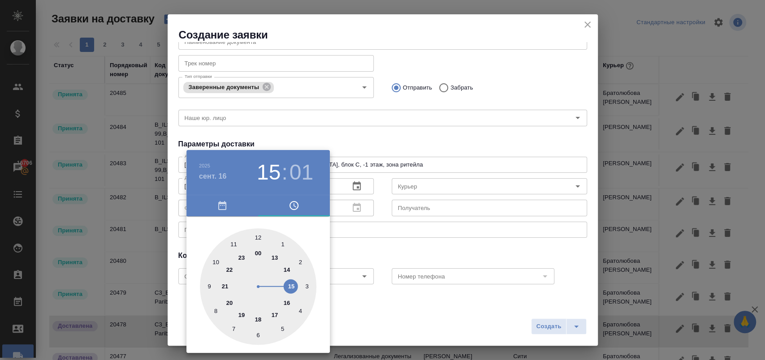
drag, startPoint x: 274, startPoint y: 314, endPoint x: 344, endPoint y: 258, distance: 90.2
click at [278, 309] on div at bounding box center [258, 286] width 116 height 116
type input "16.09.2025 17:01"
click at [406, 190] on div at bounding box center [382, 180] width 765 height 360
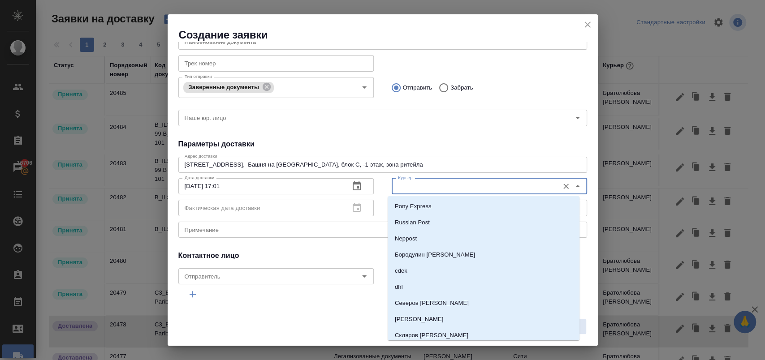
click at [422, 186] on input "Курьер" at bounding box center [474, 186] width 160 height 11
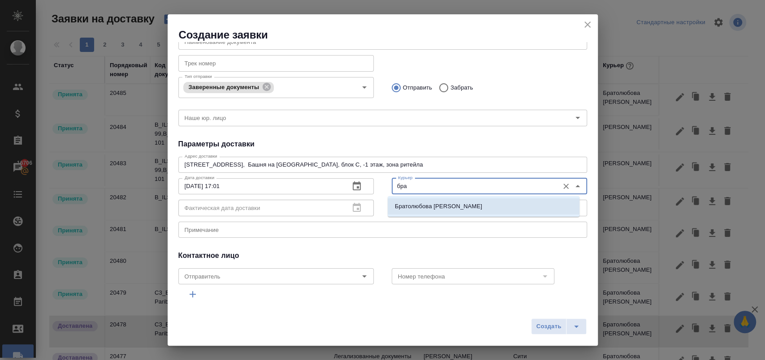
click at [438, 210] on p "Братолюбова Наталья" at bounding box center [438, 206] width 87 height 9
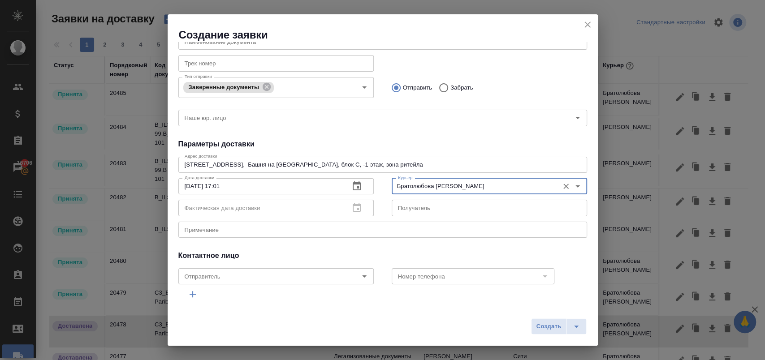
type input "Братолюбова Наталья"
click at [293, 233] on div "x Примечание" at bounding box center [382, 230] width 409 height 16
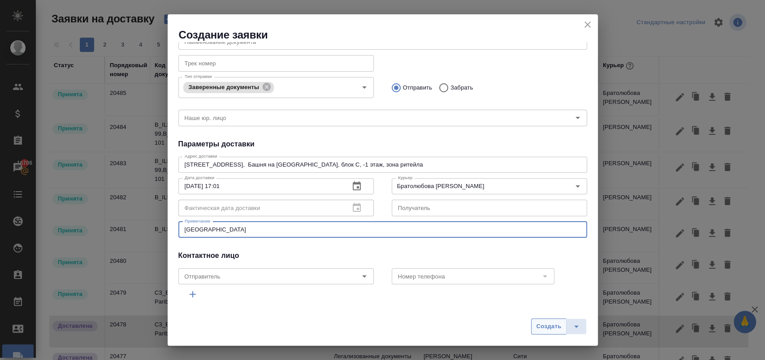
type textarea "сертифай-сити"
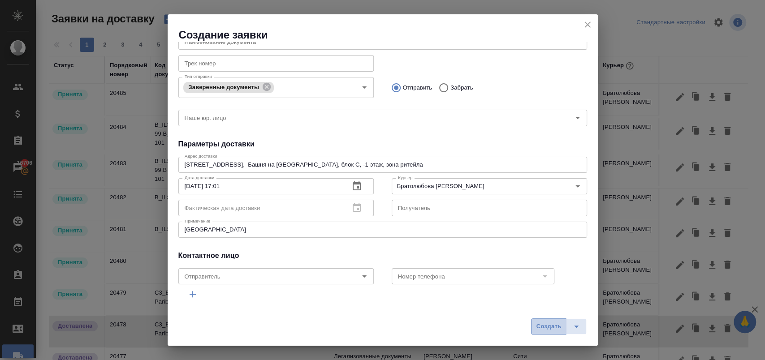
click at [546, 328] on span "Создать" at bounding box center [548, 327] width 25 height 10
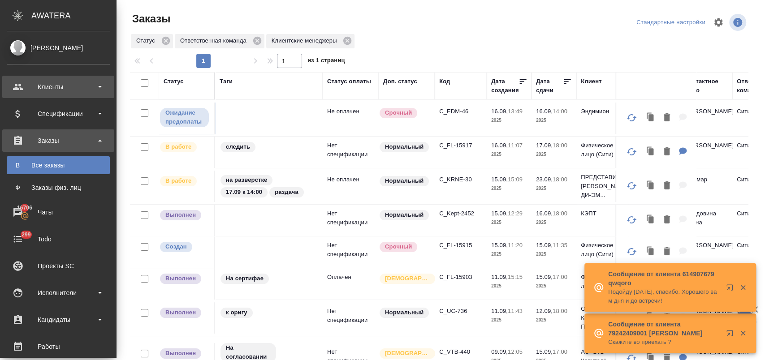
click at [82, 89] on div "Клиенты" at bounding box center [58, 86] width 103 height 13
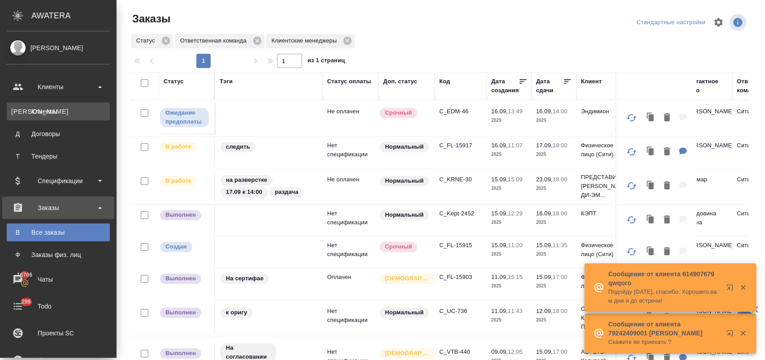
click at [74, 108] on div "Клиенты" at bounding box center [58, 111] width 94 height 9
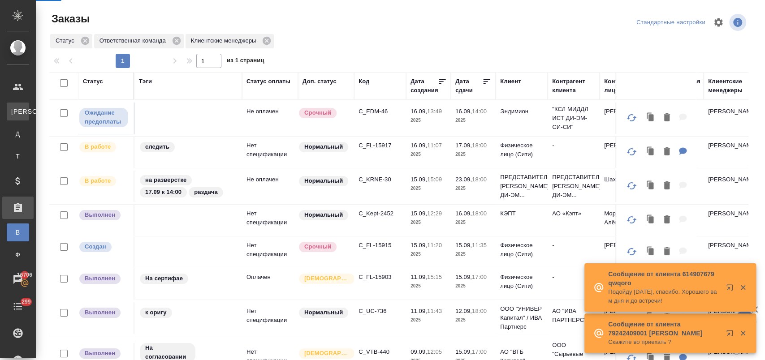
select select "RU"
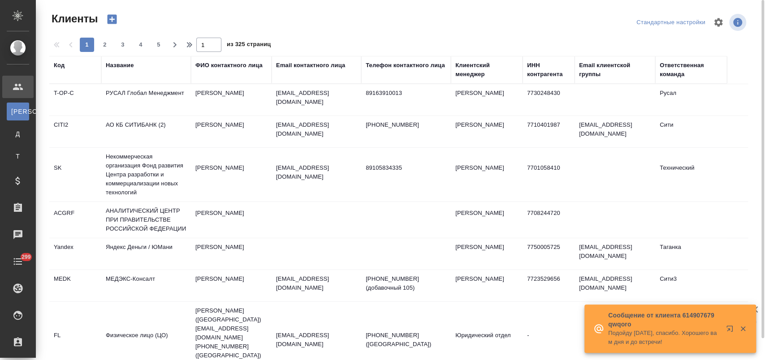
click at [127, 66] on div "Название" at bounding box center [120, 65] width 28 height 9
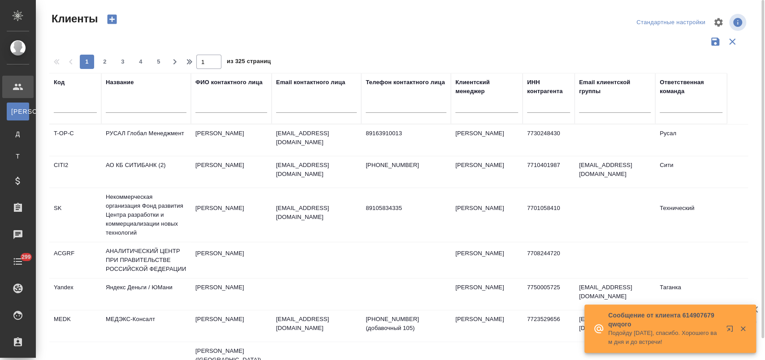
click at [142, 108] on input "text" at bounding box center [146, 107] width 81 height 11
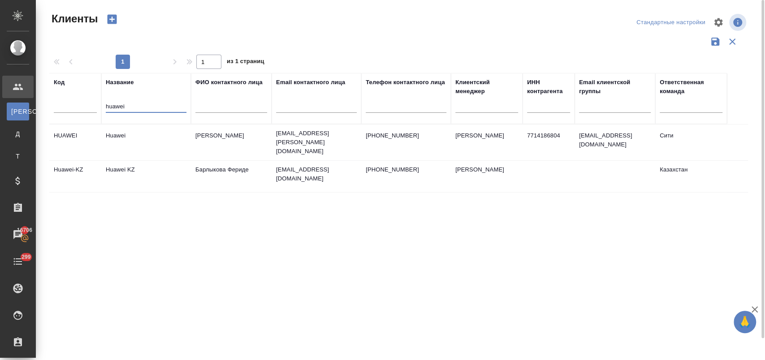
type input "huawei"
click at [123, 136] on td "Huawei" at bounding box center [146, 142] width 90 height 31
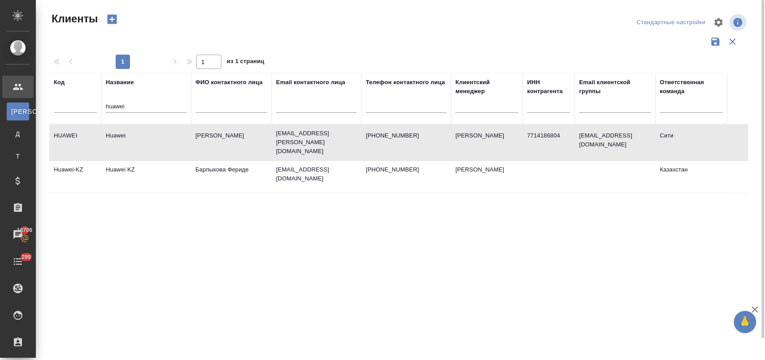
click at [123, 136] on td "Huawei" at bounding box center [146, 142] width 90 height 31
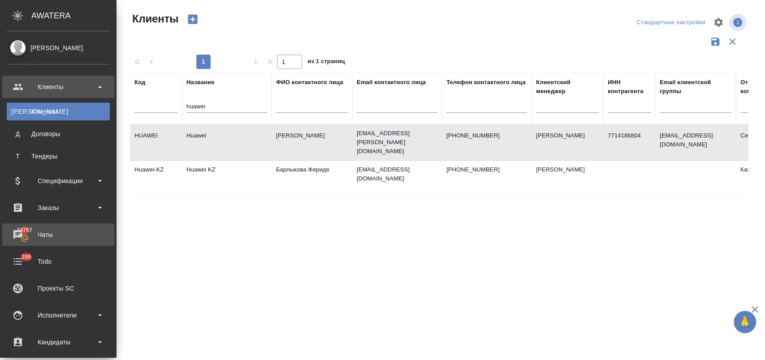
scroll to position [149, 0]
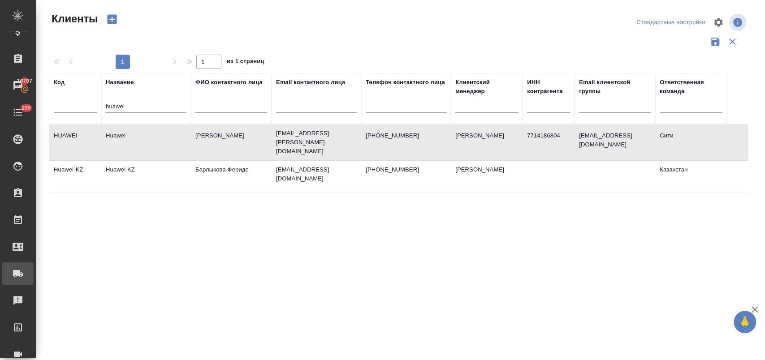
click at [18, 269] on div "Заявки на доставку" at bounding box center [7, 273] width 22 height 13
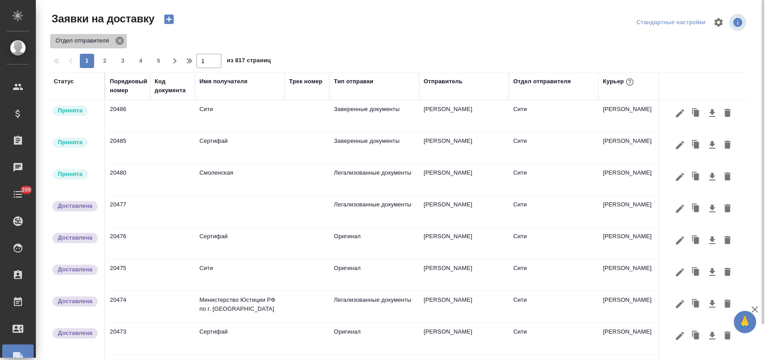
click at [118, 39] on icon at bounding box center [120, 41] width 8 height 8
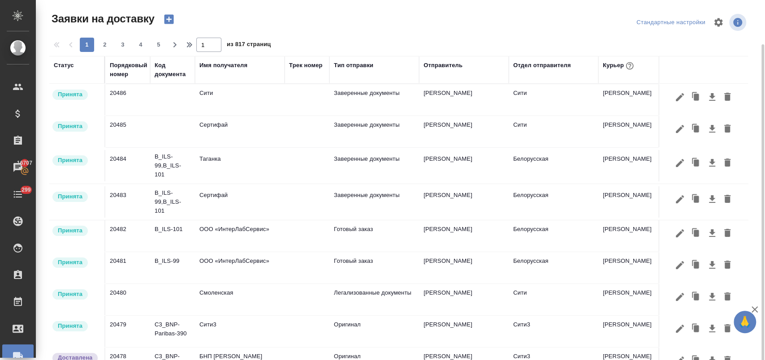
scroll to position [23, 0]
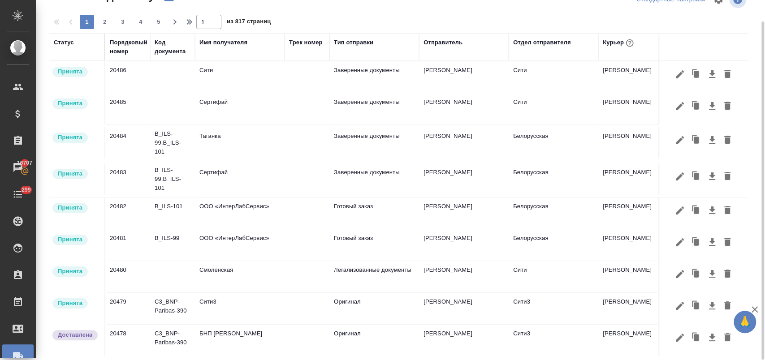
click at [241, 308] on td "Сити3" at bounding box center [240, 308] width 90 height 31
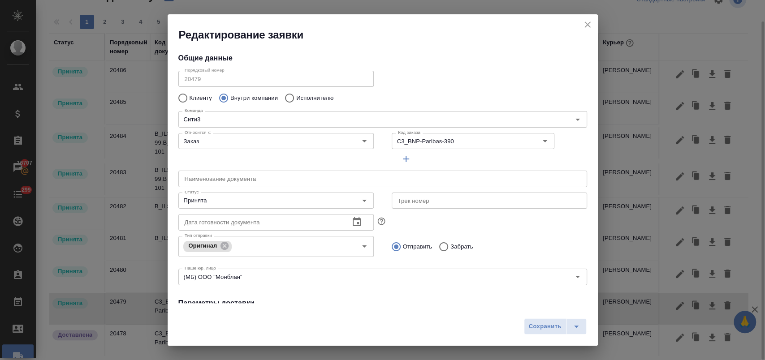
type input "Братолюбова Наталья"
click at [226, 208] on div "Принята Статус" at bounding box center [275, 201] width 195 height 16
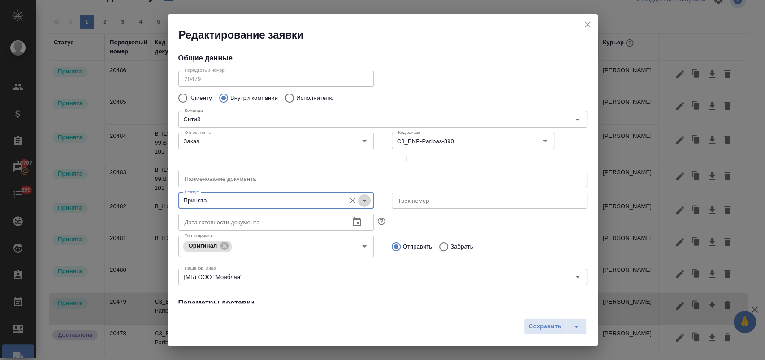
click at [360, 198] on icon "Open" at bounding box center [364, 200] width 11 height 11
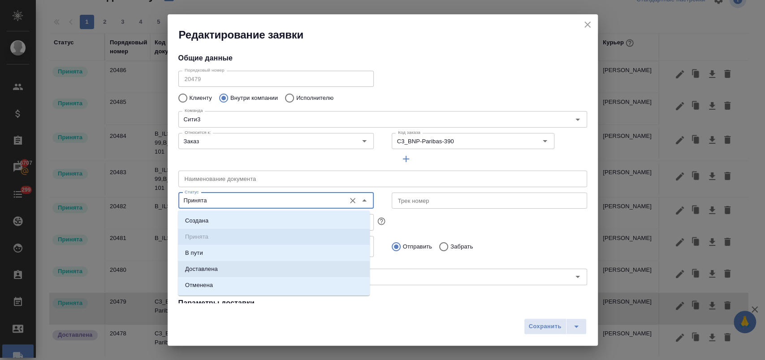
click at [227, 273] on li "Доставлена" at bounding box center [274, 269] width 192 height 16
type input "Доставлена"
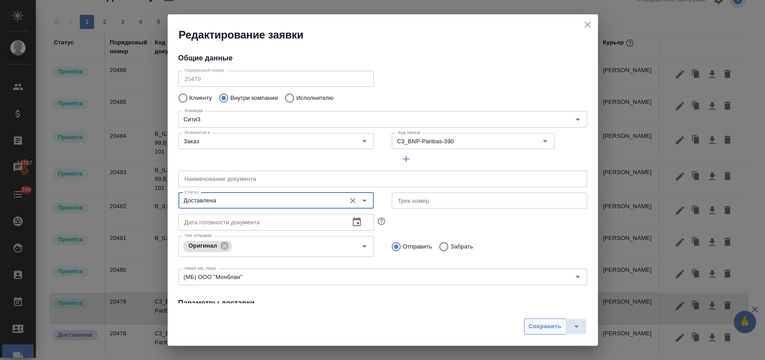
click at [537, 329] on span "Сохранить" at bounding box center [545, 327] width 33 height 10
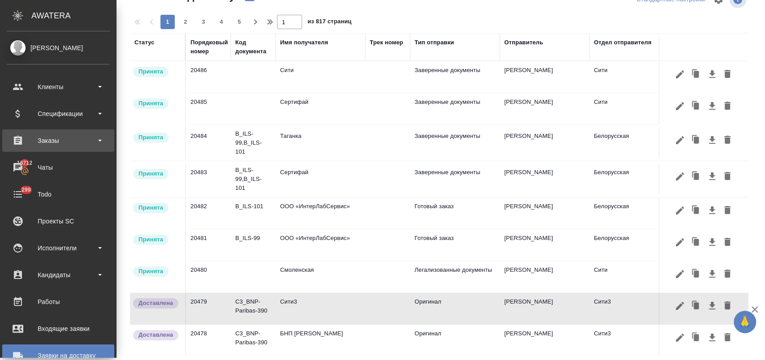
click at [68, 144] on div "Заказы" at bounding box center [58, 140] width 103 height 13
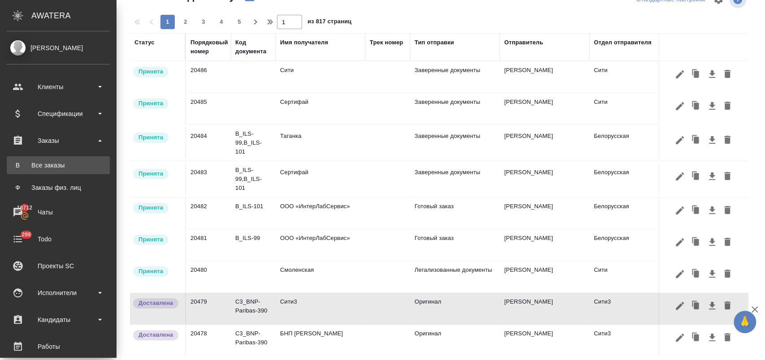
click at [63, 164] on div "Все заказы" at bounding box center [58, 165] width 94 height 9
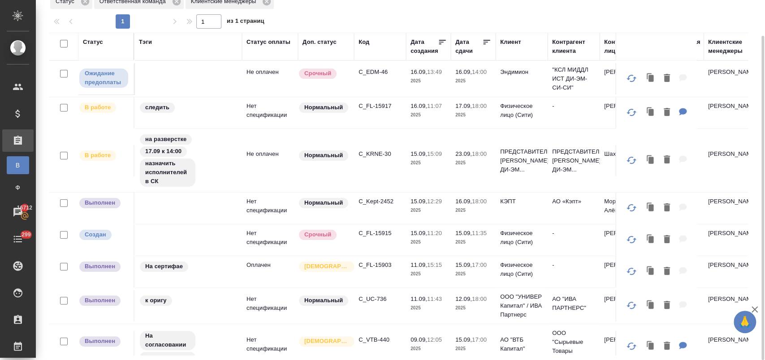
scroll to position [50, 0]
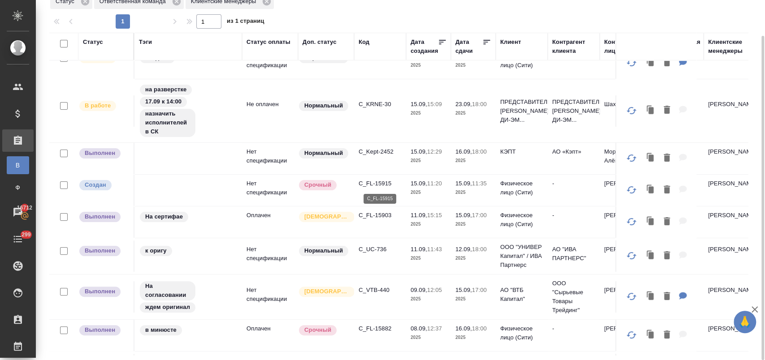
click at [373, 184] on p "C_FL-15915" at bounding box center [379, 183] width 43 height 9
click at [374, 247] on p "C_UC-736" at bounding box center [379, 249] width 43 height 9
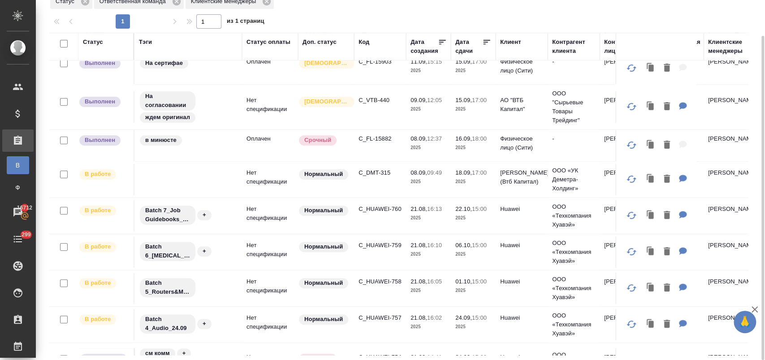
scroll to position [203, 0]
click at [382, 139] on p "C_FL-15882" at bounding box center [379, 139] width 43 height 9
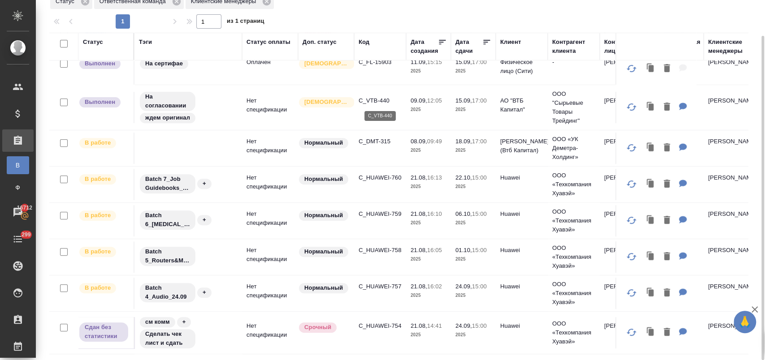
click at [374, 99] on p "C_VTB-440" at bounding box center [379, 100] width 43 height 9
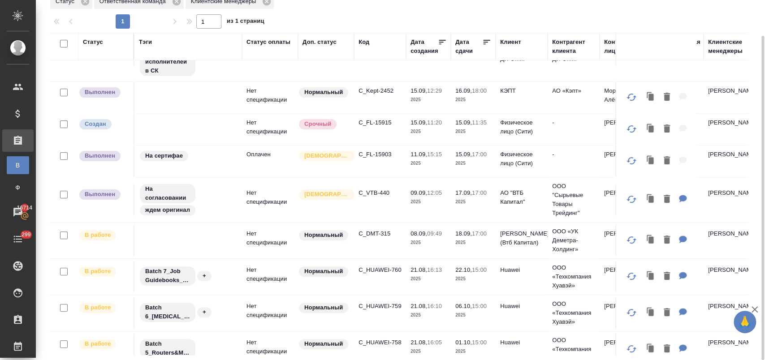
scroll to position [103, 0]
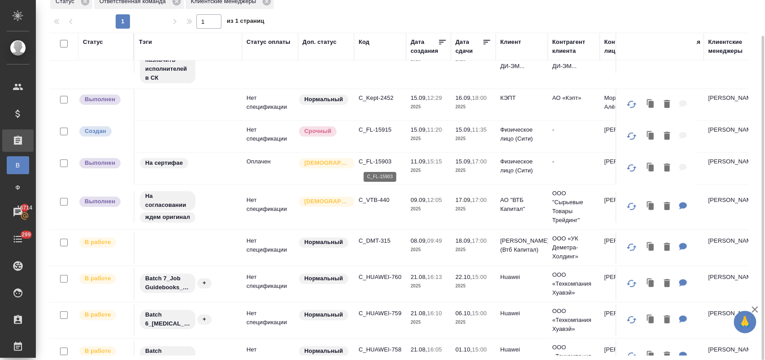
click at [375, 161] on p "C_FL-15903" at bounding box center [379, 161] width 43 height 9
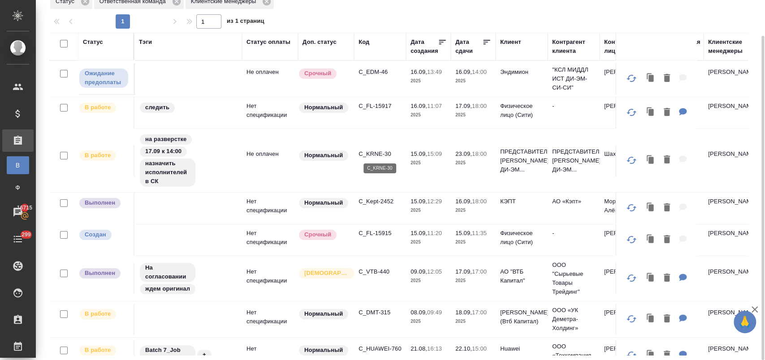
scroll to position [0, 0]
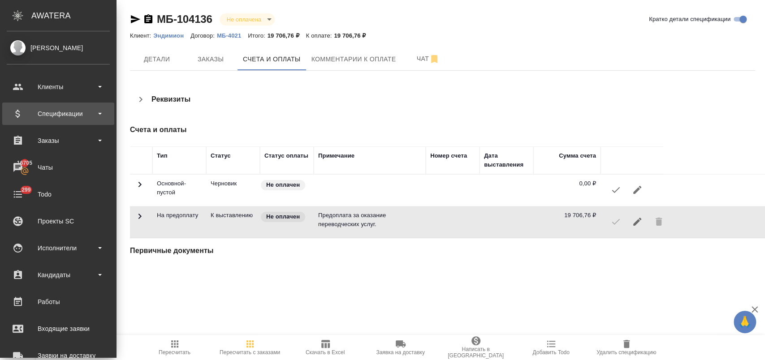
click at [79, 112] on div "Спецификации" at bounding box center [58, 113] width 103 height 13
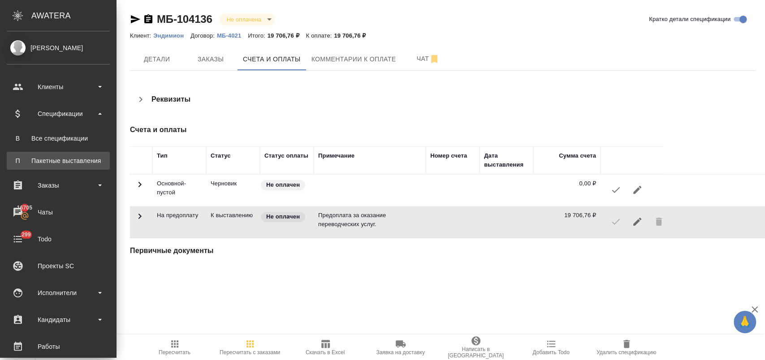
click at [82, 159] on div "Пакетные выставления" at bounding box center [58, 160] width 94 height 9
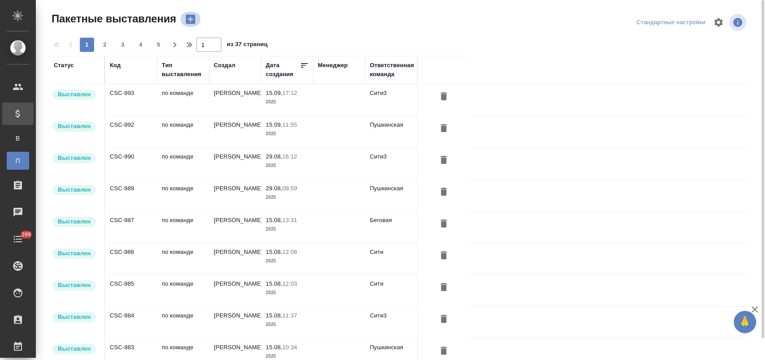
click at [192, 17] on icon "button" at bounding box center [190, 19] width 9 height 9
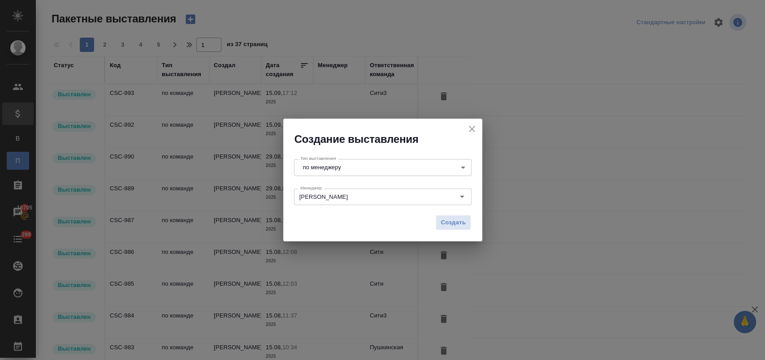
click at [344, 169] on body "🙏 .cls-1 fill:#fff; AWATERA Лофицкая Юлия Владимировна Клиенты Спецификации В В…" at bounding box center [382, 216] width 765 height 432
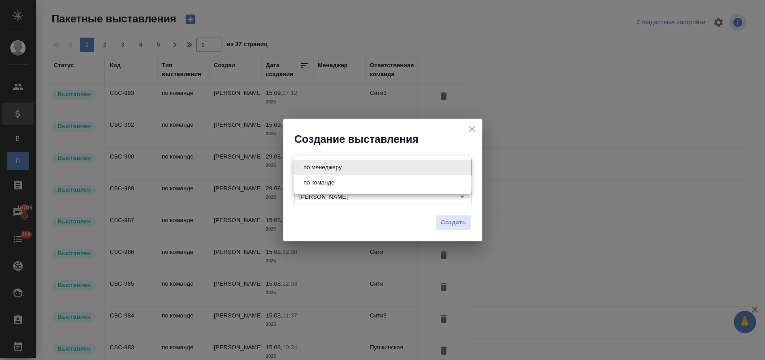
click at [344, 179] on li "по команде" at bounding box center [381, 182] width 177 height 15
type input "byDepartment"
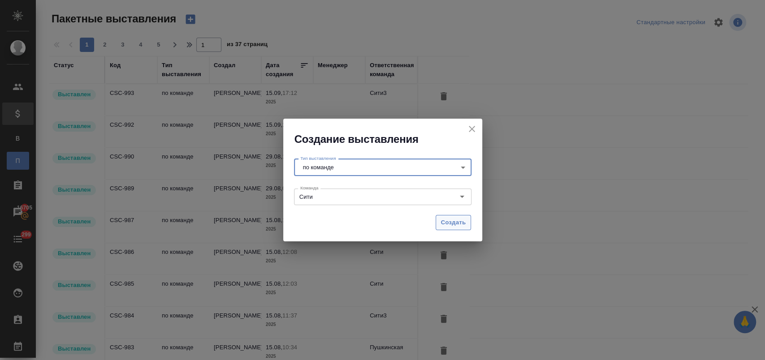
click at [451, 223] on span "Создать" at bounding box center [452, 223] width 25 height 10
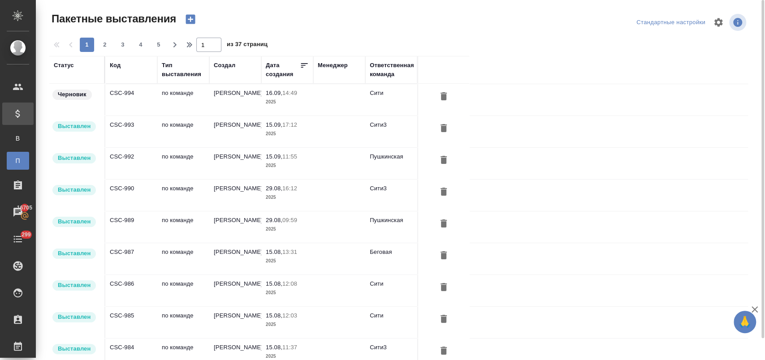
click at [179, 99] on td "по команде" at bounding box center [183, 99] width 52 height 31
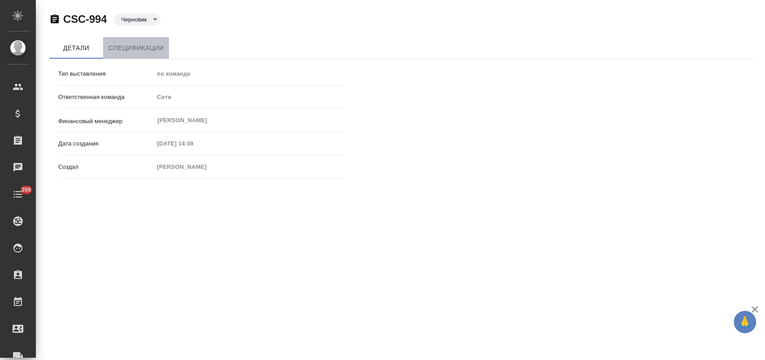
click at [133, 51] on span "Спецификации" at bounding box center [135, 48] width 55 height 11
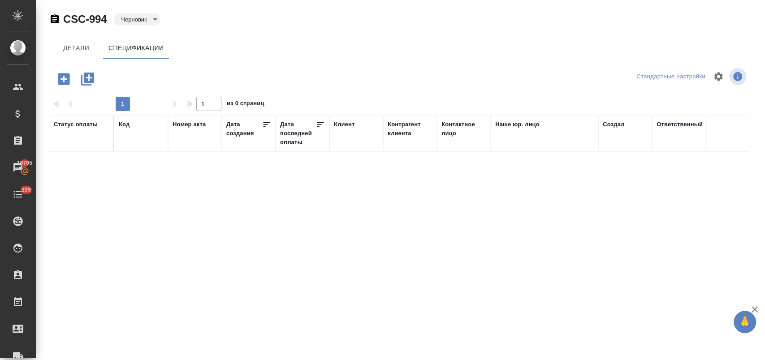
click at [66, 79] on icon "button" at bounding box center [64, 79] width 16 height 16
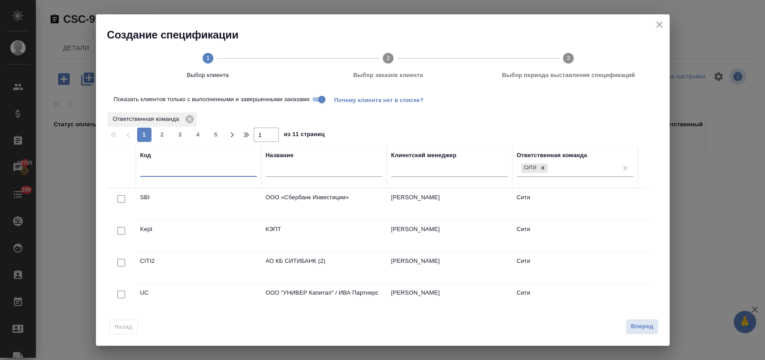
click at [177, 172] on input "text" at bounding box center [198, 171] width 116 height 11
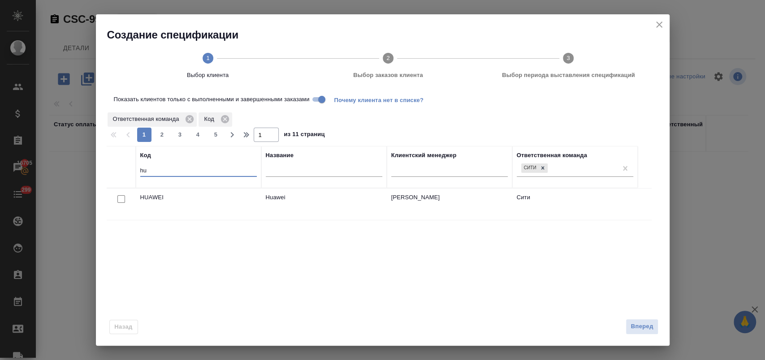
type input "hu"
click at [120, 196] on input "checkbox" at bounding box center [121, 199] width 8 height 8
checkbox input "true"
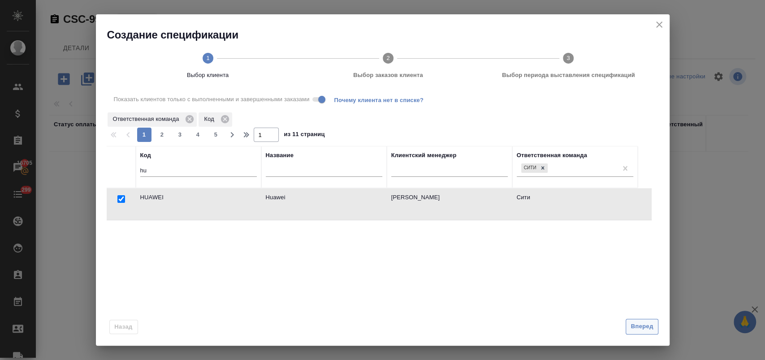
click at [649, 324] on span "Вперед" at bounding box center [641, 327] width 22 height 10
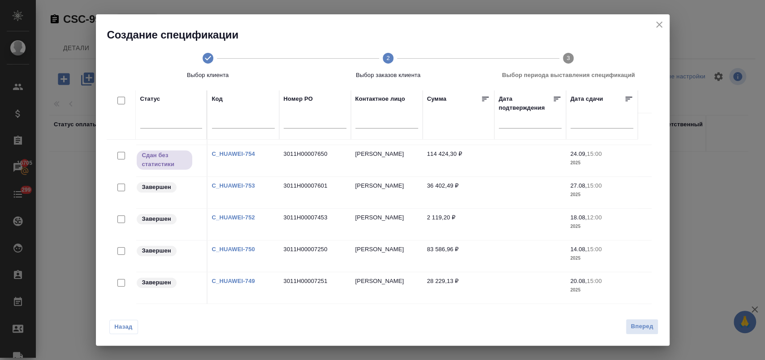
scroll to position [69, 0]
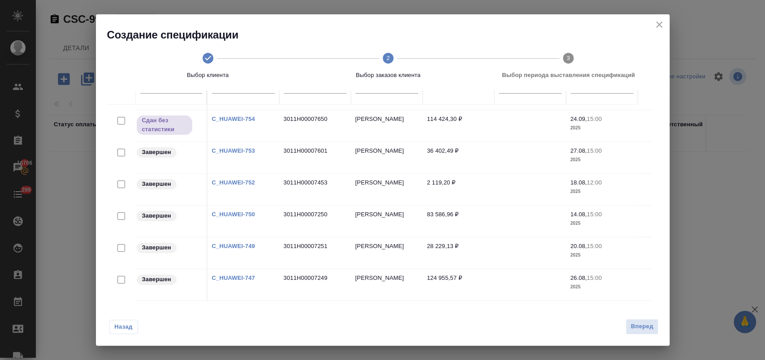
click at [118, 276] on input "checkbox" at bounding box center [121, 280] width 8 height 8
checkbox input "true"
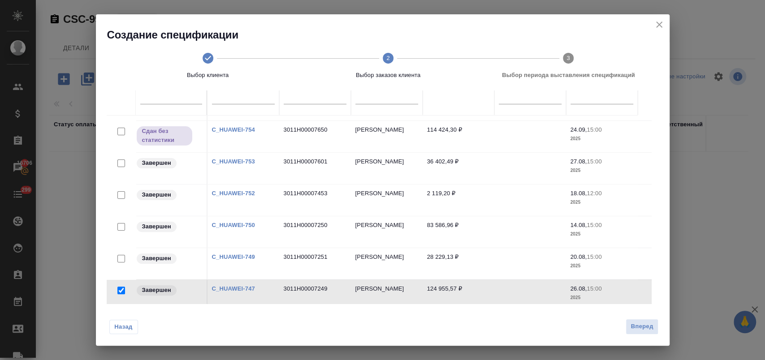
scroll to position [80, 0]
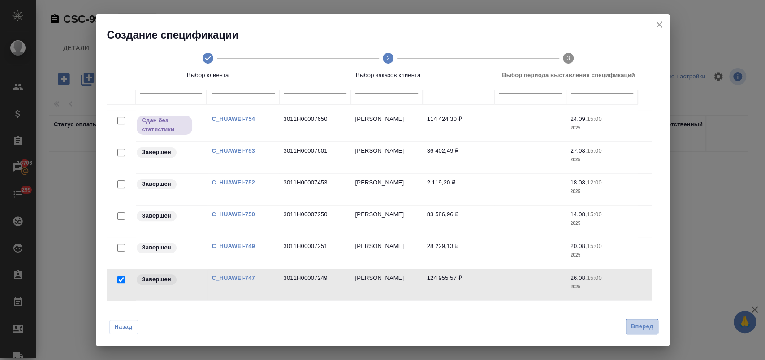
click at [641, 330] on span "Вперед" at bounding box center [641, 327] width 22 height 10
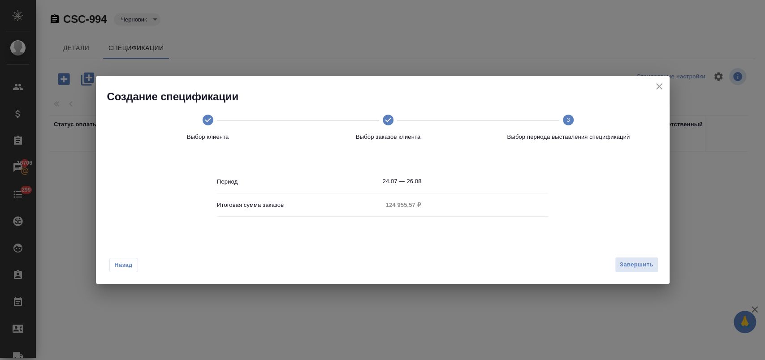
scroll to position [0, 0]
click at [629, 264] on span "Завершить" at bounding box center [637, 265] width 34 height 10
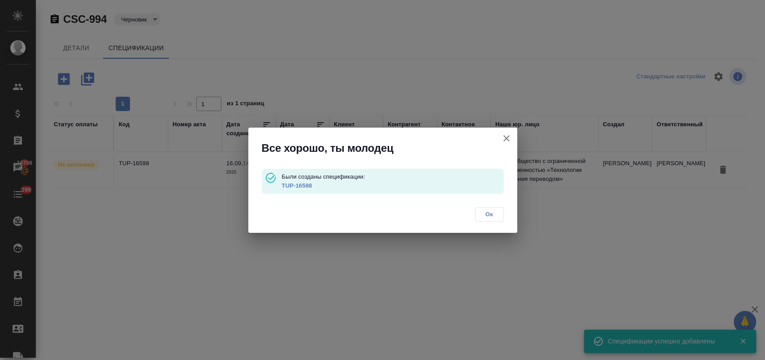
click at [491, 215] on span "Ок" at bounding box center [489, 214] width 19 height 9
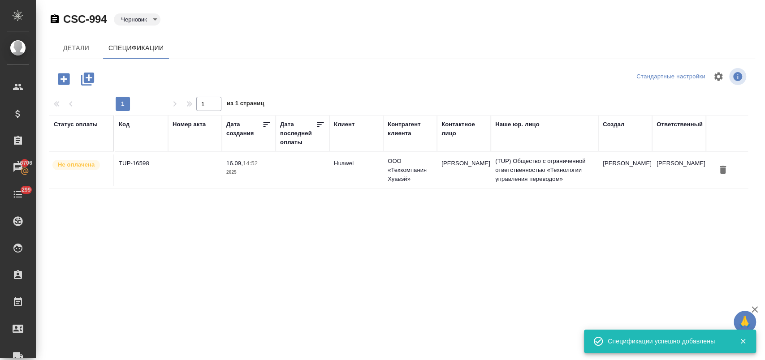
click at [65, 86] on icon "button" at bounding box center [64, 79] width 16 height 16
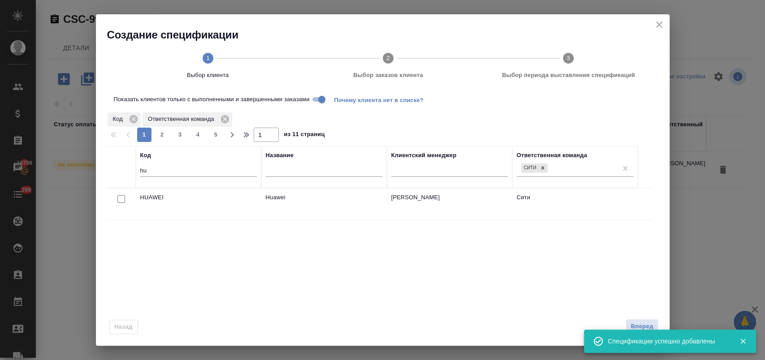
click at [120, 201] on input "checkbox" at bounding box center [121, 199] width 8 height 8
checkbox input "true"
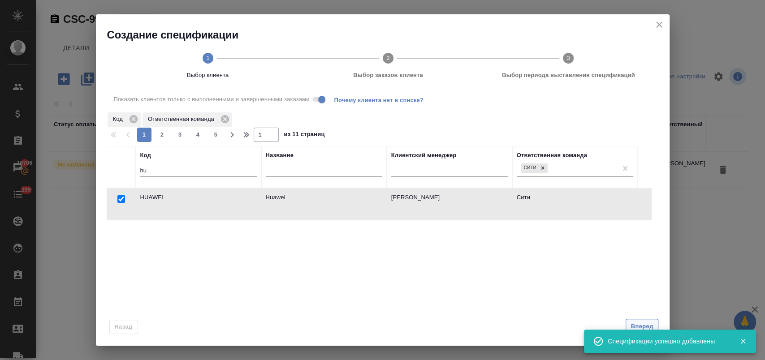
click at [649, 326] on span "Вперед" at bounding box center [641, 327] width 22 height 10
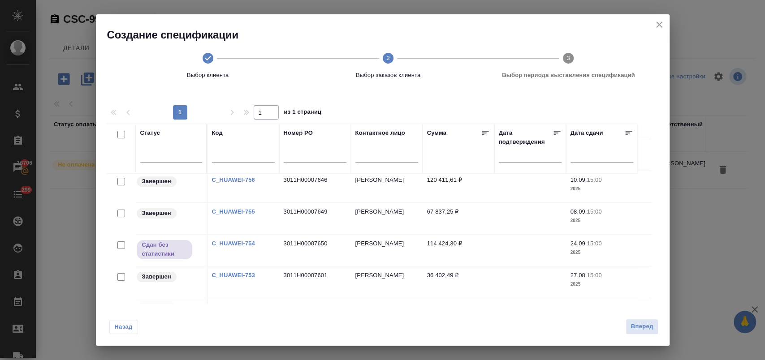
scroll to position [97, 0]
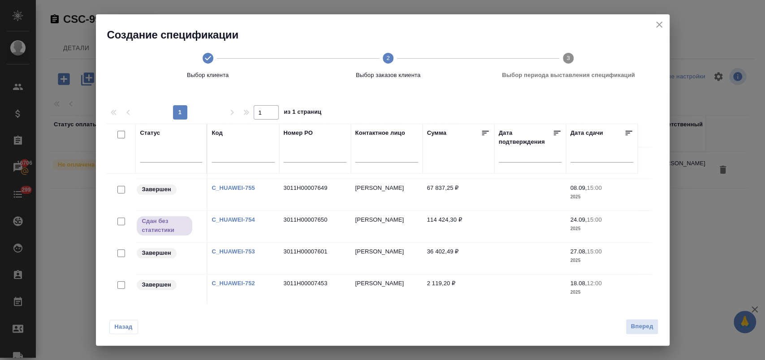
drag, startPoint x: 253, startPoint y: 278, endPoint x: 215, endPoint y: 280, distance: 37.7
click at [215, 280] on div "C_HUAWEI-752" at bounding box center [243, 283] width 63 height 9
click at [231, 280] on link "C_HUAWEI-752" at bounding box center [233, 283] width 43 height 7
click at [225, 248] on link "C_HUAWEI-753" at bounding box center [233, 251] width 43 height 7
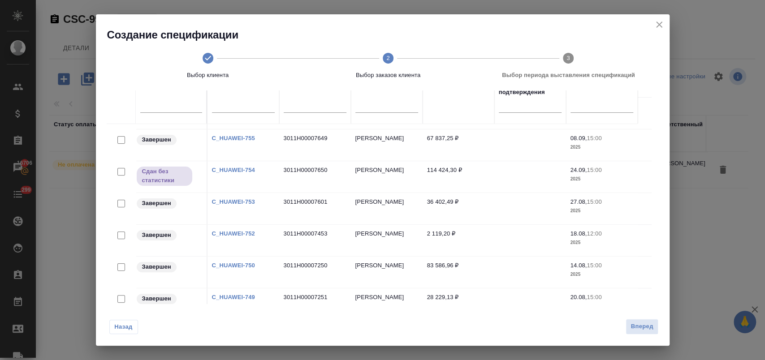
scroll to position [69, 0]
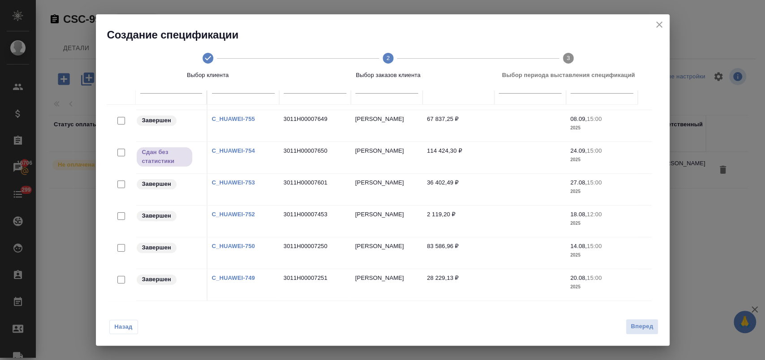
click at [232, 275] on link "C_HUAWEI-749" at bounding box center [233, 278] width 43 height 7
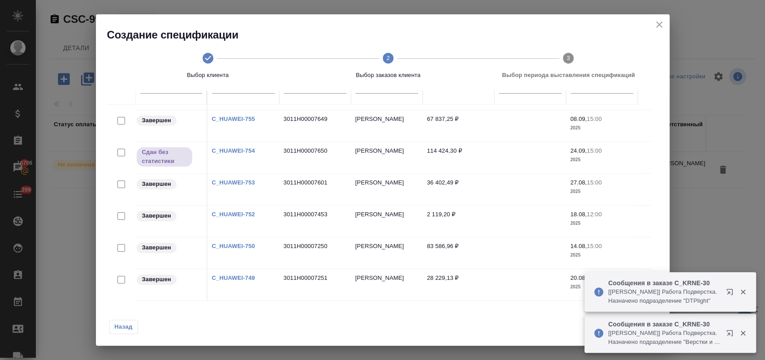
click at [122, 244] on input "checkbox" at bounding box center [121, 248] width 8 height 8
checkbox input "true"
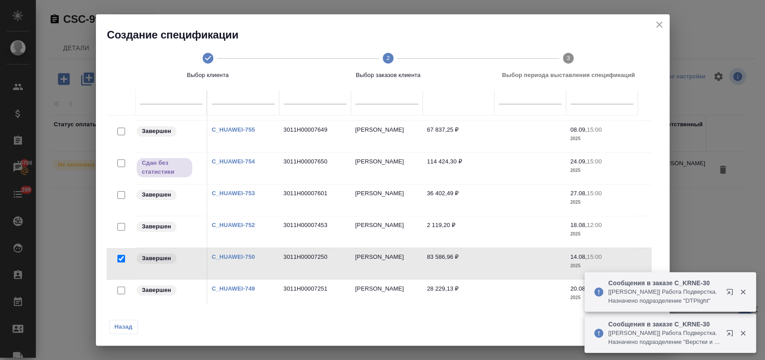
scroll to position [80, 0]
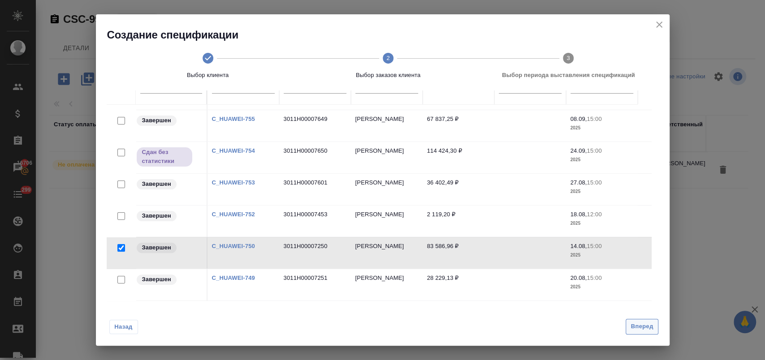
click at [647, 329] on span "Вперед" at bounding box center [641, 327] width 22 height 10
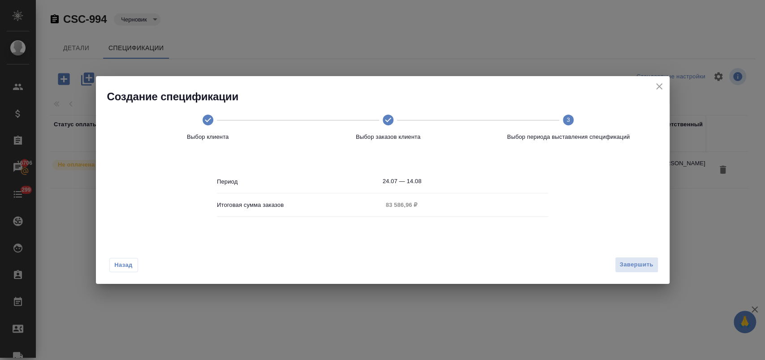
scroll to position [0, 0]
click at [640, 259] on button "Завершить" at bounding box center [636, 265] width 43 height 16
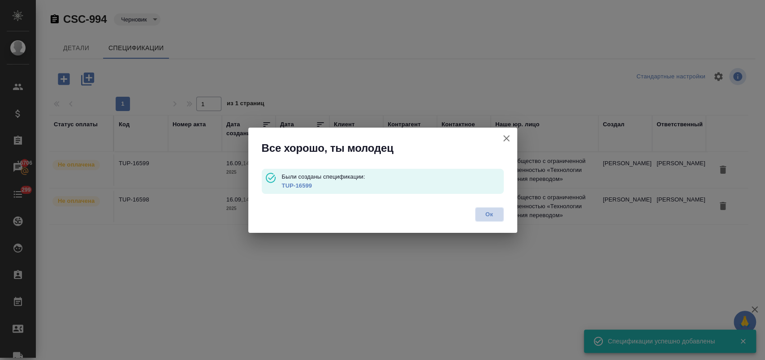
click at [492, 212] on span "Ок" at bounding box center [489, 214] width 19 height 9
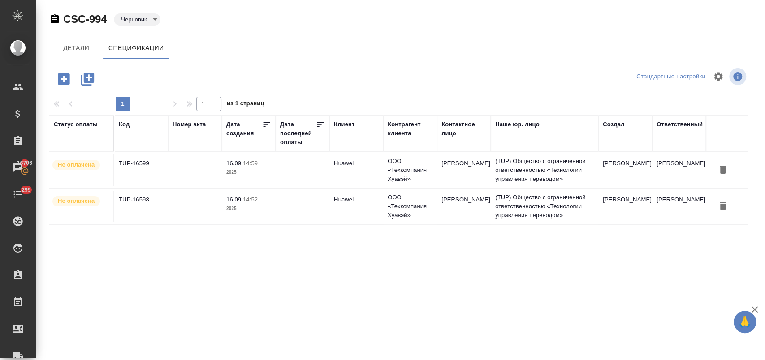
click at [60, 79] on icon "button" at bounding box center [64, 79] width 12 height 12
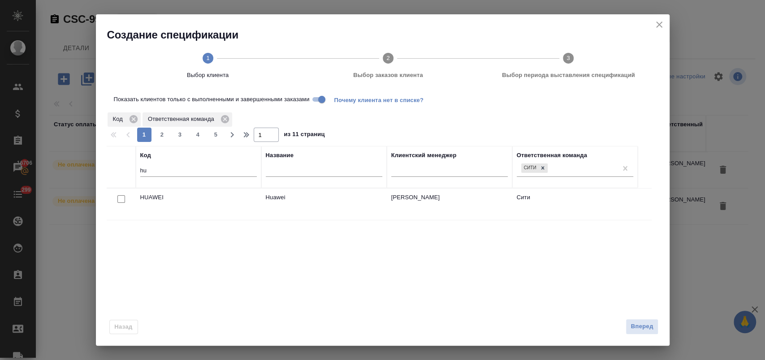
click at [121, 197] on input "checkbox" at bounding box center [121, 199] width 8 height 8
checkbox input "true"
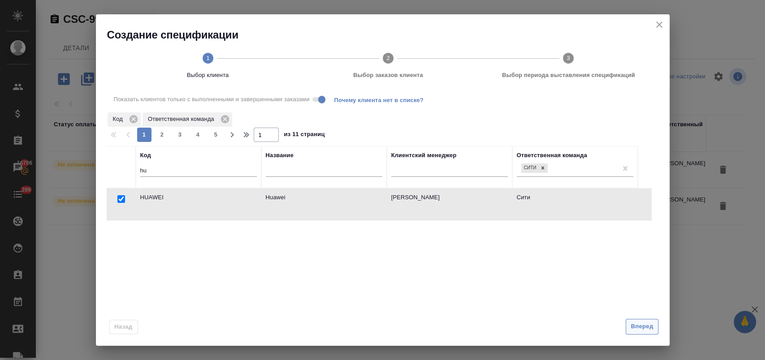
click at [651, 328] on span "Вперед" at bounding box center [641, 327] width 22 height 10
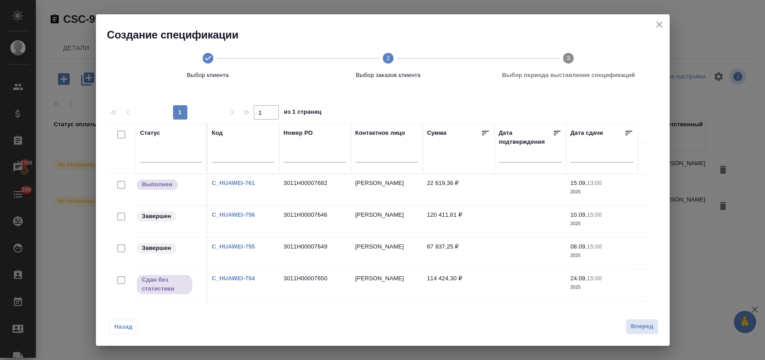
scroll to position [65, 0]
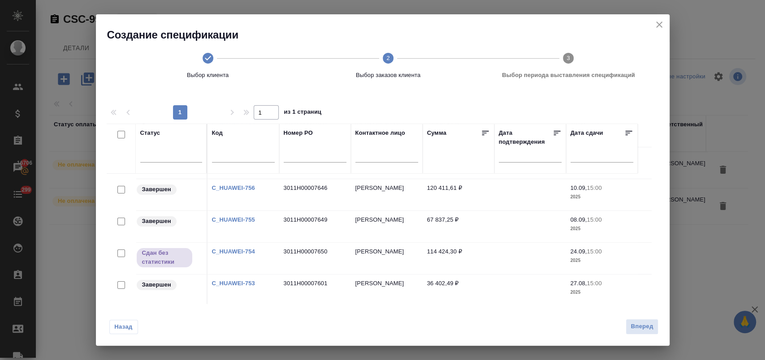
click at [658, 22] on icon "close" at bounding box center [659, 24] width 11 height 11
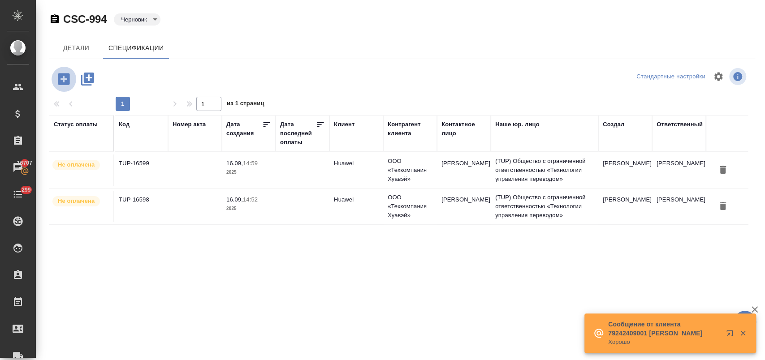
click at [64, 78] on icon "button" at bounding box center [64, 79] width 16 height 16
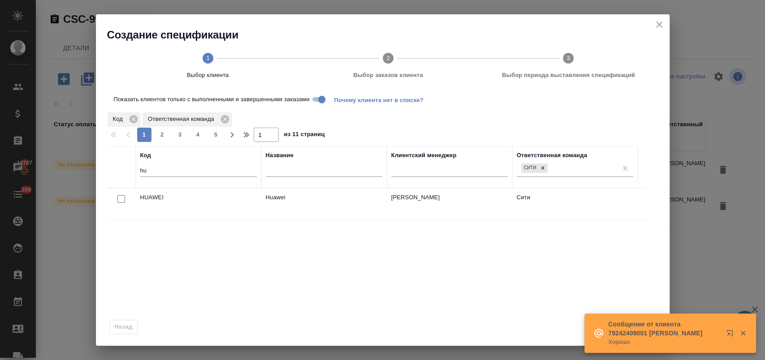
click at [119, 197] on input "checkbox" at bounding box center [121, 199] width 8 height 8
checkbox input "true"
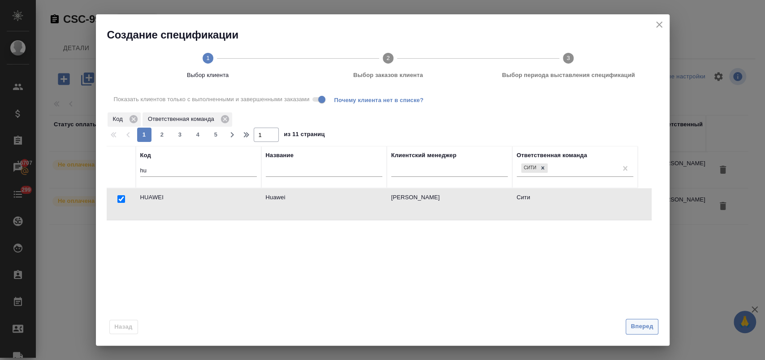
click at [649, 328] on span "Вперед" at bounding box center [641, 327] width 22 height 10
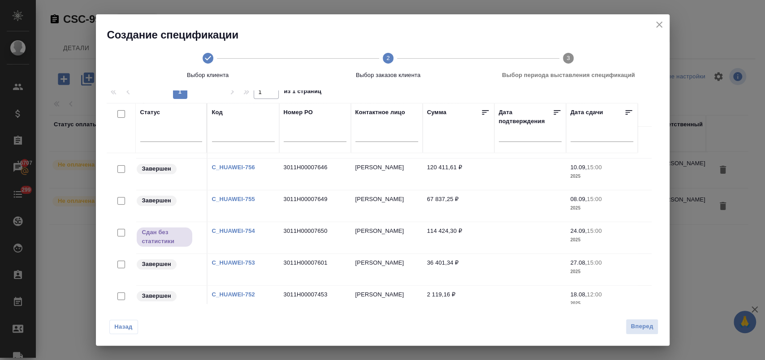
scroll to position [50, 0]
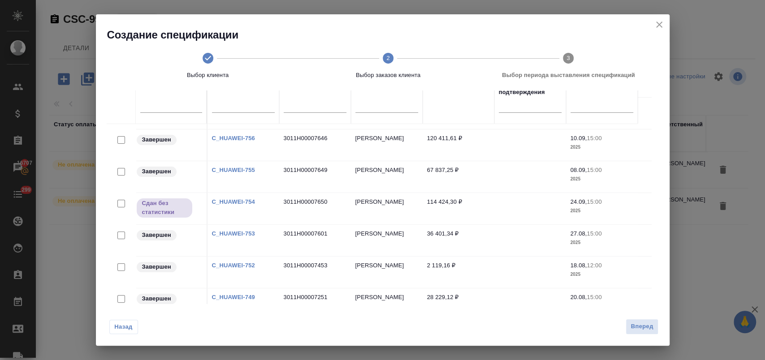
click at [120, 295] on input "checkbox" at bounding box center [121, 299] width 8 height 8
checkbox input "true"
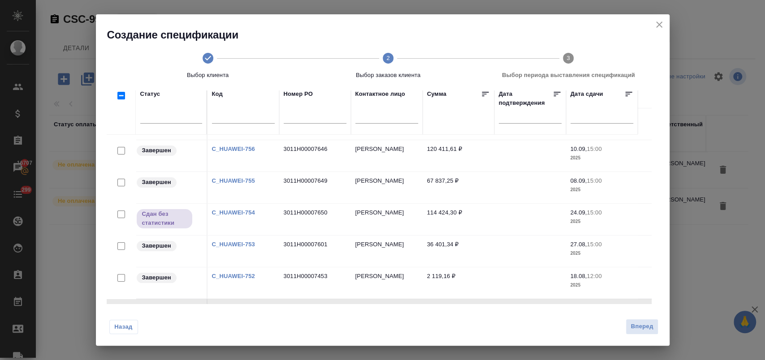
scroll to position [60, 0]
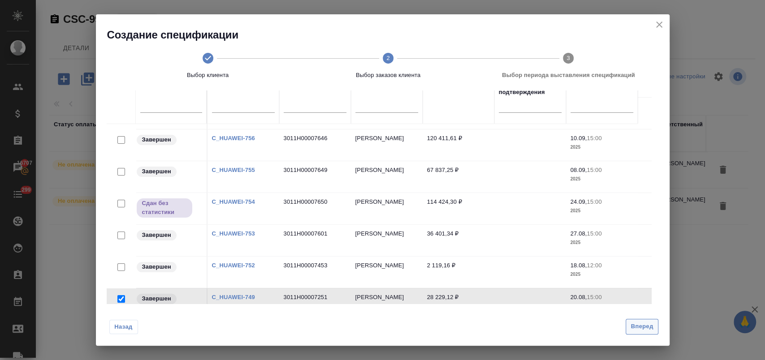
click at [654, 333] on button "Вперед" at bounding box center [641, 327] width 32 height 16
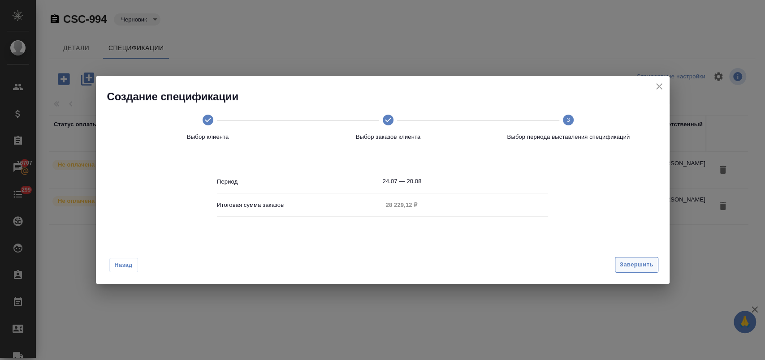
scroll to position [0, 0]
click at [642, 265] on span "Завершить" at bounding box center [637, 265] width 34 height 10
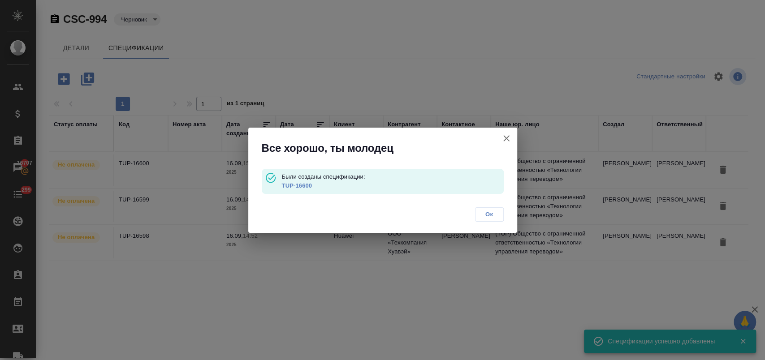
click at [497, 213] on span "Ок" at bounding box center [489, 214] width 19 height 9
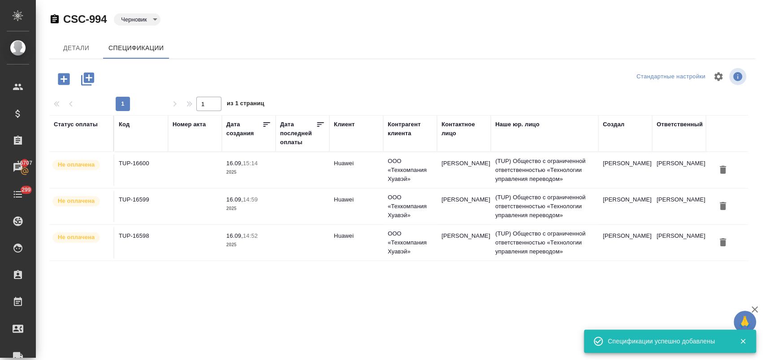
click at [63, 78] on icon "button" at bounding box center [64, 79] width 16 height 16
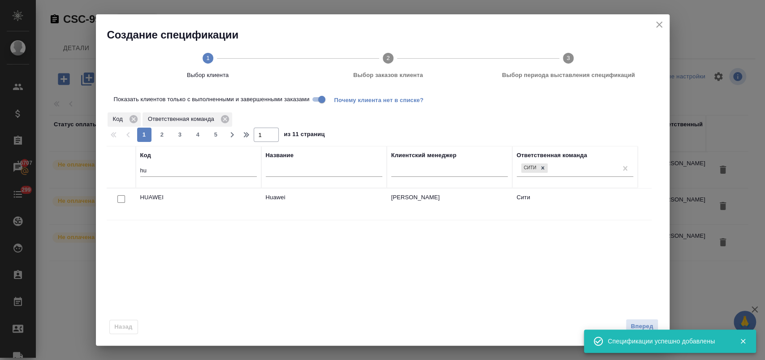
click at [120, 197] on input "checkbox" at bounding box center [121, 199] width 8 height 8
checkbox input "true"
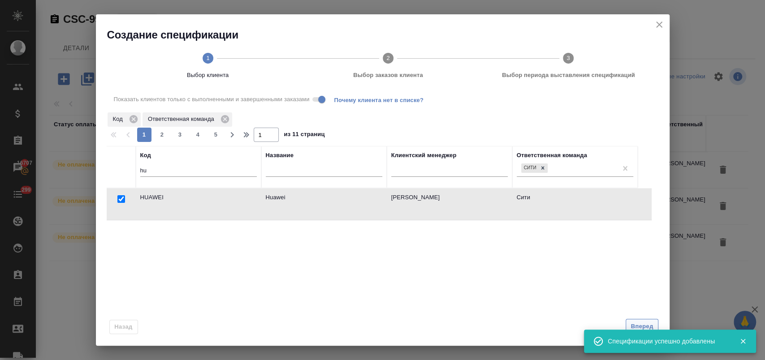
click at [633, 322] on span "Вперед" at bounding box center [641, 327] width 22 height 10
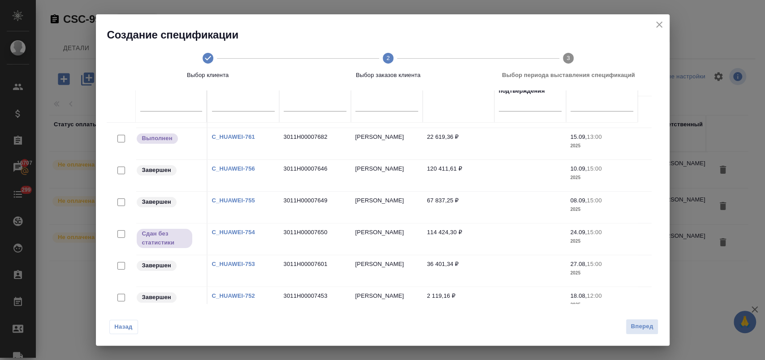
scroll to position [69, 0]
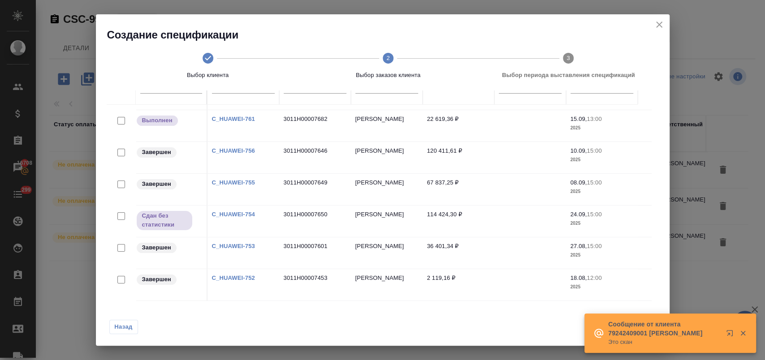
click at [119, 276] on input "checkbox" at bounding box center [121, 280] width 8 height 8
checkbox input "true"
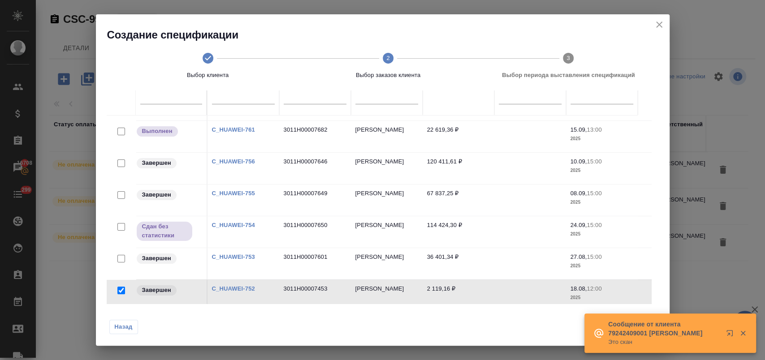
scroll to position [80, 0]
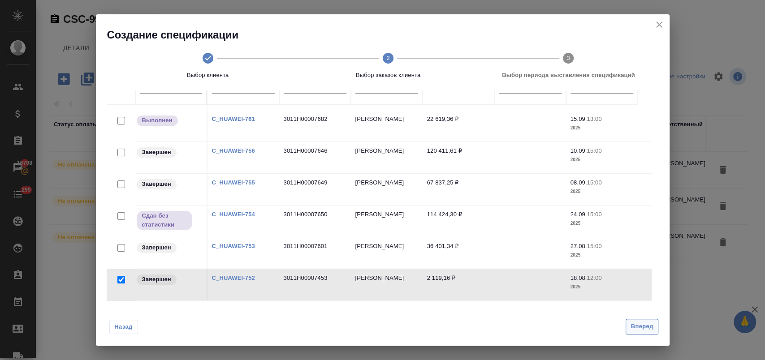
click at [644, 328] on span "Вперед" at bounding box center [641, 327] width 22 height 10
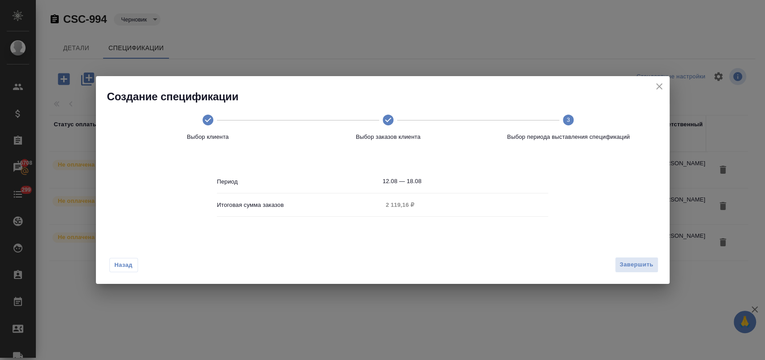
scroll to position [0, 0]
click at [638, 260] on span "Завершить" at bounding box center [637, 265] width 34 height 10
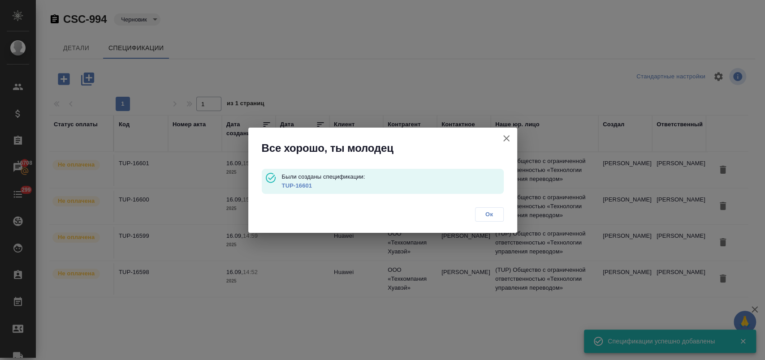
click at [492, 217] on span "Ок" at bounding box center [489, 214] width 19 height 9
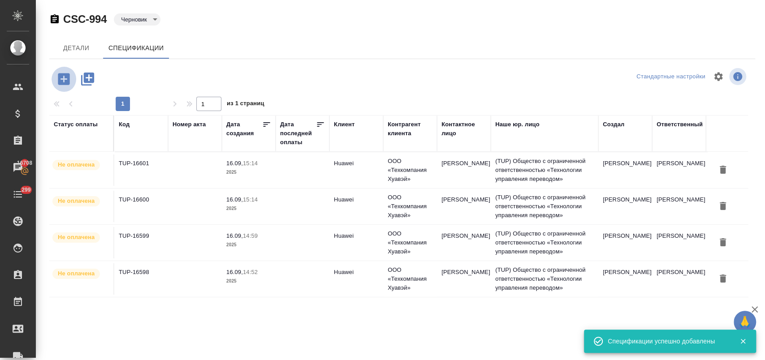
click at [57, 78] on icon "button" at bounding box center [64, 79] width 16 height 16
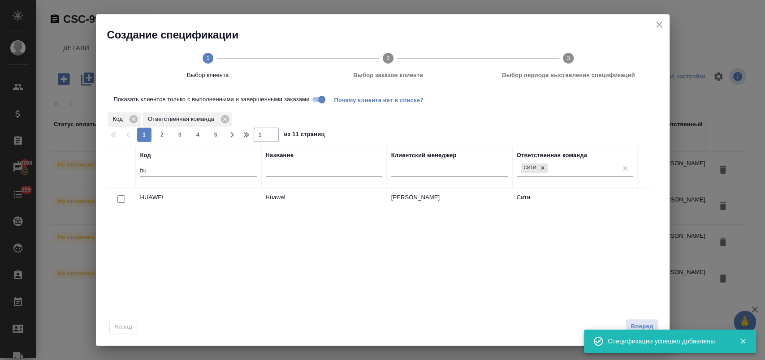
click at [120, 196] on input "checkbox" at bounding box center [121, 199] width 8 height 8
checkbox input "true"
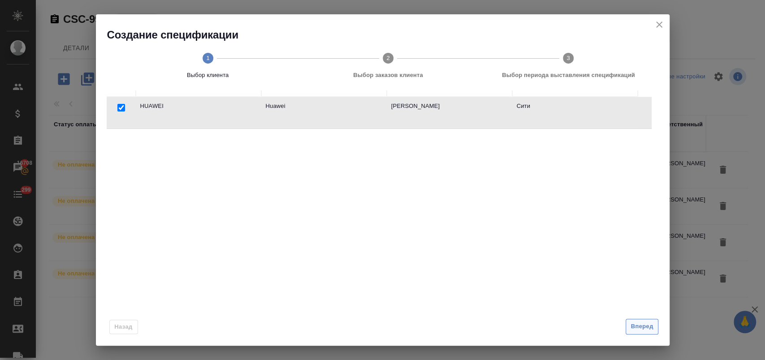
click at [637, 321] on button "Вперед" at bounding box center [641, 327] width 32 height 16
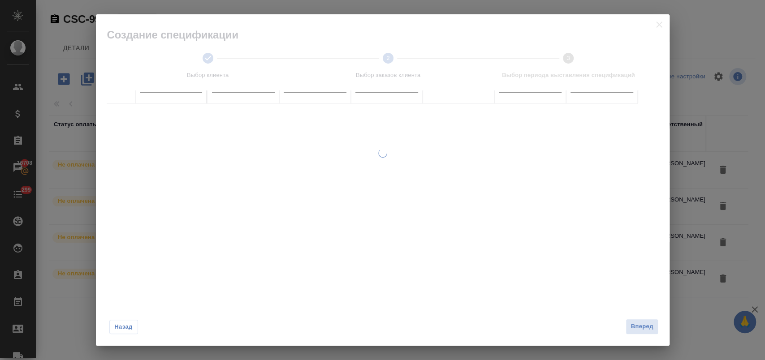
scroll to position [69, 0]
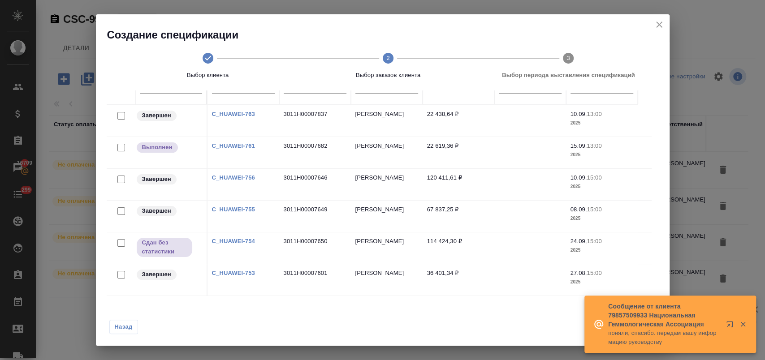
click at [121, 273] on input "checkbox" at bounding box center [121, 275] width 8 height 8
checkbox input "true"
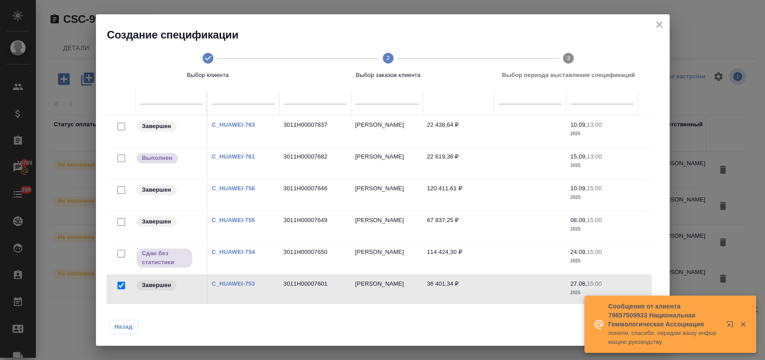
scroll to position [80, 0]
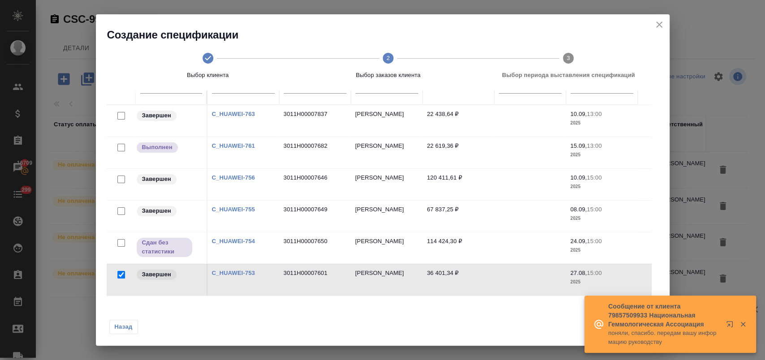
click at [741, 323] on icon "button" at bounding box center [743, 324] width 8 height 8
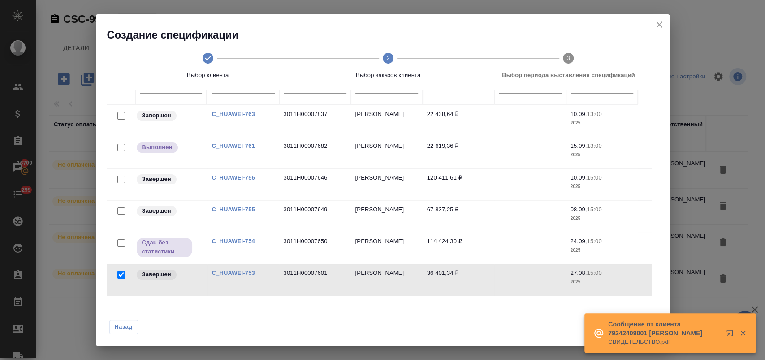
click at [742, 332] on icon "button" at bounding box center [743, 333] width 8 height 8
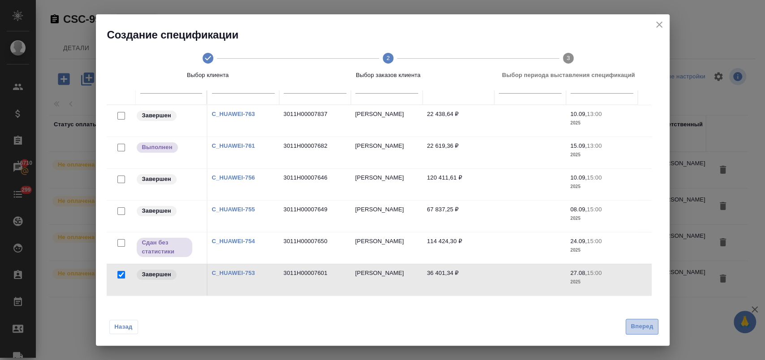
click at [635, 323] on span "Вперед" at bounding box center [641, 327] width 22 height 10
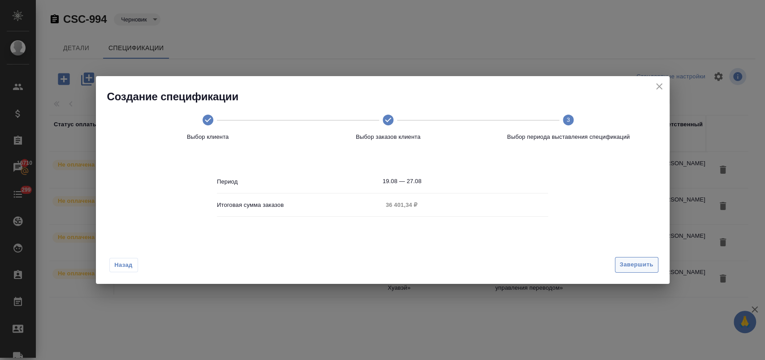
scroll to position [0, 0]
click at [640, 262] on span "Завершить" at bounding box center [637, 265] width 34 height 10
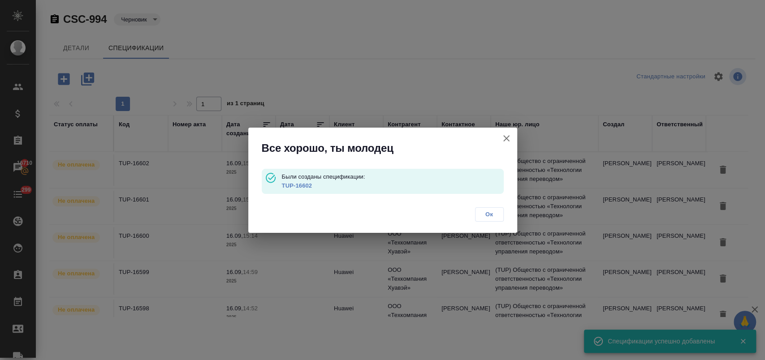
click at [499, 215] on button "Ок" at bounding box center [489, 214] width 29 height 14
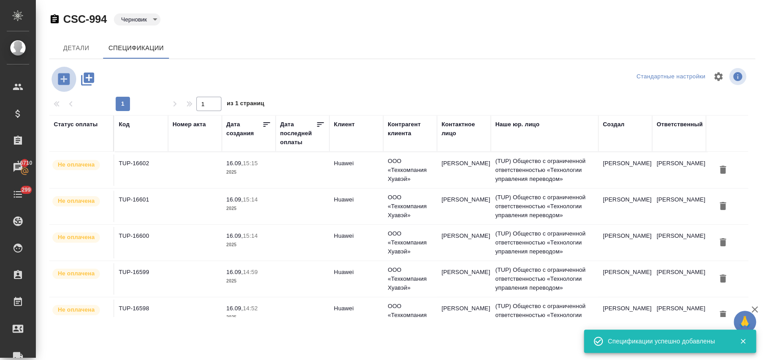
click at [66, 78] on icon "button" at bounding box center [64, 79] width 12 height 12
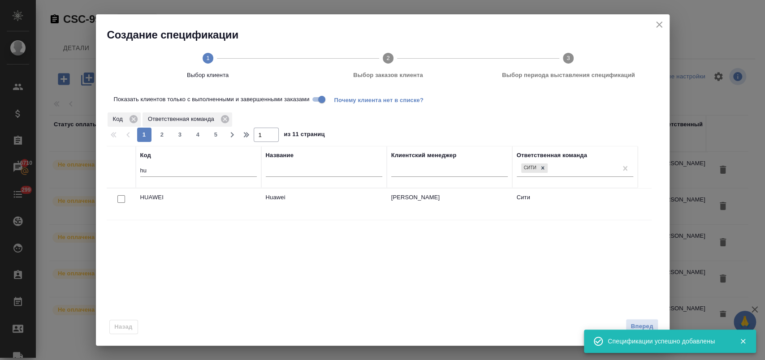
click at [121, 197] on input "checkbox" at bounding box center [121, 199] width 8 height 8
checkbox input "true"
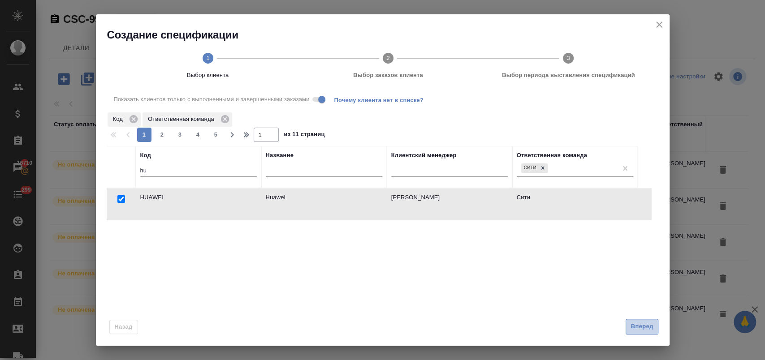
click at [642, 323] on span "Вперед" at bounding box center [641, 327] width 22 height 10
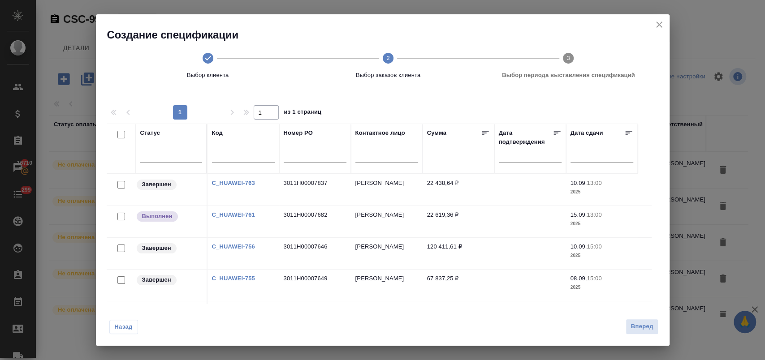
click at [660, 24] on icon "close" at bounding box center [659, 24] width 11 height 11
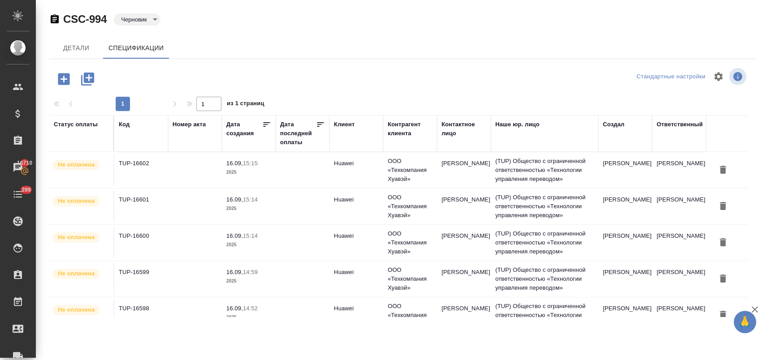
click at [133, 20] on body "🙏 .cls-1 fill:#fff; AWATERA Лофицкая Юлия Владимировна Клиенты Спецификации Зак…" at bounding box center [382, 216] width 765 height 432
click at [143, 32] on button "К выставлению" at bounding box center [144, 35] width 47 height 10
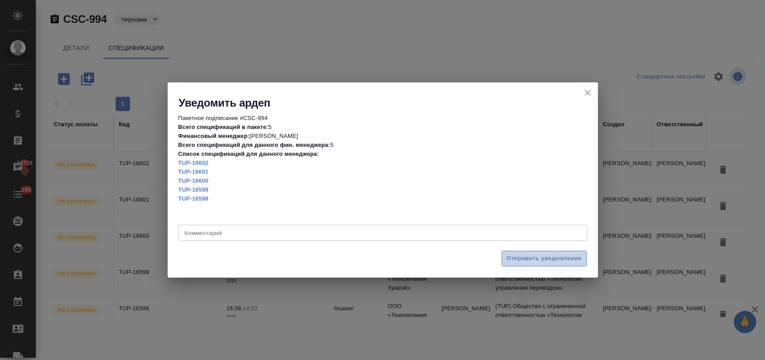
click at [527, 256] on span "Отправить уведомление" at bounding box center [543, 259] width 75 height 10
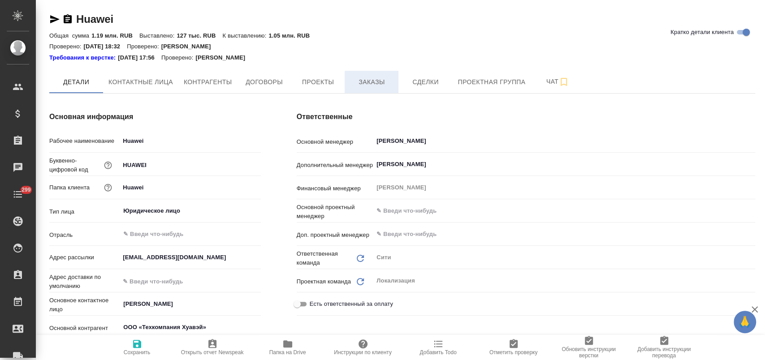
click at [357, 86] on span "Заказы" at bounding box center [371, 82] width 43 height 11
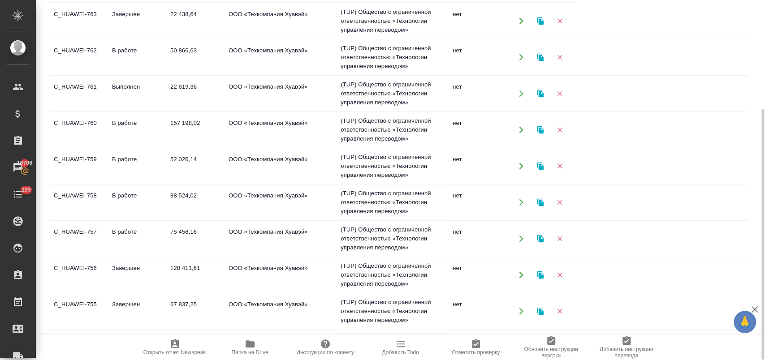
scroll to position [57, 0]
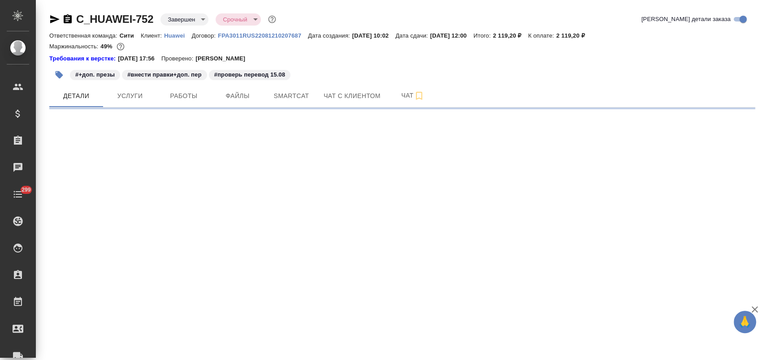
select select "RU"
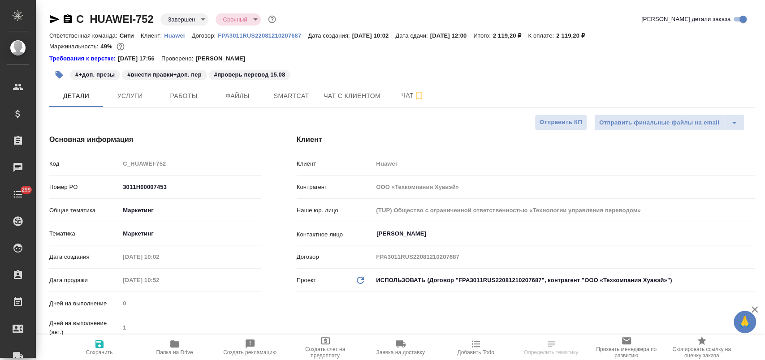
type textarea "x"
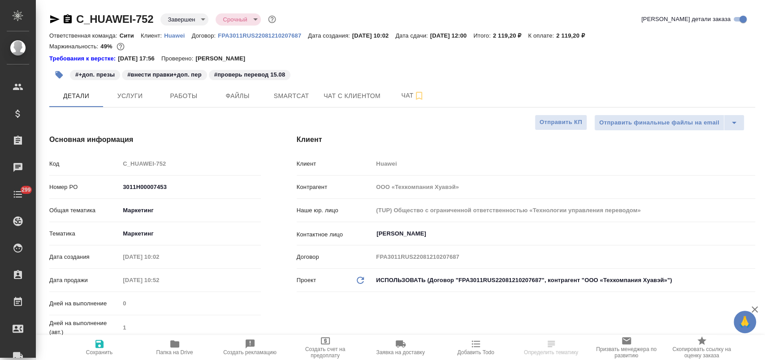
type textarea "x"
click at [52, 21] on icon "button" at bounding box center [54, 19] width 9 height 8
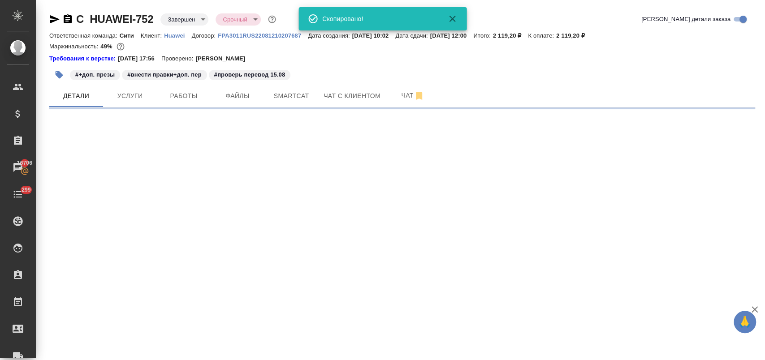
select select "RU"
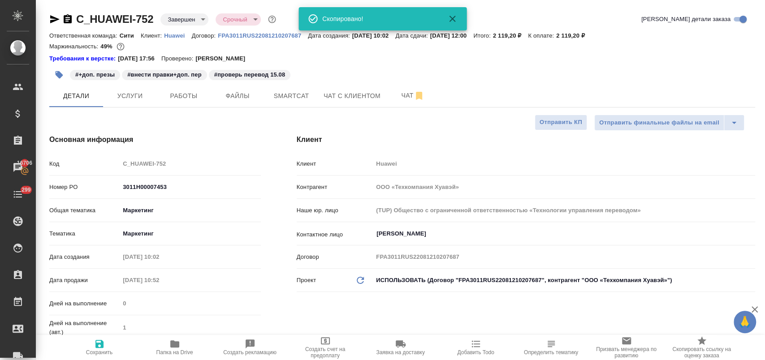
type textarea "x"
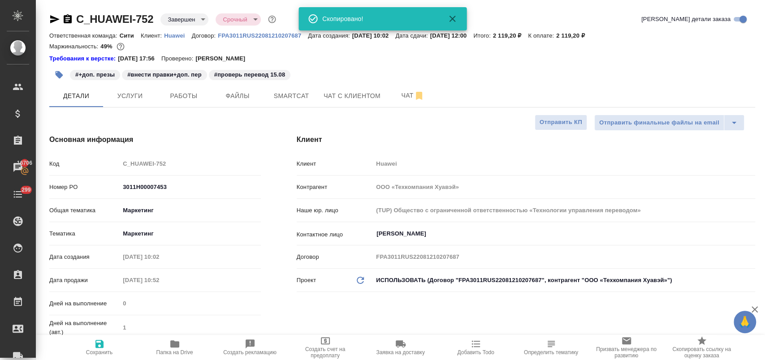
type textarea "x"
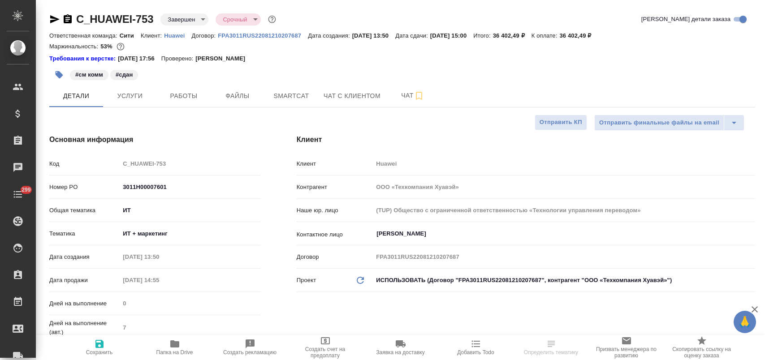
select select "RU"
click at [54, 21] on icon "button" at bounding box center [54, 19] width 9 height 8
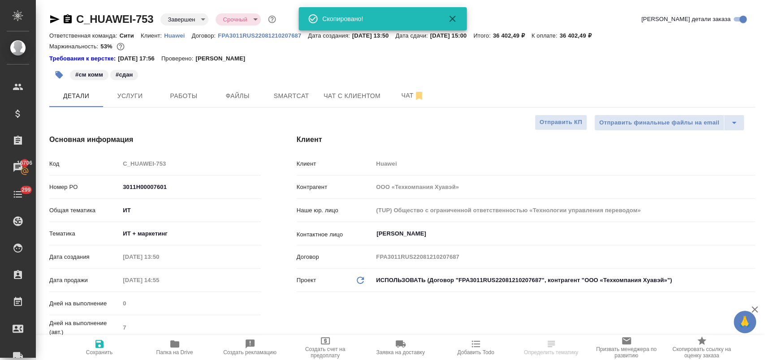
select select "RU"
type textarea "x"
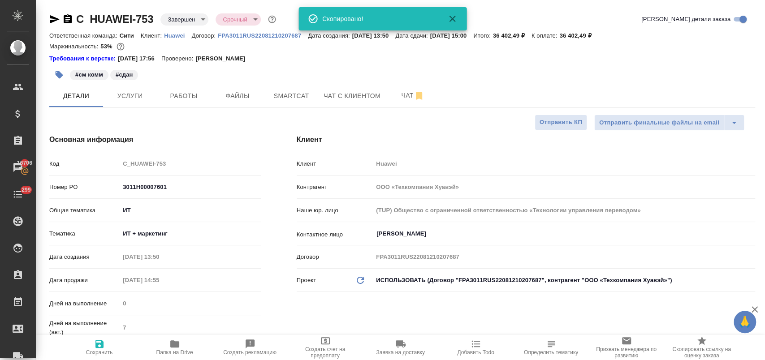
type textarea "x"
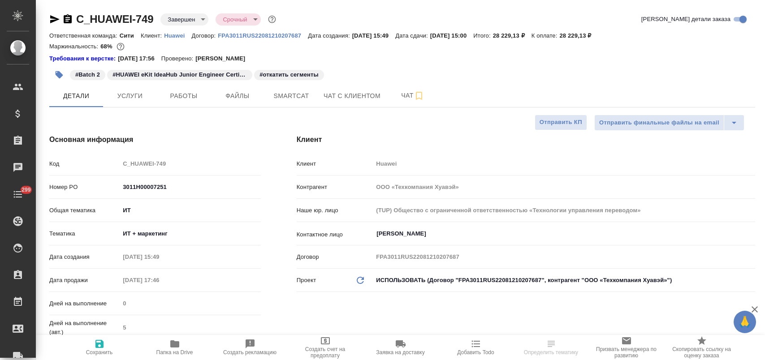
select select "RU"
click at [49, 17] on icon "button" at bounding box center [54, 19] width 11 height 11
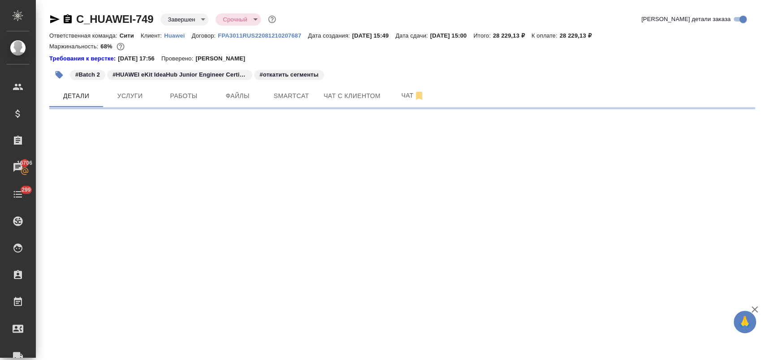
select select "RU"
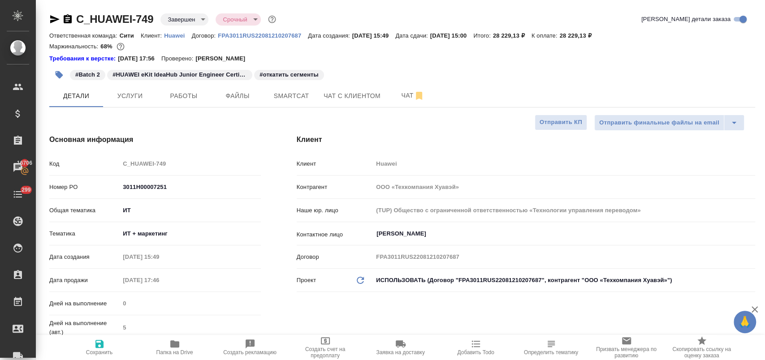
type textarea "x"
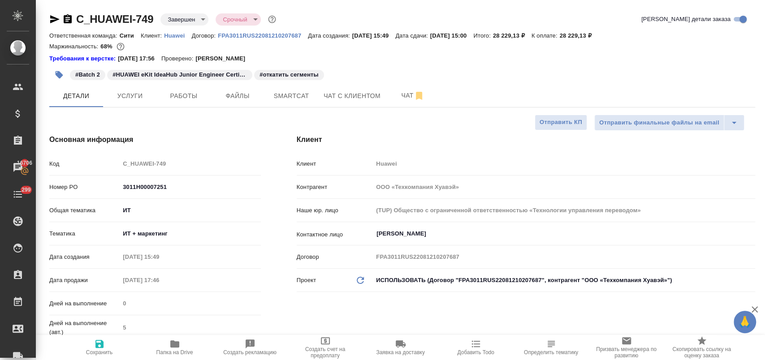
type textarea "x"
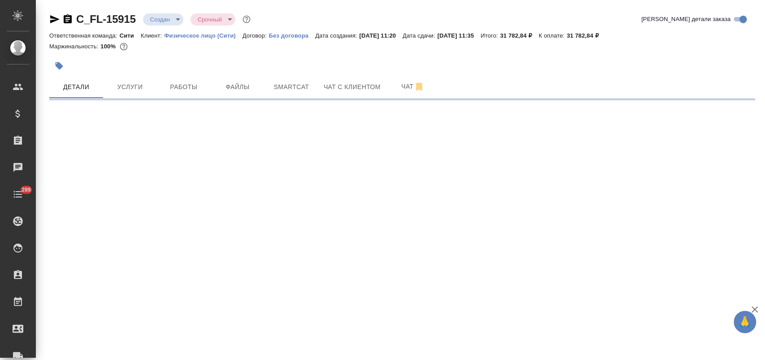
select select "RU"
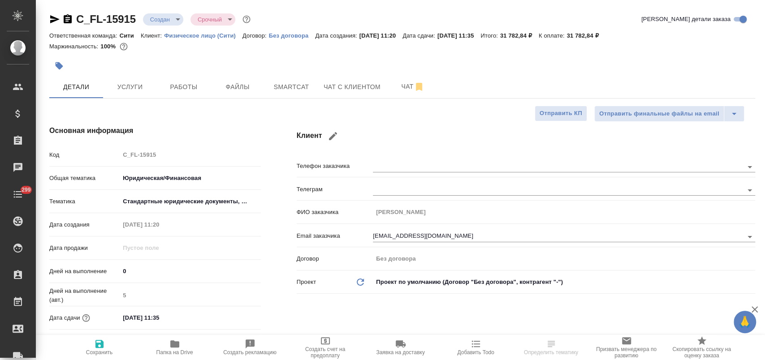
type textarea "x"
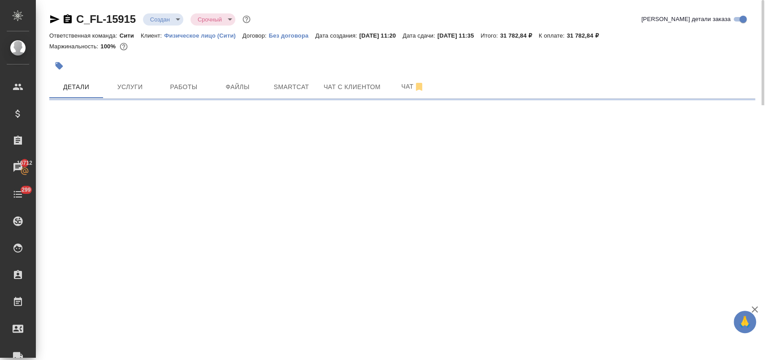
select select "RU"
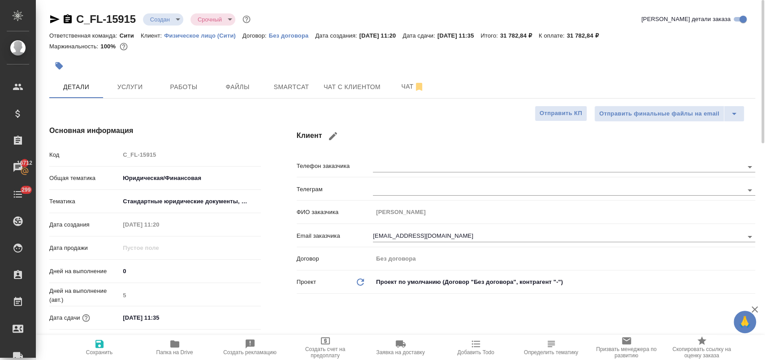
type textarea "x"
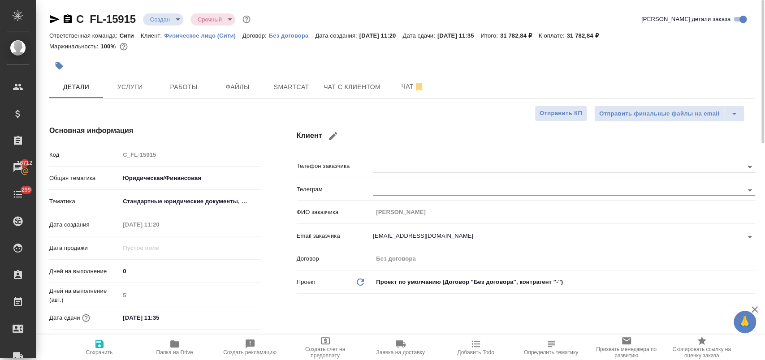
type textarea "x"
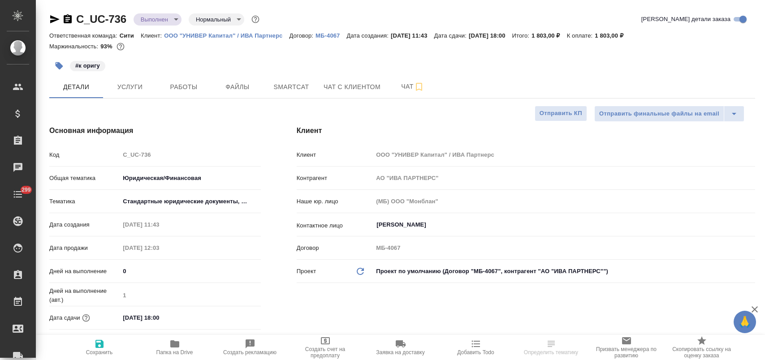
select select "RU"
click at [181, 84] on span "Работы" at bounding box center [183, 87] width 43 height 11
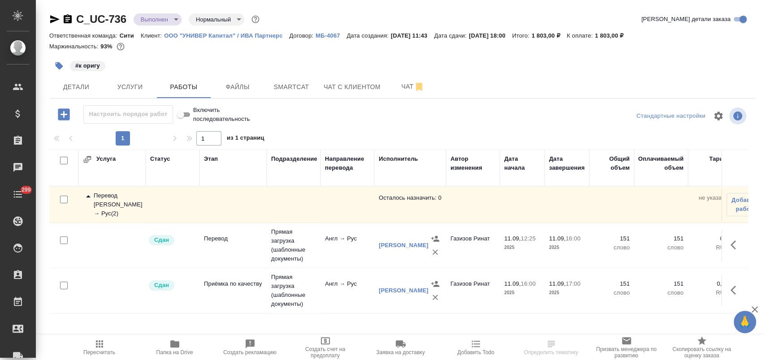
scroll to position [13, 0]
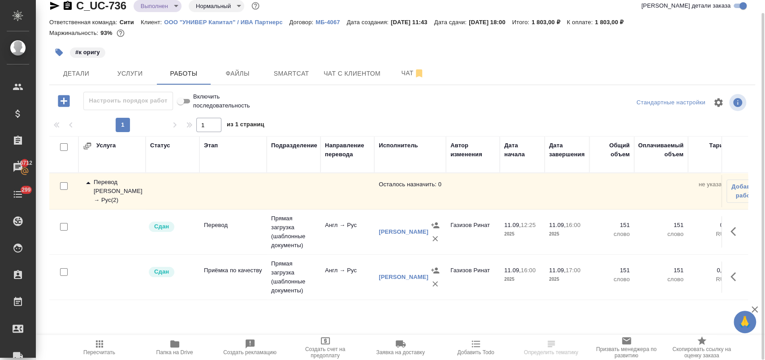
click at [88, 184] on icon at bounding box center [88, 183] width 11 height 11
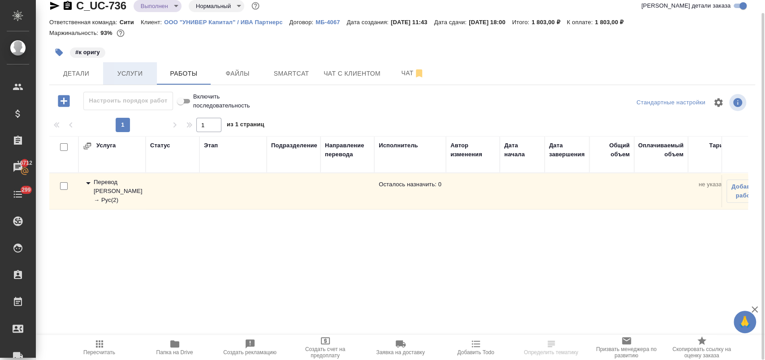
click at [136, 78] on span "Услуги" at bounding box center [129, 73] width 43 height 11
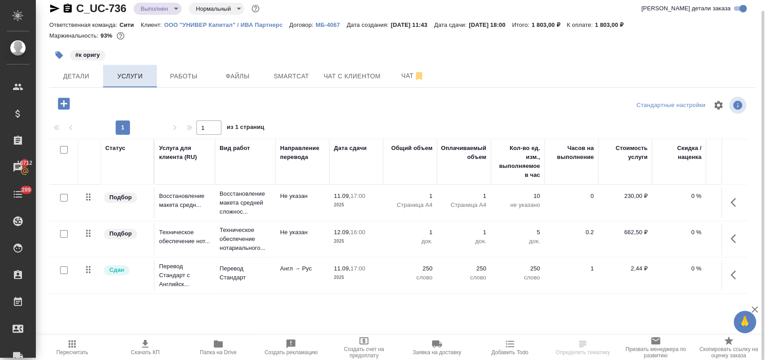
scroll to position [11, 0]
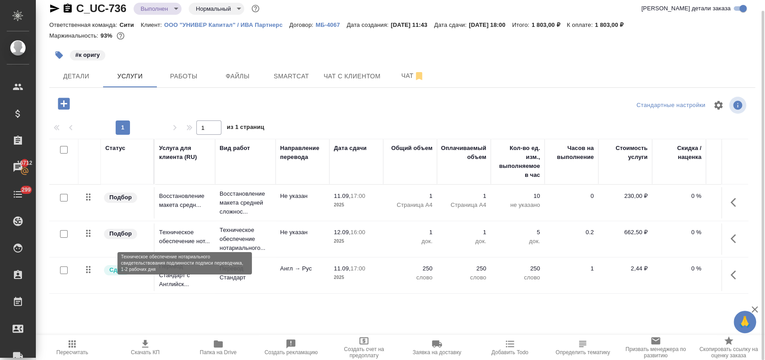
click at [192, 238] on p "Техническое обеспечение нот..." at bounding box center [185, 237] width 52 height 18
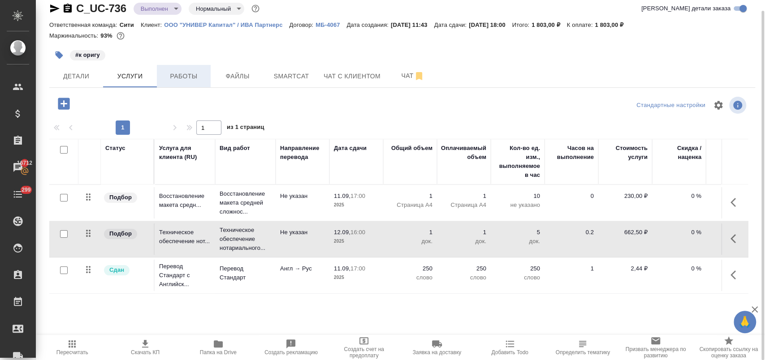
click at [187, 74] on span "Работы" at bounding box center [183, 76] width 43 height 11
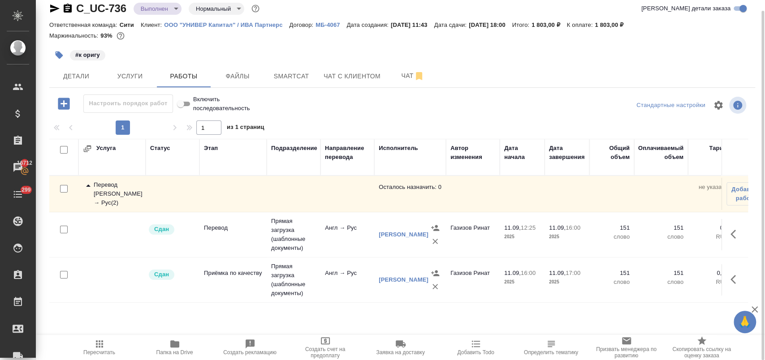
click at [89, 184] on icon at bounding box center [88, 186] width 11 height 11
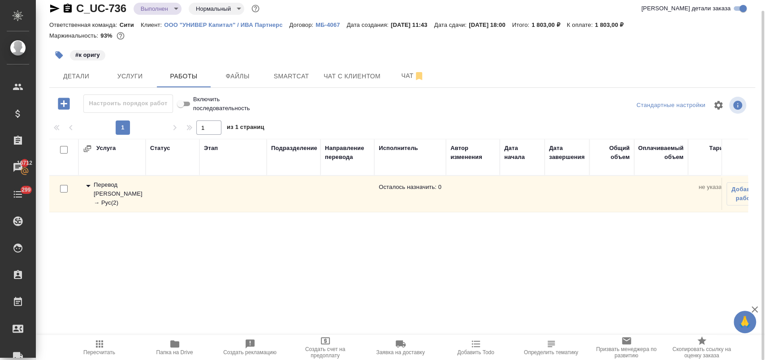
click at [58, 106] on icon "button" at bounding box center [64, 104] width 12 height 12
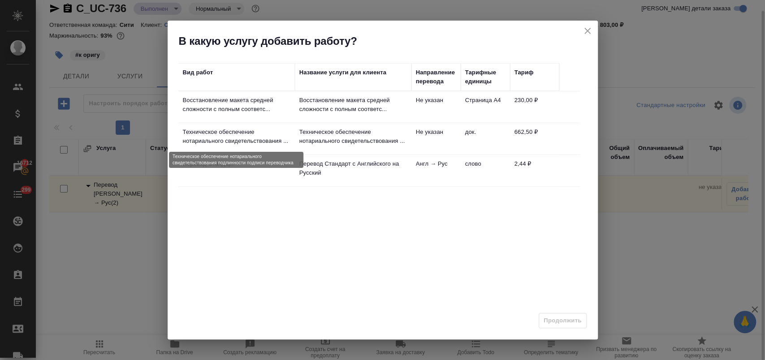
click at [229, 133] on p "Техническое обеспечение нотариального свидетельствования ..." at bounding box center [237, 137] width 108 height 18
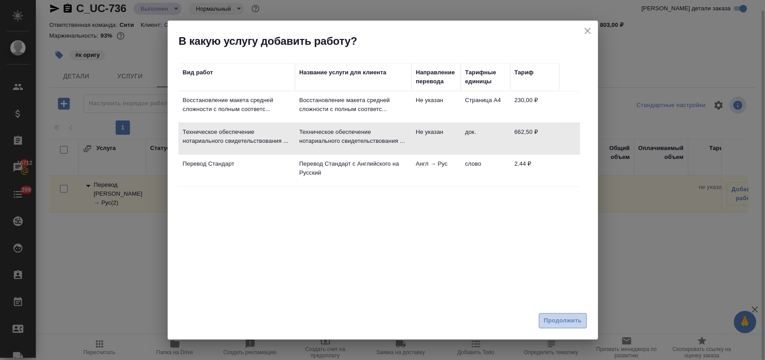
click at [552, 316] on span "Продолжить" at bounding box center [562, 321] width 38 height 10
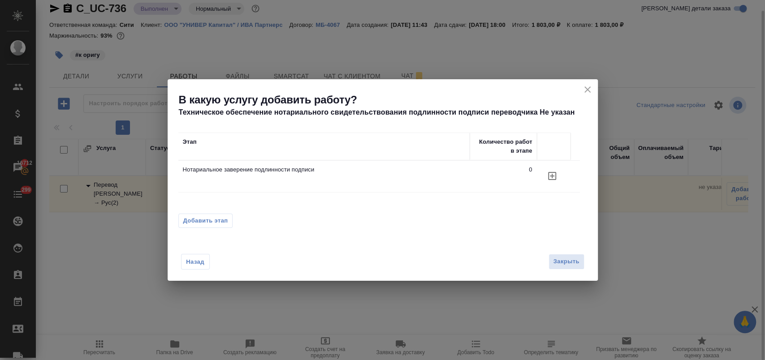
click at [555, 172] on icon "button" at bounding box center [552, 176] width 8 height 8
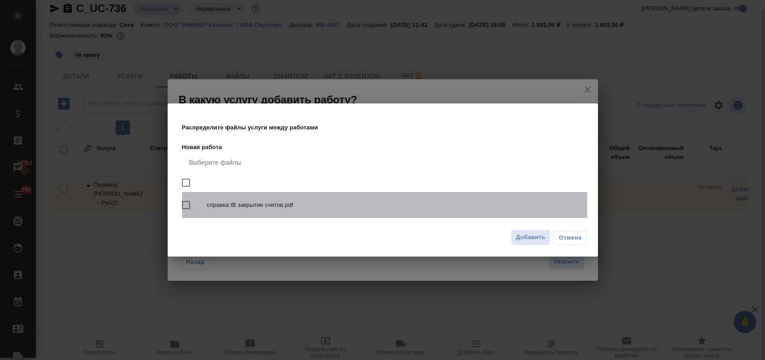
click at [265, 208] on span "справка IB закрытие счетов.pdf" at bounding box center [393, 205] width 373 height 9
checkbox input "true"
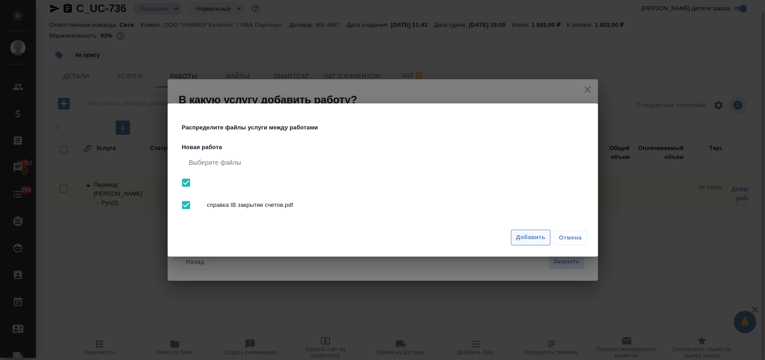
click at [542, 240] on span "Добавить" at bounding box center [531, 238] width 30 height 10
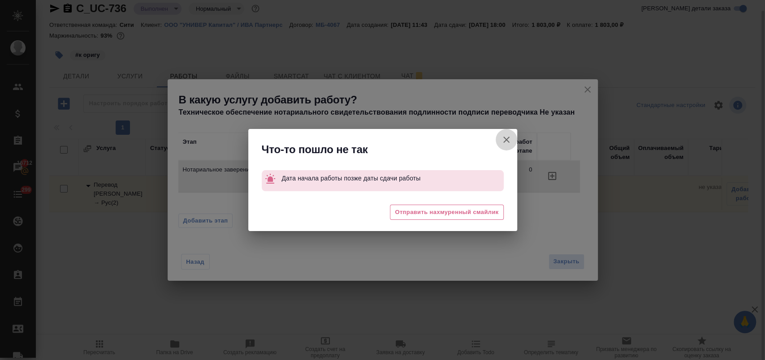
click at [503, 142] on icon "button" at bounding box center [506, 139] width 11 height 11
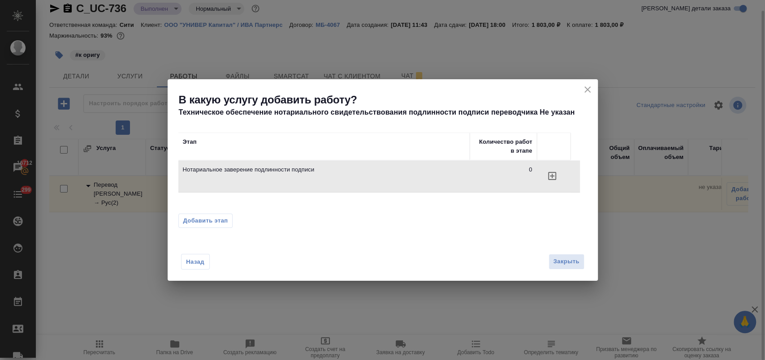
click at [585, 90] on icon "close" at bounding box center [587, 89] width 11 height 11
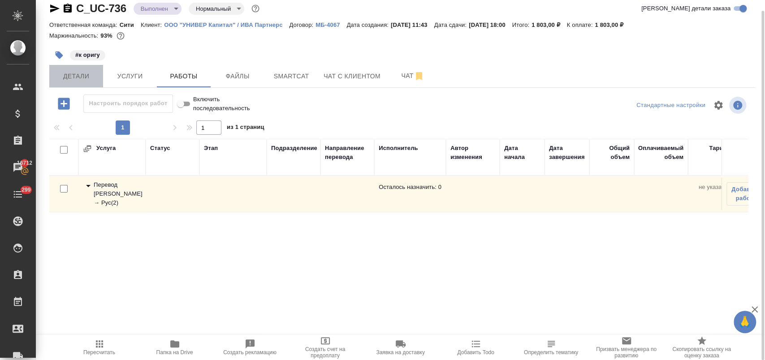
click at [62, 75] on span "Детали" at bounding box center [76, 76] width 43 height 11
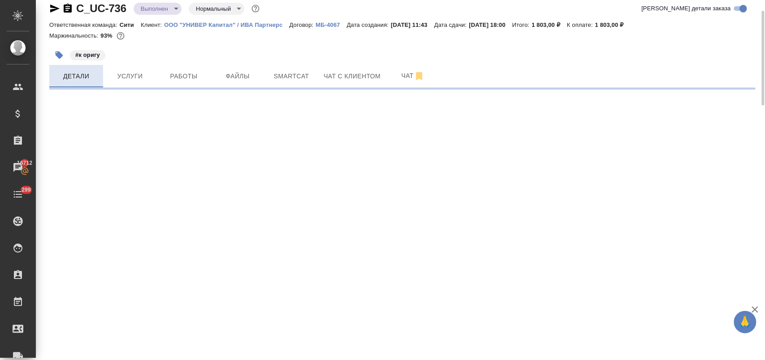
select select "RU"
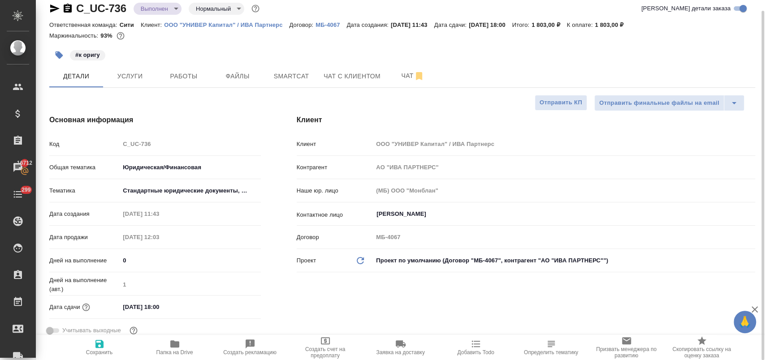
type textarea "x"
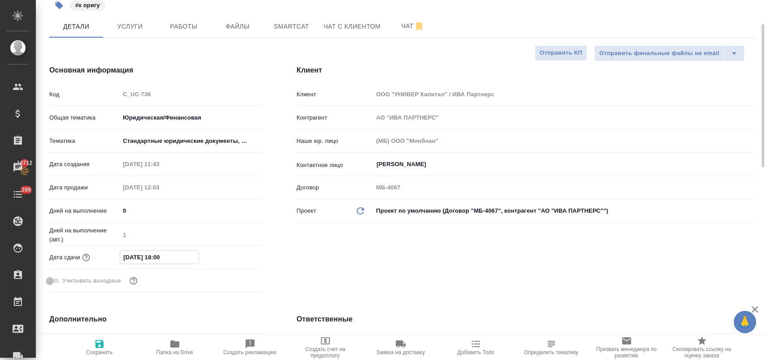
click at [195, 259] on input "12.09.2025 18:00" at bounding box center [159, 257] width 78 height 13
click at [233, 255] on icon "button" at bounding box center [234, 256] width 11 height 11
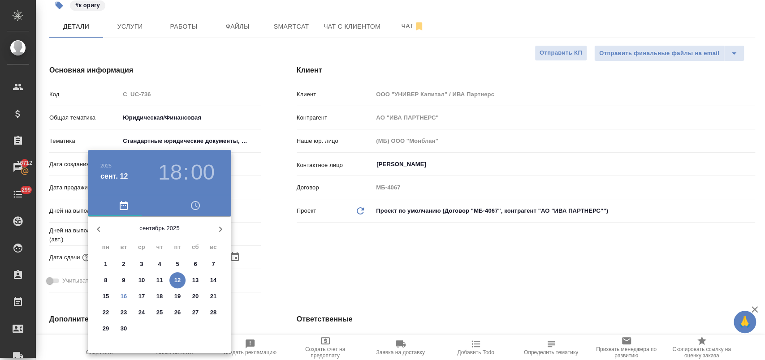
click at [126, 295] on p "16" at bounding box center [124, 296] width 7 height 9
type input "16.09.2025 18:00"
type textarea "x"
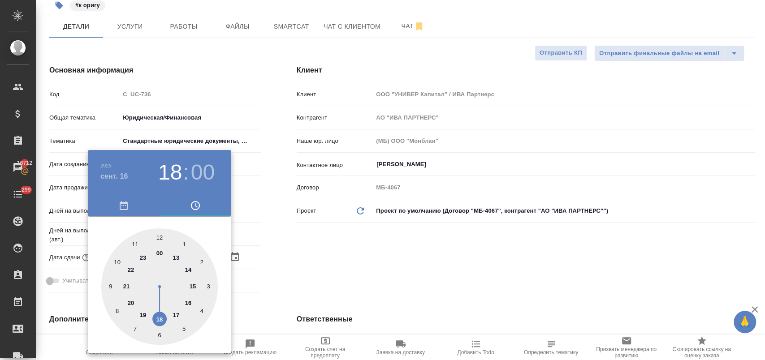
click at [283, 276] on div at bounding box center [382, 180] width 765 height 360
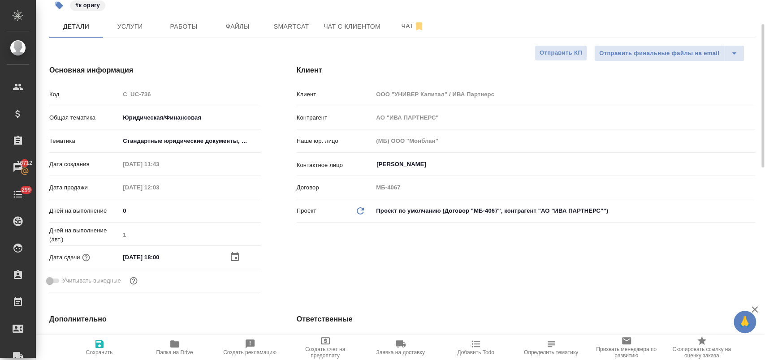
click at [98, 345] on icon "button" at bounding box center [99, 344] width 11 height 11
type textarea "x"
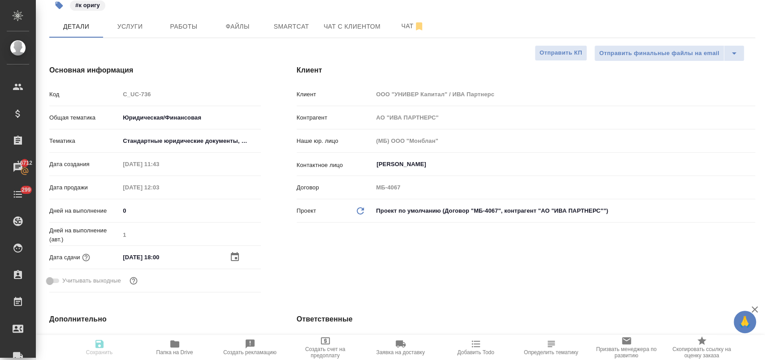
type textarea "x"
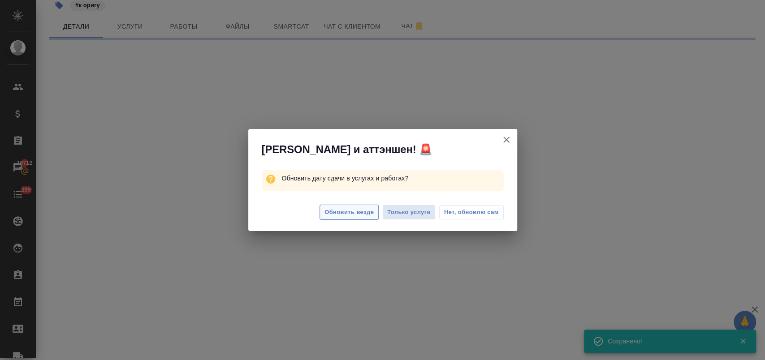
select select "RU"
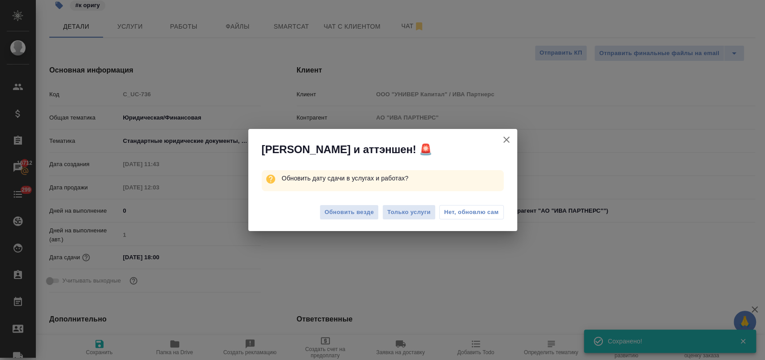
type textarea "x"
click at [458, 211] on span "Нет, обновлю сам" at bounding box center [471, 212] width 55 height 9
type textarea "x"
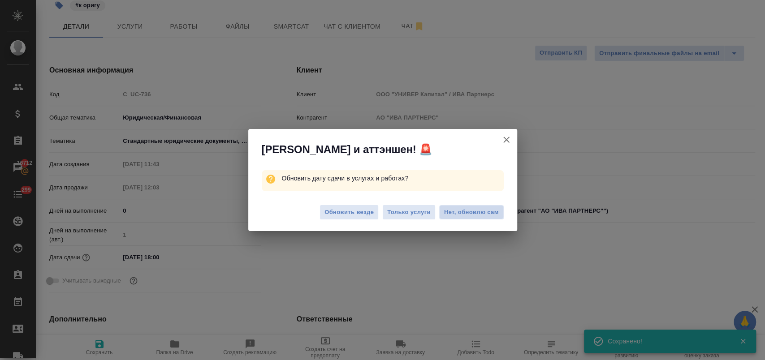
type textarea "x"
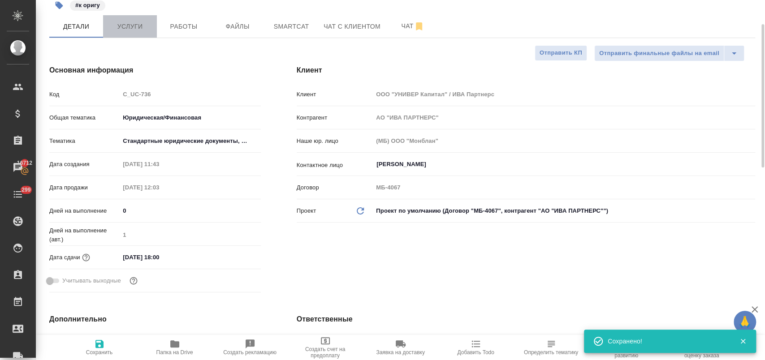
click at [131, 27] on span "Услуги" at bounding box center [129, 26] width 43 height 11
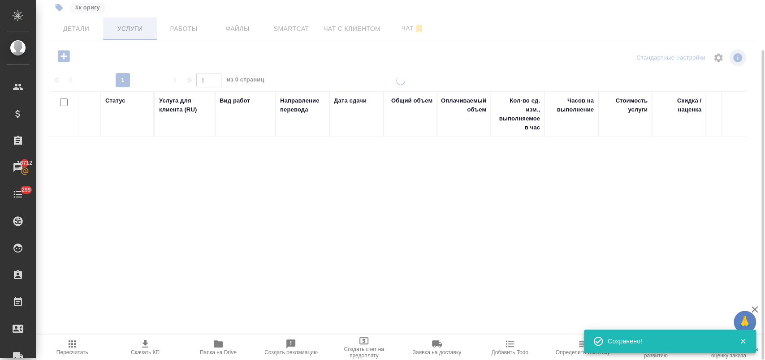
scroll to position [57, 0]
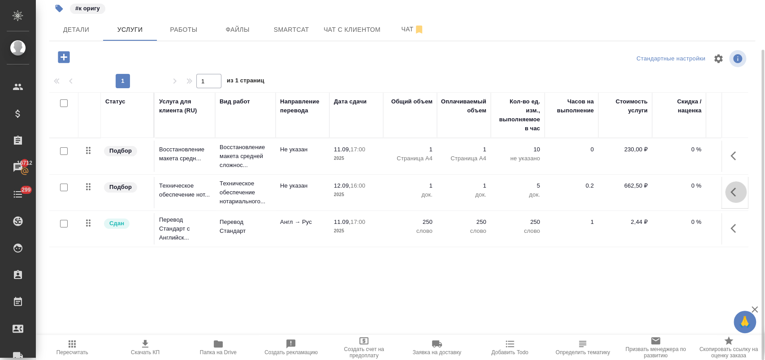
click at [734, 190] on icon "button" at bounding box center [735, 192] width 11 height 11
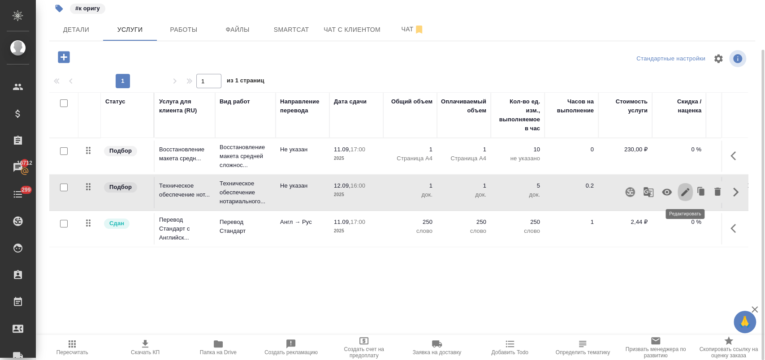
click at [687, 192] on icon "button" at bounding box center [685, 192] width 11 height 11
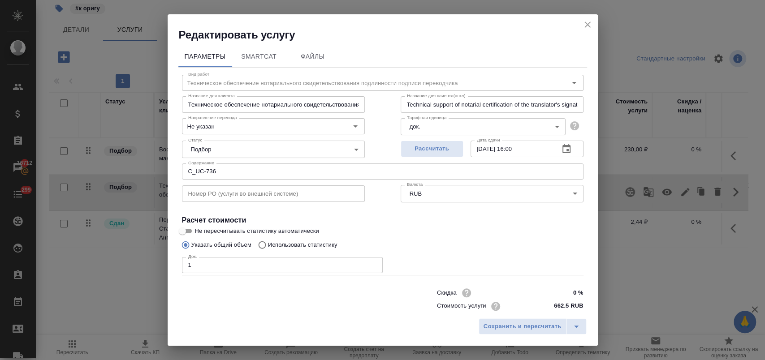
click at [479, 147] on input "12.09.2025 16:00" at bounding box center [511, 149] width 82 height 16
type input "16.09.2025 16:00"
click at [532, 325] on span "Сохранить и пересчитать" at bounding box center [522, 327] width 78 height 10
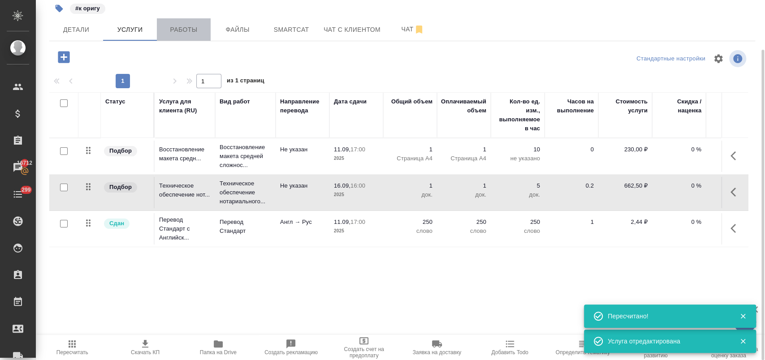
click at [190, 27] on span "Работы" at bounding box center [183, 29] width 43 height 11
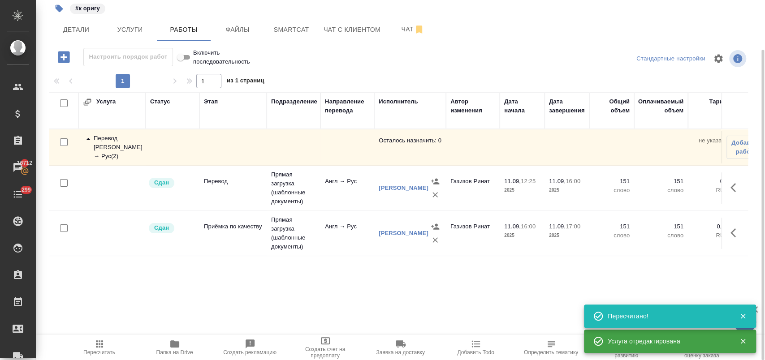
click at [86, 138] on icon at bounding box center [88, 139] width 11 height 11
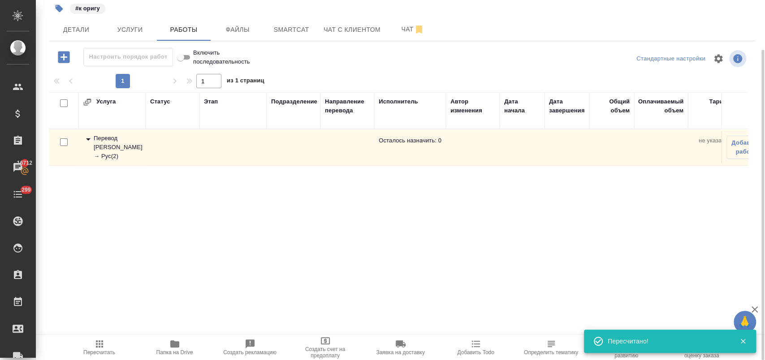
click at [65, 59] on icon "button" at bounding box center [64, 57] width 12 height 12
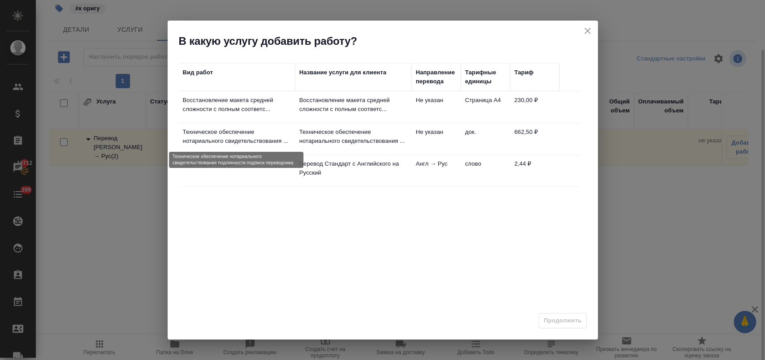
click at [254, 133] on p "Техническое обеспечение нотариального свидетельствования ..." at bounding box center [237, 137] width 108 height 18
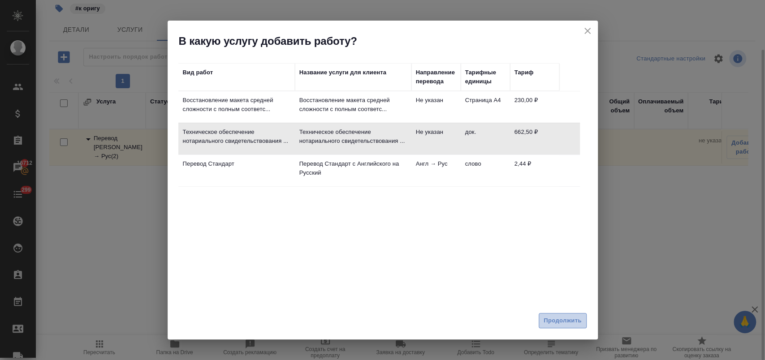
click at [557, 321] on span "Продолжить" at bounding box center [562, 321] width 38 height 10
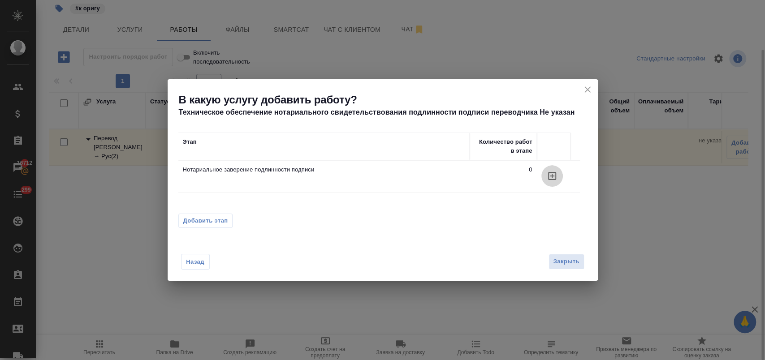
click at [549, 173] on icon "button" at bounding box center [552, 176] width 11 height 11
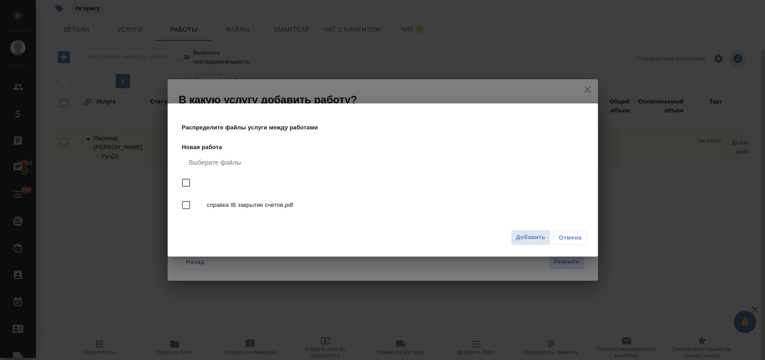
click at [257, 202] on span "справка IB закрытие счетов.pdf" at bounding box center [393, 205] width 373 height 9
checkbox input "true"
click at [530, 237] on span "Добавить" at bounding box center [531, 238] width 30 height 10
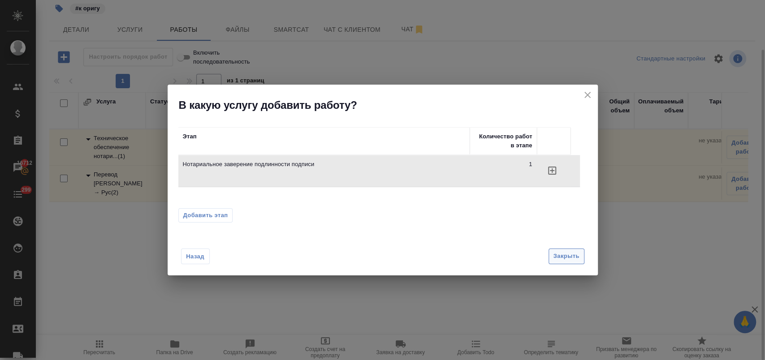
click at [556, 260] on span "Закрыть" at bounding box center [566, 256] width 26 height 10
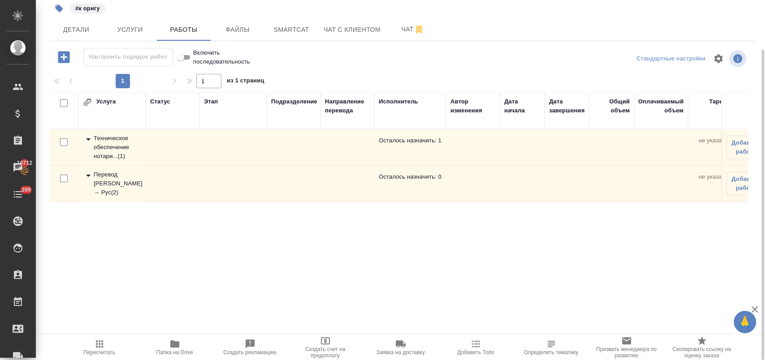
click at [90, 139] on icon at bounding box center [88, 139] width 11 height 11
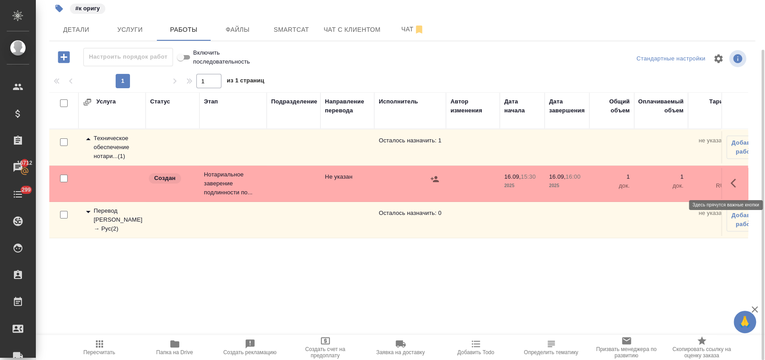
click at [728, 181] on button "button" at bounding box center [736, 183] width 22 height 22
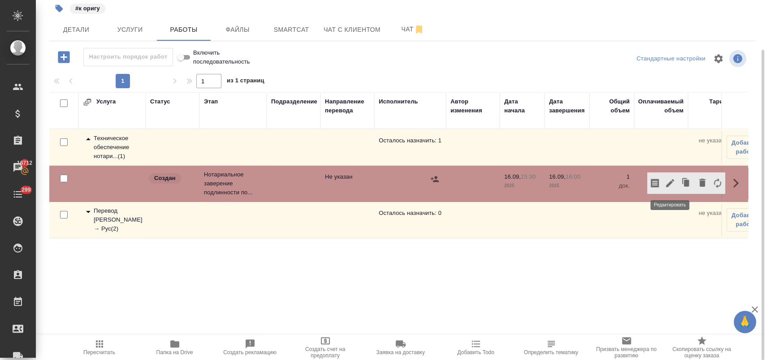
click at [670, 180] on icon "button" at bounding box center [669, 183] width 11 height 11
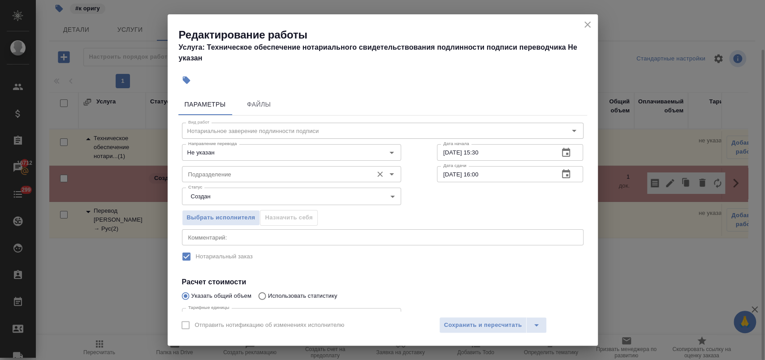
click at [227, 172] on input "Подразделение" at bounding box center [277, 174] width 184 height 11
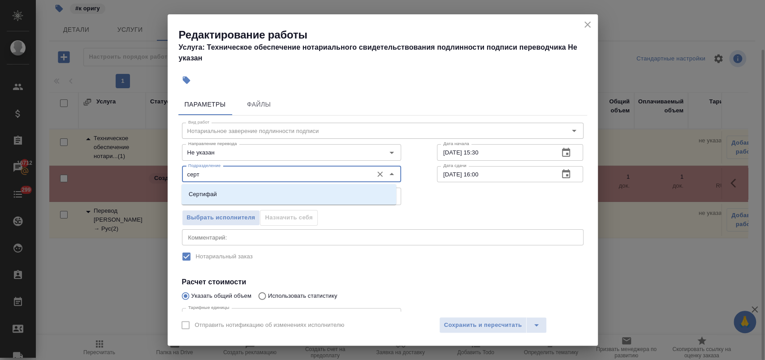
click at [226, 193] on li "Сертифай" at bounding box center [288, 194] width 215 height 16
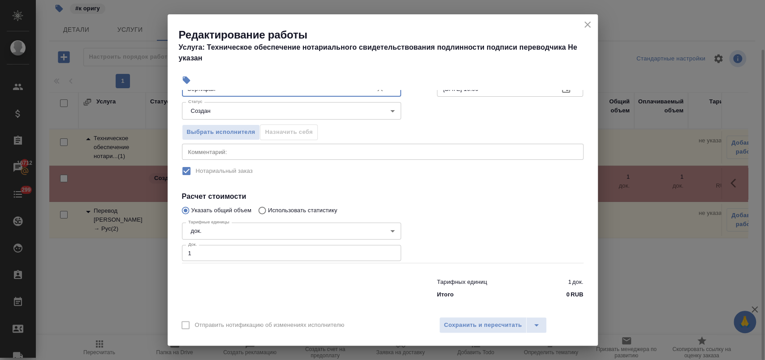
scroll to position [91, 0]
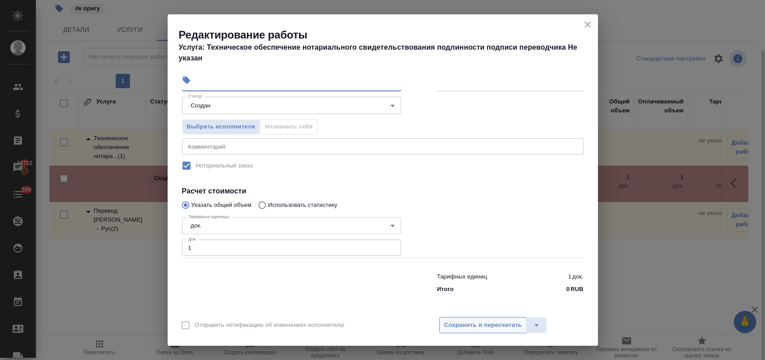
type input "Сертифай"
click at [478, 319] on button "Сохранить и пересчитать" at bounding box center [483, 325] width 88 height 16
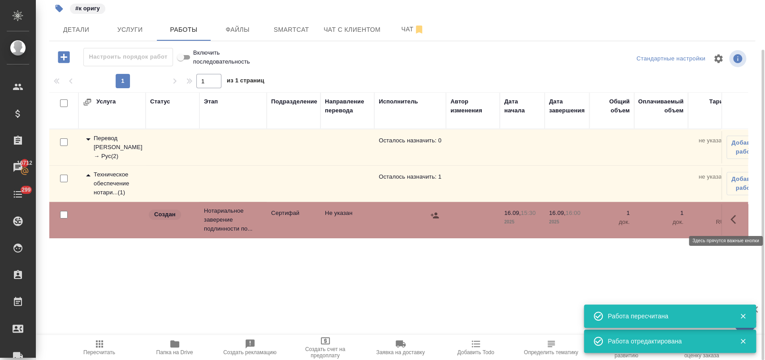
click at [731, 215] on icon "button" at bounding box center [735, 219] width 11 height 11
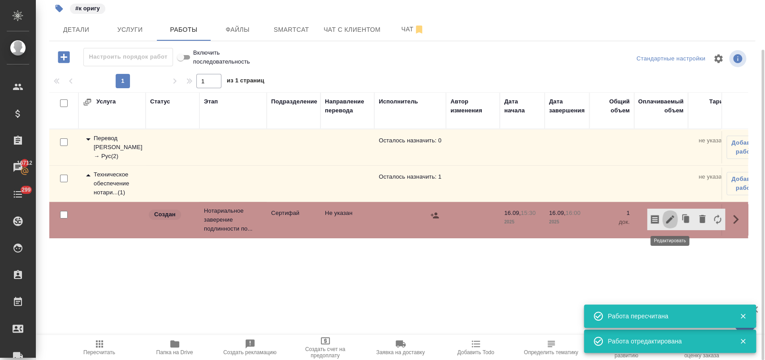
click at [669, 219] on icon "button" at bounding box center [670, 219] width 8 height 8
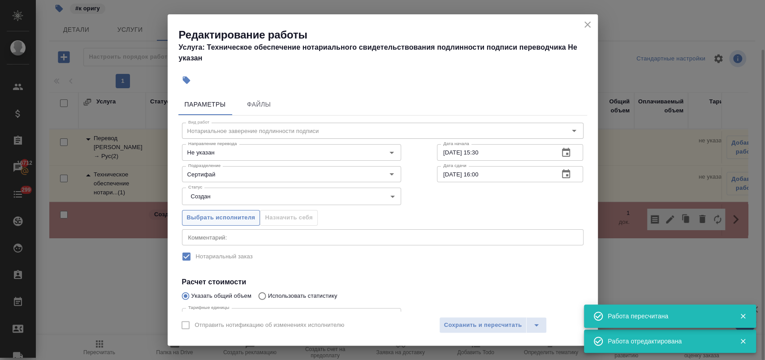
click at [238, 218] on span "Выбрать исполнителя" at bounding box center [221, 218] width 69 height 10
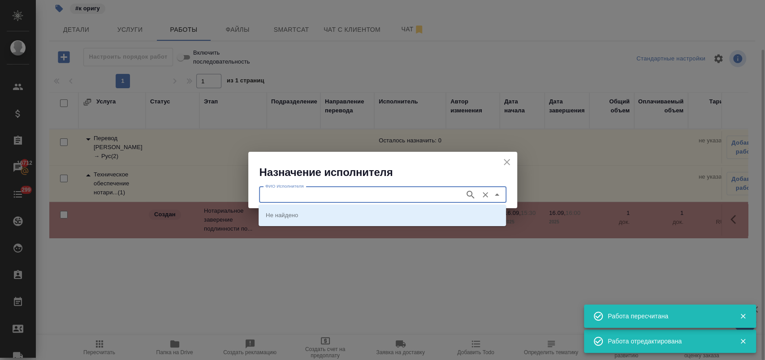
click at [354, 199] on input "ФИО Исполнителя" at bounding box center [361, 194] width 198 height 11
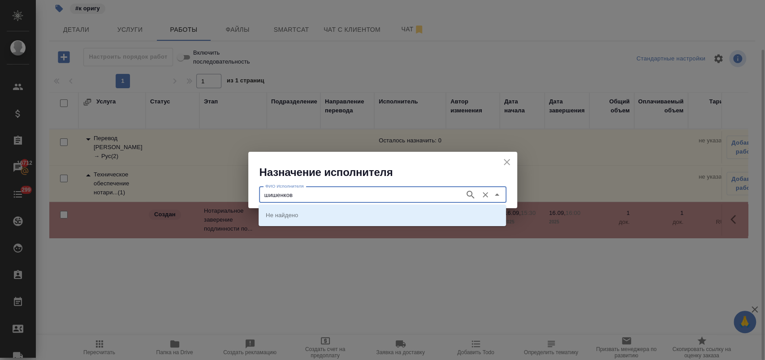
type input "шишенков"
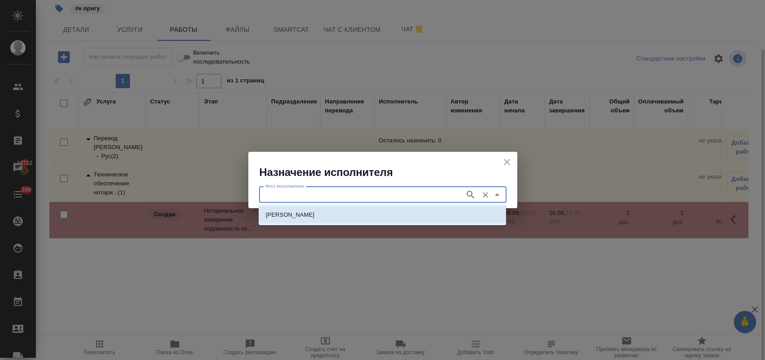
click at [307, 218] on p "[PERSON_NAME]" at bounding box center [290, 215] width 49 height 9
type input "[PERSON_NAME]"
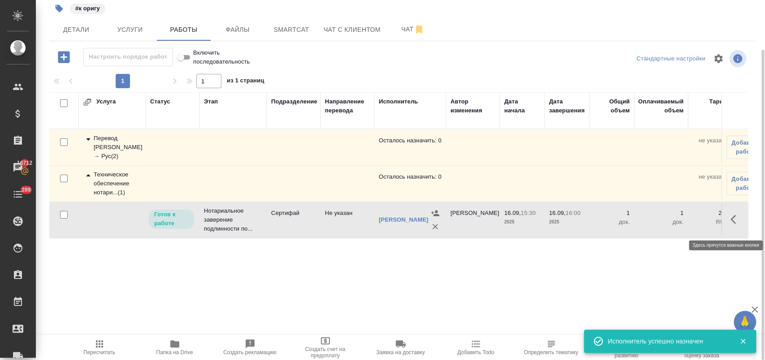
click at [735, 223] on icon "button" at bounding box center [735, 219] width 11 height 11
click at [676, 224] on button "button" at bounding box center [669, 220] width 15 height 22
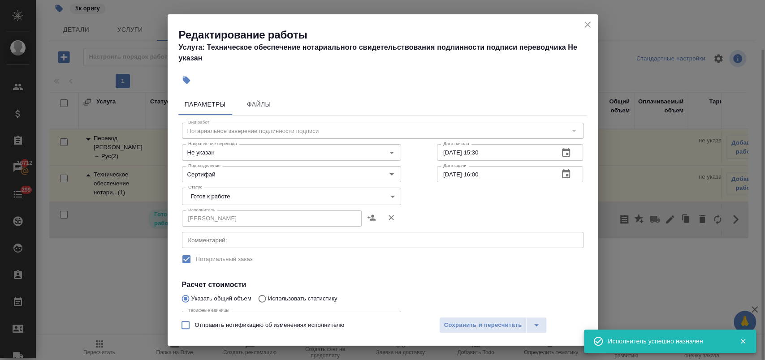
click at [247, 199] on body "🙏 .cls-1 fill:#fff; AWATERA Лофицкая Юлия Владимировна Клиенты Спецификации Зак…" at bounding box center [382, 216] width 765 height 432
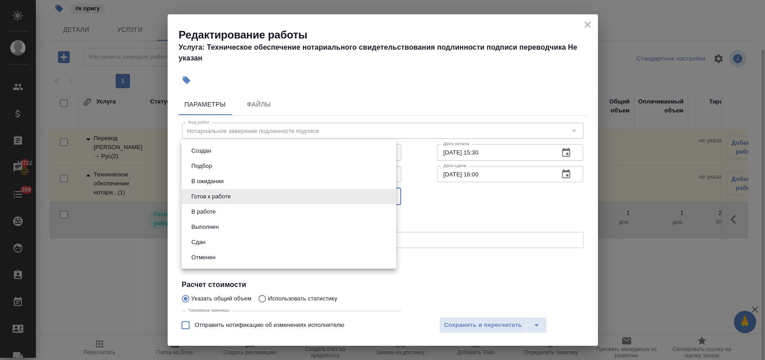
click at [226, 238] on li "Сдан" at bounding box center [288, 242] width 215 height 15
type input "closed"
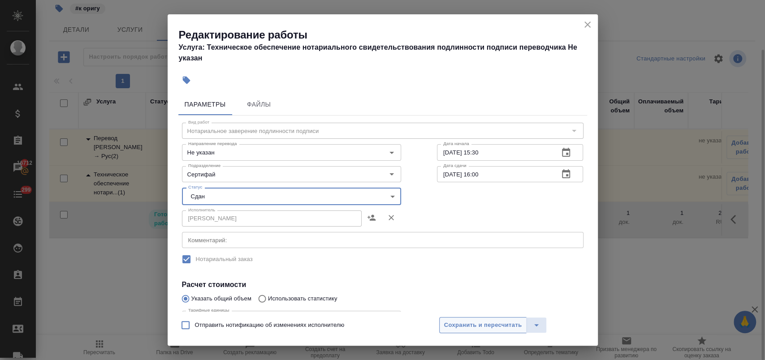
click at [461, 324] on span "Сохранить и пересчитать" at bounding box center [483, 325] width 78 height 10
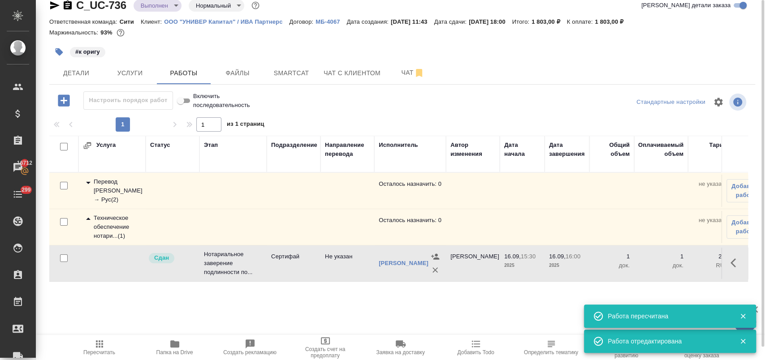
scroll to position [0, 0]
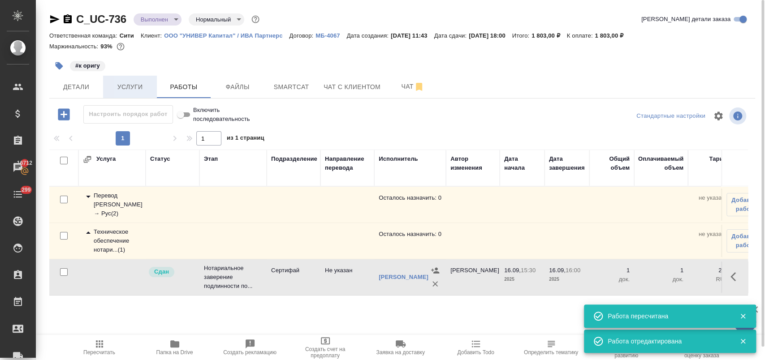
click at [125, 85] on span "Услуги" at bounding box center [129, 87] width 43 height 11
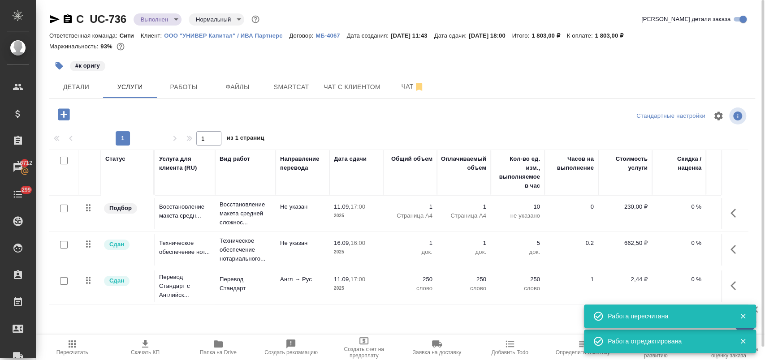
drag, startPoint x: 379, startPoint y: 320, endPoint x: 369, endPoint y: 323, distance: 10.8
click at [379, 321] on div "Статус Услуга для клиента (RU) Вид работ Направление перевода Дата сдачи Общий …" at bounding box center [398, 246] width 698 height 193
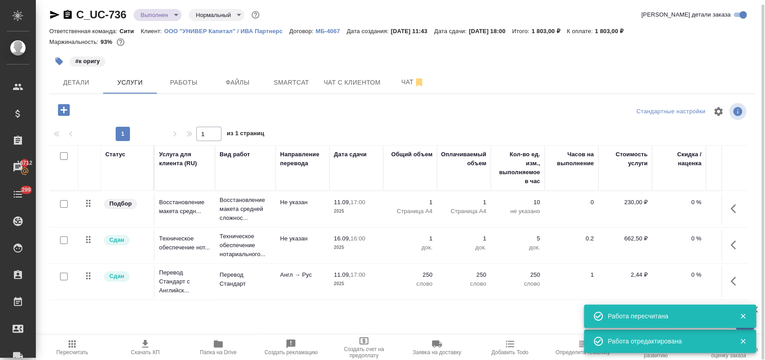
scroll to position [0, 146]
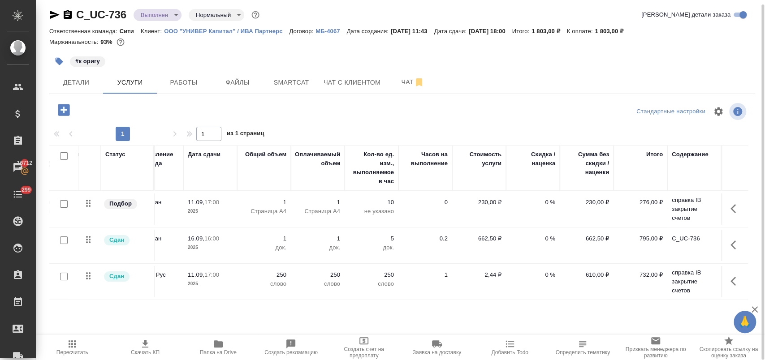
drag, startPoint x: 301, startPoint y: 57, endPoint x: 153, endPoint y: 95, distance: 153.1
click at [301, 57] on div "#к оригу" at bounding box center [284, 62] width 470 height 20
click at [68, 84] on span "Детали" at bounding box center [76, 82] width 43 height 11
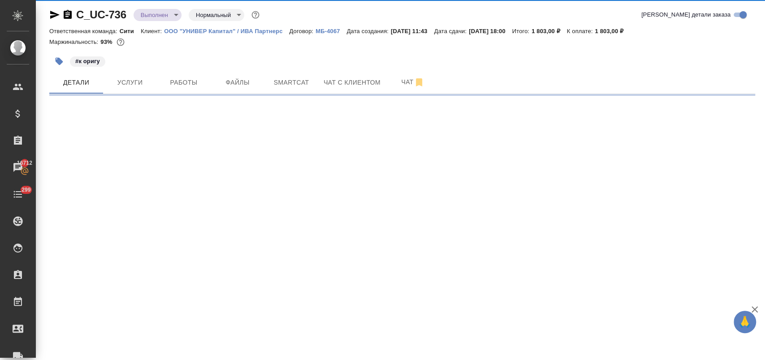
select select "RU"
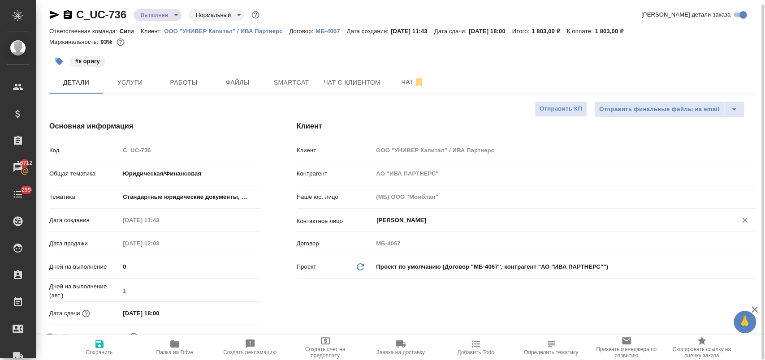
type textarea "x"
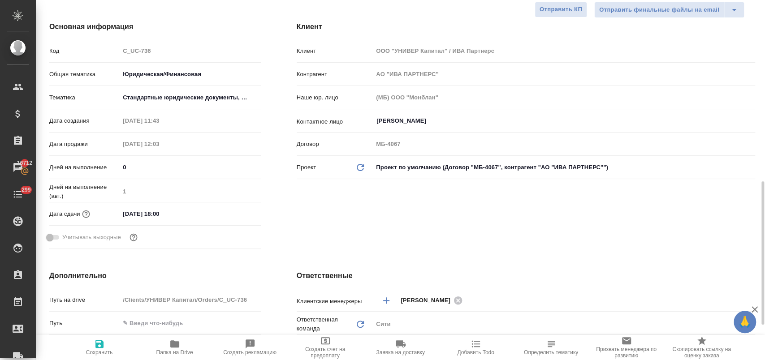
scroll to position [204, 0]
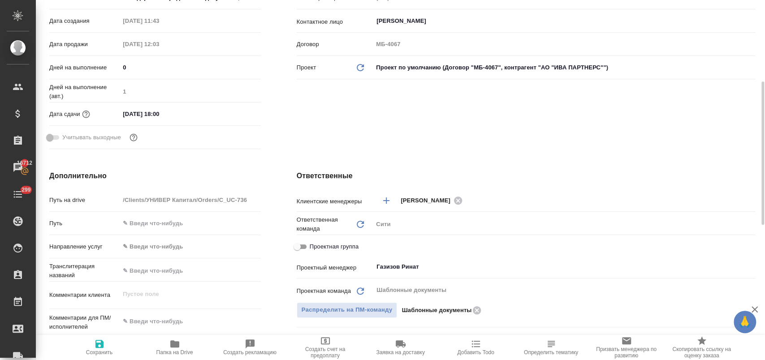
click at [301, 246] on input "Проектная группа" at bounding box center [297, 246] width 32 height 11
checkbox input "true"
type textarea "x"
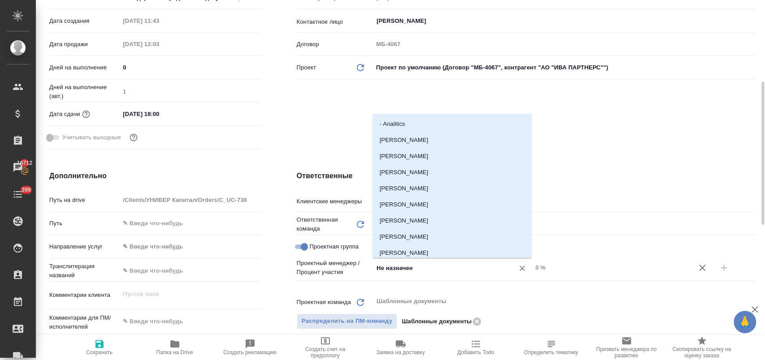
click at [390, 269] on input "Не назначен" at bounding box center [437, 268] width 124 height 11
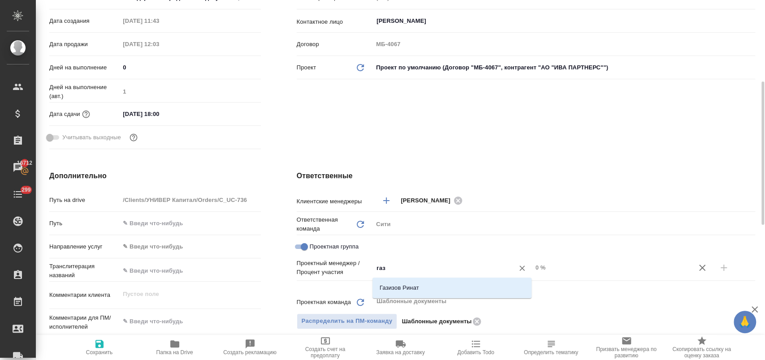
type input "гази"
click at [409, 287] on li "Газизов Ринат" at bounding box center [451, 288] width 159 height 16
type textarea "x"
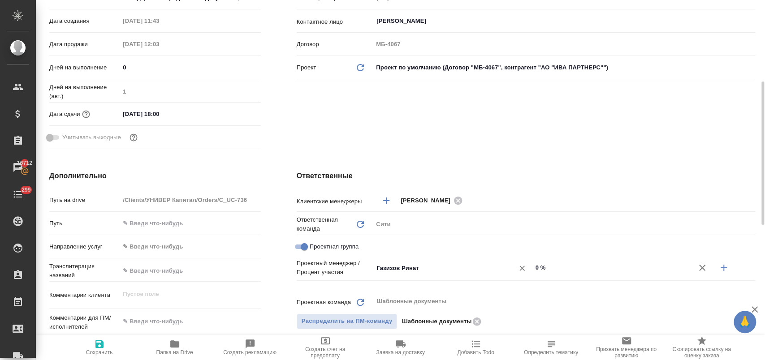
drag, startPoint x: 720, startPoint y: 269, endPoint x: 443, endPoint y: 269, distance: 277.3
click at [720, 269] on icon "button" at bounding box center [723, 268] width 11 height 11
type textarea "x"
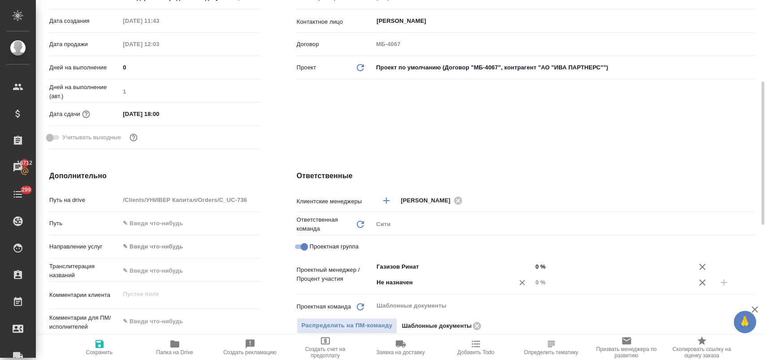
click at [382, 280] on input "Не назначен" at bounding box center [437, 282] width 124 height 11
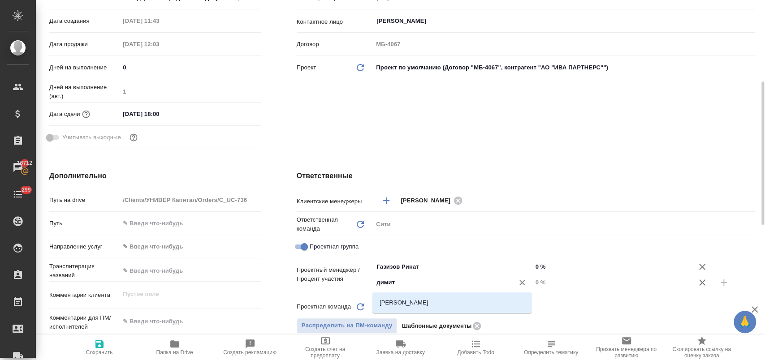
type input "димитр"
click at [403, 310] on li "[PERSON_NAME]" at bounding box center [451, 303] width 159 height 16
type textarea "x"
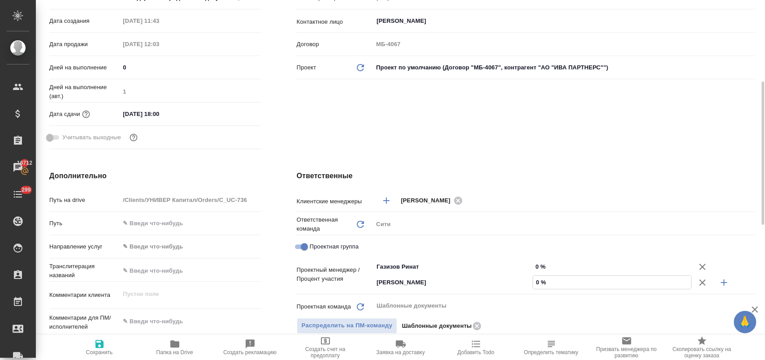
drag, startPoint x: 531, startPoint y: 283, endPoint x: 538, endPoint y: 283, distance: 6.7
click at [538, 283] on input "0 %" at bounding box center [612, 282] width 158 height 13
type input "4 %"
type textarea "x"
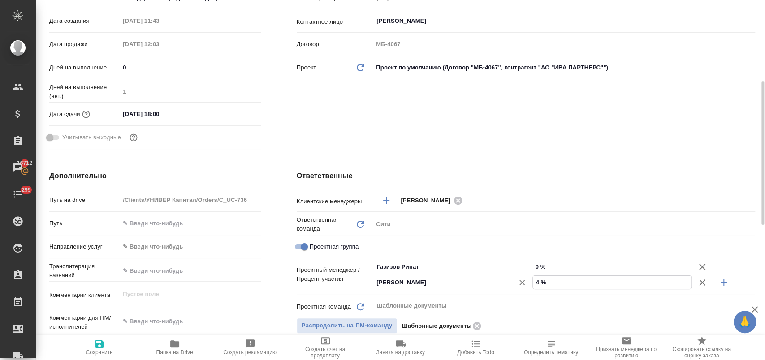
type textarea "x"
type input "44 %"
type textarea "x"
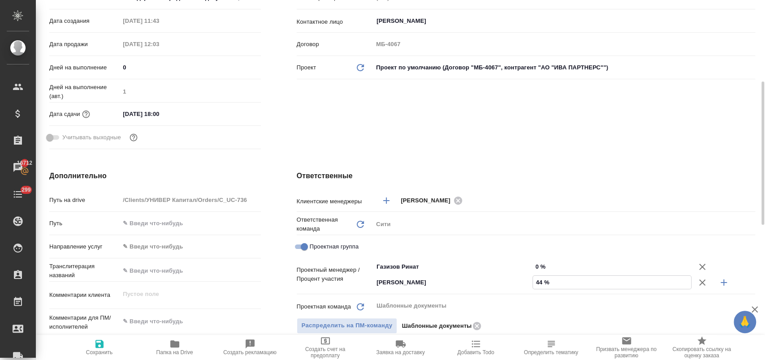
type input "44 %"
drag, startPoint x: 533, startPoint y: 266, endPoint x: 538, endPoint y: 266, distance: 5.8
click at [538, 266] on input "0 %" at bounding box center [612, 266] width 158 height 13
type input "5 %"
type textarea "x"
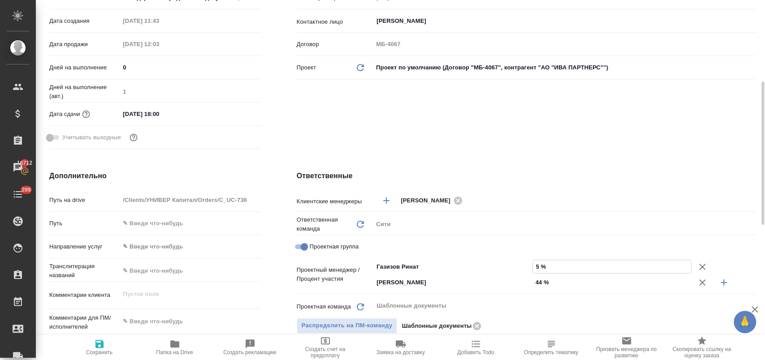
type textarea "x"
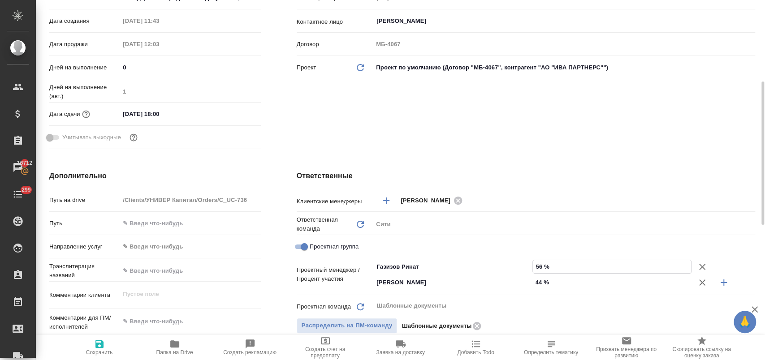
type input "56 %"
drag, startPoint x: 562, startPoint y: 179, endPoint x: 485, endPoint y: 244, distance: 100.7
click at [561, 179] on h4 "Ответственные" at bounding box center [526, 176] width 458 height 11
click at [107, 346] on span "Сохранить" at bounding box center [99, 347] width 65 height 17
type textarea "x"
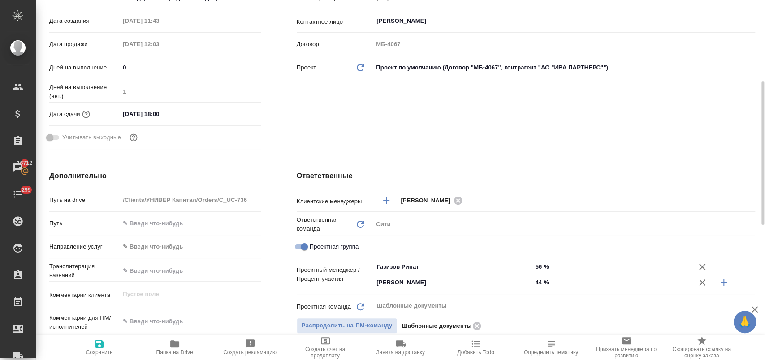
type textarea "x"
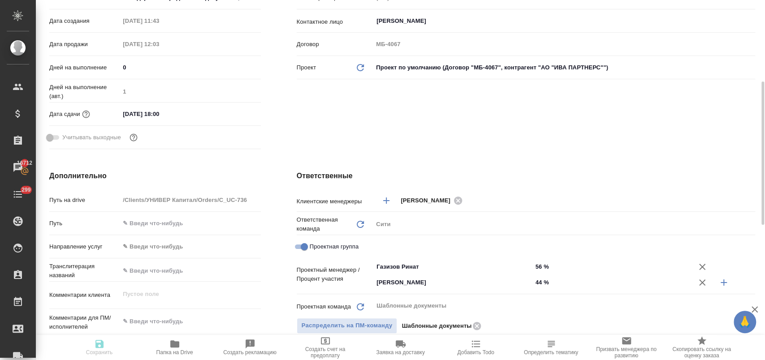
type textarea "x"
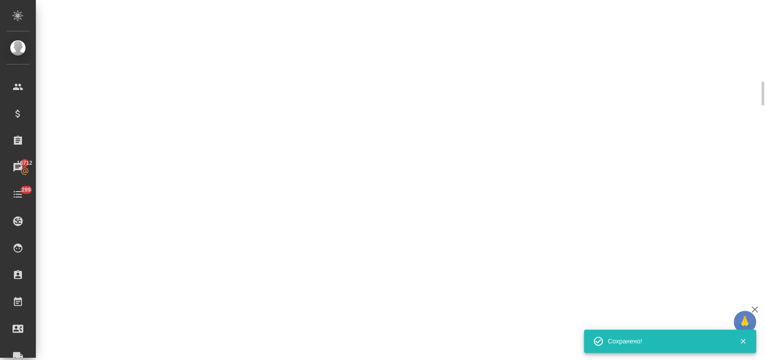
select select "RU"
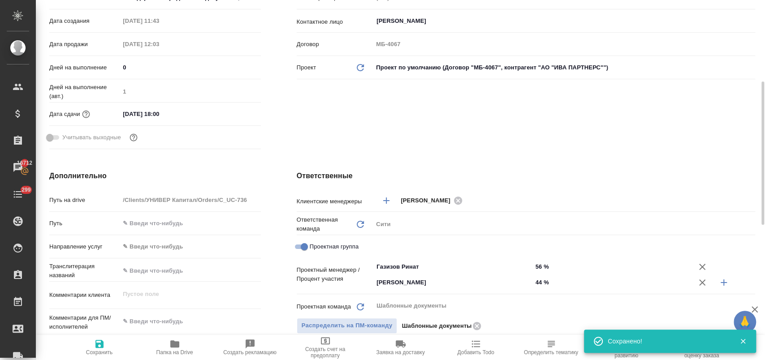
type textarea "x"
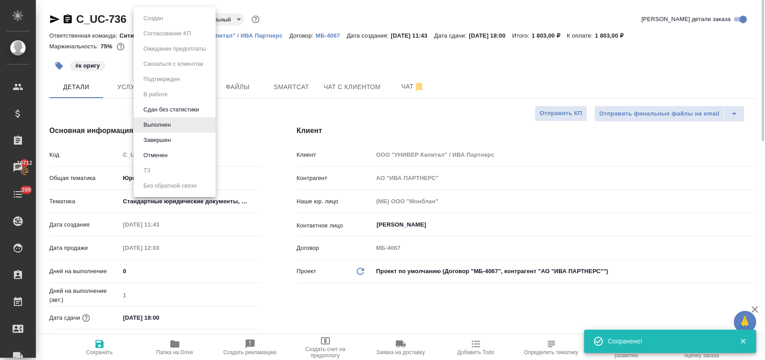
click at [164, 18] on body "🙏 .cls-1 fill:#fff; AWATERA Лофицкая Юлия Владимировна Клиенты Спецификации Зак…" at bounding box center [382, 216] width 765 height 432
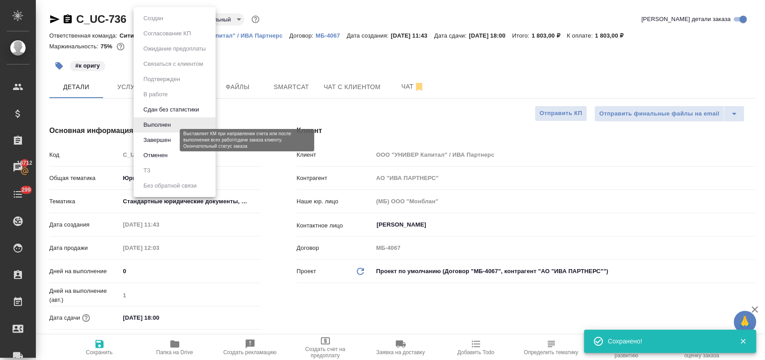
click at [172, 141] on button "Завершен" at bounding box center [157, 140] width 33 height 10
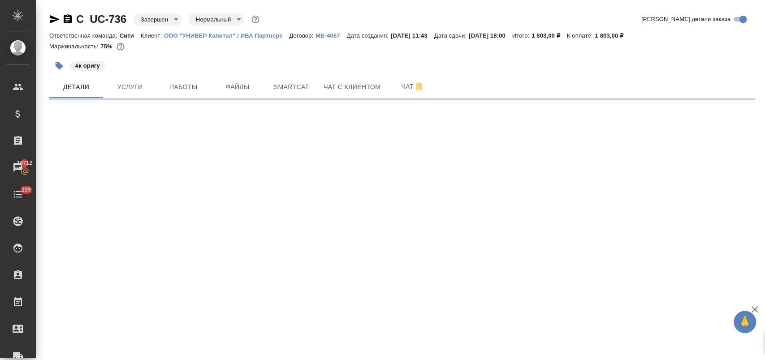
select select "RU"
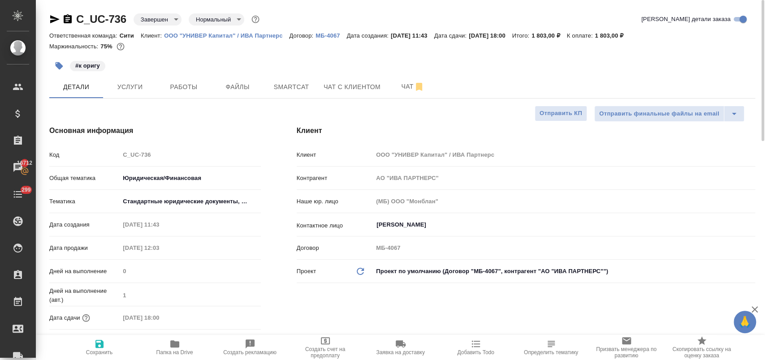
type textarea "x"
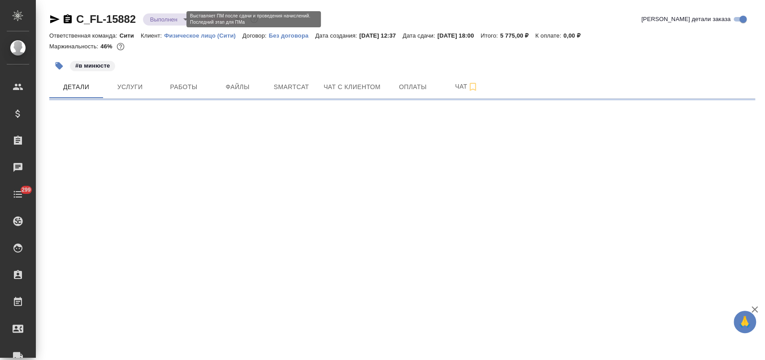
click at [174, 21] on body "🙏 .cls-1 fill:#fff; AWATERA [PERSON_NAME] Спецификации Заказы Чаты 299 Todo Про…" at bounding box center [382, 216] width 765 height 432
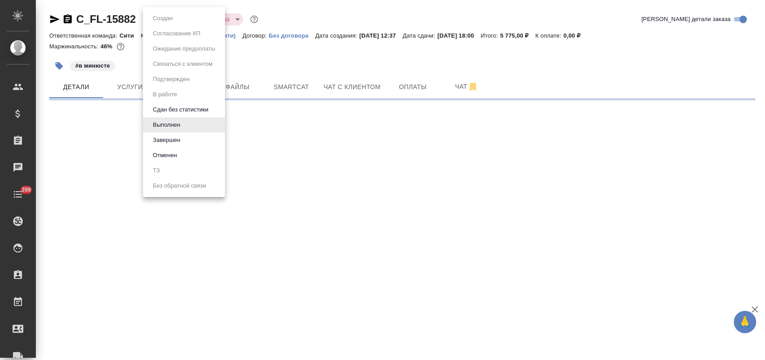
click at [183, 142] on li "Завершен" at bounding box center [184, 140] width 82 height 15
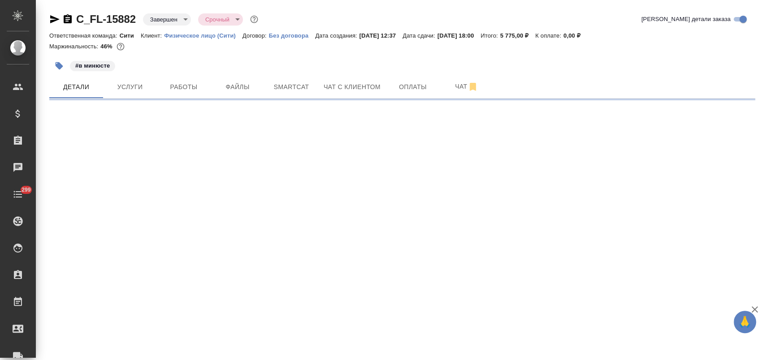
select select "RU"
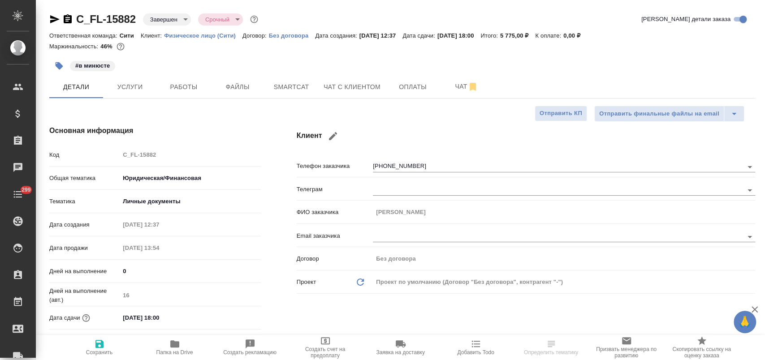
type textarea "x"
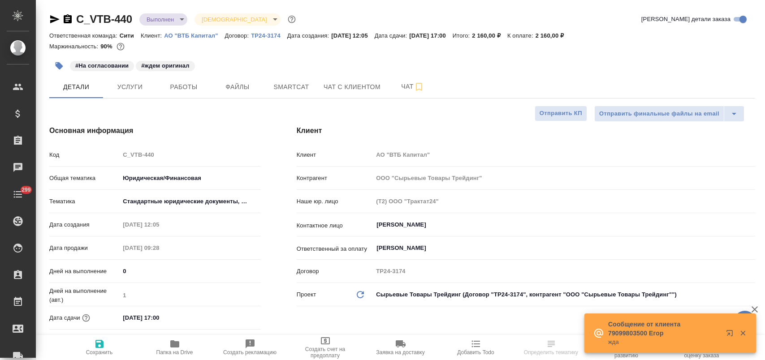
select select "RU"
type textarea "x"
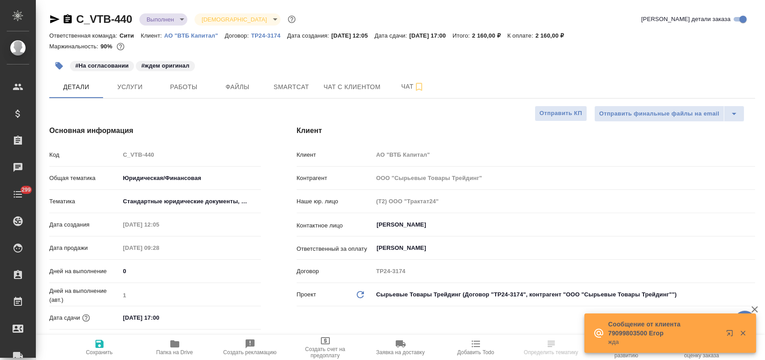
type textarea "x"
click at [189, 312] on input "[DATE] 17:00" at bounding box center [159, 317] width 78 height 13
click at [235, 315] on icon "button" at bounding box center [234, 317] width 11 height 11
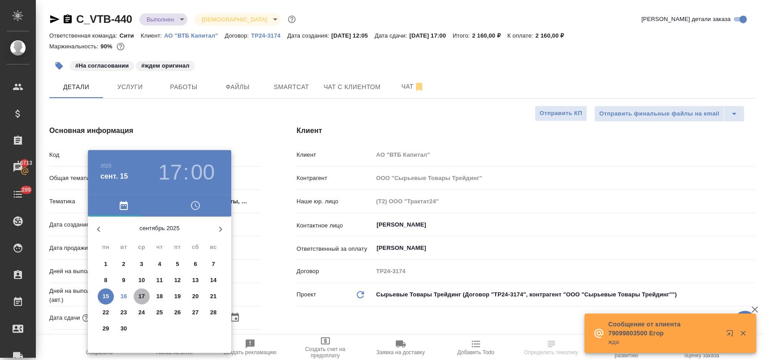
click at [146, 298] on span "17" at bounding box center [141, 296] width 16 height 9
type input "[DATE] 17:00"
type textarea "x"
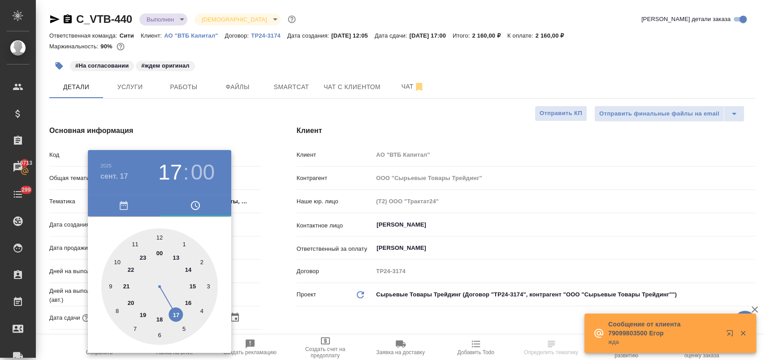
click at [266, 313] on div at bounding box center [382, 180] width 765 height 360
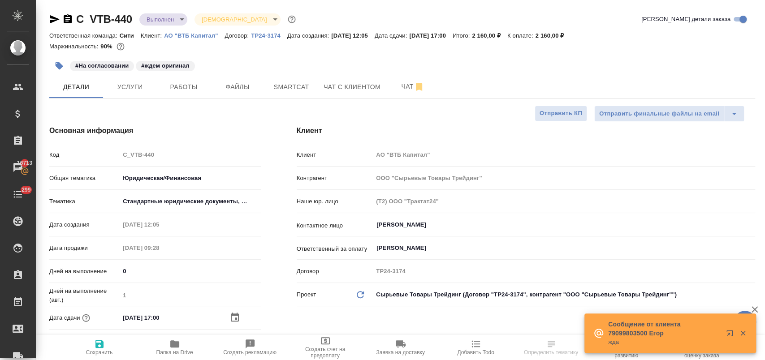
click at [85, 347] on span "Сохранить" at bounding box center [99, 347] width 65 height 17
type textarea "x"
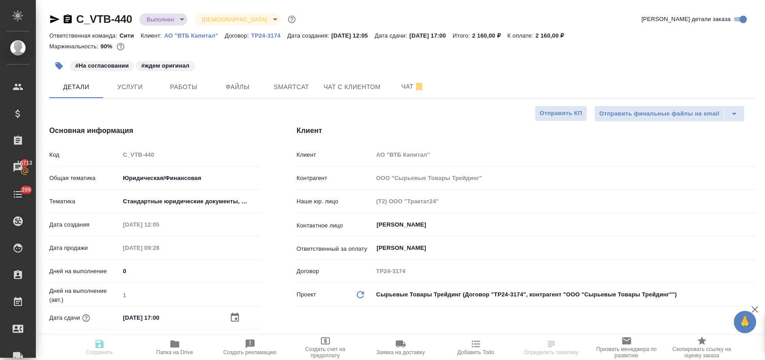
type textarea "x"
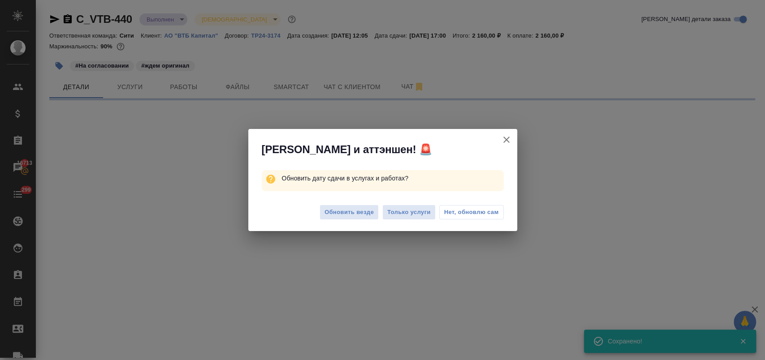
select select "RU"
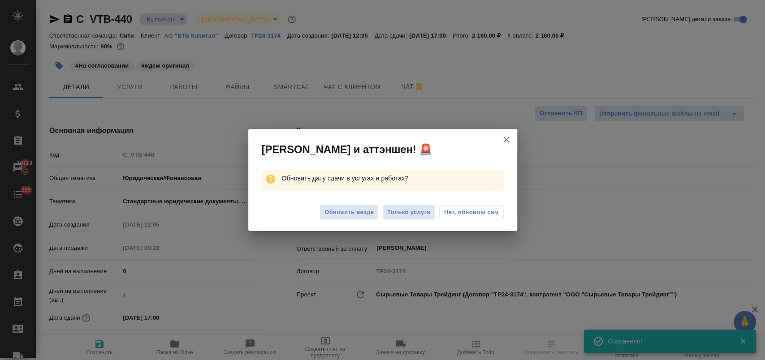
type textarea "x"
drag, startPoint x: 465, startPoint y: 211, endPoint x: 400, endPoint y: 17, distance: 204.3
click at [465, 210] on span "Нет, обновлю сам" at bounding box center [471, 212] width 55 height 9
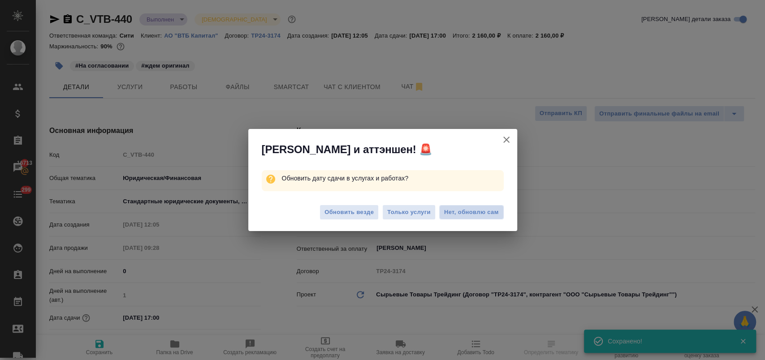
type textarea "x"
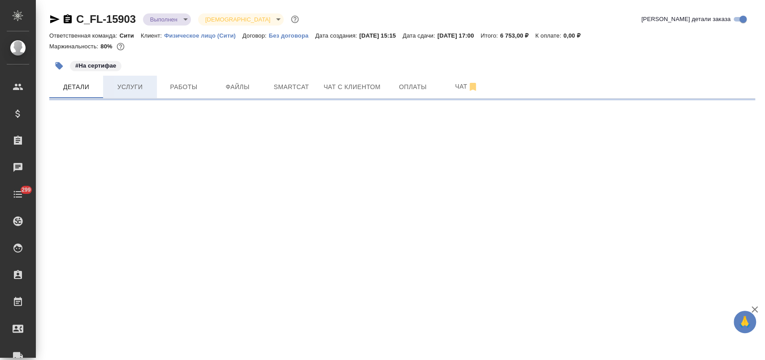
select select "RU"
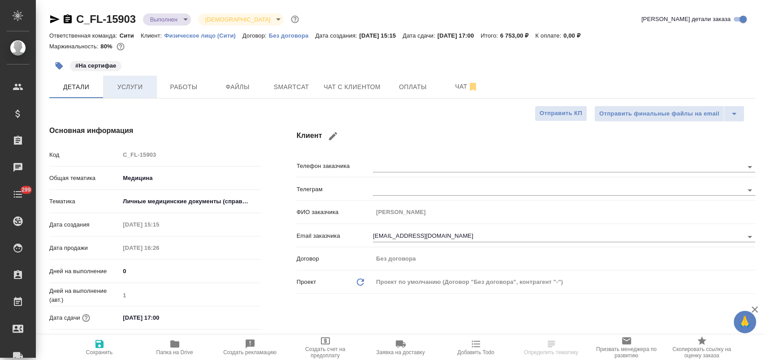
type textarea "x"
click at [186, 84] on span "Работы" at bounding box center [183, 87] width 43 height 11
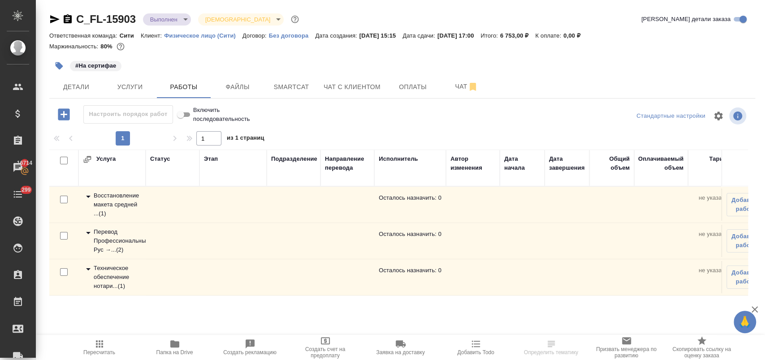
click at [83, 267] on icon at bounding box center [88, 269] width 11 height 11
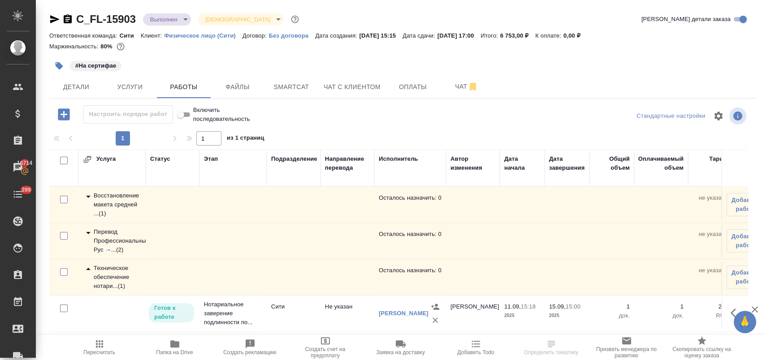
scroll to position [13, 0]
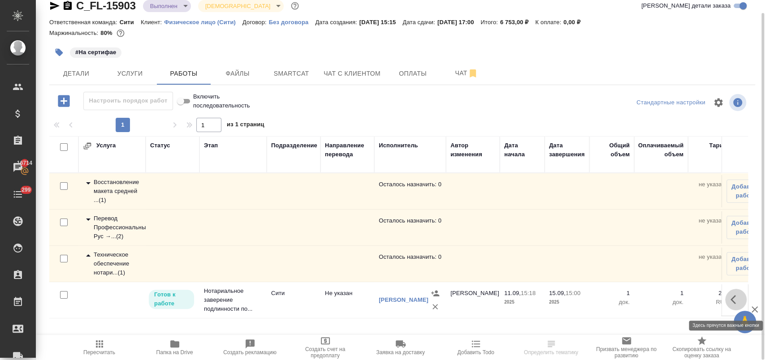
click at [732, 305] on icon "button" at bounding box center [735, 299] width 11 height 11
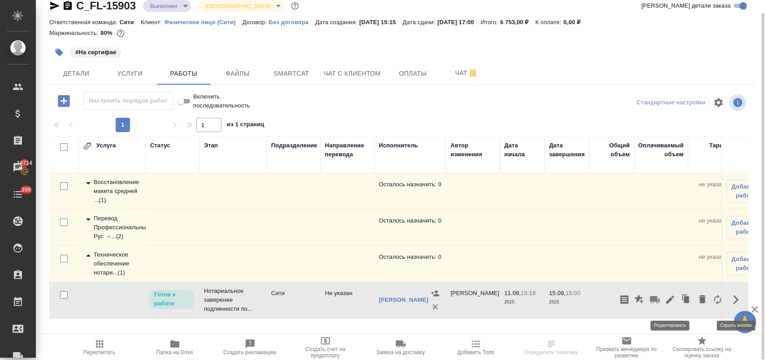
click at [672, 301] on icon "button" at bounding box center [670, 300] width 8 height 8
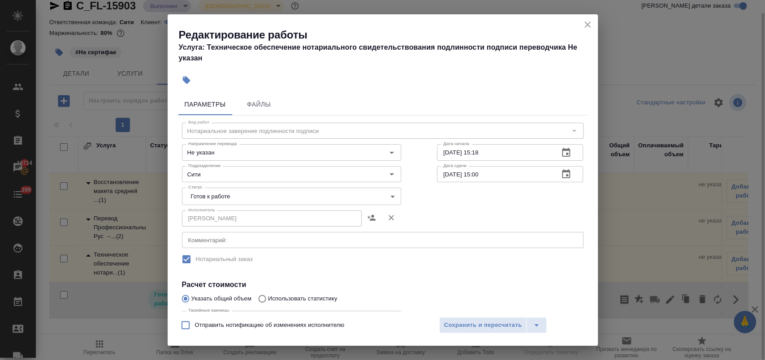
click at [225, 196] on body "🙏 .cls-1 fill:#fff; AWATERA [PERSON_NAME] Спецификации Заказы 16714 Чаты 299 To…" at bounding box center [382, 216] width 765 height 432
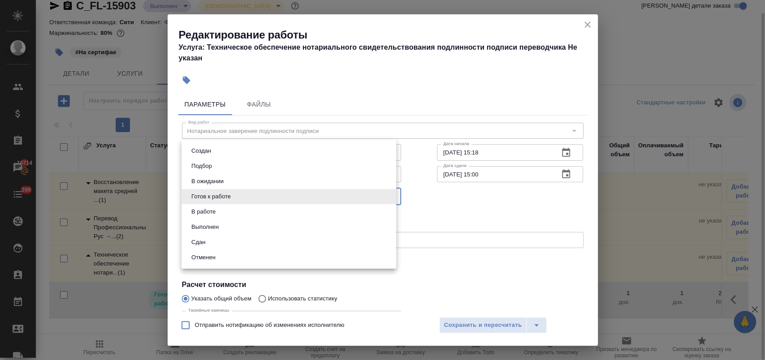
click at [219, 238] on li "Сдан" at bounding box center [288, 242] width 215 height 15
type input "closed"
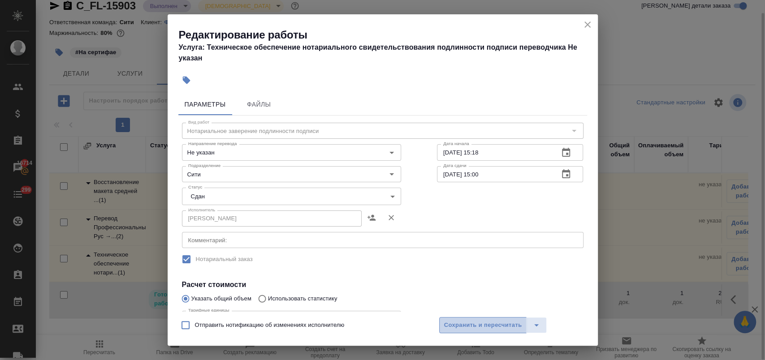
click at [480, 326] on span "Сохранить и пересчитать" at bounding box center [483, 325] width 78 height 10
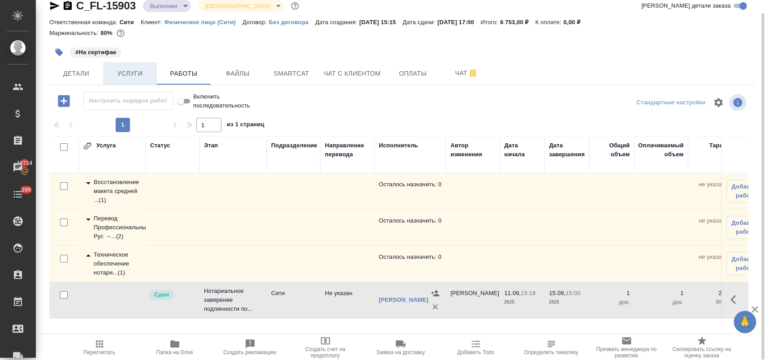
click at [117, 75] on span "Услуги" at bounding box center [129, 73] width 43 height 11
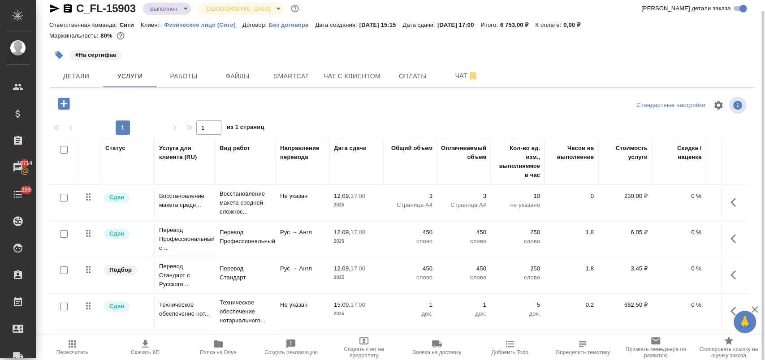
scroll to position [5, 0]
drag, startPoint x: 233, startPoint y: 47, endPoint x: 162, endPoint y: 69, distance: 74.4
click at [231, 47] on div "#На сертифае" at bounding box center [284, 55] width 470 height 20
click at [93, 76] on span "Детали" at bounding box center [76, 76] width 43 height 11
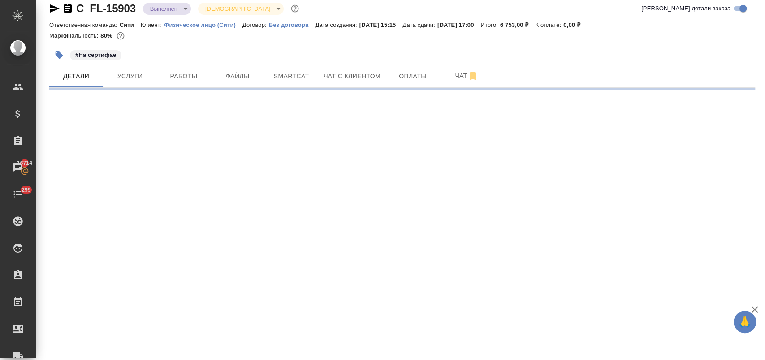
select select "RU"
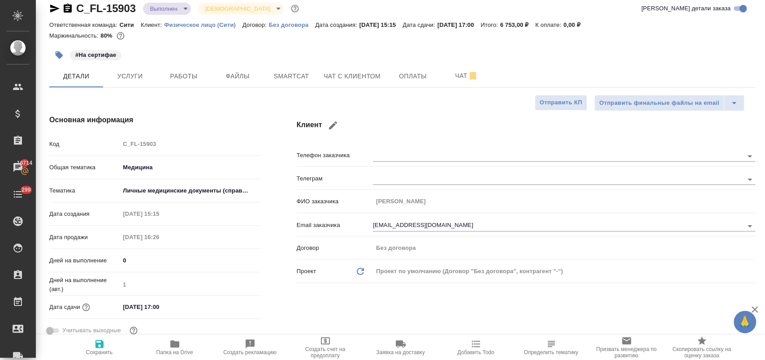
type textarea "x"
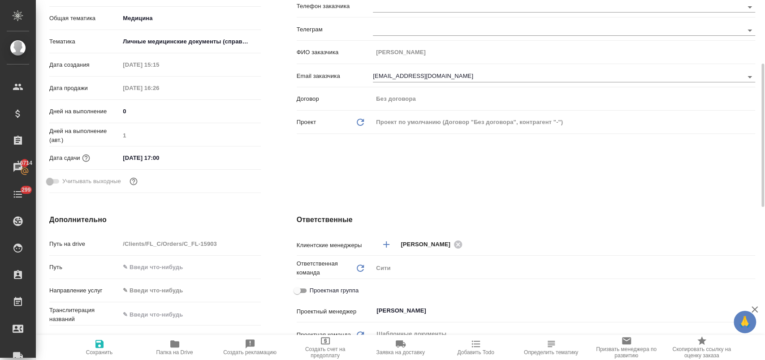
scroll to position [210, 0]
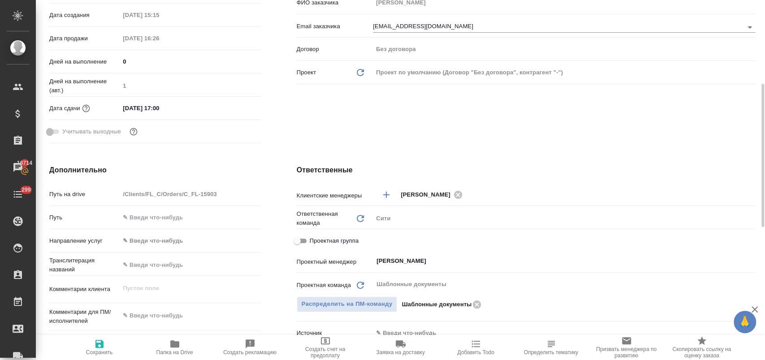
click at [295, 238] on input "Проектная группа" at bounding box center [297, 241] width 32 height 11
checkbox input "true"
type textarea "x"
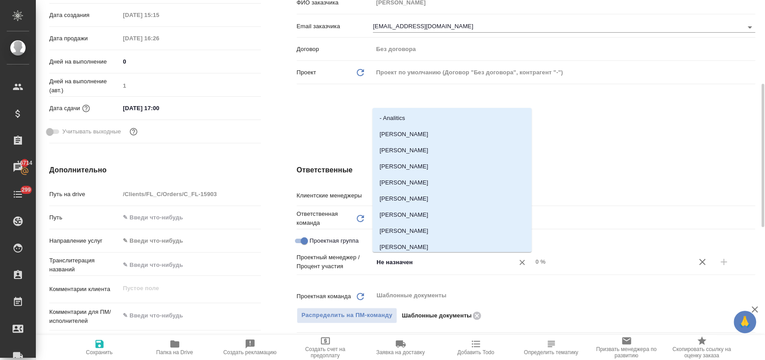
click at [393, 262] on input "Не назначен" at bounding box center [437, 262] width 124 height 11
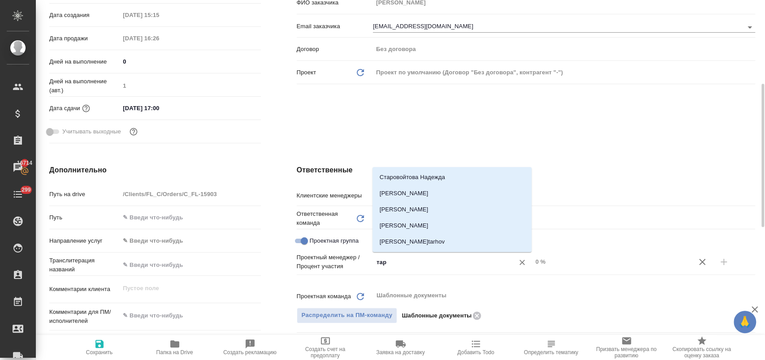
type input "тара"
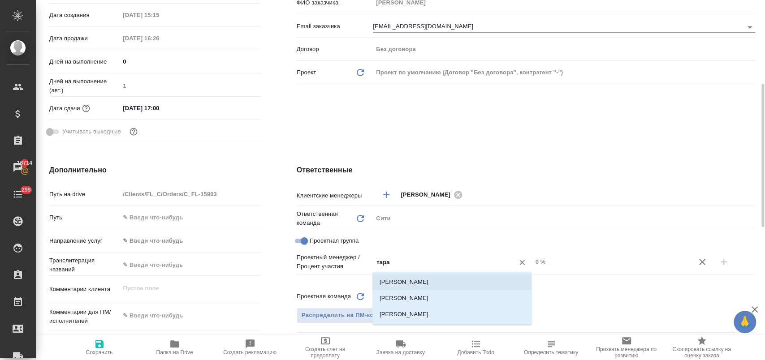
drag, startPoint x: 418, startPoint y: 276, endPoint x: 495, endPoint y: 281, distance: 78.1
click at [418, 276] on li "[PERSON_NAME]" at bounding box center [451, 282] width 159 height 16
type textarea "x"
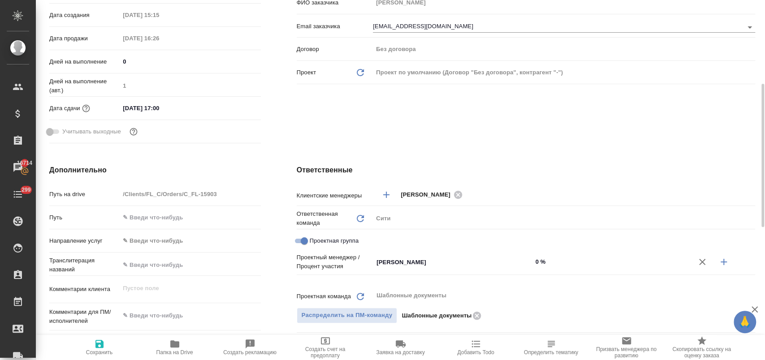
click at [717, 260] on button "button" at bounding box center [724, 262] width 22 height 22
type textarea "x"
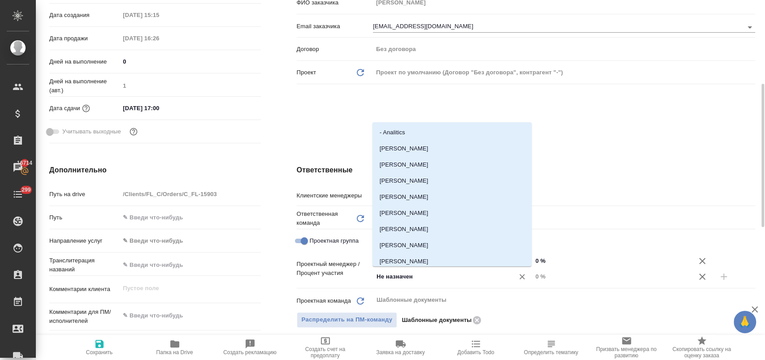
click at [395, 277] on input "Не назначен" at bounding box center [437, 276] width 124 height 11
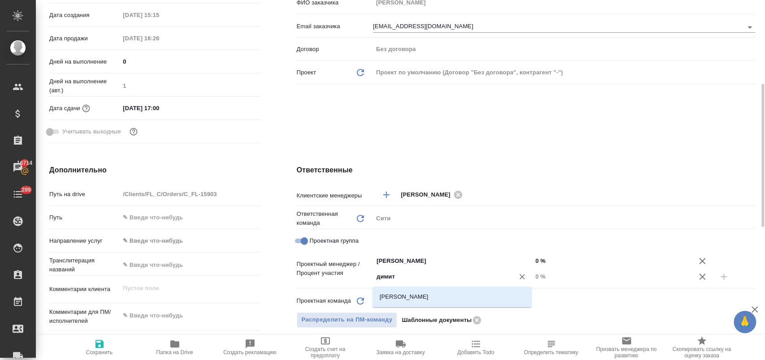
type input "димитр"
click at [407, 298] on li "[PERSON_NAME]" at bounding box center [451, 297] width 159 height 16
type textarea "x"
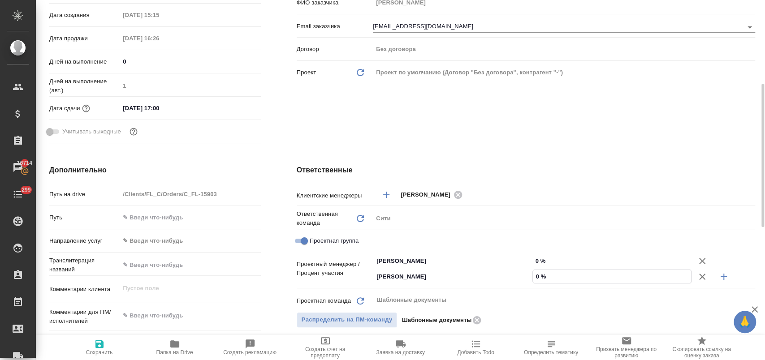
drag, startPoint x: 532, startPoint y: 274, endPoint x: 537, endPoint y: 274, distance: 4.9
click at [537, 274] on input "0 %" at bounding box center [612, 276] width 158 height 13
click at [535, 275] on input "0 %" at bounding box center [612, 276] width 158 height 13
type input "1 %"
type textarea "x"
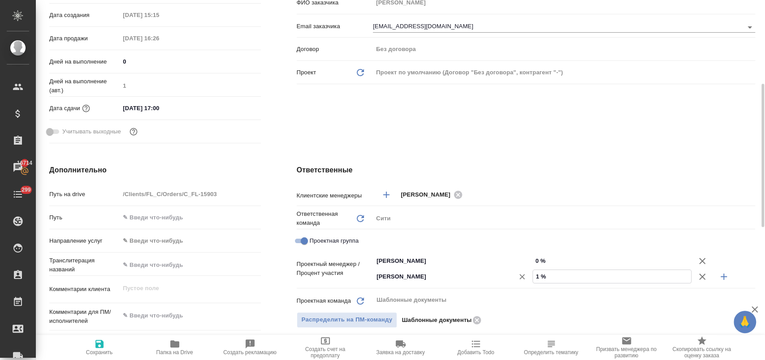
type textarea "x"
type input "11 %"
type textarea "x"
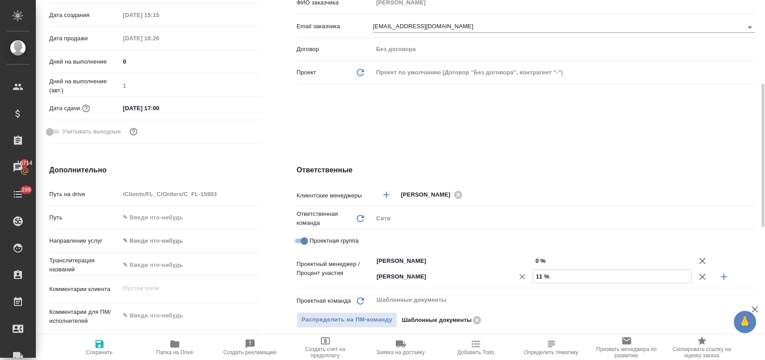
type textarea "x"
type input "11 %"
click at [535, 262] on input "0 %" at bounding box center [612, 260] width 158 height 13
type input "8 %"
type textarea "x"
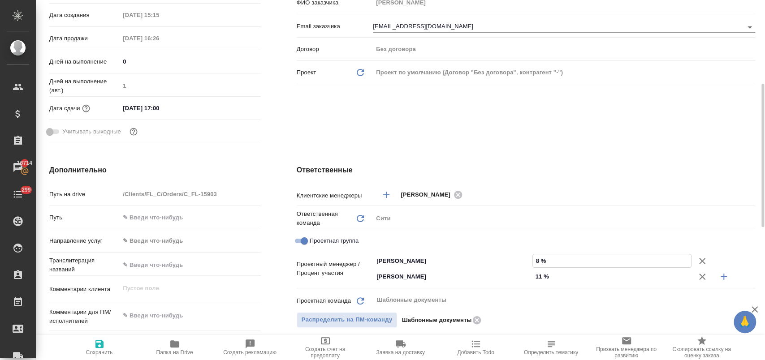
type textarea "x"
type input "89 %"
type textarea "x"
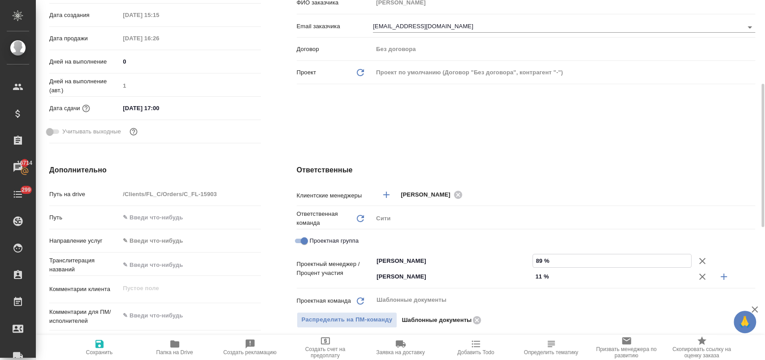
type textarea "x"
type input "89 %"
click at [600, 138] on div "Клиент Телефон заказчика [PERSON_NAME] заказчика [PERSON_NAME] заказчика [PERSO…" at bounding box center [526, 31] width 494 height 267
click at [108, 346] on span "Сохранить" at bounding box center [99, 347] width 65 height 17
type textarea "x"
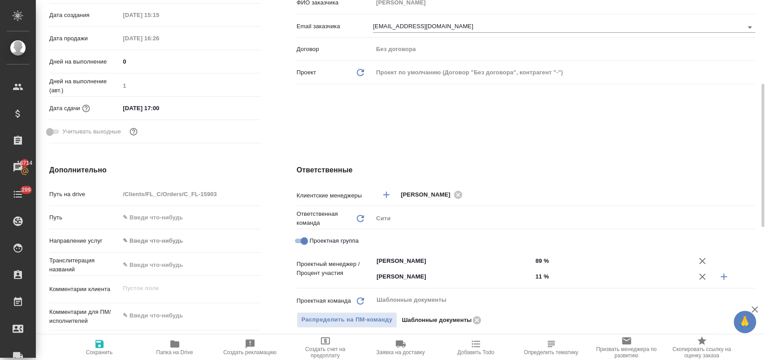
type textarea "x"
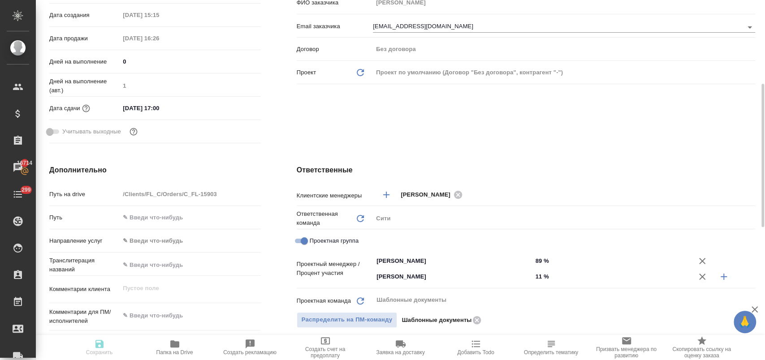
type textarea "x"
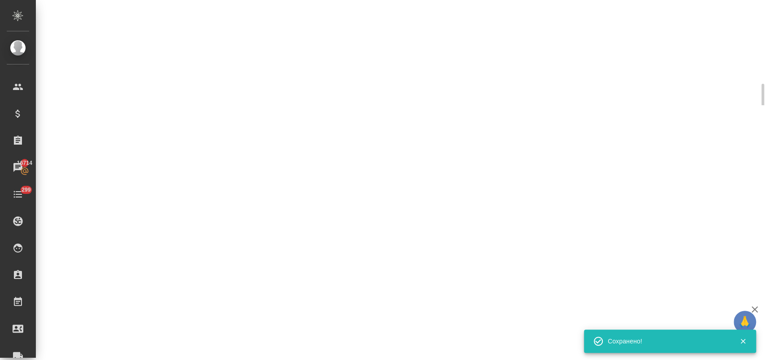
select select "RU"
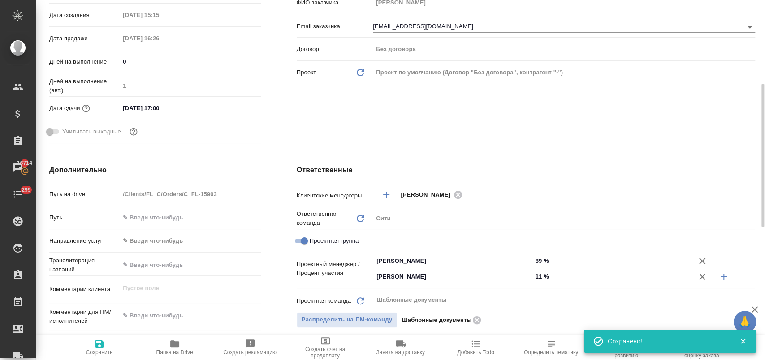
type textarea "x"
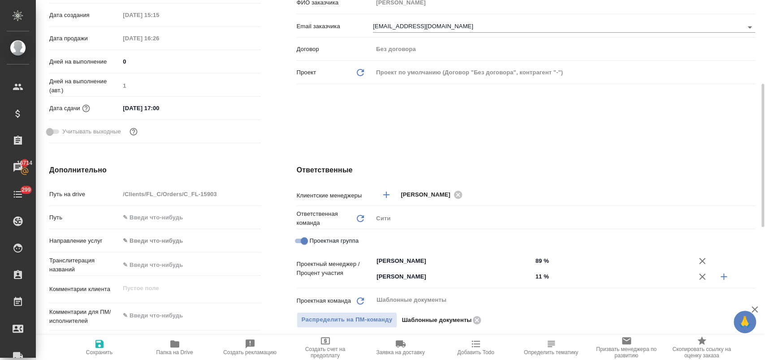
click at [104, 348] on span "Сохранить" at bounding box center [99, 347] width 65 height 17
type textarea "x"
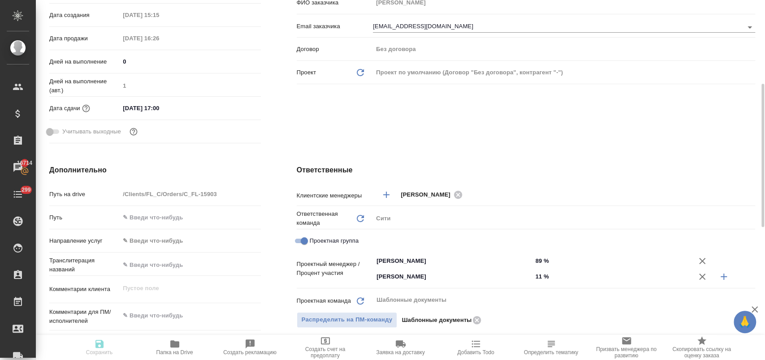
type textarea "x"
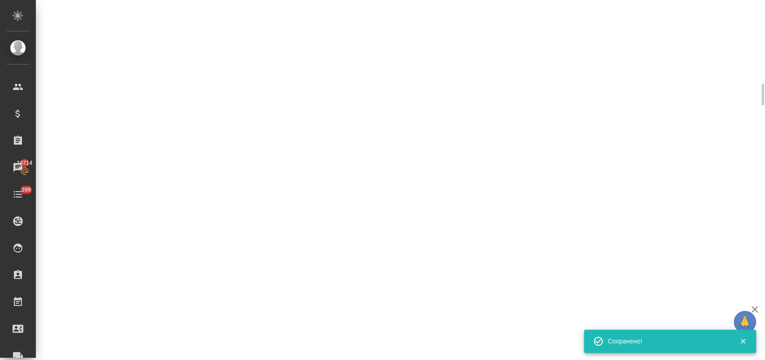
select select "RU"
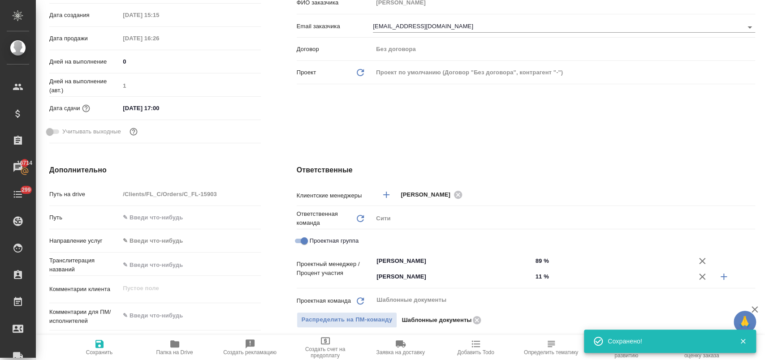
type textarea "x"
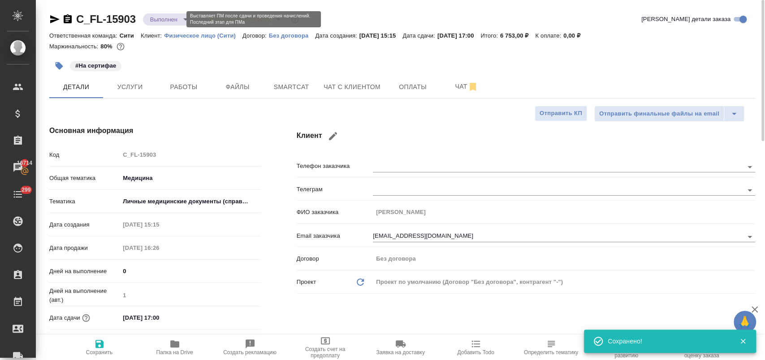
click at [170, 19] on body "🙏 .cls-1 fill:#fff; AWATERA [PERSON_NAME] Спецификации Заказы 16714 Чаты 299 To…" at bounding box center [382, 216] width 765 height 432
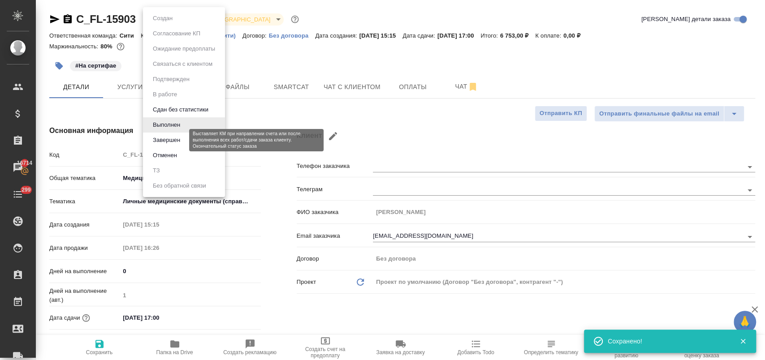
click at [160, 138] on button "Завершен" at bounding box center [166, 140] width 33 height 10
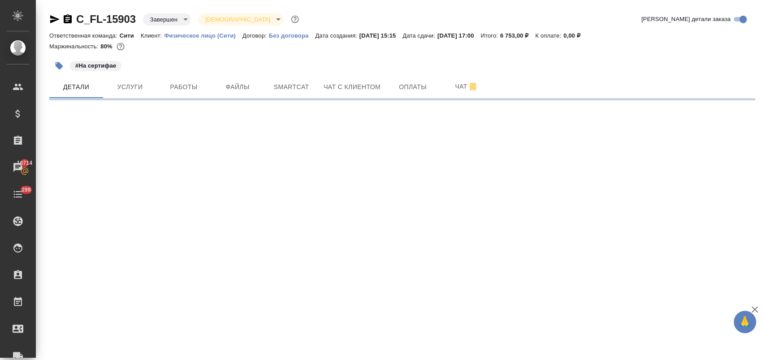
select select "RU"
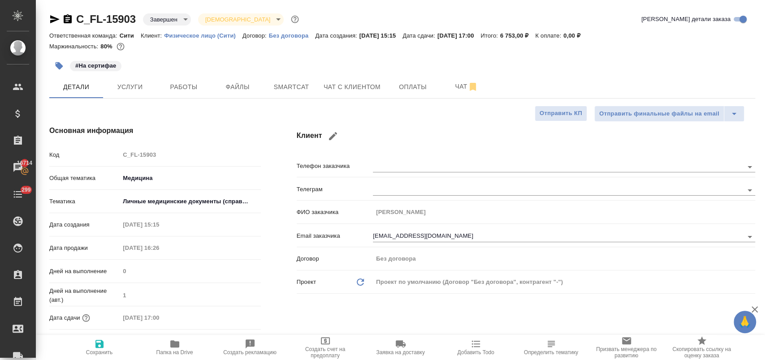
type textarea "x"
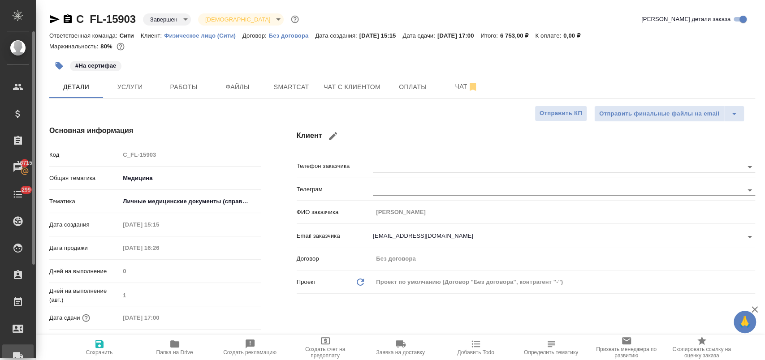
type textarea "x"
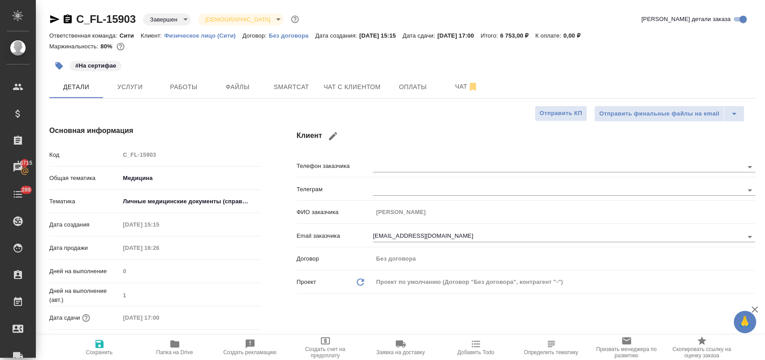
type textarea "x"
